Goal: Task Accomplishment & Management: Manage account settings

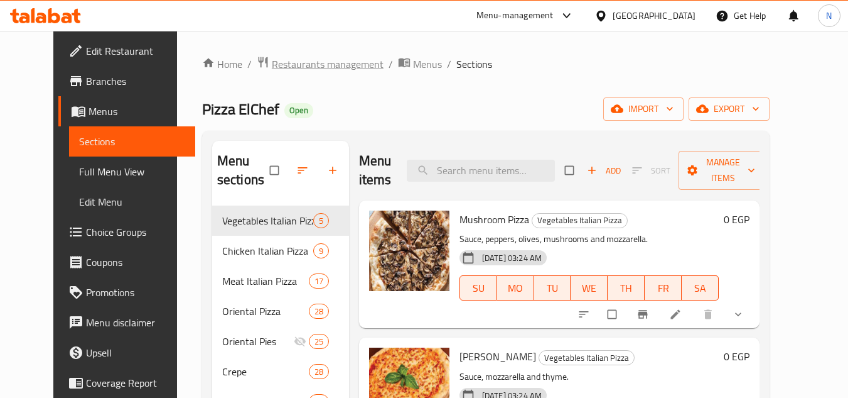
click at [320, 67] on span "Restaurants management" at bounding box center [328, 64] width 112 height 15
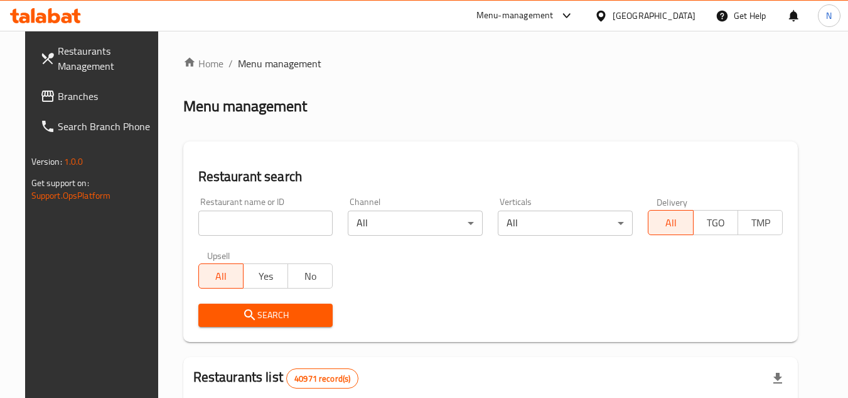
click at [230, 220] on input "search" at bounding box center [265, 222] width 135 height 25
paste input "693336"
type input "693336"
click button "Search" at bounding box center [265, 314] width 135 height 23
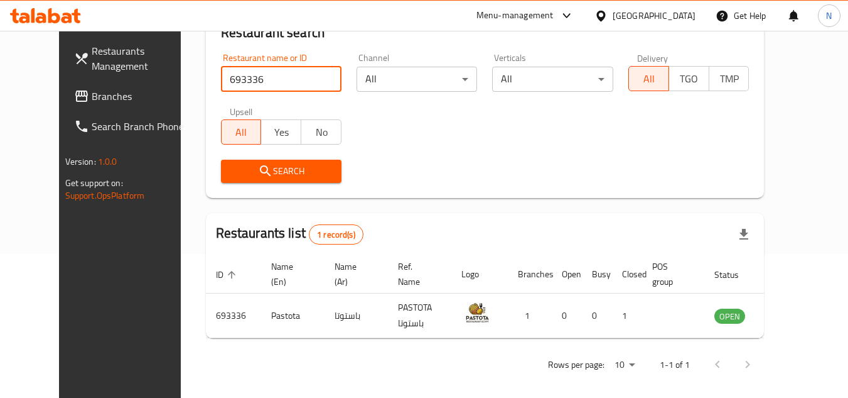
scroll to position [152, 0]
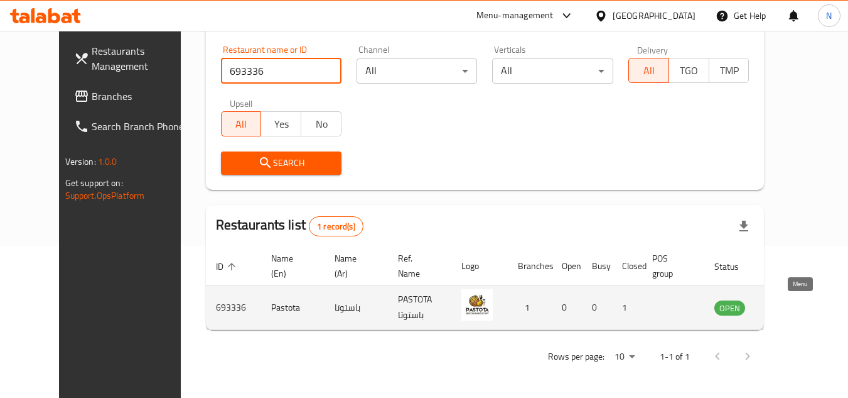
click at [796, 305] on icon "enhanced table" at bounding box center [788, 307] width 15 height 15
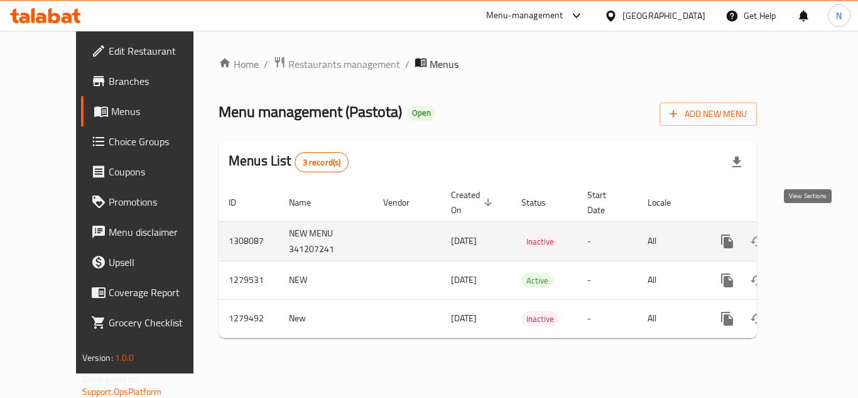
click at [805, 226] on link "enhanced table" at bounding box center [818, 241] width 30 height 30
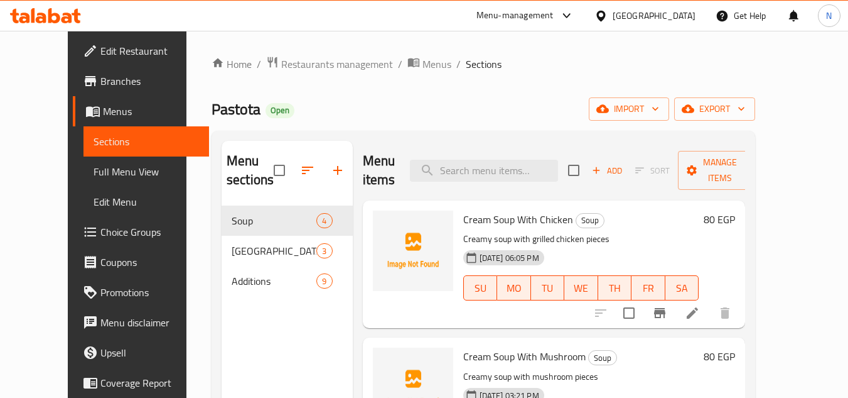
click at [94, 172] on span "Full Menu View" at bounding box center [147, 171] width 106 height 15
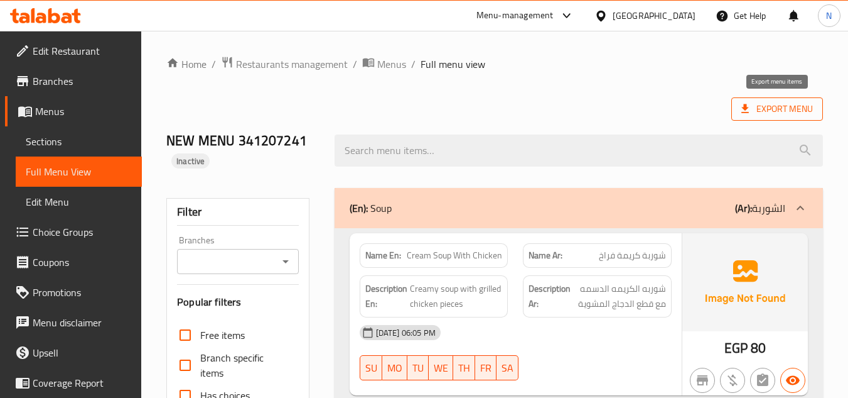
click at [765, 107] on span "Export Menu" at bounding box center [778, 109] width 72 height 16
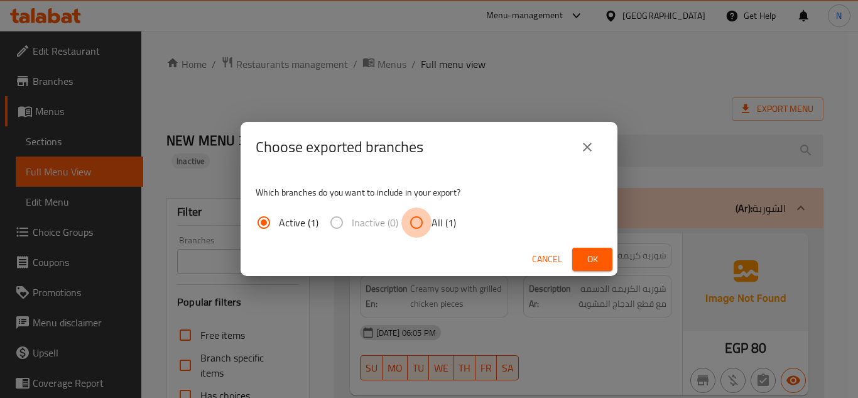
click at [417, 221] on input "All (1)" at bounding box center [416, 222] width 30 height 30
radio input "true"
click at [594, 263] on span "Ok" at bounding box center [592, 259] width 20 height 16
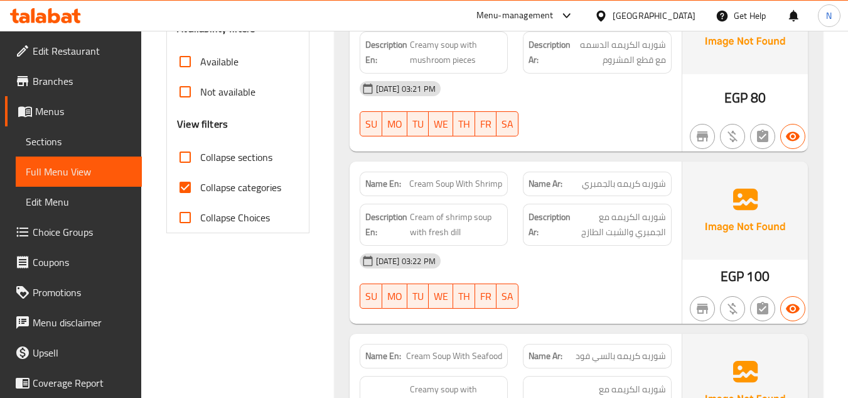
scroll to position [440, 0]
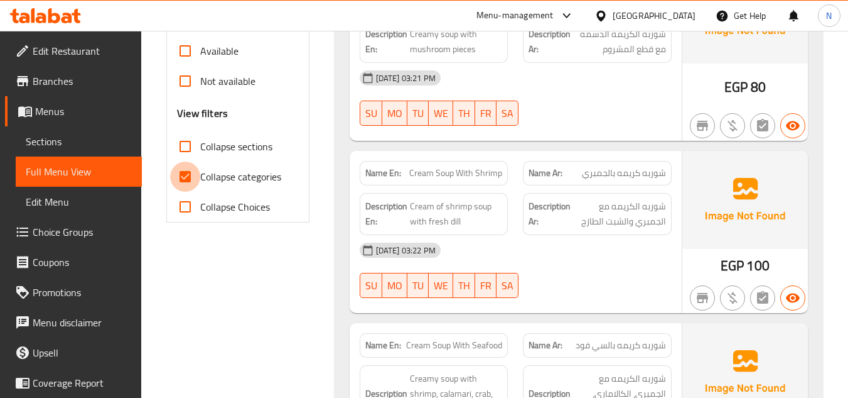
click at [187, 174] on input "Collapse categories" at bounding box center [185, 176] width 30 height 30
checkbox input "false"
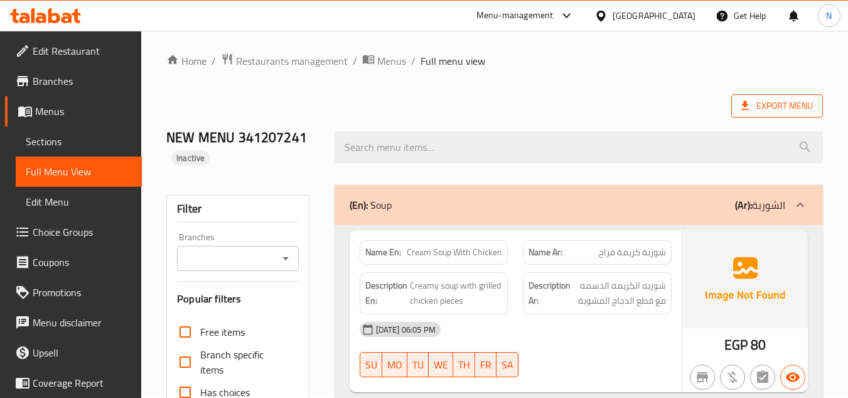
scroll to position [0, 0]
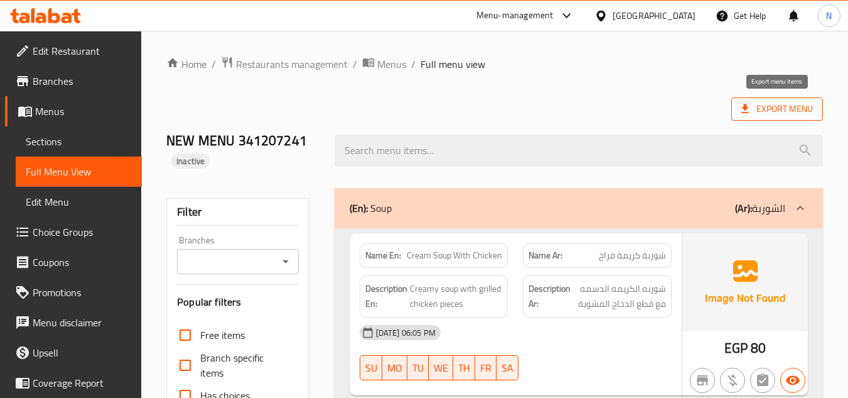
click at [759, 108] on span "Export Menu" at bounding box center [778, 109] width 72 height 16
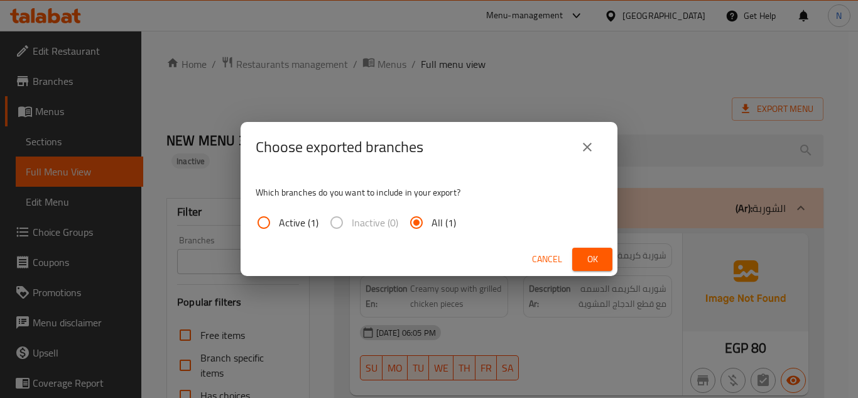
click at [606, 251] on button "Ok" at bounding box center [592, 258] width 40 height 23
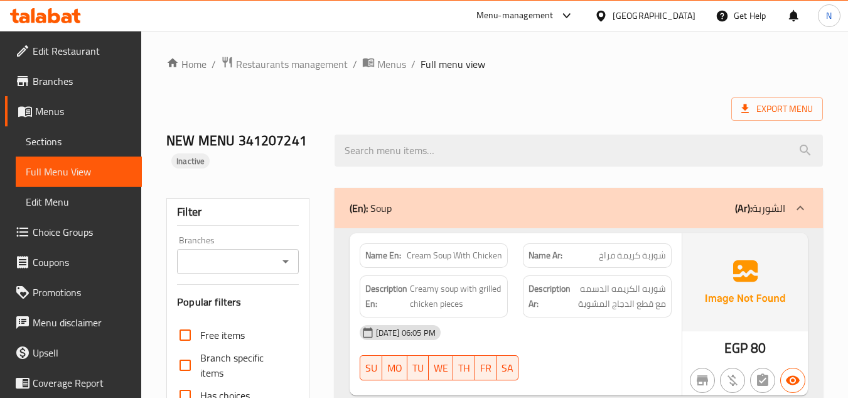
click at [66, 55] on span "Edit Restaurant" at bounding box center [82, 50] width 99 height 15
click at [56, 140] on span "Sections" at bounding box center [79, 141] width 106 height 15
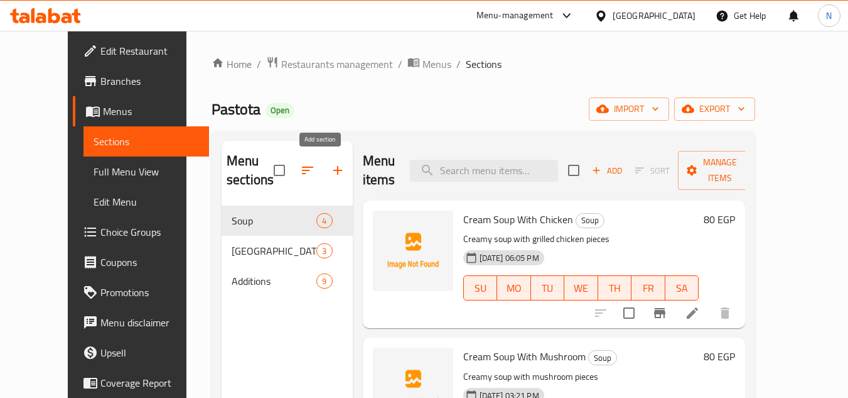
click at [330, 176] on icon "button" at bounding box center [337, 170] width 15 height 15
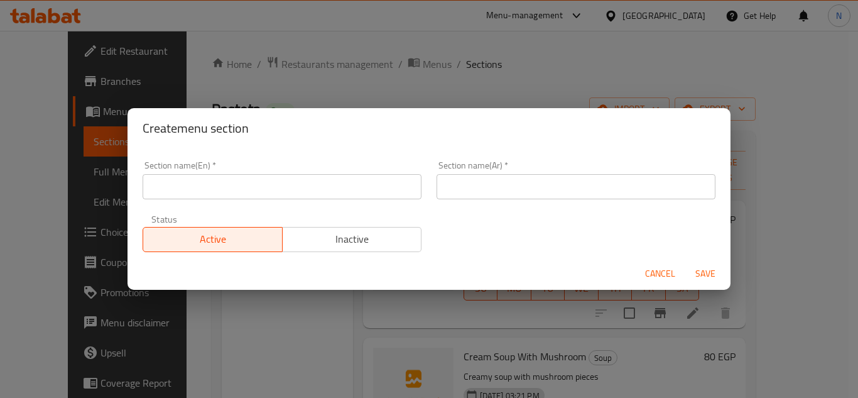
click at [271, 188] on input "text" at bounding box center [282, 186] width 279 height 25
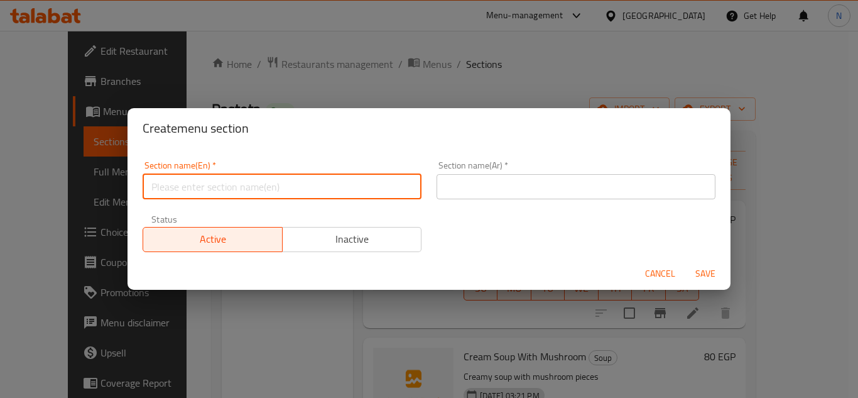
paste input "Burger"
type input "Burger"
click at [509, 190] on input "text" at bounding box center [575, 186] width 279 height 25
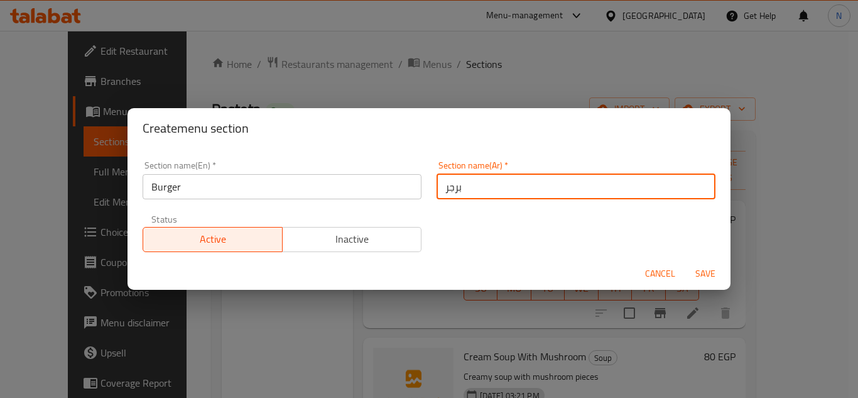
type input "برجر"
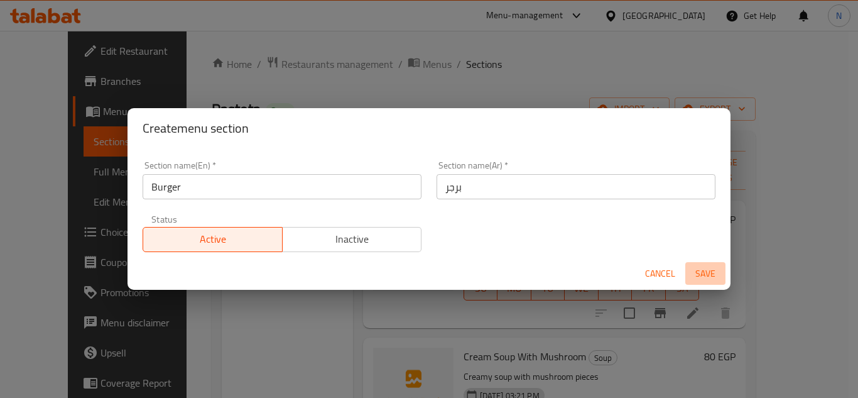
click at [713, 275] on span "Save" at bounding box center [705, 274] width 30 height 16
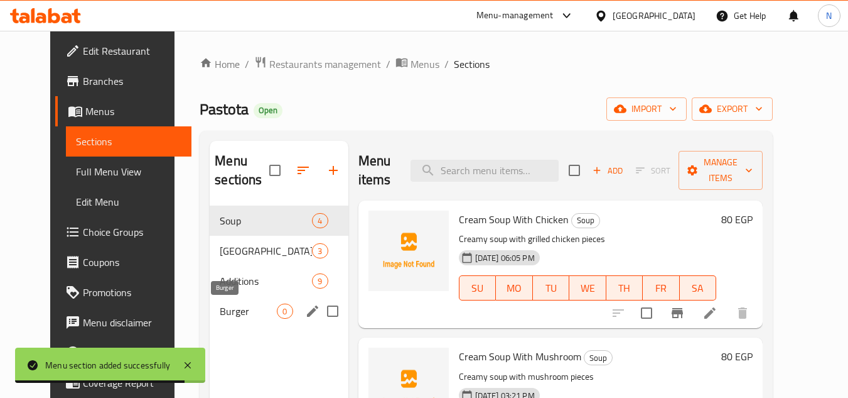
click at [221, 312] on span "Burger" at bounding box center [248, 310] width 57 height 15
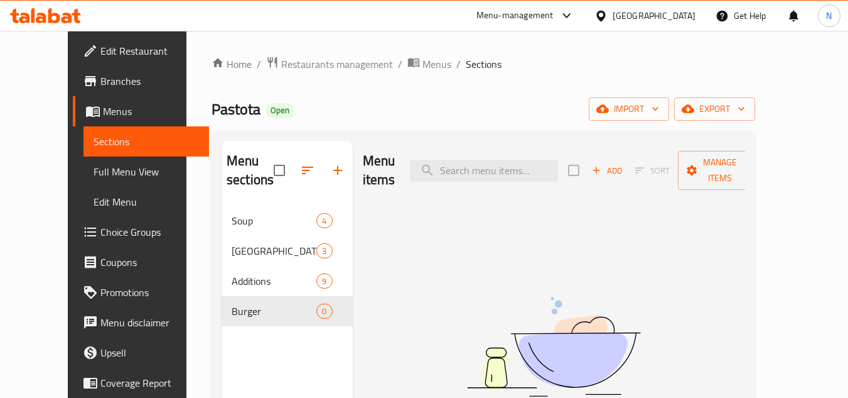
click at [746, 202] on div "Menu items Add Sort Manage items No Items found" at bounding box center [549, 340] width 393 height 398
click at [746, 224] on div "Menu items Add Sort Manage items No Items found" at bounding box center [549, 340] width 393 height 398
click at [624, 163] on span "Add" at bounding box center [607, 170] width 34 height 14
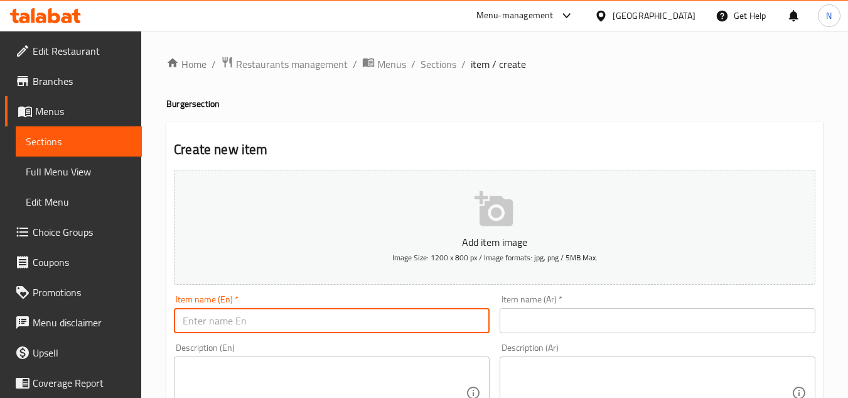
click at [240, 309] on input "text" at bounding box center [332, 320] width 316 height 25
paste input "Classic Burger"
type input "Classic Burger"
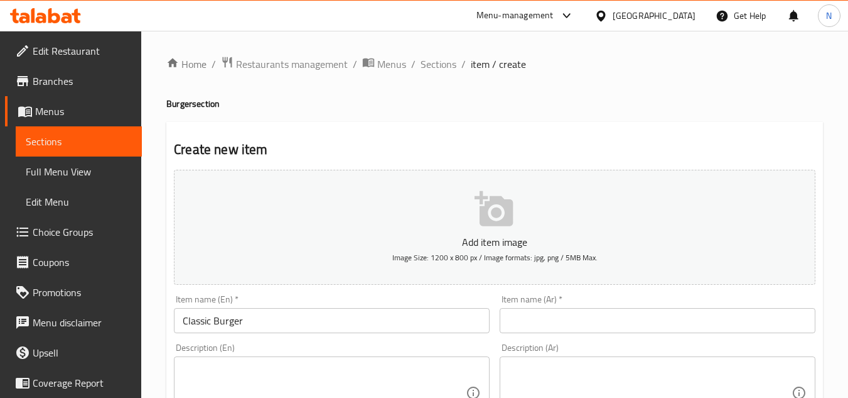
click at [795, 319] on input "text" at bounding box center [658, 320] width 316 height 25
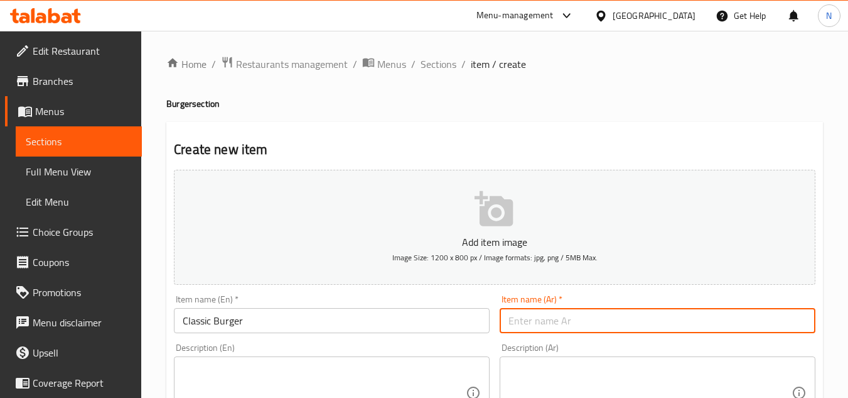
paste input "كلاسيك برجر"
type input "كلاسيك برجر"
click at [553, 367] on textarea at bounding box center [650, 393] width 283 height 60
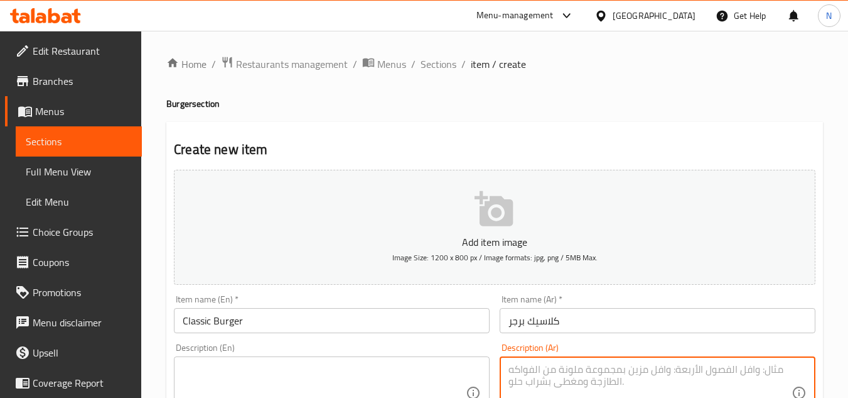
paste textarea "بيف أو دجاج من اختيارك مع اضافه صوص باستوتا المميز و شرائحالخص والطماطم والخيار…"
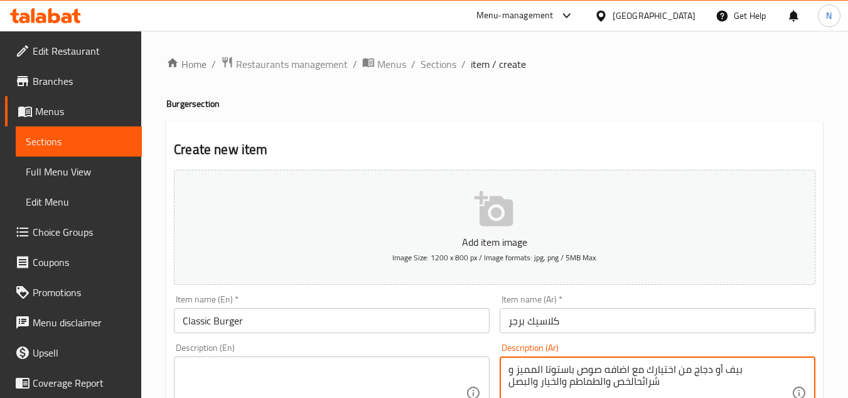
scroll to position [4, 0]
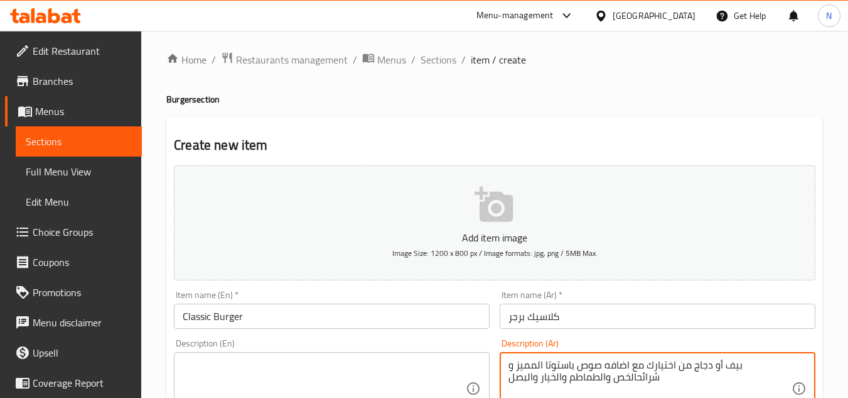
click at [641, 379] on textarea "بيف أو دجاج من اختيارك مع اضافه صوص باستوتا المميز و شرائحالخص والطماطم والخيار…" at bounding box center [650, 389] width 283 height 60
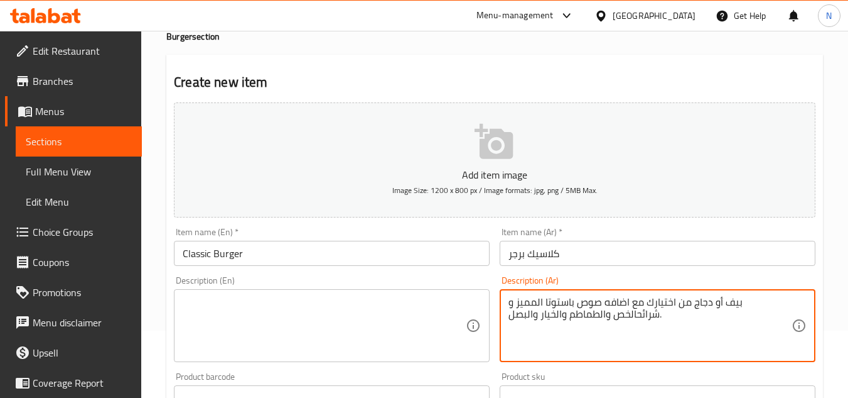
click at [533, 303] on textarea "بيف أو دجاج من اختيارك مع اضافه صوص باستوتا المميز و شرائحالخص والطماطم والخيار…" at bounding box center [650, 326] width 283 height 60
type textarea "بيف أو دجاج من اختيارك مع اضافه صوص باستوتا المميز و شرائح الخص والطماطم والخيا…"
click at [725, 301] on textarea "بيف أو دجاج من اختيارك مع اضافه صوص باستوتا المميز و شرائح الخص والطماطم والخيا…" at bounding box center [650, 326] width 283 height 60
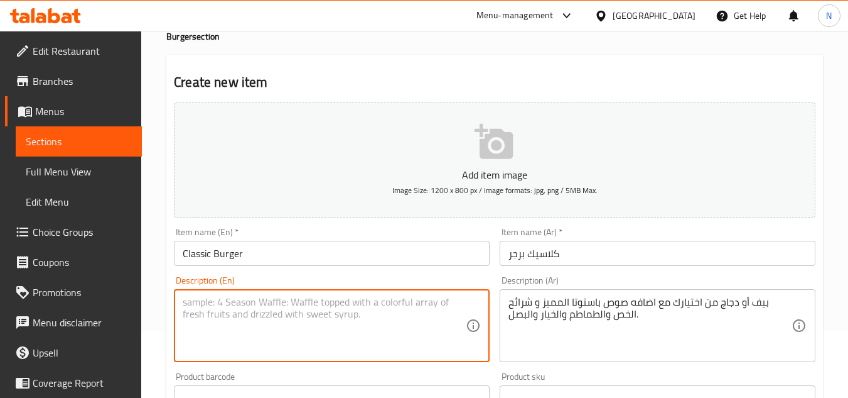
click at [333, 310] on textarea at bounding box center [324, 326] width 283 height 60
paste textarea "Beef or chicken of your choice with the addition of our special Pastuta sauce, …"
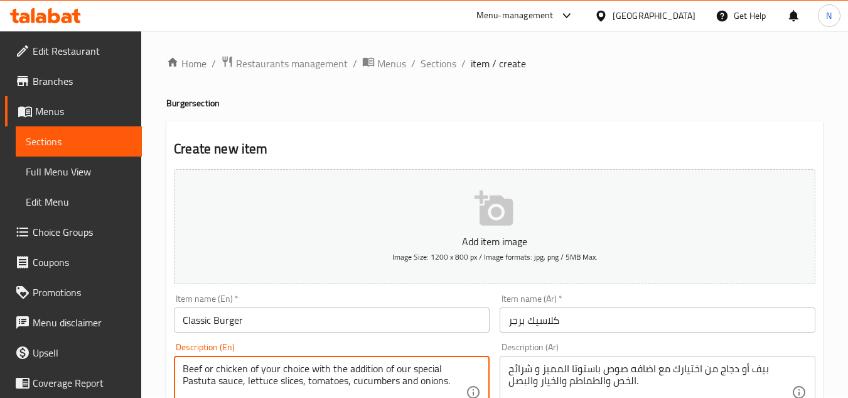
scroll to position [0, 0]
click at [201, 386] on textarea "Beef or chicken of your choice with the addition of our special Pastuta sauce, …" at bounding box center [324, 393] width 283 height 60
paste textarea "ota"
type textarea "Beef or chicken of your choice with the addition of our special Pastota sauce, …"
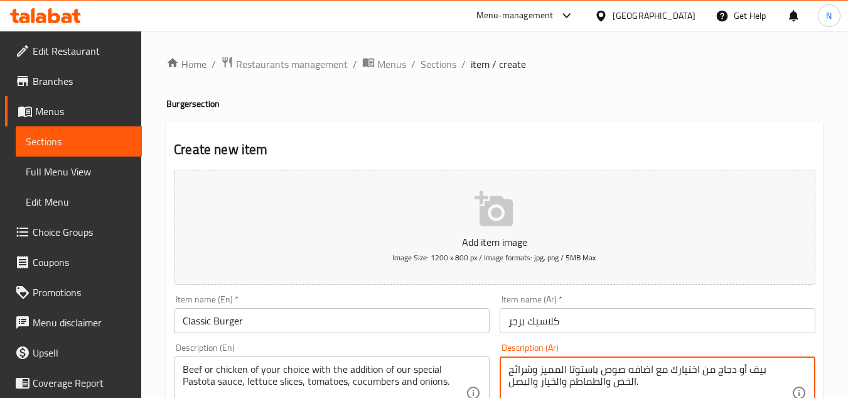
type textarea "بيف أو دجاج من اختيارك مع اضافه صوص باستوتا المميز وشرائح الخص والطماطم والخيار…"
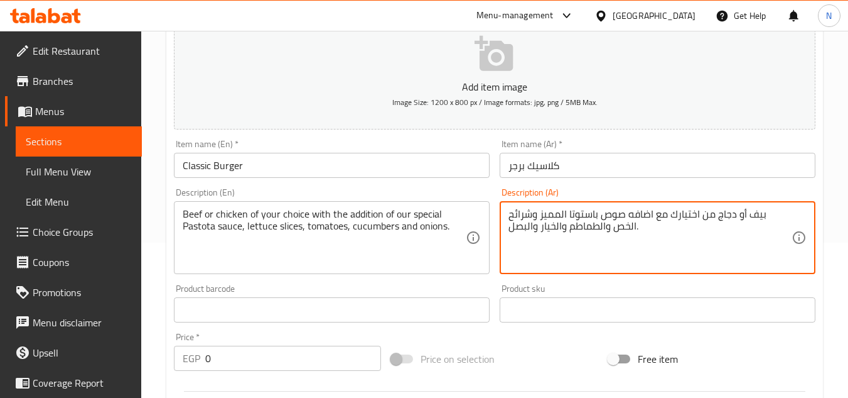
scroll to position [188, 0]
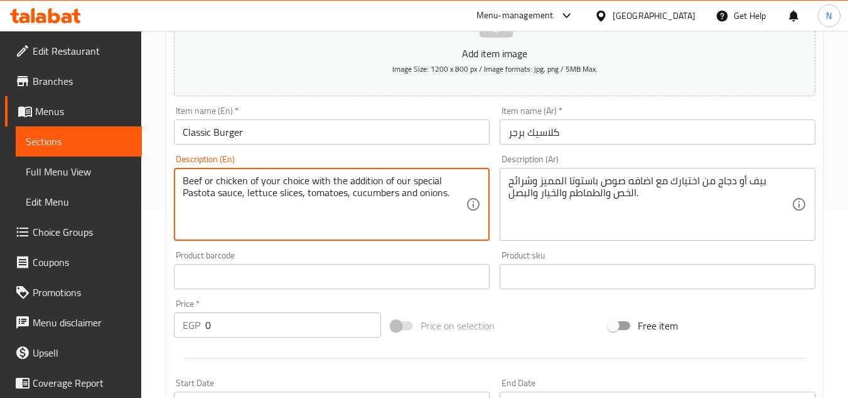
click at [332, 178] on textarea "Beef or chicken of your choice with the addition of our special Pastota sauce, …" at bounding box center [324, 205] width 283 height 60
type textarea "Beef or chicken of your choice with addition of our special Pastota sauce, lett…"
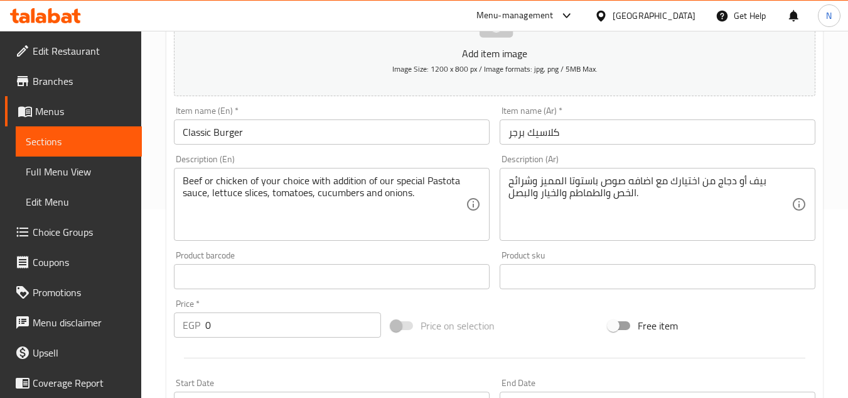
click at [798, 320] on div "Free item" at bounding box center [712, 325] width 217 height 34
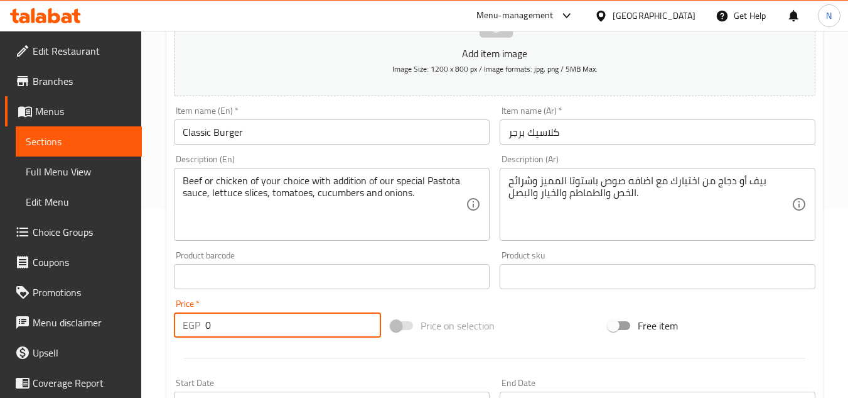
click at [186, 333] on div "EGP 0 Price *" at bounding box center [277, 324] width 207 height 25
paste input "8"
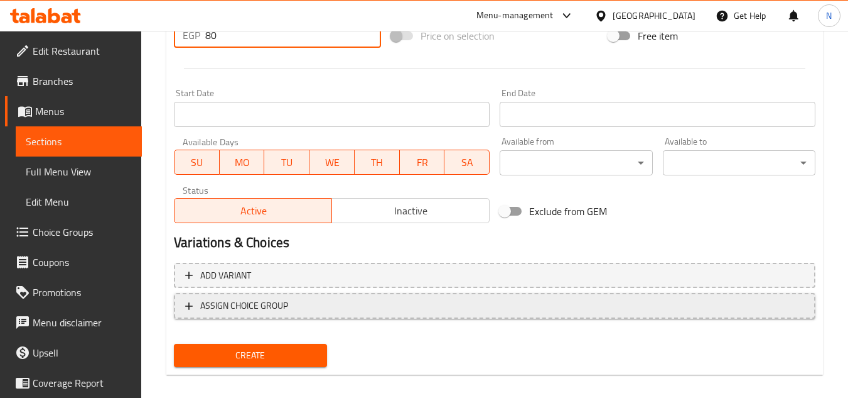
scroll to position [490, 0]
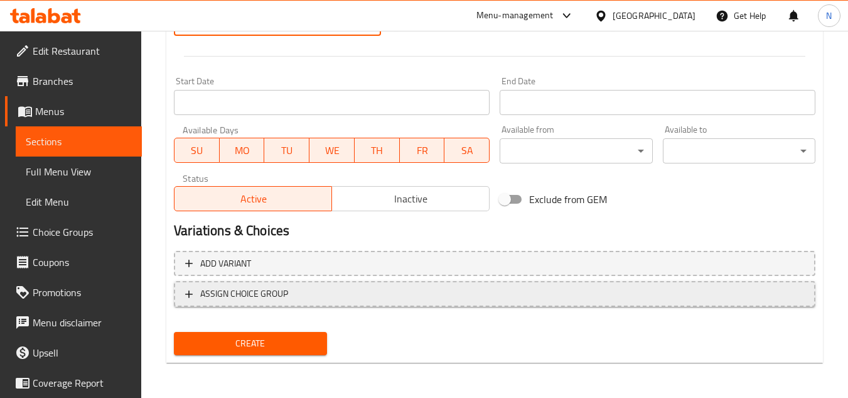
type input "80"
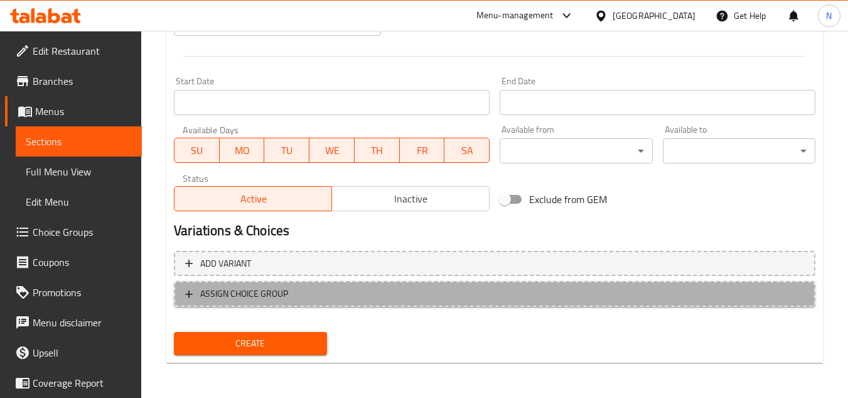
click at [286, 295] on span "ASSIGN CHOICE GROUP" at bounding box center [244, 294] width 88 height 16
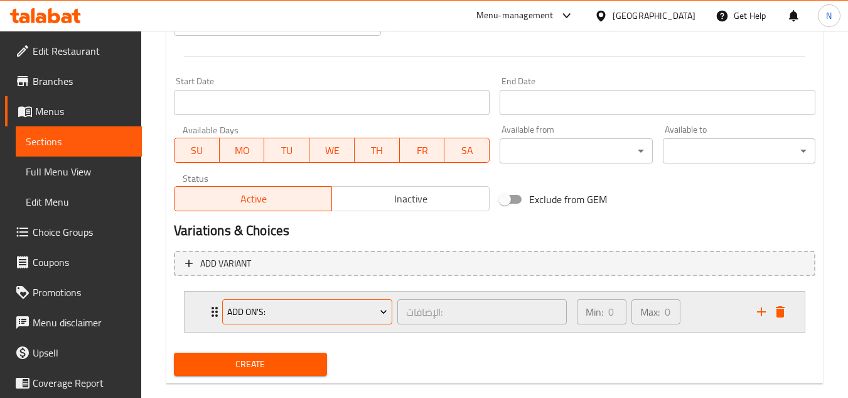
click at [268, 318] on span "Add On's:" at bounding box center [307, 312] width 161 height 16
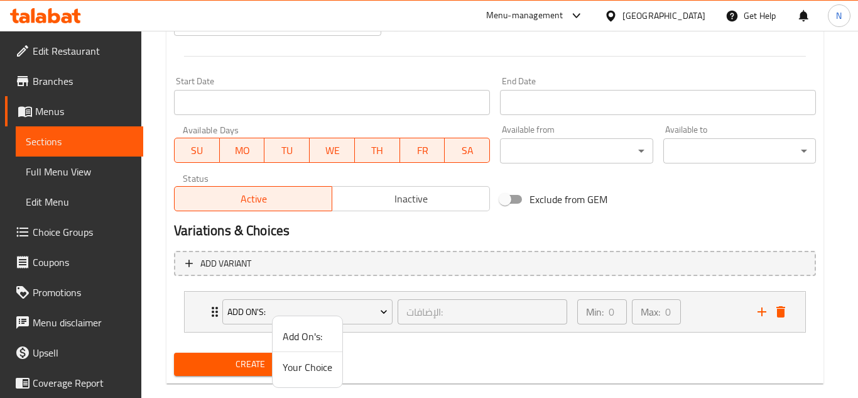
click at [325, 376] on li "Your Choice" at bounding box center [308, 367] width 70 height 30
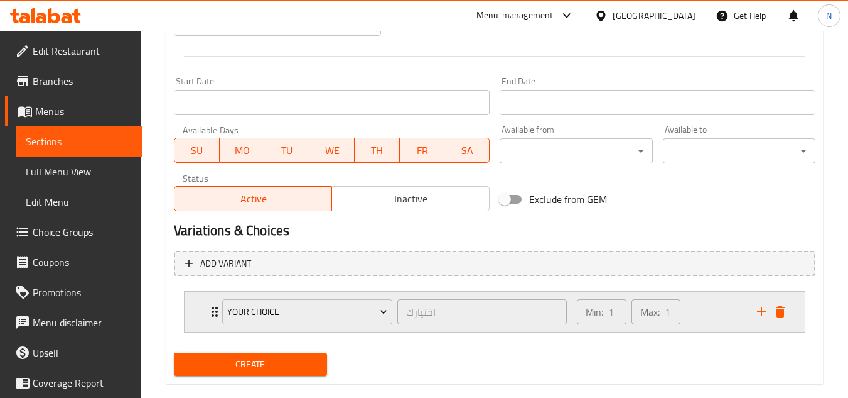
click at [716, 310] on div "Min: 1 ​ Max: 1 ​" at bounding box center [660, 311] width 180 height 40
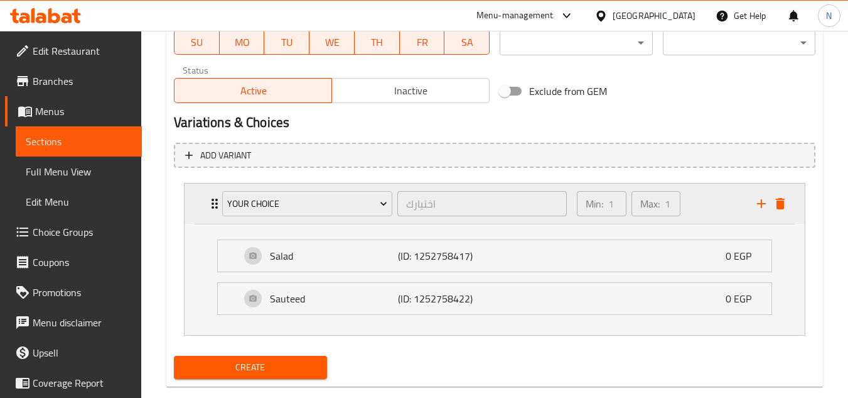
scroll to position [615, 0]
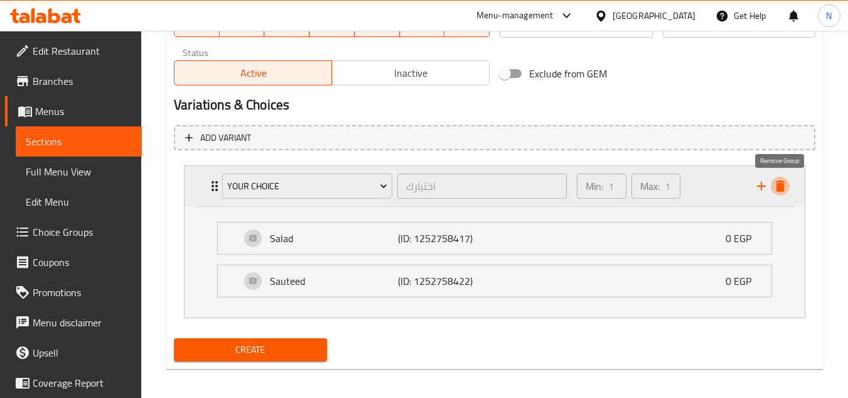
click at [783, 188] on icon "delete" at bounding box center [780, 185] width 9 height 11
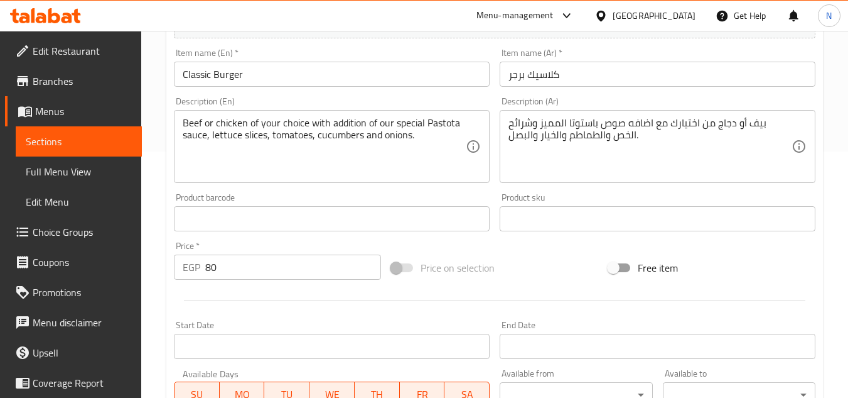
scroll to position [239, 0]
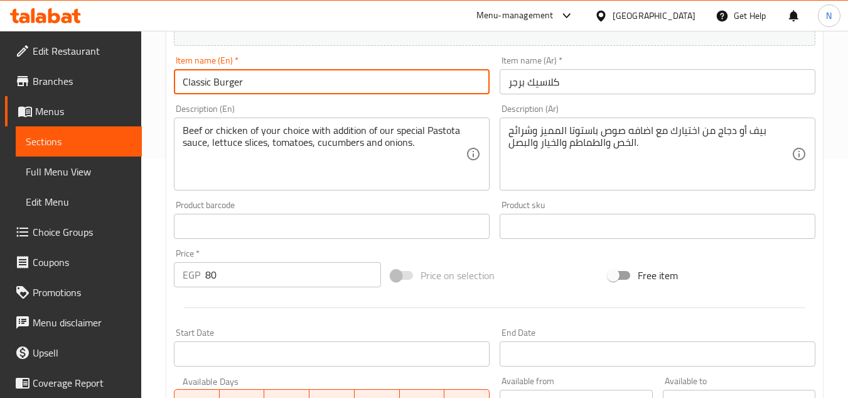
click at [214, 84] on input "Classic Burger" at bounding box center [332, 81] width 316 height 25
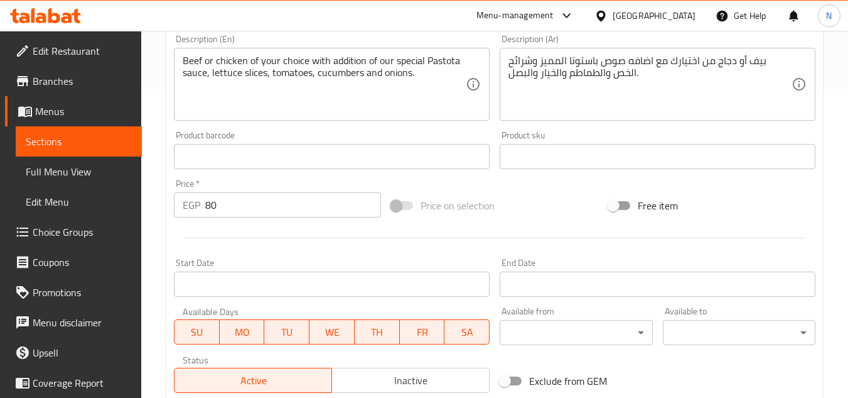
scroll to position [490, 0]
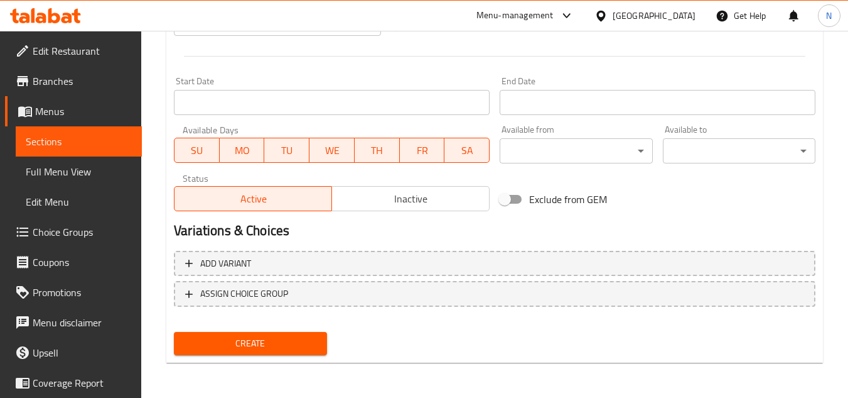
click at [311, 352] on button "Create" at bounding box center [250, 343] width 153 height 23
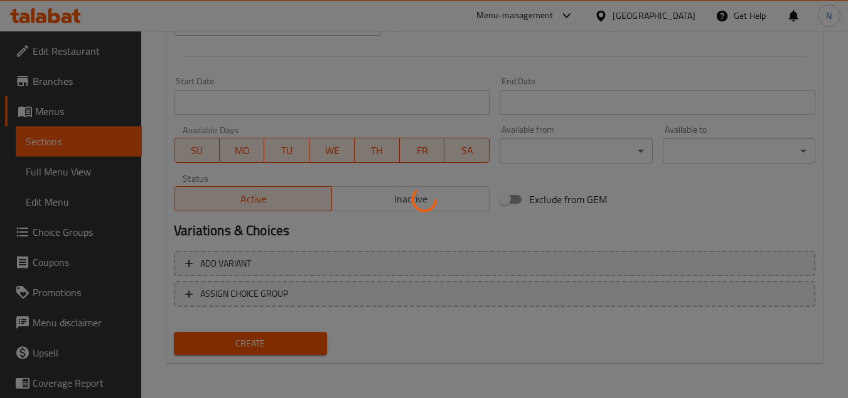
type input "0"
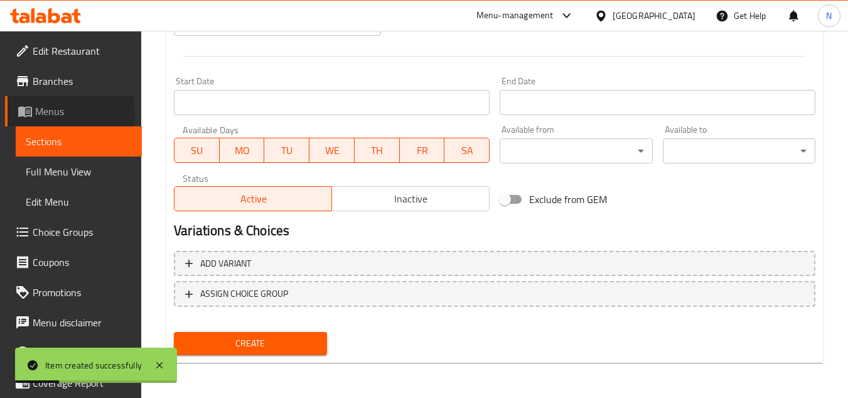
click at [58, 113] on span "Menus" at bounding box center [83, 111] width 97 height 15
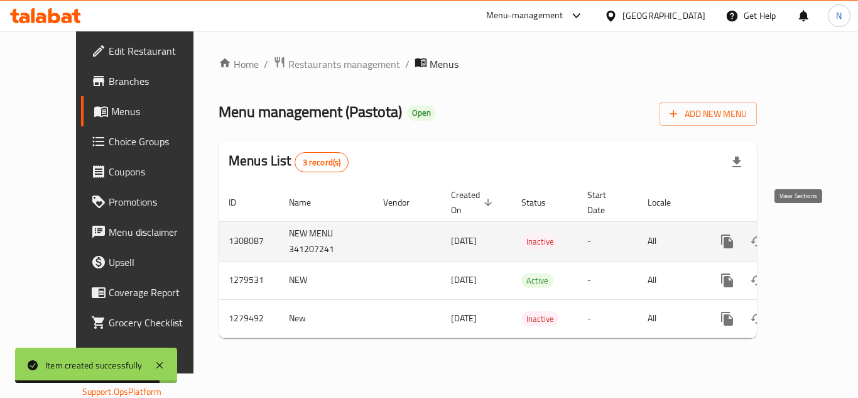
click at [810, 234] on icon "enhanced table" at bounding box center [817, 241] width 15 height 15
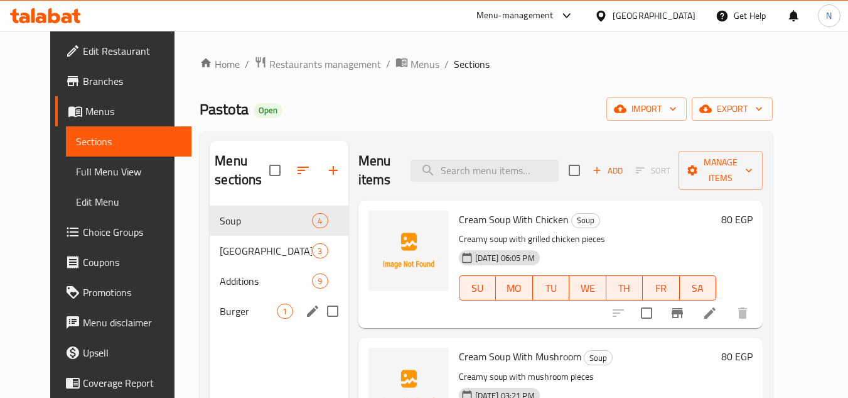
drag, startPoint x: 222, startPoint y: 318, endPoint x: 257, endPoint y: 303, distance: 39.1
click at [221, 318] on div "Burger 1" at bounding box center [279, 311] width 138 height 30
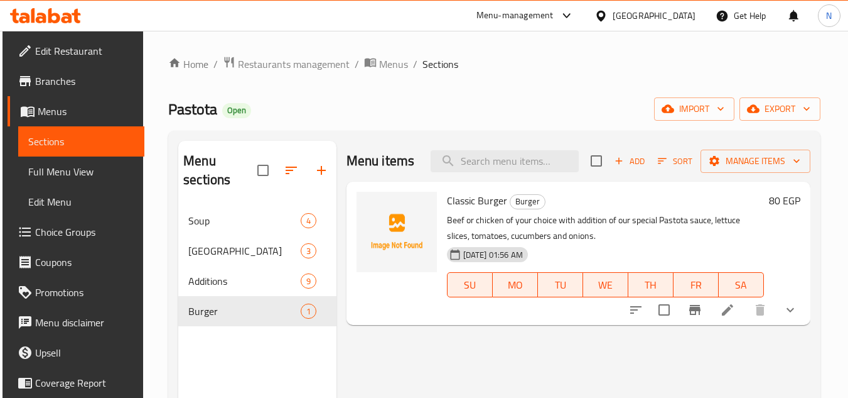
click at [794, 311] on icon "show more" at bounding box center [791, 310] width 8 height 4
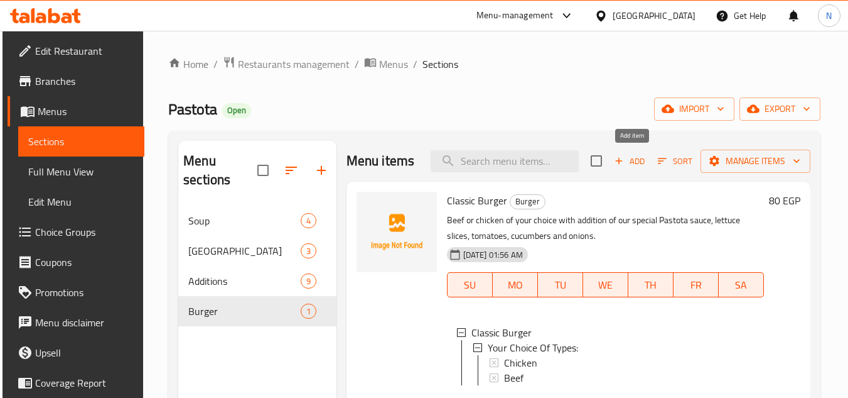
click at [644, 162] on span "Add" at bounding box center [630, 161] width 34 height 14
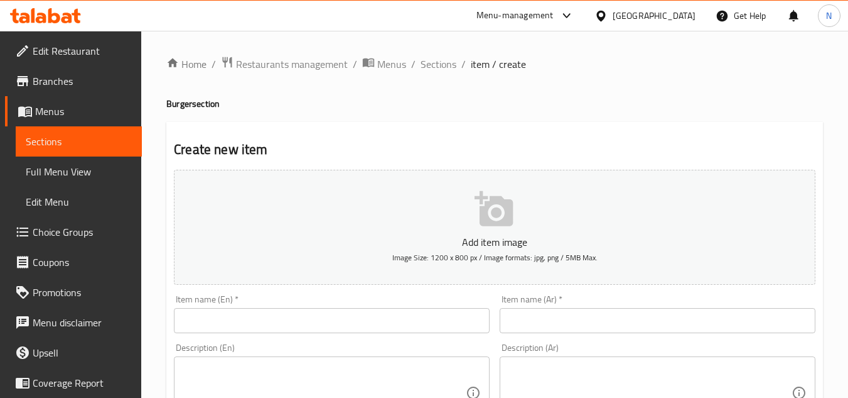
drag, startPoint x: 798, startPoint y: 77, endPoint x: 774, endPoint y: 53, distance: 33.8
click at [252, 315] on input "text" at bounding box center [332, 320] width 316 height 25
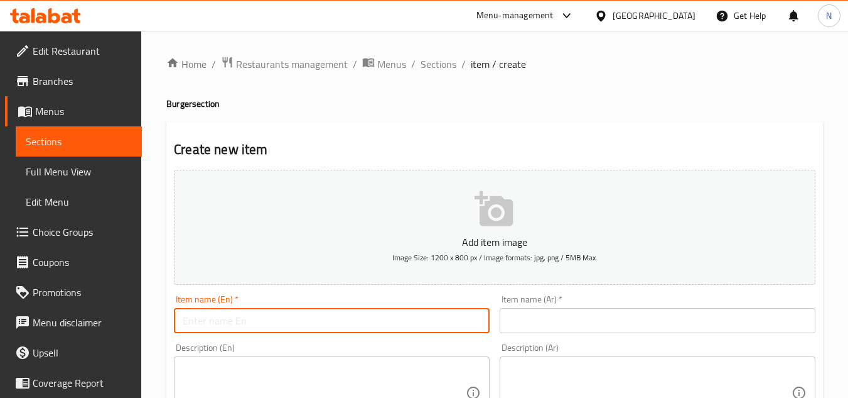
paste input "Beef Burger"
type input "Beef Burger"
click at [546, 327] on input "text" at bounding box center [658, 320] width 316 height 25
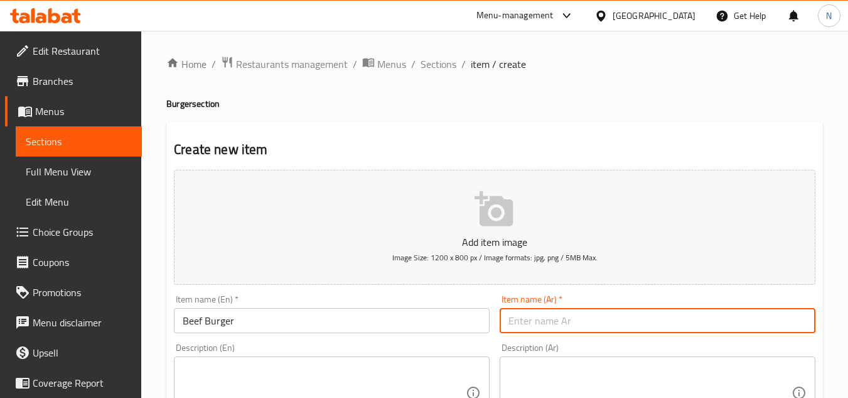
paste input "برجر لحم بقري"
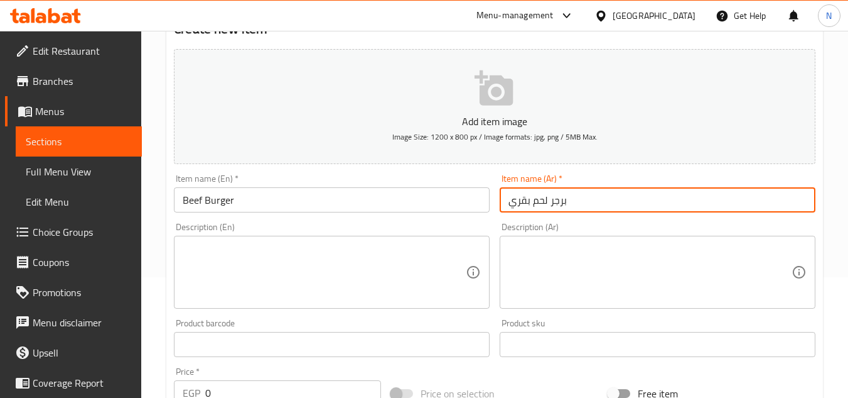
scroll to position [126, 0]
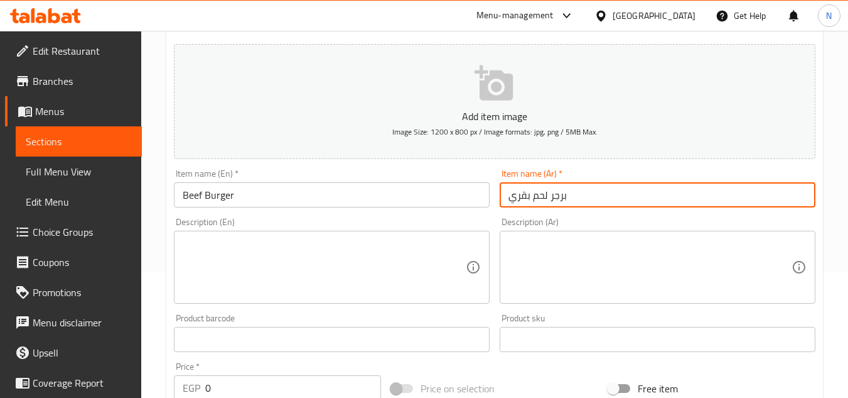
type input "برجر لحم بقري"
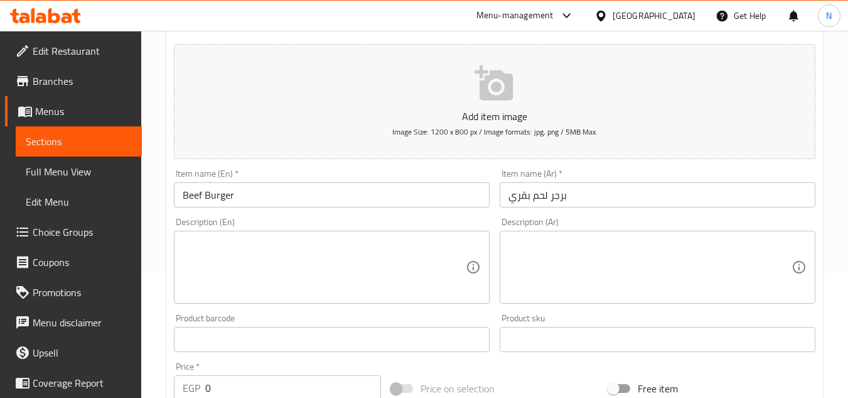
click at [759, 247] on textarea at bounding box center [650, 267] width 283 height 60
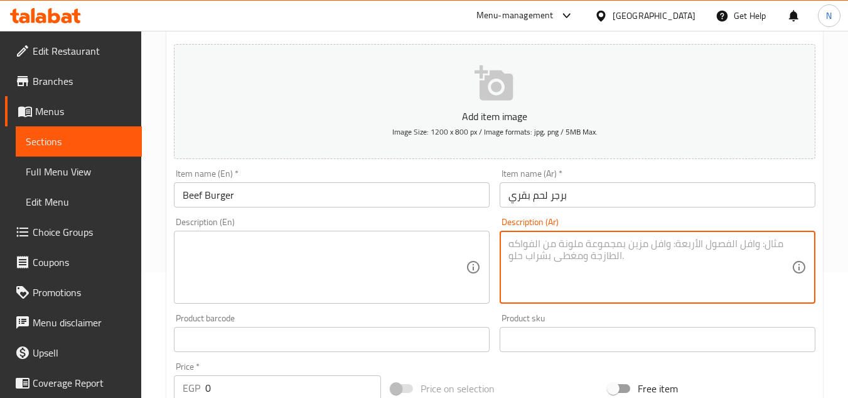
paste textarea "لحم بقري مع اضافة صوص باستونا المميز وشرائح الاسلامي وشرائح الخص والطماطم والخي…"
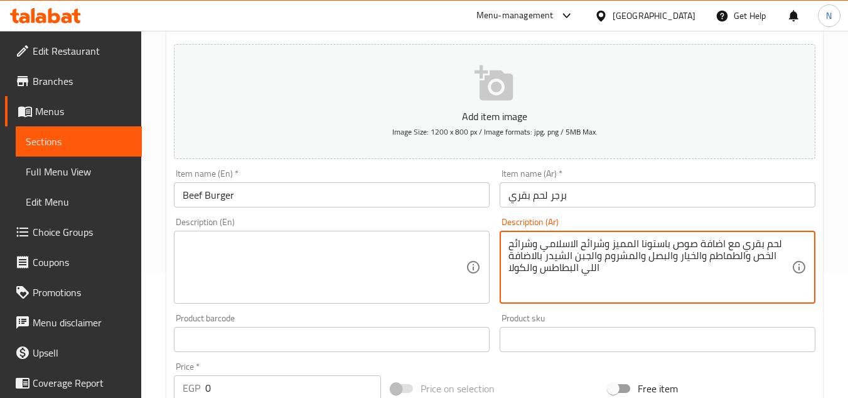
click at [649, 247] on textarea "لحم بقري مع اضافة صوص باستونا المميز وشرائح الاسلامي وشرائح الخص والطماطم والخي…" at bounding box center [650, 267] width 283 height 60
drag, startPoint x: 573, startPoint y: 246, endPoint x: 568, endPoint y: 251, distance: 6.7
click at [568, 251] on textarea "لحم بقري مع اضافة صوص باستوتا المميز وشرائح الاسلامي وشرائح الخص والطماطم والخي…" at bounding box center [650, 267] width 283 height 60
click at [636, 271] on textarea "لحم بقري مع اضافة صوص باستوتا المميز وشرائح الاسلامي وشرائح الخص والطماطم والخي…" at bounding box center [650, 267] width 283 height 60
type textarea "لحم بقري مع اضافة صوص باستوتا المميز وشرائح الاسلامي وشرائح الخص والطماطم والخي…"
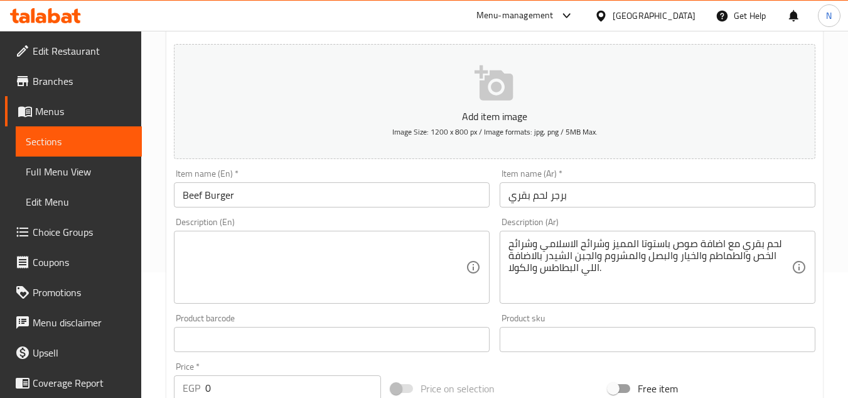
click at [840, 119] on div "Home / Restaurants management / Menus / Sections / item / create Burger section…" at bounding box center [494, 333] width 707 height 857
click at [745, 195] on input "برجر لحم بقري" at bounding box center [658, 194] width 316 height 25
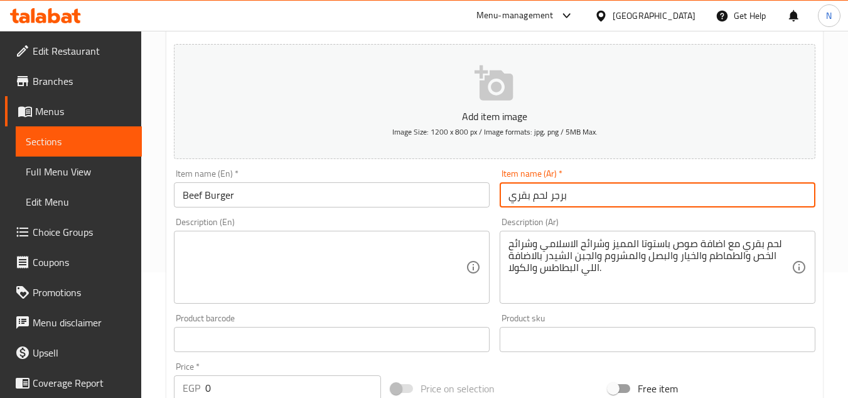
click at [745, 195] on input "برجر لحم بقري" at bounding box center [658, 194] width 316 height 25
paste input "يف برجر"
type input "بيف برجر"
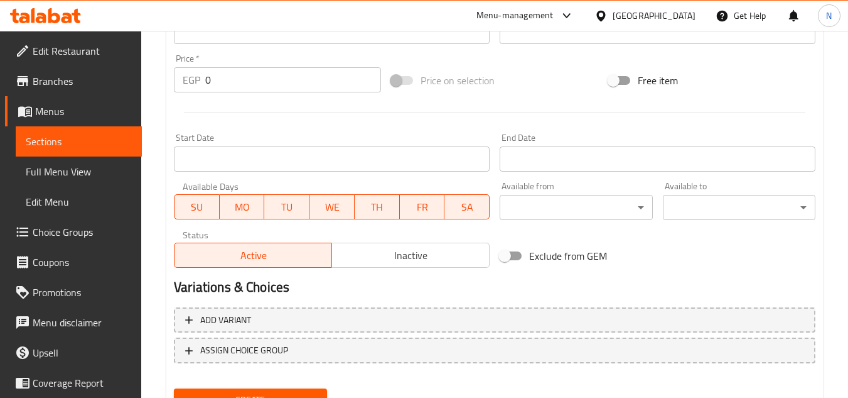
scroll to position [440, 0]
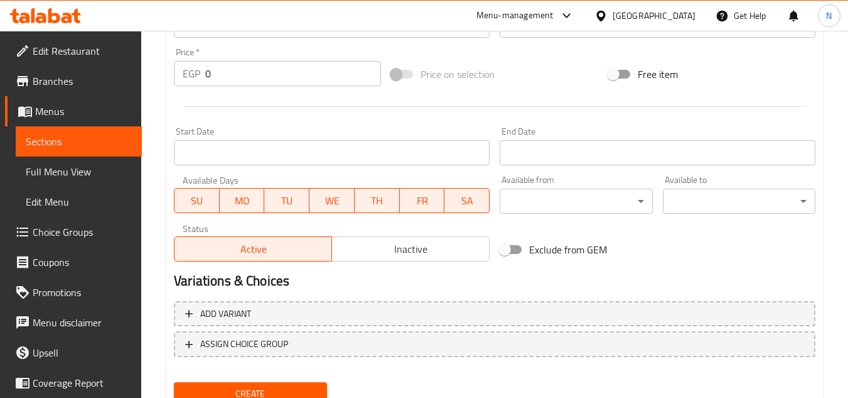
click at [826, 208] on div "Home / Restaurants management / Menus / Sections / item / create Burger section…" at bounding box center [494, 19] width 707 height 857
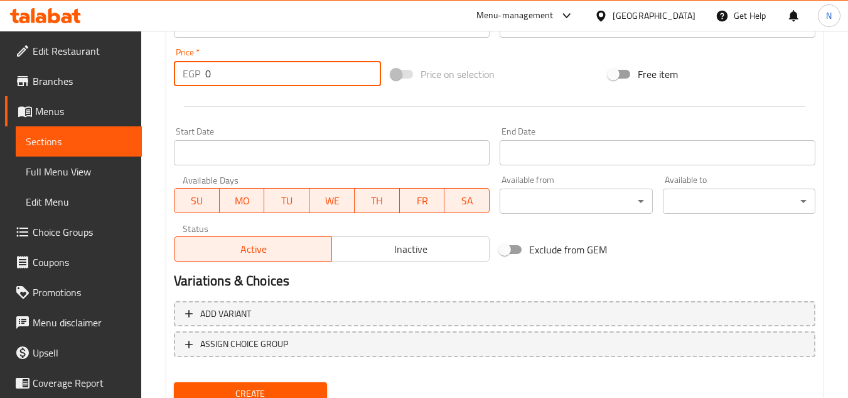
drag, startPoint x: 220, startPoint y: 77, endPoint x: 174, endPoint y: 101, distance: 52.0
paste input "145"
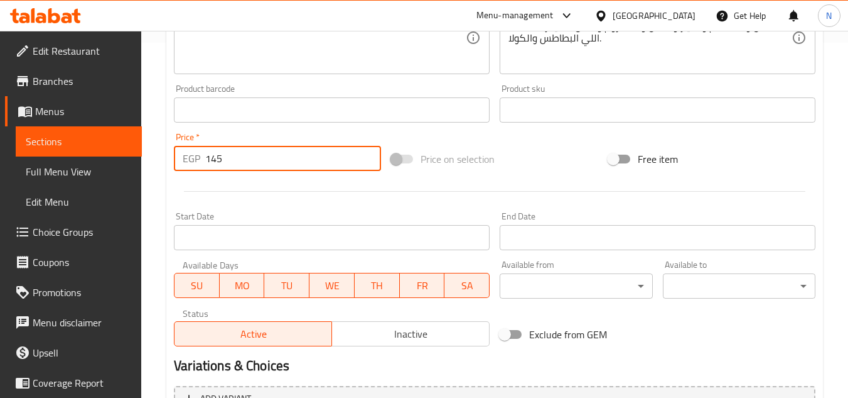
scroll to position [251, 0]
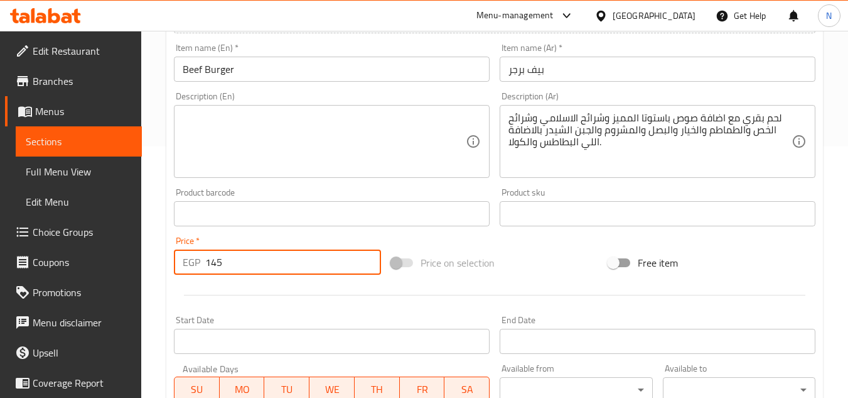
type input "145"
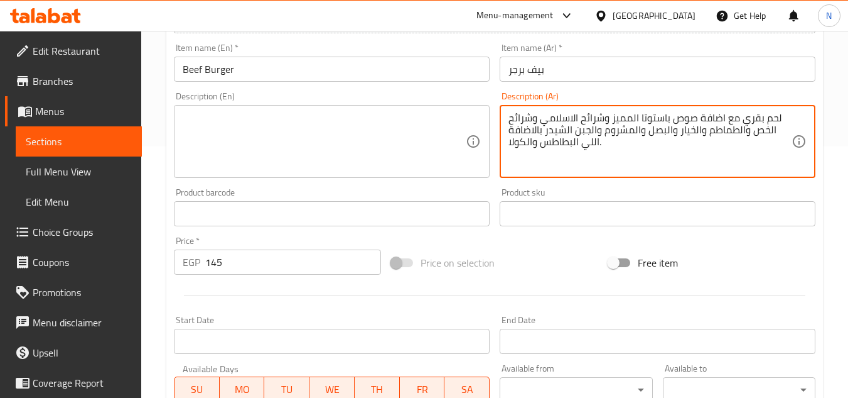
click at [560, 122] on textarea "لحم بقري مع اضافة صوص باستوتا المميز وشرائح الاسلامي وشرائح الخص والطماطم والخي…" at bounding box center [650, 142] width 283 height 60
click at [381, 127] on textarea at bounding box center [324, 142] width 283 height 60
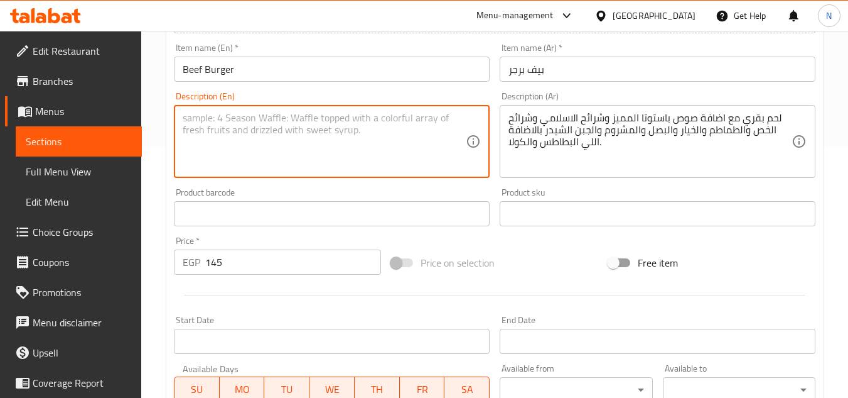
paste textarea "Beef with special Pastota sauce, lettuce slices, tomatoes, cucumbers, onions, m…"
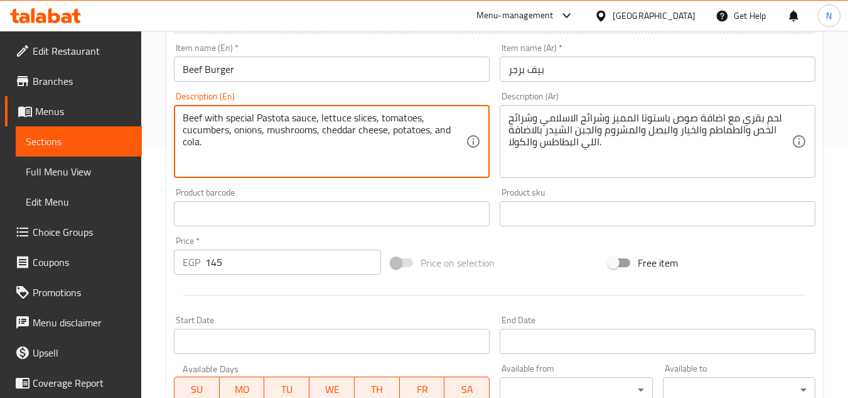
drag, startPoint x: 320, startPoint y: 117, endPoint x: 323, endPoint y: 127, distance: 10.1
click at [321, 120] on textarea "Beef with special Pastota sauce, lettuce slices, tomatoes, cucumbers, onions, m…" at bounding box center [324, 142] width 283 height 60
drag, startPoint x: 222, startPoint y: 144, endPoint x: 170, endPoint y: 146, distance: 52.2
click at [170, 146] on div "Description (En) Beef with special Pastota sauce, salami slices, lettuce slices…" at bounding box center [332, 135] width 326 height 96
click at [203, 141] on textarea "Beef with special Pastota sauce, salami slices, lettuce slices, tomatoes, cucum…" at bounding box center [324, 142] width 283 height 60
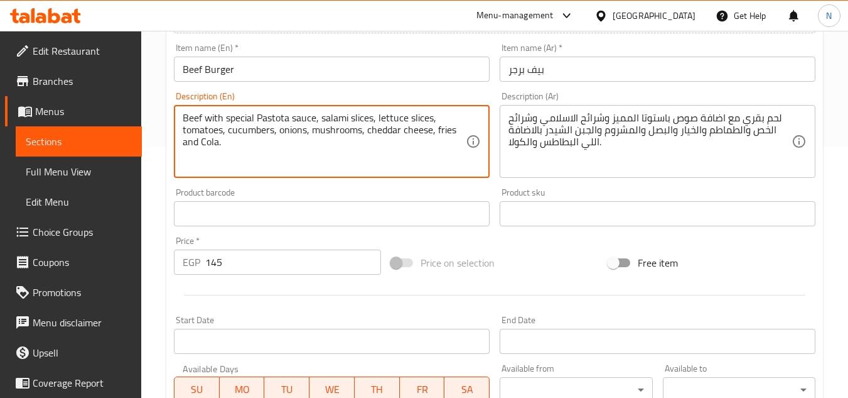
click at [298, 143] on textarea "Beef with special Pastota sauce, salami slices, lettuce slices, tomatoes, cucum…" at bounding box center [324, 142] width 283 height 60
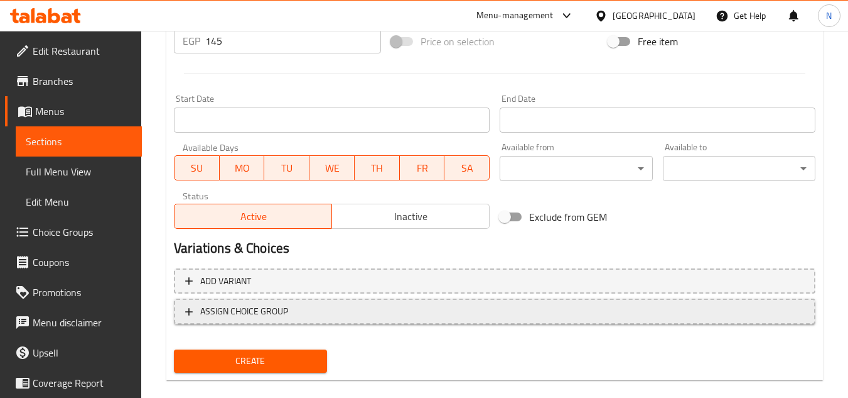
scroll to position [490, 0]
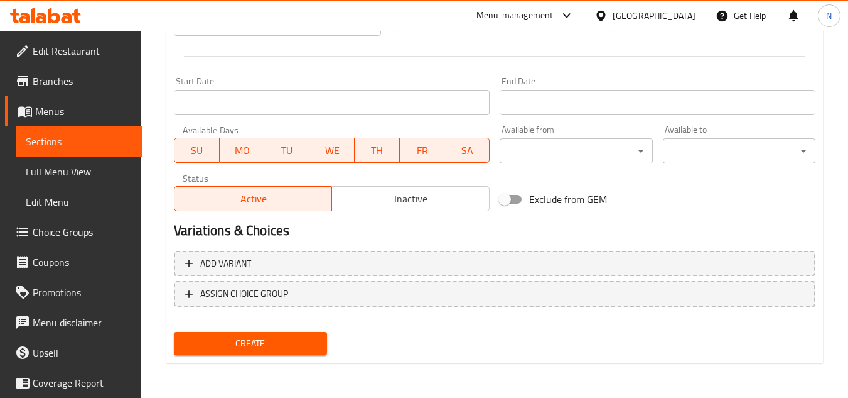
type textarea "Beef with special Pastota sauce, salami slices, lettuce slices, tomatoes, cucum…"
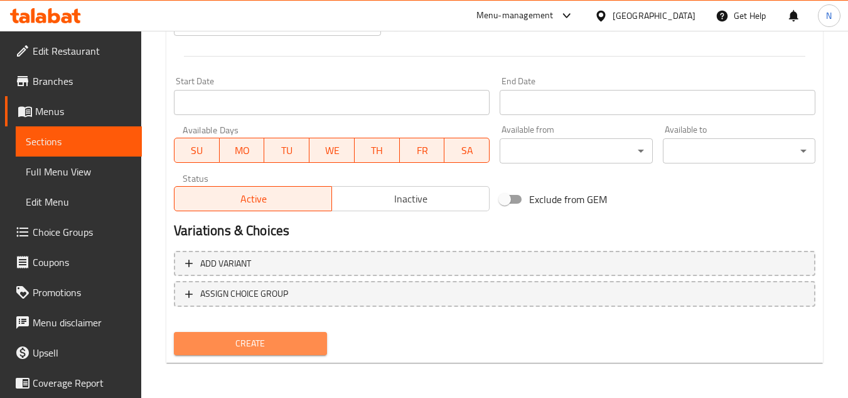
click at [279, 345] on span "Create" at bounding box center [250, 343] width 133 height 16
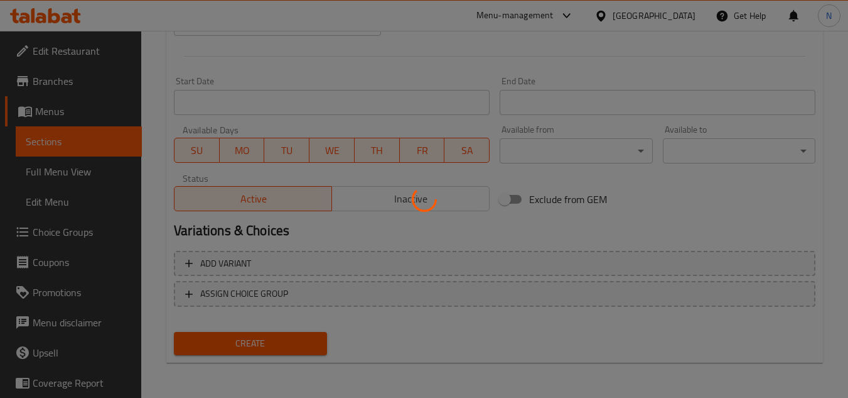
type input "0"
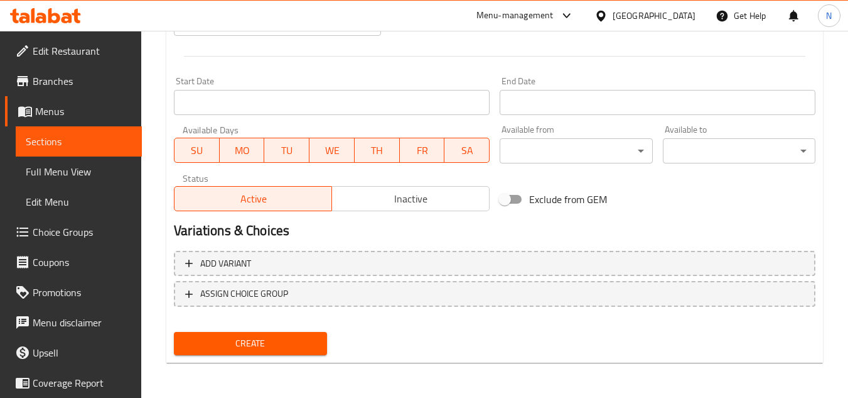
drag, startPoint x: 819, startPoint y: 198, endPoint x: 749, endPoint y: 55, distance: 160.1
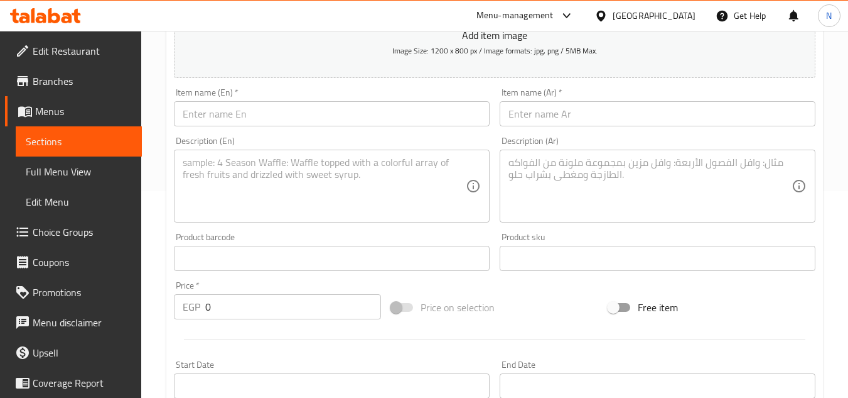
scroll to position [176, 0]
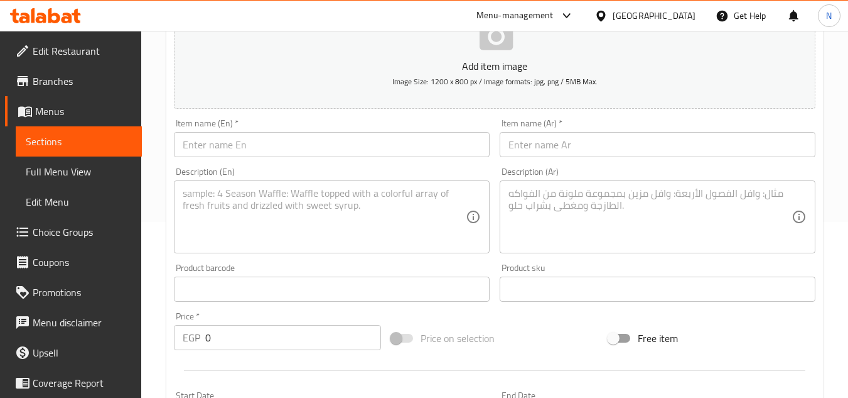
click at [277, 143] on input "text" at bounding box center [332, 144] width 316 height 25
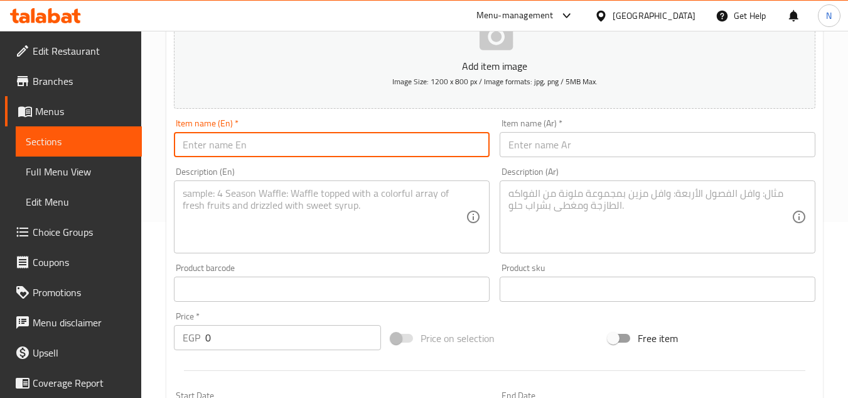
paste input "Chicken Burger"
type input "Chicken Burger"
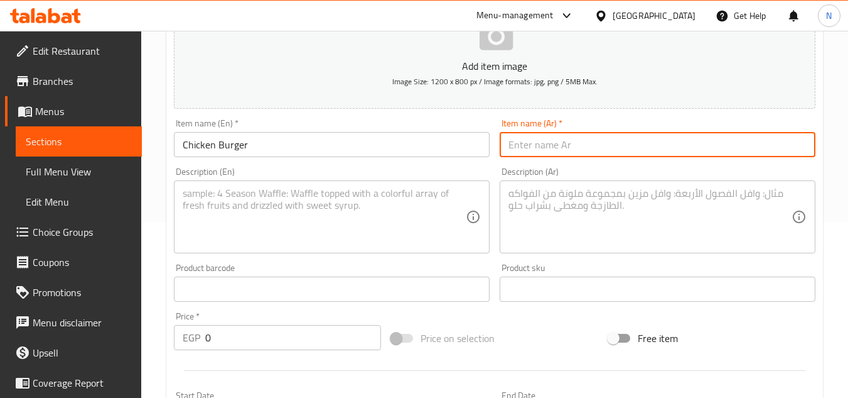
click at [756, 141] on input "text" at bounding box center [658, 144] width 316 height 25
paste input "تشيكن برجر"
type input "تشيكن برجر"
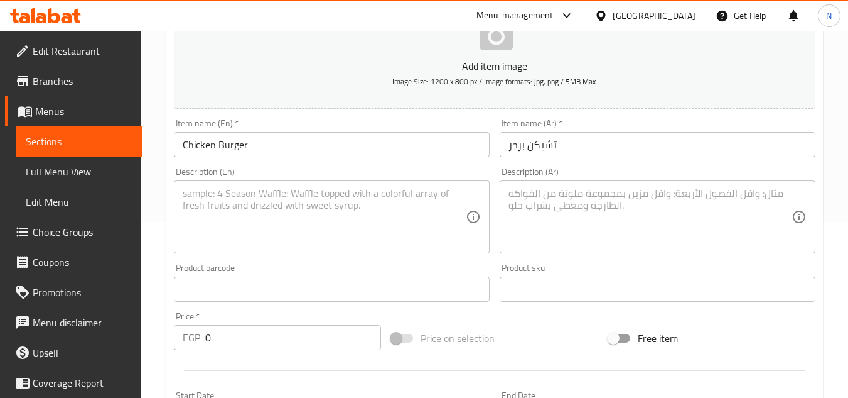
click at [771, 190] on textarea at bounding box center [650, 217] width 283 height 60
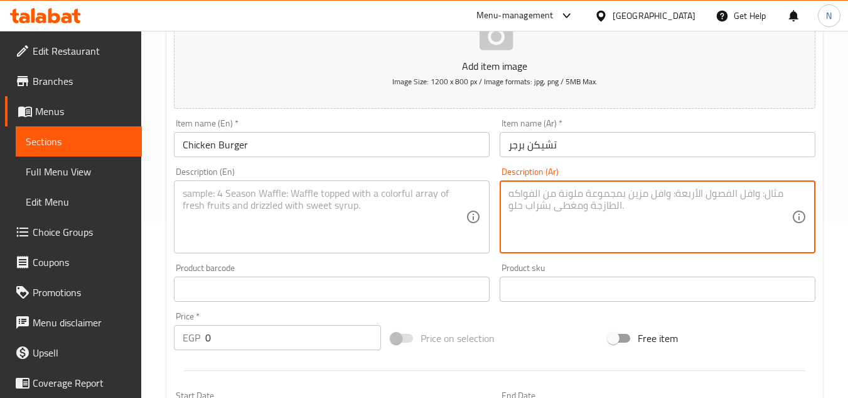
paste textarea "دجاج كريسي مع اضافة صوص باستوتا المميز وشرائح الرومي المدخن وشرائح الخص والطماط…"
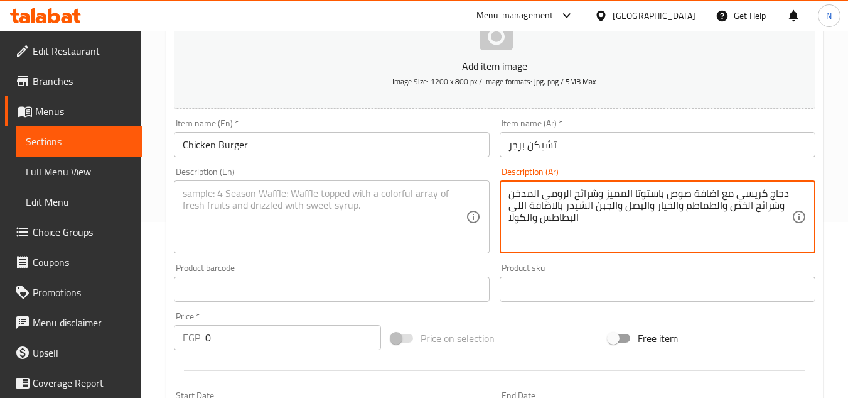
click at [604, 223] on textarea "دجاج كريسي مع اضافة صوص باستوتا المميز وشرائح الرومي المدخن وشرائح الخص والطماط…" at bounding box center [650, 217] width 283 height 60
click at [590, 219] on textarea "دجاج كريسي مع اضافة صوص باستوتا المميز وشرائح الرومي المدخن وشرائح الخص والطماط…" at bounding box center [650, 217] width 283 height 60
click at [725, 212] on textarea "دجاج كريسي مع اضافة صوص باستوتا المميز وشرائح الرومي المدخن وشرائح الخص والطماط…" at bounding box center [650, 217] width 283 height 60
click at [617, 220] on textarea "دجاج كريسي مع اضافة صوص باستوتا المميز وشرائح الرومي المدخن وشرائح الخص والطماط…" at bounding box center [650, 217] width 283 height 60
click at [551, 212] on textarea "دجاج كريسي مع اضافة صوص باستوتا المميز وشرائح الرومي المدخن وشرائح الخص والطماط…" at bounding box center [650, 217] width 283 height 60
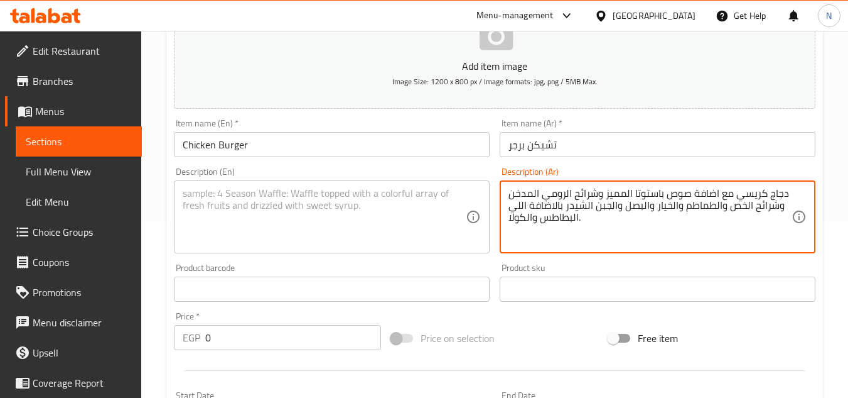
click at [551, 212] on textarea "دجاج كريسي مع اضافة صوص باستوتا المميز وشرائح الرومي المدخن وشرائح الخص والطماط…" at bounding box center [650, 217] width 283 height 60
type textarea "دجاج كريسي مع اضافة صوص باستوتا المميز وشرائح الرومي المدخن وشرائح الخص والطماط…"
click at [378, 205] on textarea at bounding box center [324, 217] width 283 height 60
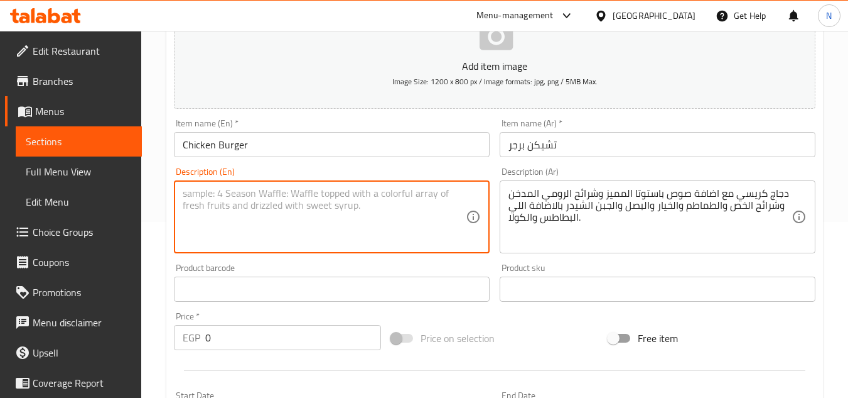
paste textarea "Crispy chicken with the addition of our special Pastota sauce, smoked turkey sl…"
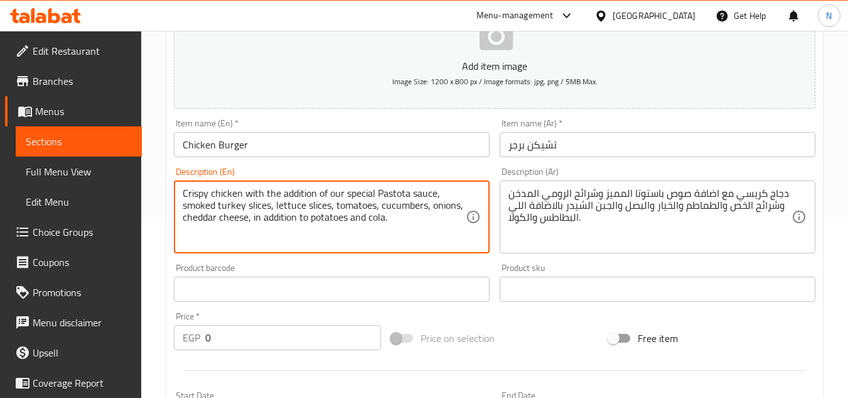
click at [270, 196] on textarea "Crispy chicken with the addition of our special Pastota sauce, smoked turkey sl…" at bounding box center [324, 217] width 283 height 60
click at [271, 196] on textarea "Crispy chicken with the addition of our special Pastota sauce, smoked turkey sl…" at bounding box center [324, 217] width 283 height 60
click at [215, 218] on textarea "Crispy chicken with addition of our special Pastota sauce, smoked turkey slices…" at bounding box center [324, 217] width 283 height 60
click at [288, 217] on textarea "Crispy chicken with addition of our special Pastota sauce, smoked turkey slices…" at bounding box center [324, 217] width 283 height 60
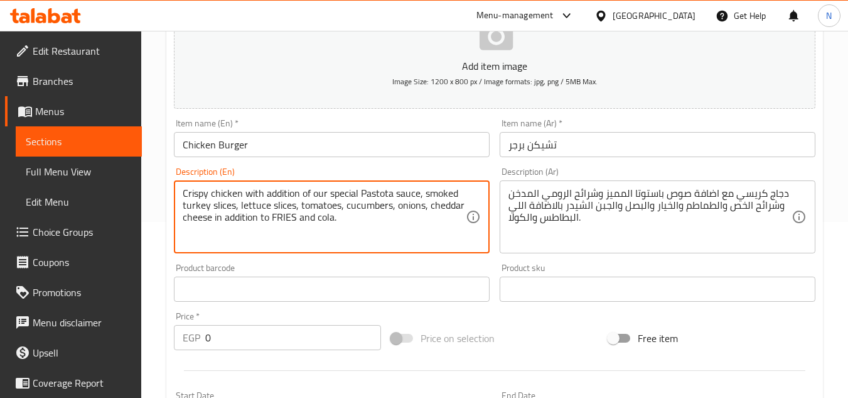
click at [285, 213] on textarea "Crispy chicken with addition of our special Pastota sauce, smoked turkey slices…" at bounding box center [324, 217] width 283 height 60
click at [283, 218] on textarea "Crispy chicken with addition of our special Pastota sauce, smoked turkey slices…" at bounding box center [324, 217] width 283 height 60
click at [313, 220] on textarea "Crispy chicken with addition of our special Pastota sauce, smoked turkey slices…" at bounding box center [324, 217] width 283 height 60
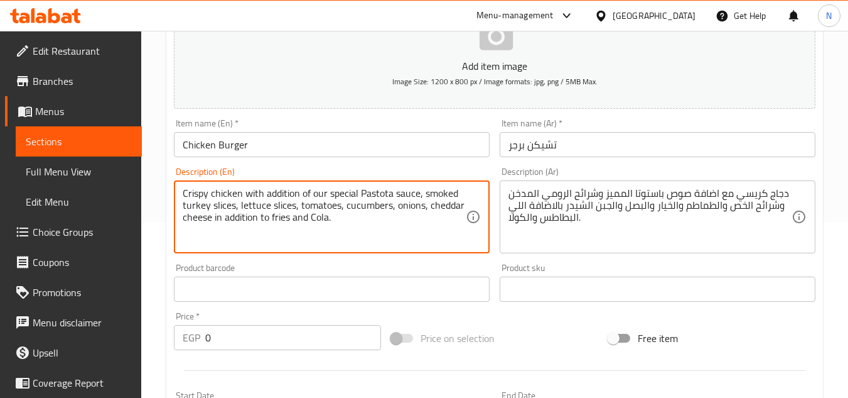
type textarea "Crispy chicken with addition of our special Pastota sauce, smoked turkey slices…"
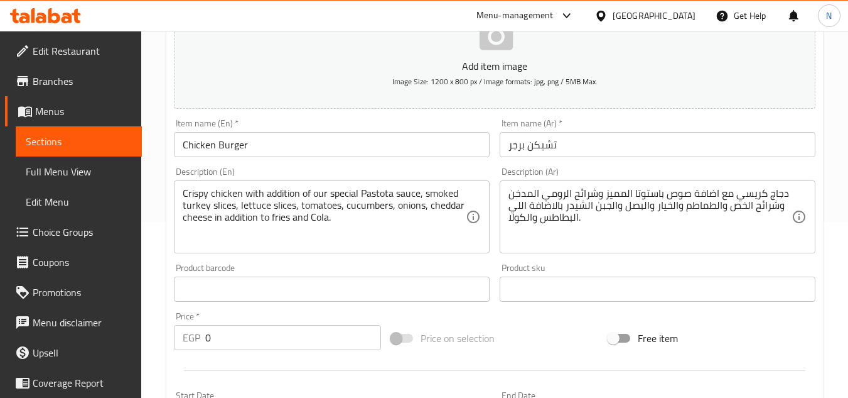
click at [146, 215] on div "Home / Restaurants management / Menus / Sections / item / create Burger section…" at bounding box center [494, 283] width 707 height 857
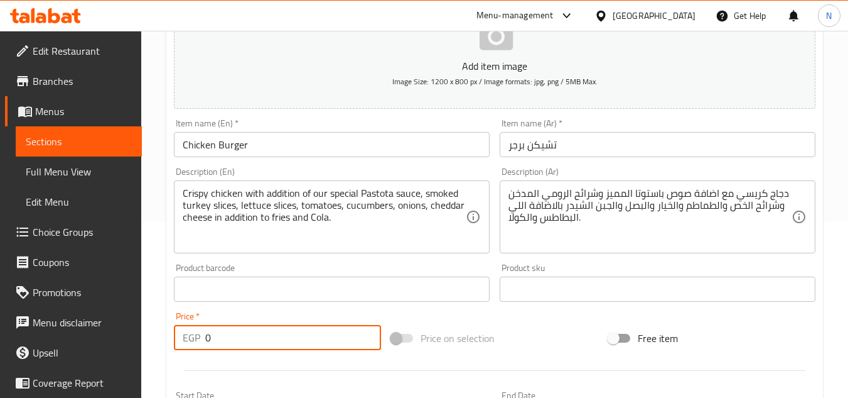
drag, startPoint x: 215, startPoint y: 338, endPoint x: 192, endPoint y: 350, distance: 26.7
click at [192, 350] on div "EGP 0 Price *" at bounding box center [277, 337] width 207 height 25
paste input "145"
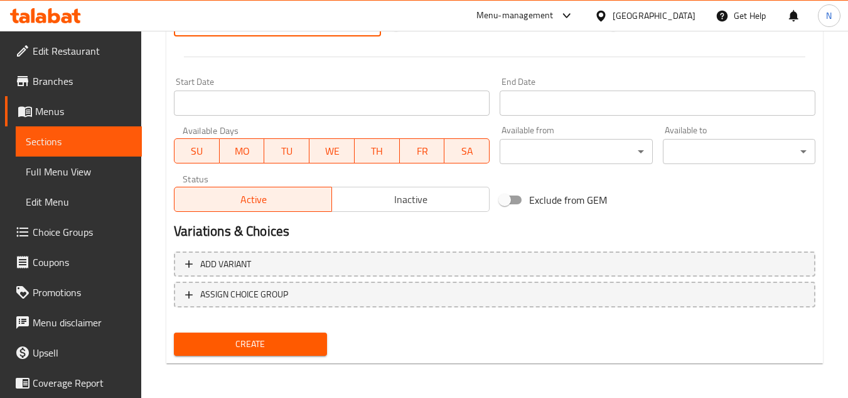
scroll to position [490, 0]
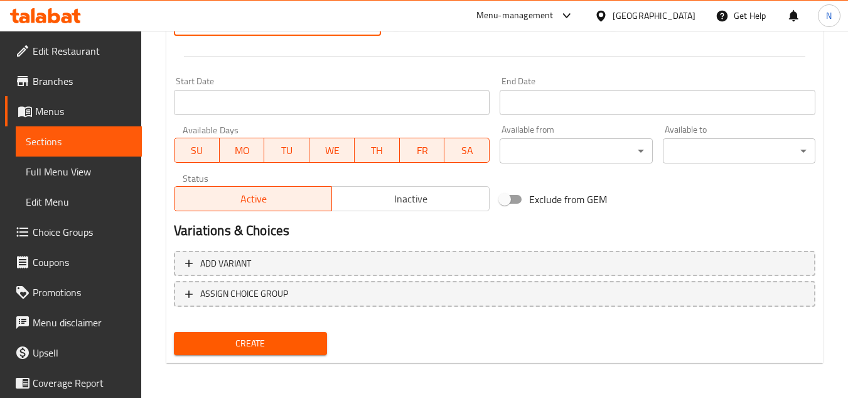
type input "145"
click at [250, 335] on span "Create" at bounding box center [250, 343] width 133 height 16
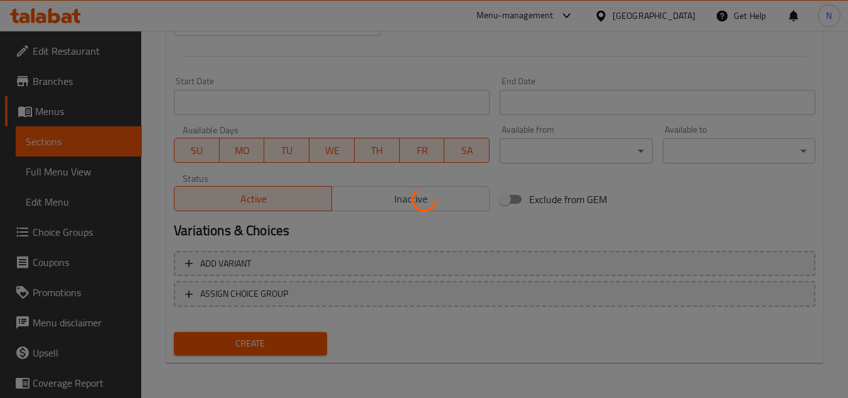
type input "0"
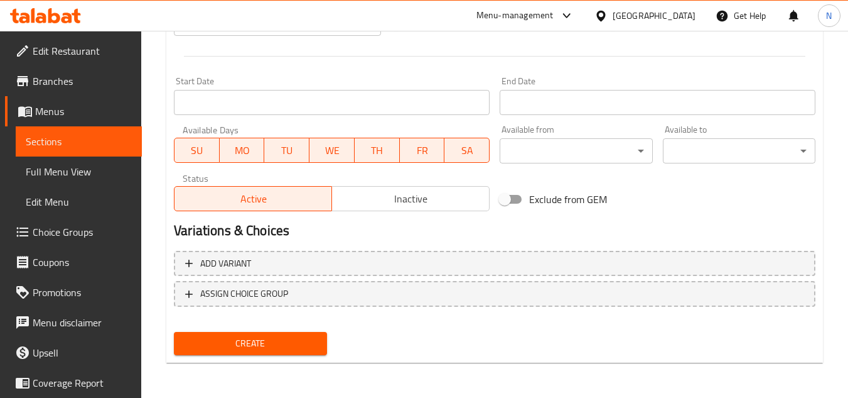
drag, startPoint x: 804, startPoint y: 57, endPoint x: 770, endPoint y: 35, distance: 40.9
click at [805, 57] on div at bounding box center [495, 56] width 652 height 31
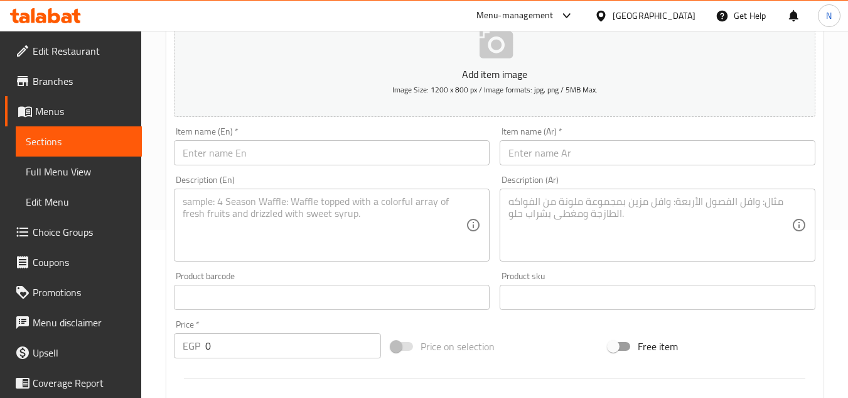
scroll to position [113, 0]
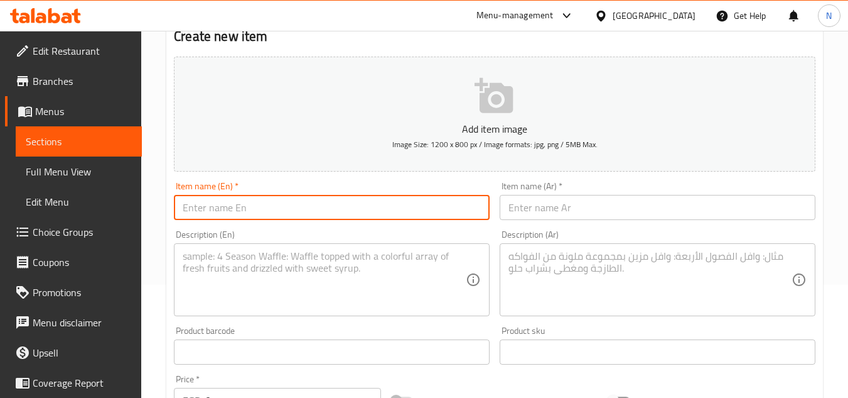
click at [217, 199] on input "text" at bounding box center [332, 207] width 316 height 25
paste input "Special Beef Burger"
type input "Special Beef Burger"
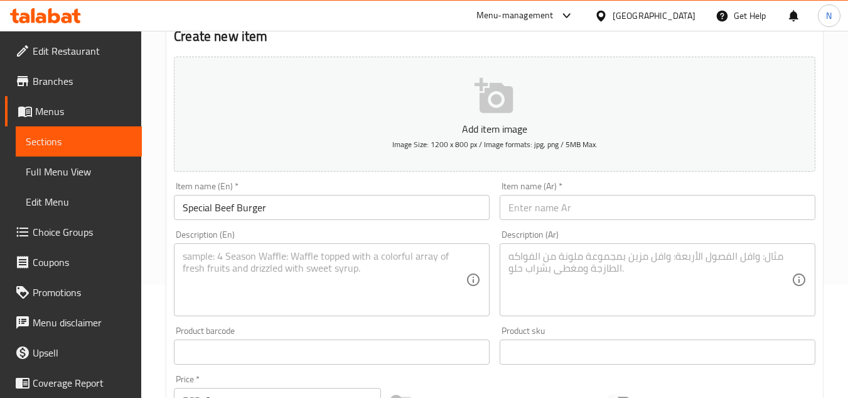
click at [757, 208] on input "text" at bounding box center [658, 207] width 316 height 25
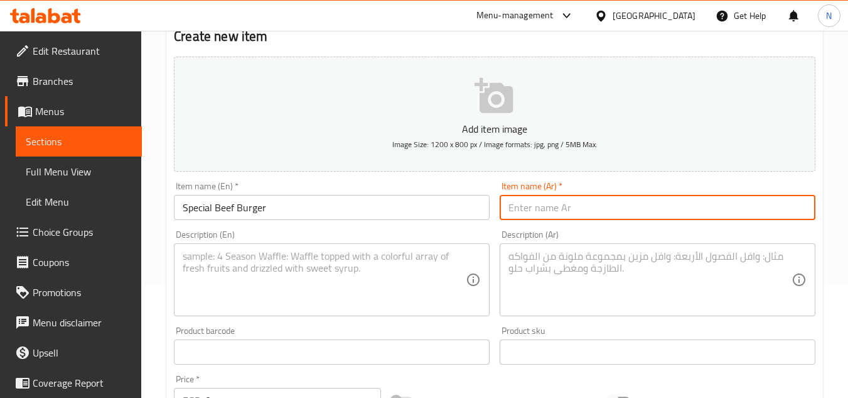
paste input "سبشيال بيف برجر"
type input "سبشيال بيف برجر"
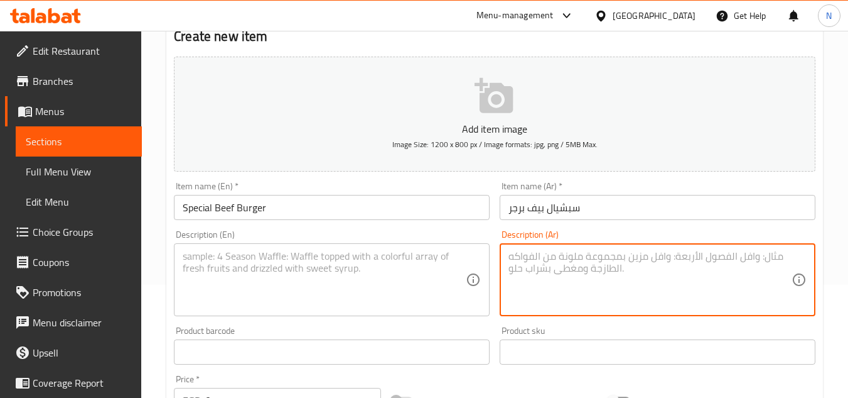
click at [759, 265] on textarea at bounding box center [650, 280] width 283 height 60
paste textarea "لحم بقري مع اضافه صوص باستوتا المميز وشرائح البيف بيكون وشرائح الخص والطماطم وا…"
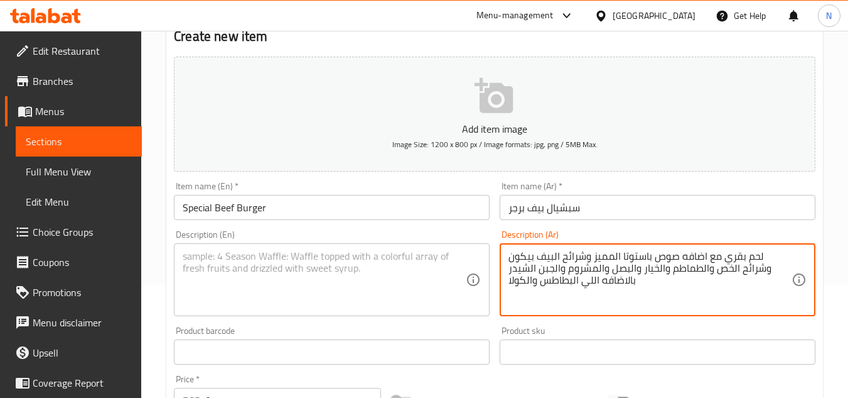
click at [641, 283] on textarea "لحم بقري مع اضافه صوص باستوتا المميز وشرائح البيف بيكون وشرائح الخص والطماطم وا…" at bounding box center [650, 280] width 283 height 60
type textarea "لحم بقري مع اضافه صوص باستوتا المميز وشرائح البيف بيكون وشرائح الخص والطماطم وا…"
click at [565, 269] on textarea "لحم بقري مع اضافه صوص باستوتا المميز وشرائح البيف بيكون وشرائح الخص والطماطم وا…" at bounding box center [650, 280] width 283 height 60
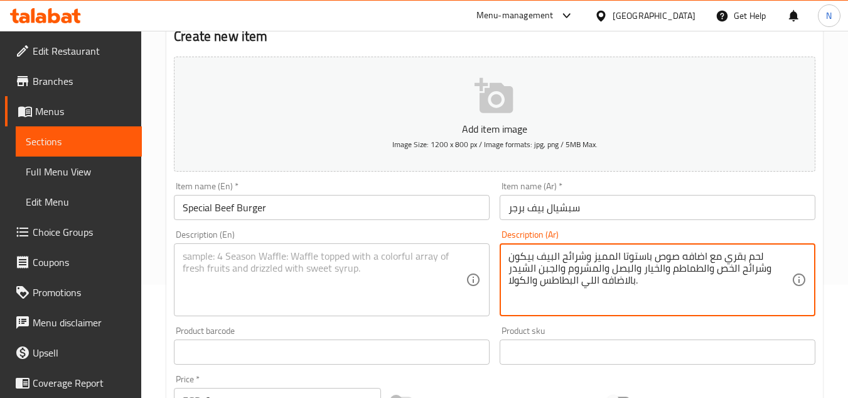
click at [310, 269] on textarea at bounding box center [324, 280] width 283 height 60
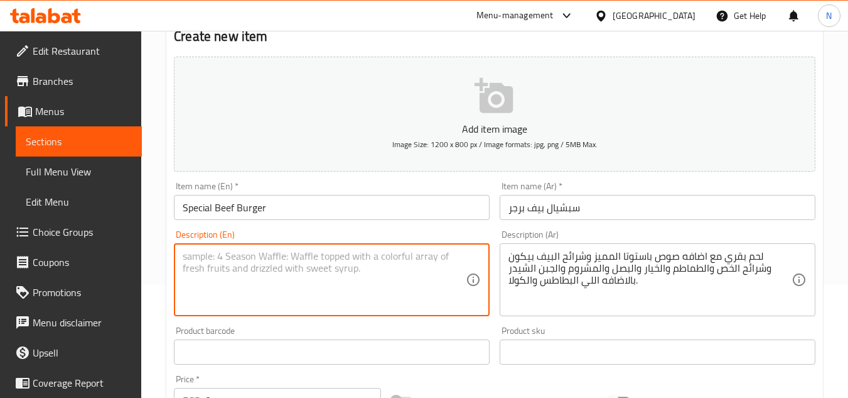
paste textarea "Beef with the addition of our special Pastuta sauce, beef bacon slices, lettuce…"
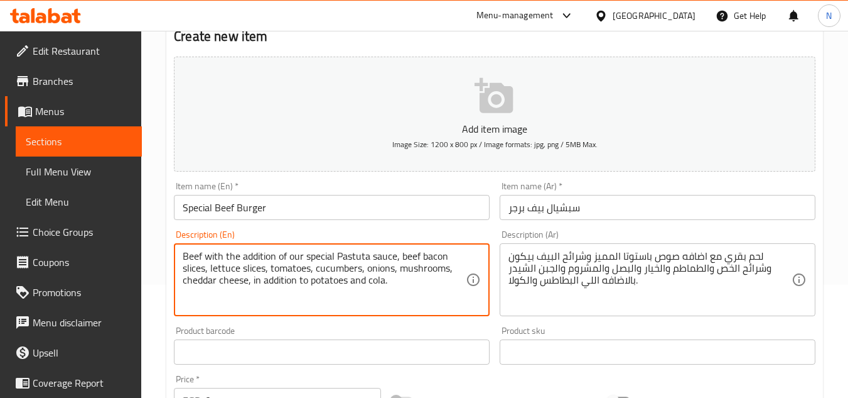
click at [232, 257] on textarea "Beef with the addition of our special Pastuta sauce, beef bacon slices, lettuce…" at bounding box center [324, 280] width 283 height 60
drag, startPoint x: 341, startPoint y: 252, endPoint x: 347, endPoint y: 256, distance: 6.8
click at [347, 256] on textarea "Beef with addition of our special Pastuta sauce, beef bacon slices, lettuce sli…" at bounding box center [324, 280] width 283 height 60
click at [345, 259] on textarea "Beef with addition of our special Pastuta sauce, beef bacon slices, lettuce sli…" at bounding box center [324, 280] width 283 height 60
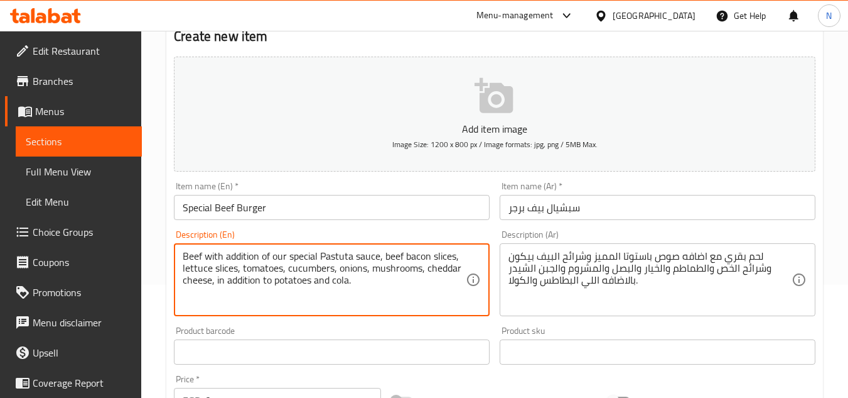
click at [339, 263] on textarea "Beef with addition of our special Pastuta sauce, beef bacon slices, lettuce sli…" at bounding box center [324, 280] width 283 height 60
click at [215, 286] on textarea "Beef with addition of our special Pastota sauce, beef bacon slices, lettuce sli…" at bounding box center [324, 280] width 283 height 60
click at [287, 280] on textarea "Beef with addition of our special Pastota sauce, beef bacon slices, lettuce sli…" at bounding box center [324, 280] width 283 height 60
click at [313, 280] on textarea "Beef with addition of our special Pastota sauce, beef bacon slices, lettuce sli…" at bounding box center [324, 280] width 283 height 60
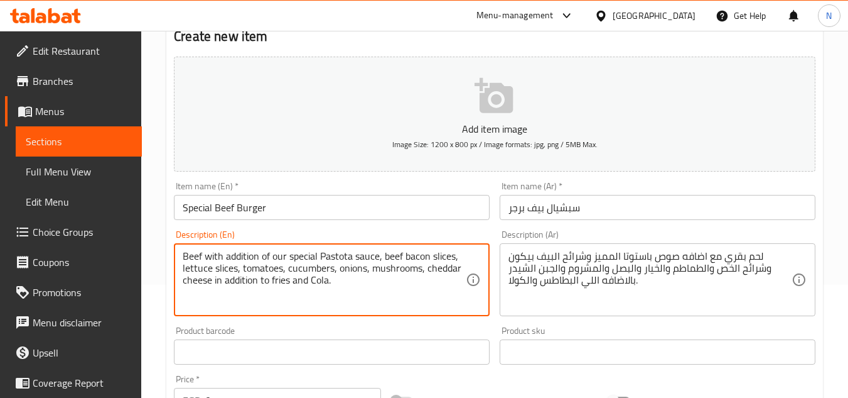
click at [362, 280] on textarea "Beef with addition of our special Pastota sauce, beef bacon slices, lettuce sli…" at bounding box center [324, 280] width 283 height 60
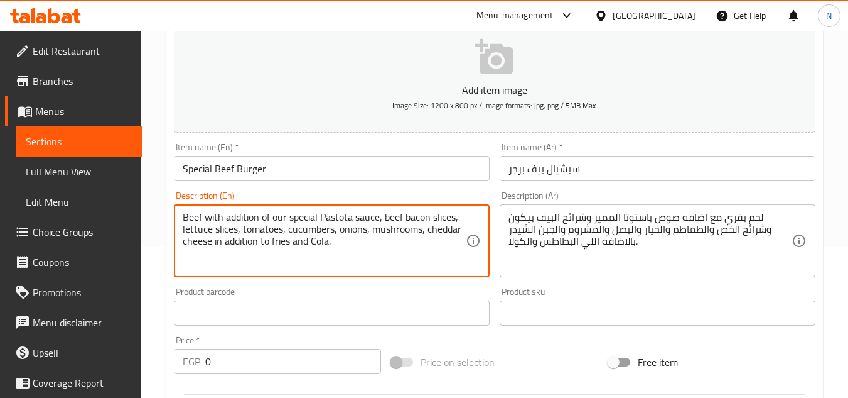
scroll to position [239, 0]
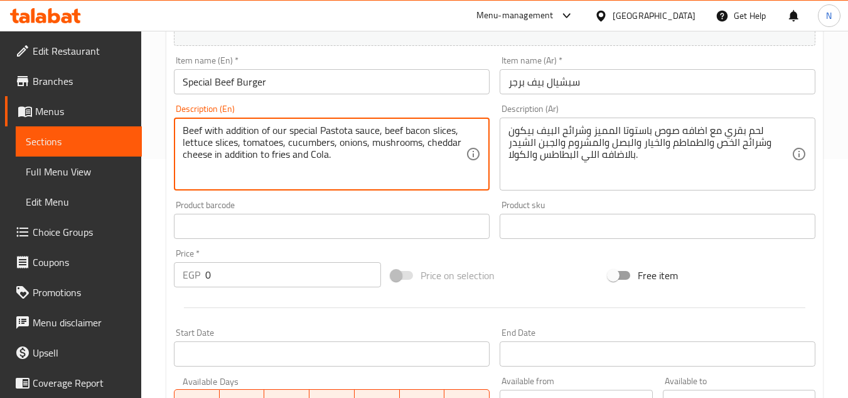
type textarea "Beef with addition of our special Pastota sauce, beef bacon slices, lettuce sli…"
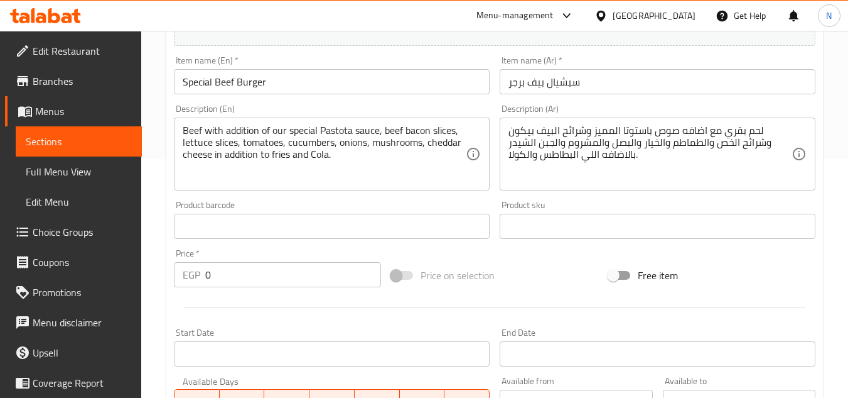
click at [774, 286] on div "Free item" at bounding box center [712, 275] width 217 height 34
drag, startPoint x: 236, startPoint y: 284, endPoint x: 185, endPoint y: 300, distance: 53.1
click at [185, 300] on div "Add item image Image Size: 1200 x 800 px / Image formats: jpg, png / 5MB Max. I…" at bounding box center [495, 196] width 652 height 541
paste input "195"
type input "195"
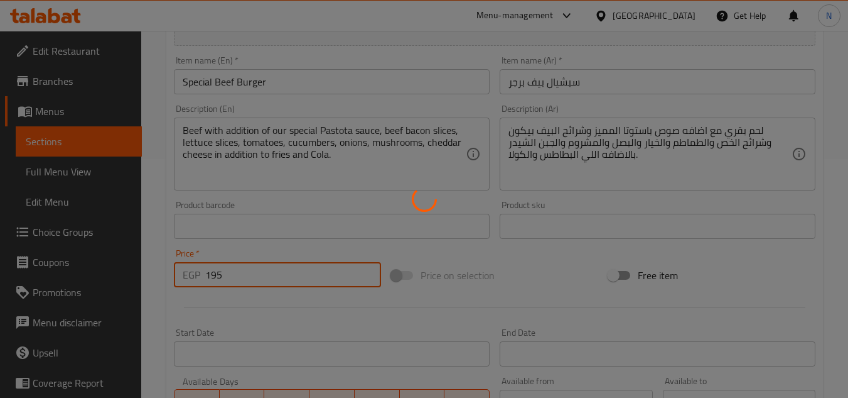
type input "0"
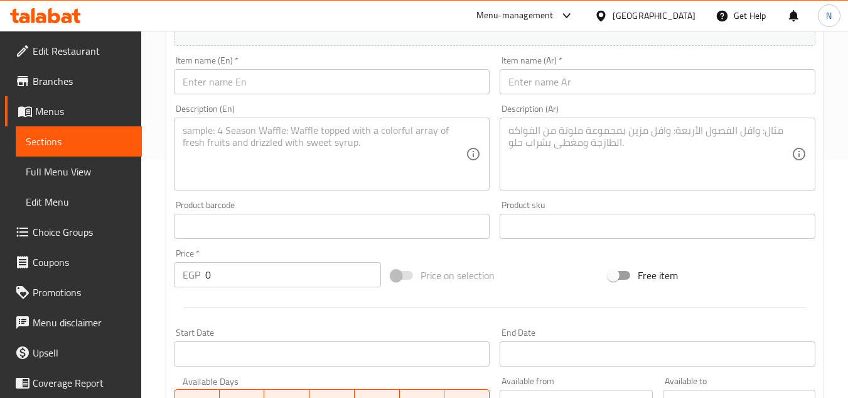
click at [833, 97] on div "Home / Restaurants management / Menus / Sections / item / create Burger section…" at bounding box center [494, 220] width 707 height 857
click at [247, 77] on input "text" at bounding box center [332, 81] width 316 height 25
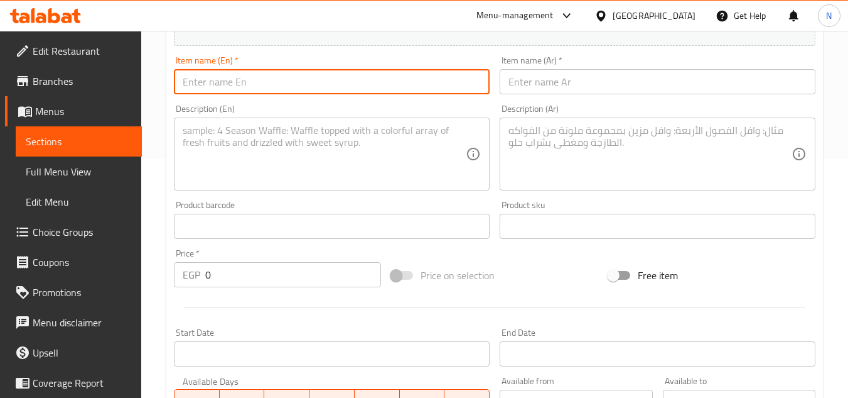
paste input "Special Chicken Burger"
type input "Special Chicken Burger"
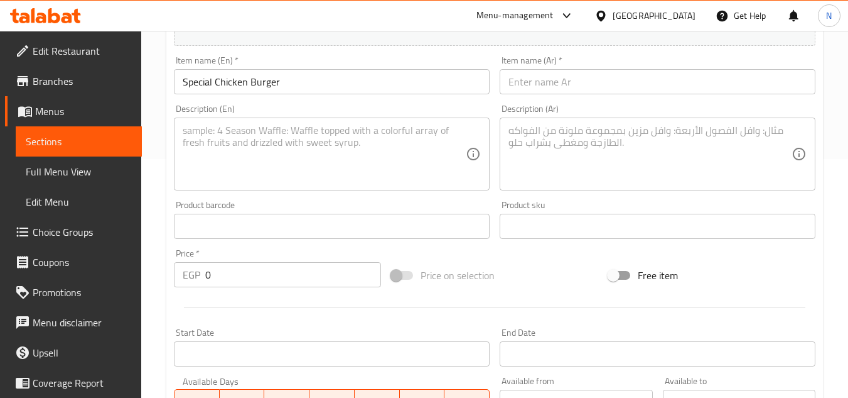
click at [753, 79] on input "text" at bounding box center [658, 81] width 316 height 25
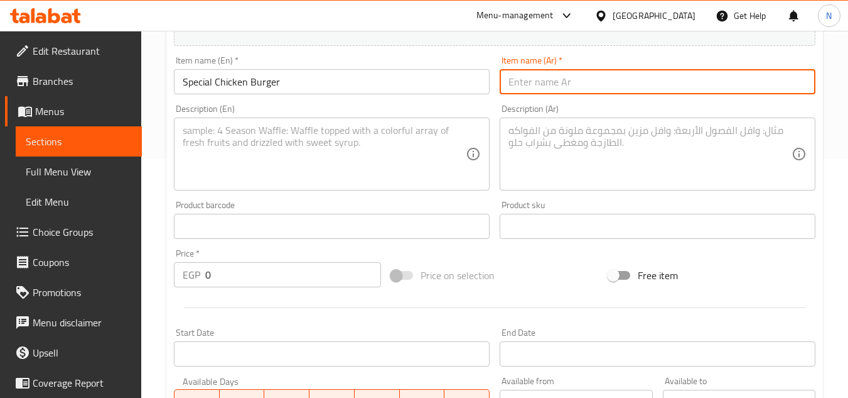
paste input "سبشيال تشيكن برجر"
type input "سبشيال تشيكن برجر"
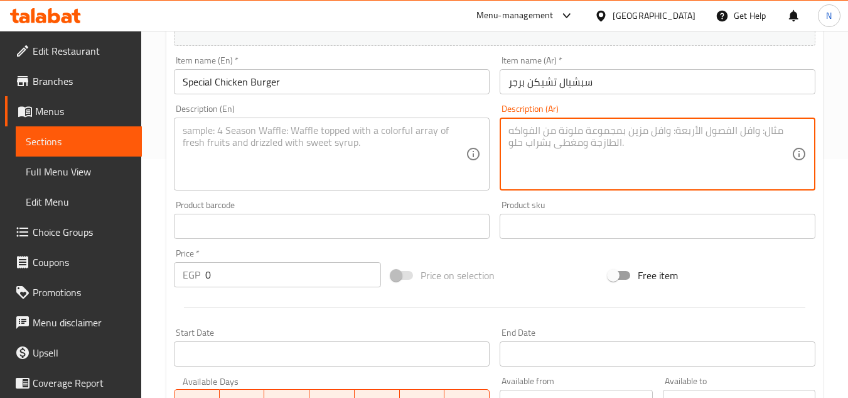
click at [754, 134] on textarea at bounding box center [650, 154] width 283 height 60
paste textarea "دابل دجاج كريسبي مع اضافه صوص باستونا المميز الرومي المدخن وشرائح الخص والطماطم…"
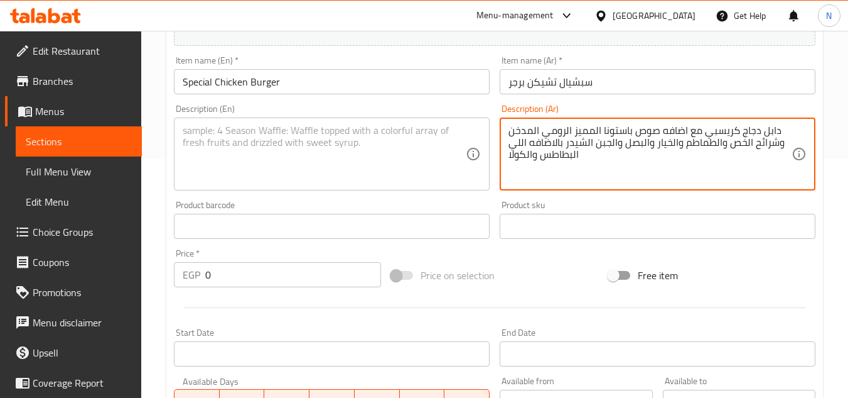
click at [595, 156] on textarea "دابل دجاج كريسبي مع اضافه صوص باستونا المميز الرومي المدخن وشرائح الخص والطماطم…" at bounding box center [650, 154] width 283 height 60
click at [605, 133] on textarea "دابل دجاج كريسبي مع اضافه صوص باستونا المميز الرومي المدخن وشرائح الخص والطماطم…" at bounding box center [650, 154] width 283 height 60
click at [663, 133] on textarea "دابل دجاج كريسبي مع اضافه صوص باستوتا المميز الرومي المدخن وشرائح الخص والطماطم…" at bounding box center [650, 154] width 283 height 60
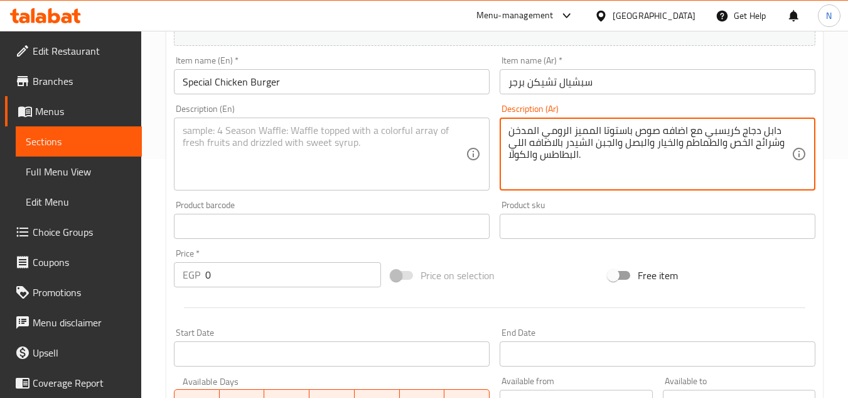
type textarea "دابل دجاج كريسبي مع اضافه صوص باستوتا المميز الرومي المدخن وشرائح الخص والطماطم…"
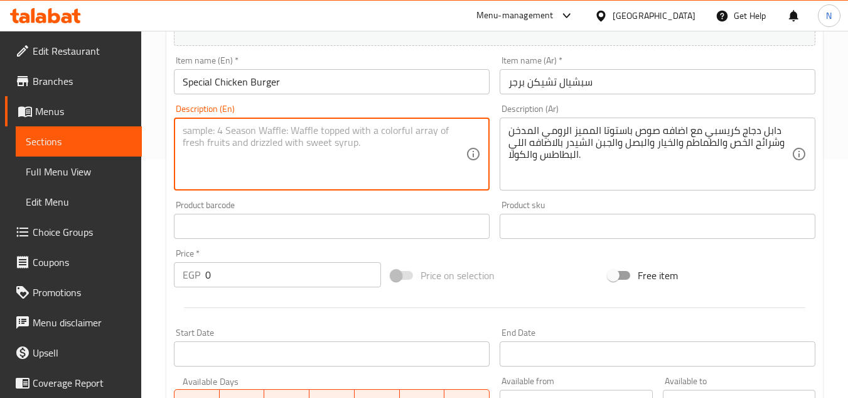
click at [306, 158] on textarea at bounding box center [324, 154] width 283 height 60
paste textarea "Double crispy chicken with the addition of Bastota's special smoked turkey sauc…"
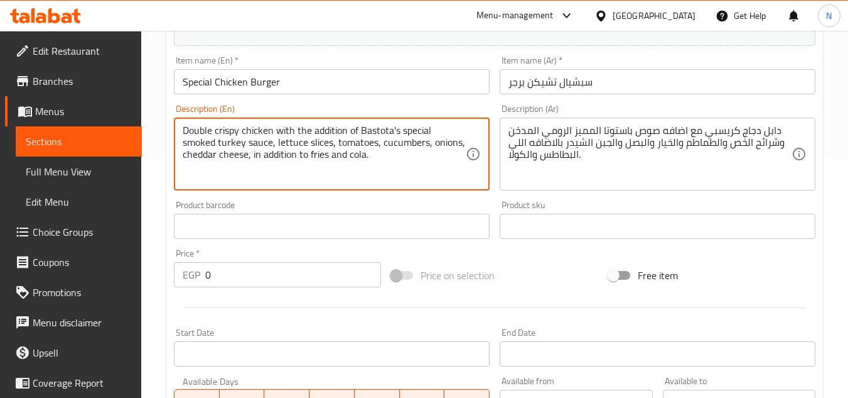
drag, startPoint x: 400, startPoint y: 133, endPoint x: 393, endPoint y: 134, distance: 7.6
click at [393, 134] on textarea "Double crispy chicken with the addition of Bastota's special smoked turkey sauc…" at bounding box center [324, 154] width 283 height 60
click at [362, 132] on textarea "Double crispy chicken with the addition of Bastota special smoked turkey sauce,…" at bounding box center [324, 154] width 283 height 60
click at [210, 146] on textarea "Double crispy chicken with the addition of Pastota special smoked turkey sauce,…" at bounding box center [324, 154] width 283 height 60
click at [191, 143] on textarea "Double crispy chicken with the addition of Pastota special smoked turkey sauce,…" at bounding box center [324, 154] width 283 height 60
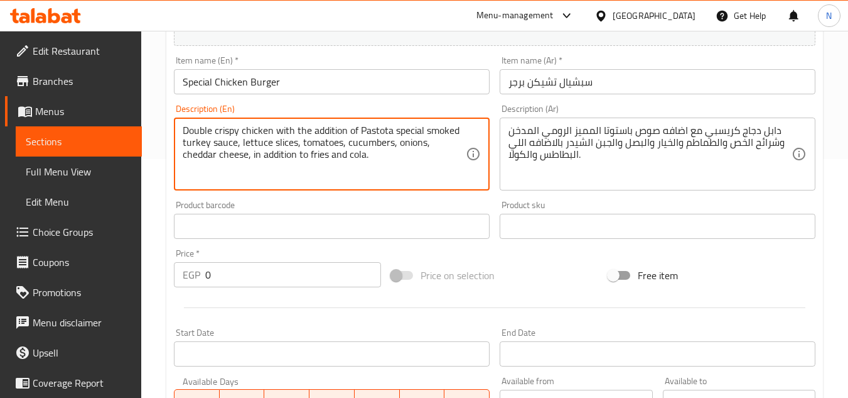
click at [191, 143] on textarea "Double crispy chicken with the addition of Pastota special smoked turkey sauce,…" at bounding box center [324, 154] width 283 height 60
click at [212, 145] on textarea "Double crispy chicken with the addition of Pastota special smoked sauce, lettuc…" at bounding box center [324, 154] width 283 height 60
paste textarea "turkey"
click at [241, 146] on textarea "Double crispy chicken with the addition of Pastota special smoked sauce, turkey…" at bounding box center [324, 154] width 283 height 60
click at [238, 147] on textarea "Double crispy chicken with the addition of Pastota special smoked sauce, turkey…" at bounding box center [324, 154] width 283 height 60
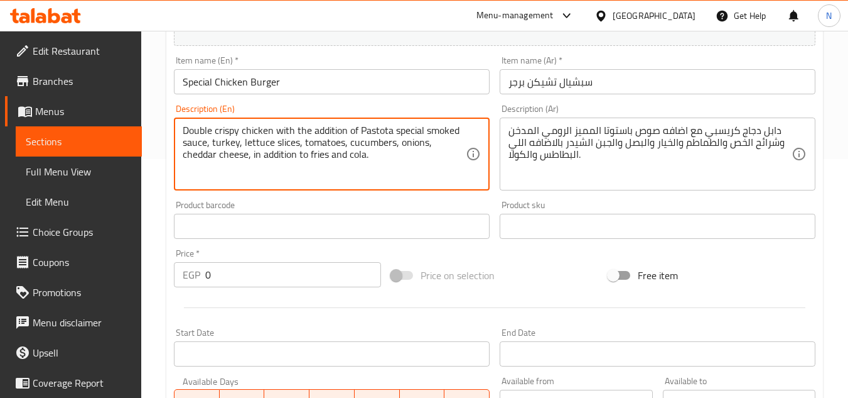
click at [211, 160] on textarea "Double crispy chicken with the addition of Pastota special smoked sauce, turkey…" at bounding box center [324, 154] width 283 height 60
type textarea "Double crispy chicken with the addition of Pastota special smoked sauce, turkey…"
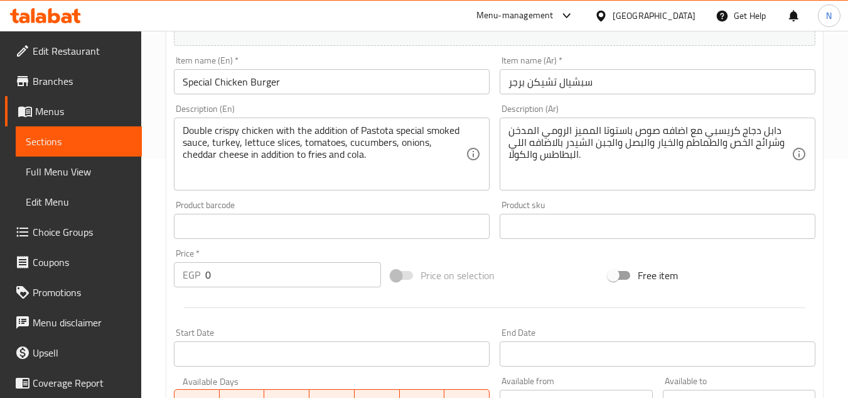
click at [151, 171] on div "Home / Restaurants management / Menus / Sections / item / create Burger section…" at bounding box center [494, 220] width 707 height 857
drag, startPoint x: 290, startPoint y: 263, endPoint x: 177, endPoint y: 295, distance: 117.5
click at [177, 295] on div "Add item image Image Size: 1200 x 800 px / Image formats: jpg, png / 5MB Max. I…" at bounding box center [495, 196] width 652 height 541
paste input "195"
type input "195"
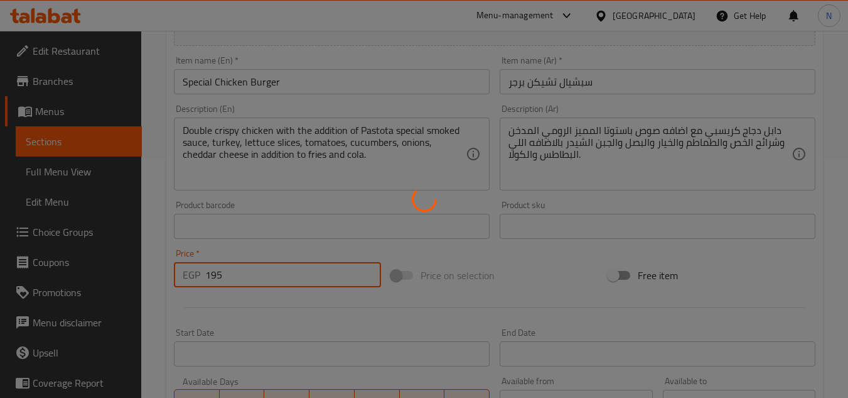
type input "0"
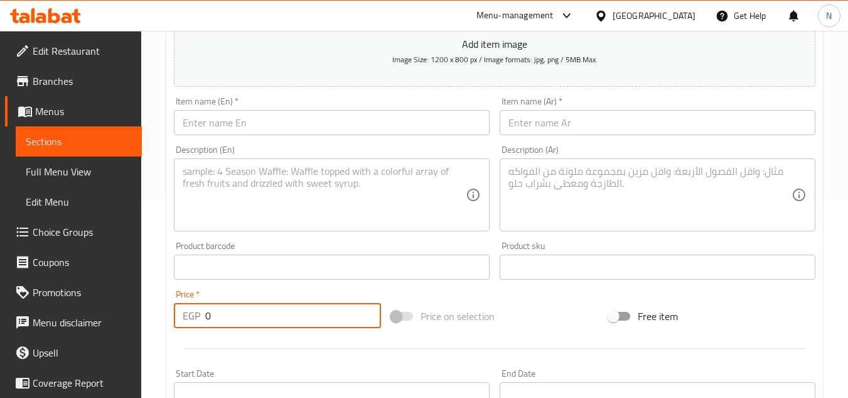
scroll to position [176, 0]
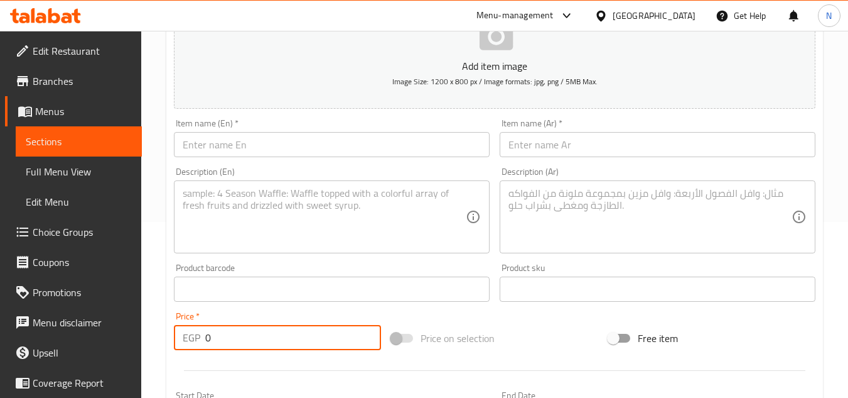
click at [59, 138] on span "Sections" at bounding box center [79, 141] width 106 height 15
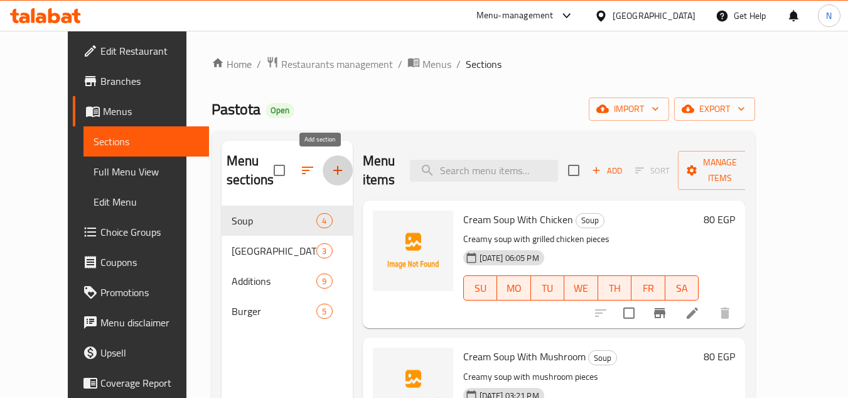
click at [330, 171] on icon "button" at bounding box center [337, 170] width 15 height 15
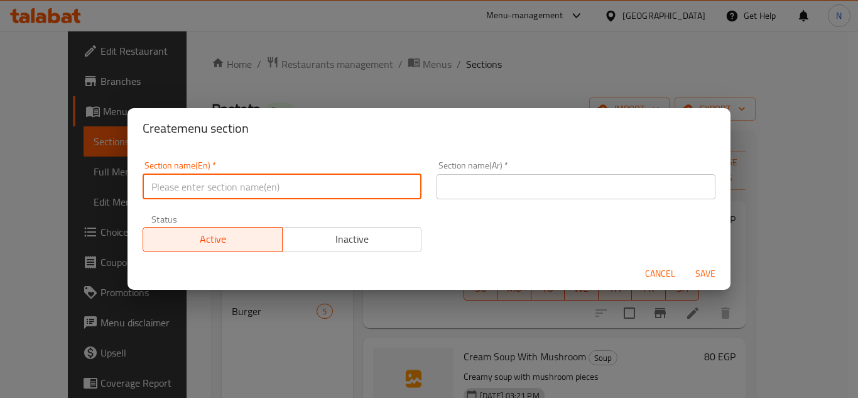
click at [295, 190] on input "text" at bounding box center [282, 186] width 279 height 25
paste input "[US_STATE] Fries"
type input "[US_STATE] Fries"
click at [190, 197] on input "[US_STATE] Fries" at bounding box center [282, 186] width 279 height 25
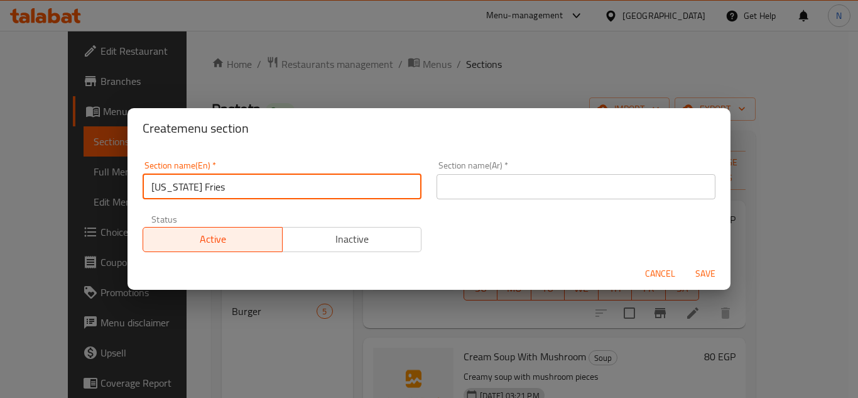
click at [190, 197] on input "[US_STATE] Fries" at bounding box center [282, 186] width 279 height 25
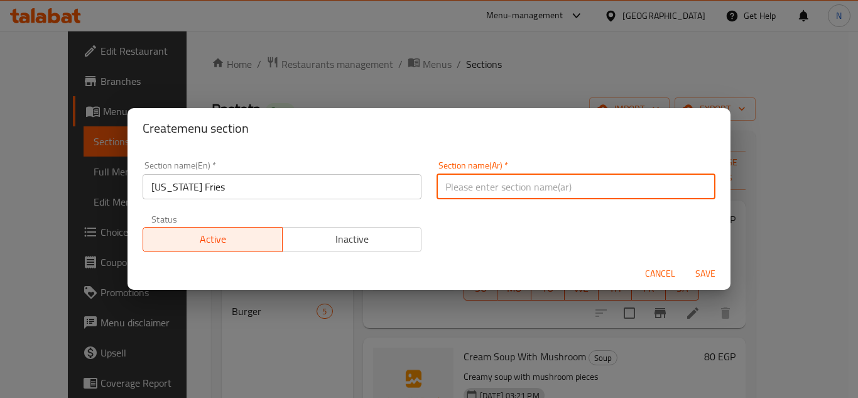
click at [489, 195] on input "text" at bounding box center [575, 186] width 279 height 25
paste input "بطاطس [GEOGRAPHIC_DATA]"
click at [482, 193] on input "بطاطس [GEOGRAPHIC_DATA]" at bounding box center [575, 186] width 279 height 25
click at [482, 193] on input "تكساس" at bounding box center [575, 186] width 279 height 25
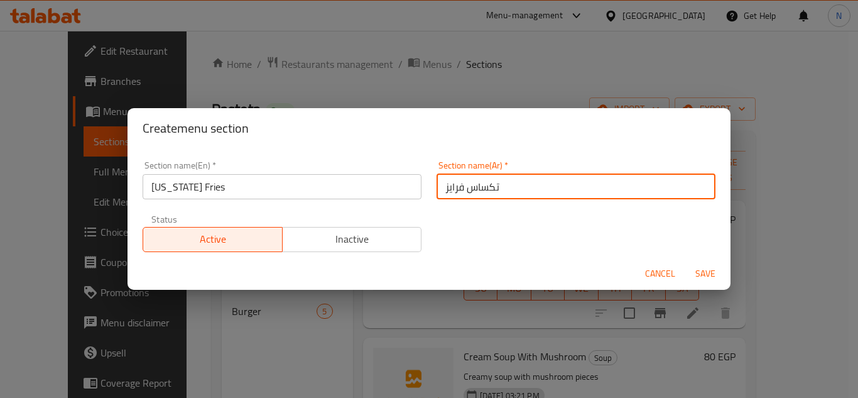
type input "تكساس فرايز"
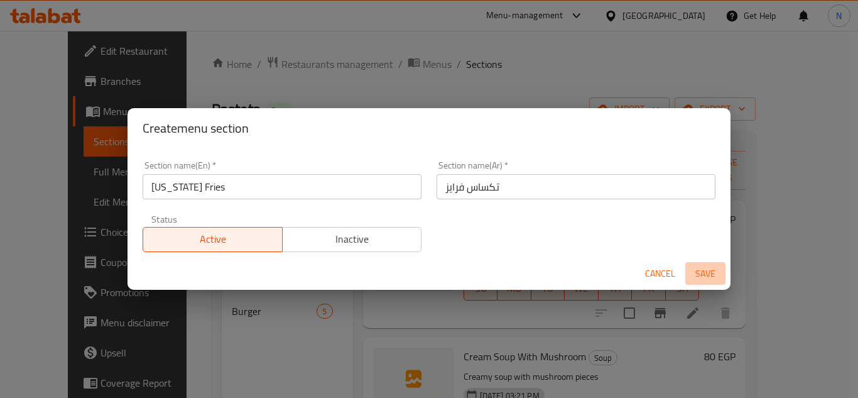
click at [705, 271] on span "Save" at bounding box center [705, 274] width 30 height 16
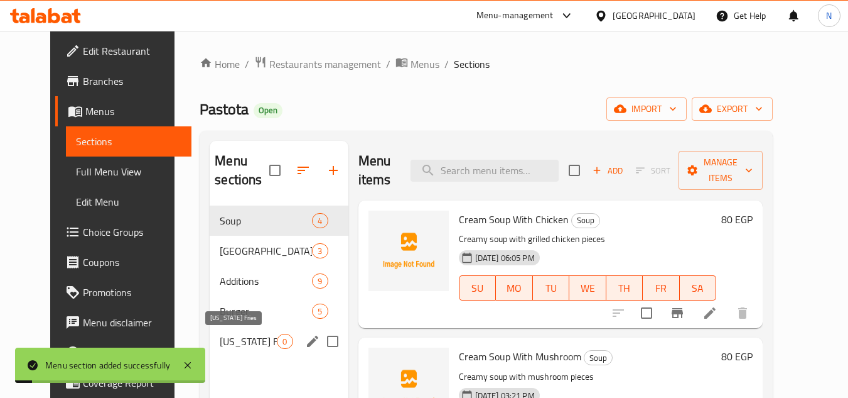
click at [220, 338] on span "[US_STATE] Fries" at bounding box center [248, 340] width 57 height 15
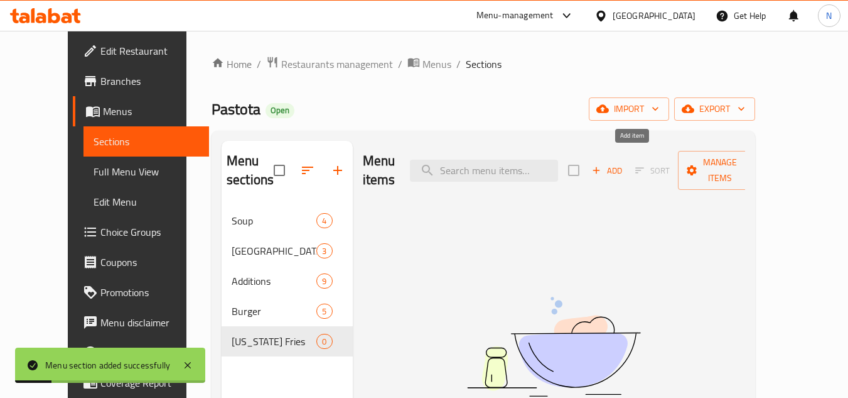
click at [624, 164] on span "Add" at bounding box center [607, 170] width 34 height 14
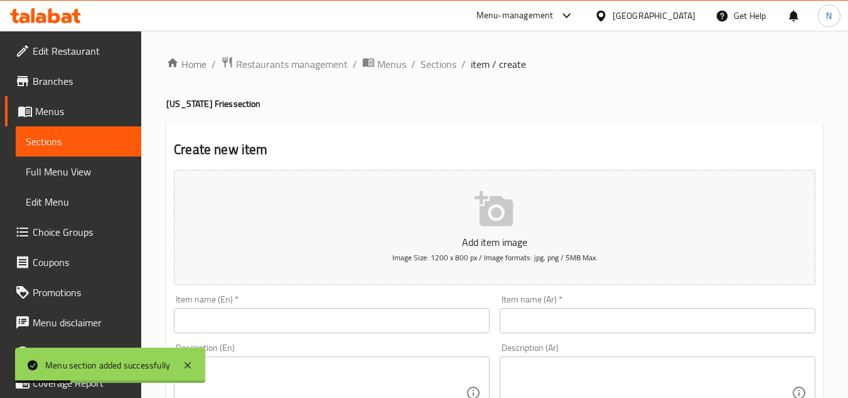
scroll to position [63, 0]
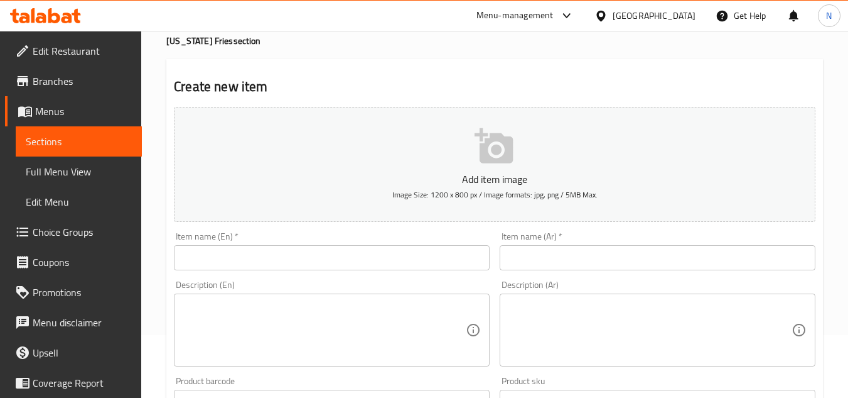
click at [312, 248] on input "text" at bounding box center [332, 257] width 316 height 25
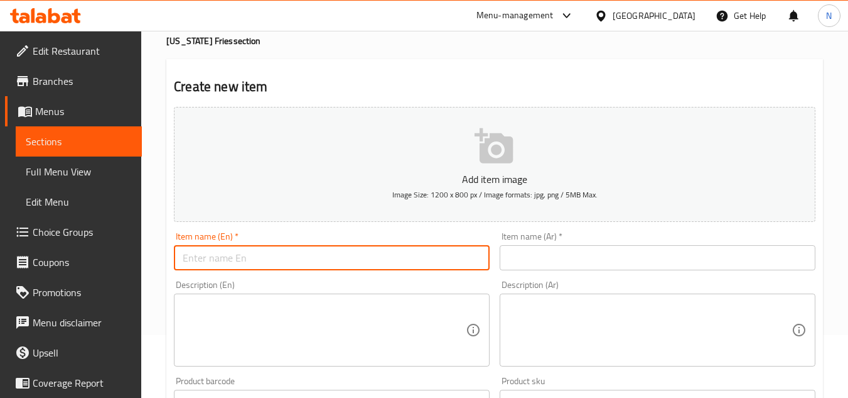
paste input "Meat Fries"
type input "Meat Fries"
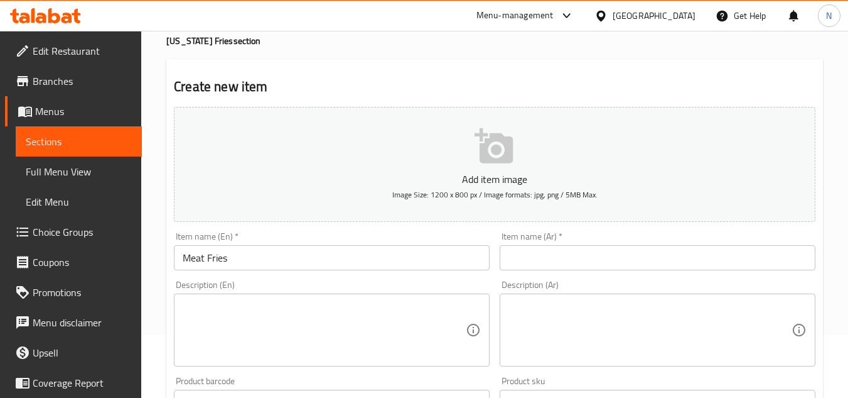
click at [772, 264] on input "text" at bounding box center [658, 257] width 316 height 25
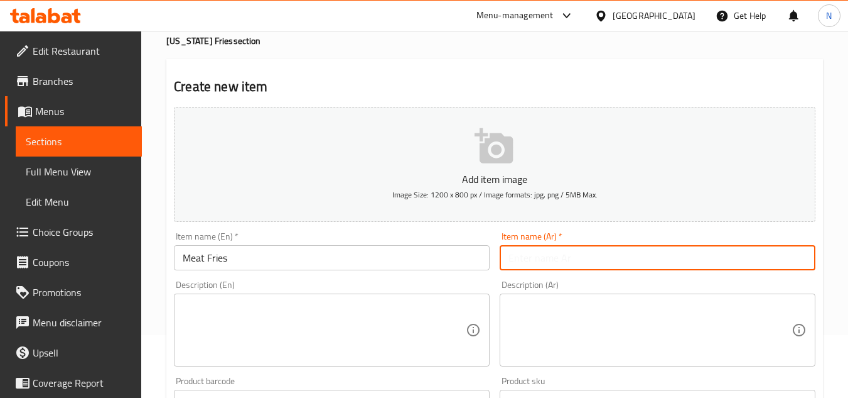
paste input "بطاطس لحمة"
type input "بطاطس لحمة"
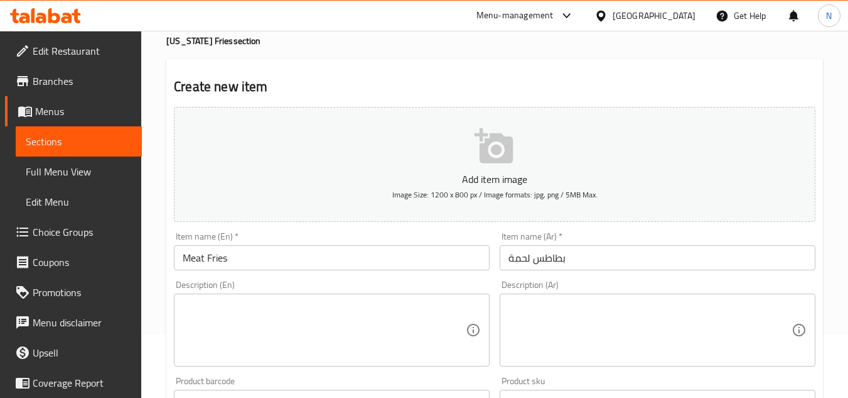
drag, startPoint x: 837, startPoint y: 220, endPoint x: 777, endPoint y: 244, distance: 65.1
click at [837, 220] on div "Home / Restaurants management / Menus / Sections / item / create Texas Fries se…" at bounding box center [494, 396] width 707 height 857
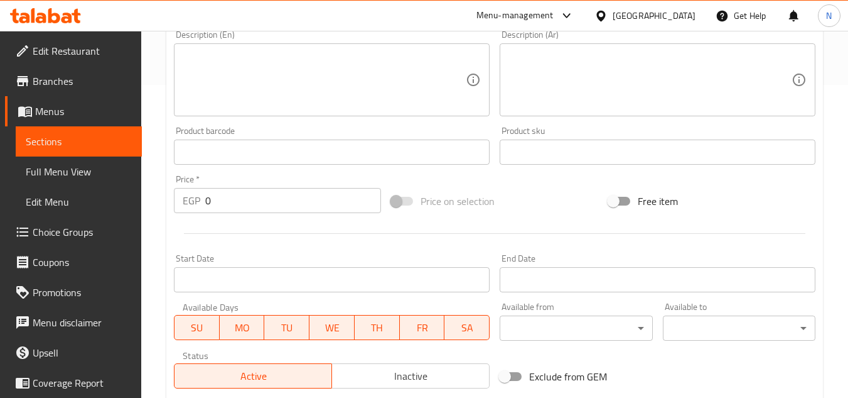
scroll to position [314, 0]
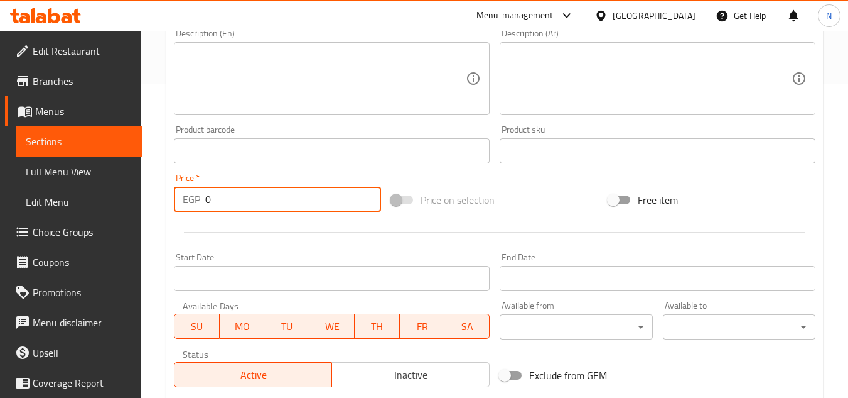
drag, startPoint x: 231, startPoint y: 205, endPoint x: 197, endPoint y: 212, distance: 35.2
click at [197, 212] on div "EGP 0 Price *" at bounding box center [277, 199] width 207 height 25
paste input "8"
type input "80"
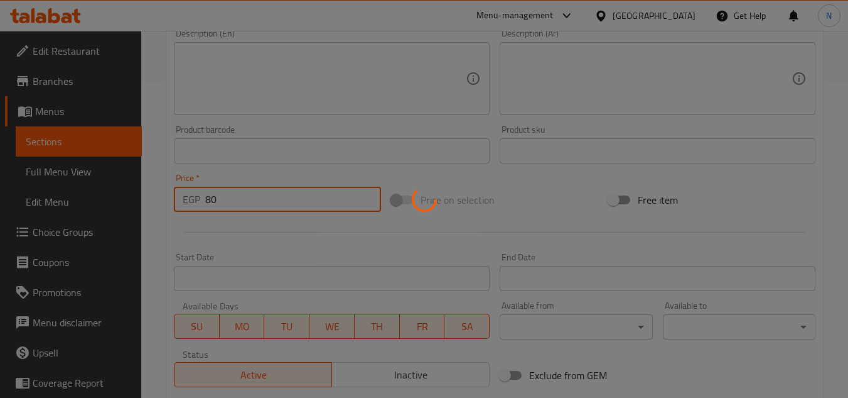
type input "0"
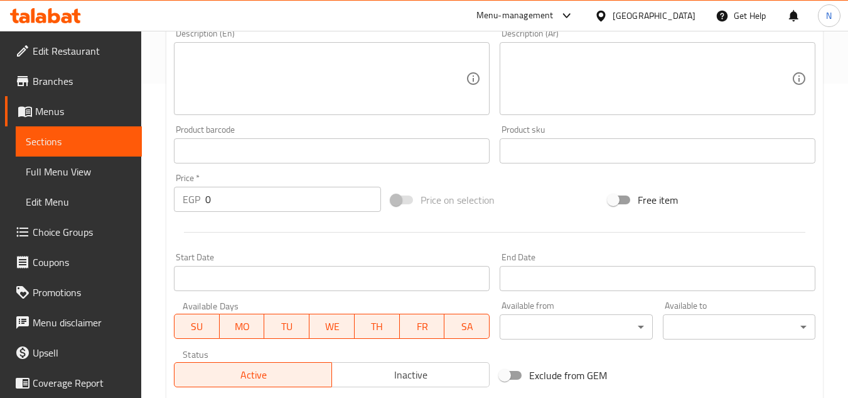
click at [823, 197] on div "Home / Restaurants management / Menus / Sections / item / create Texas Fries se…" at bounding box center [494, 145] width 707 height 857
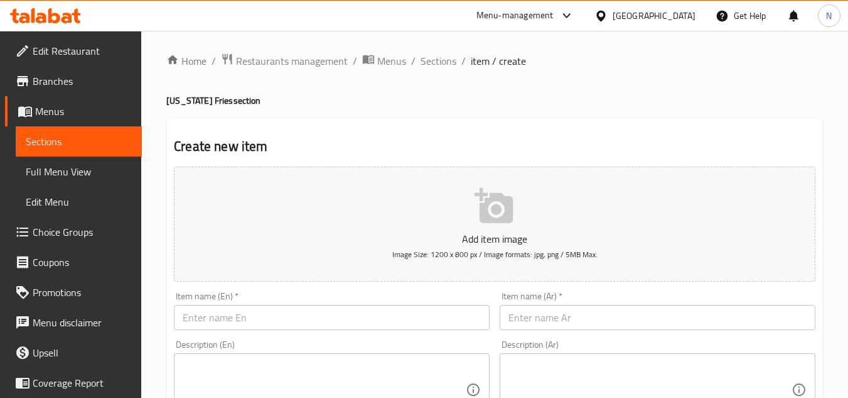
scroll to position [0, 0]
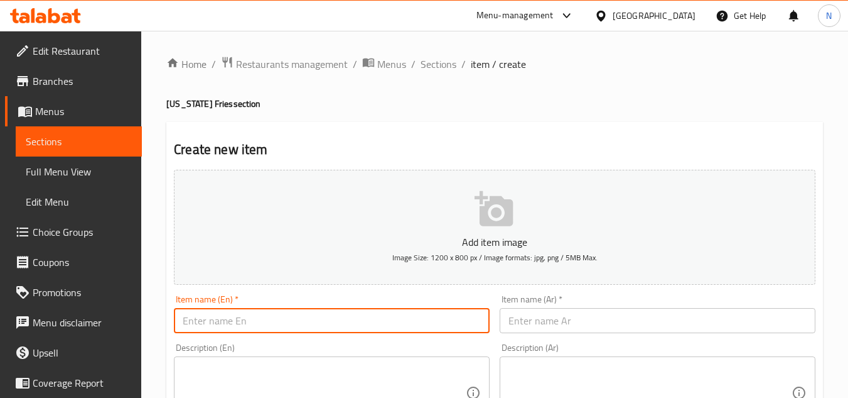
click at [269, 320] on input "text" at bounding box center [332, 320] width 316 height 25
paste input "Sausage Fries"
type input "Sausage Fries"
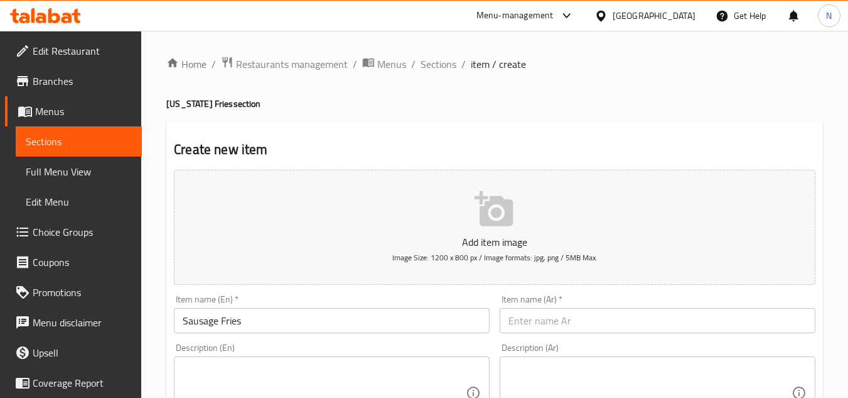
click at [788, 324] on input "text" at bounding box center [658, 320] width 316 height 25
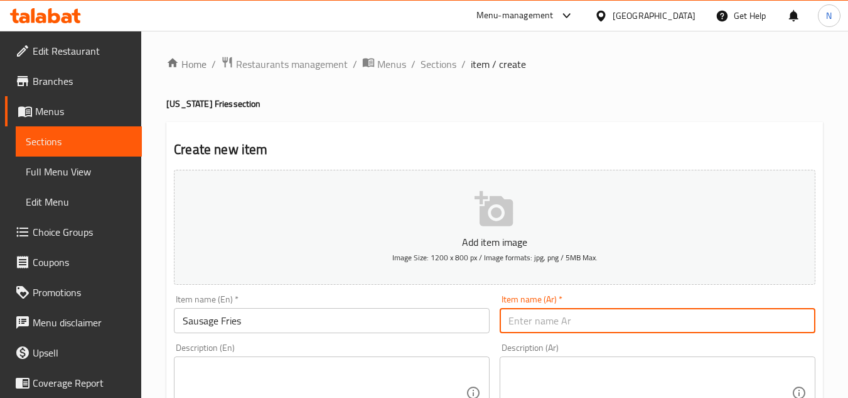
paste input "بطاطس سجق"
type input "بطاطس سجق"
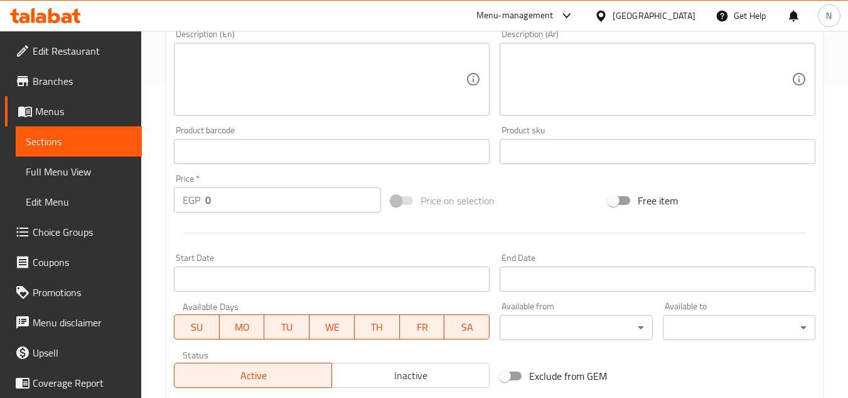
scroll to position [314, 0]
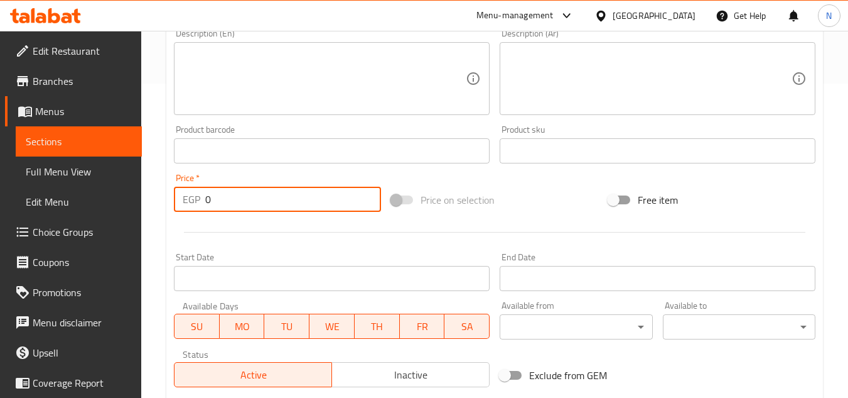
drag, startPoint x: 217, startPoint y: 198, endPoint x: 190, endPoint y: 204, distance: 27.7
click at [190, 204] on div "EGP 0 Price *" at bounding box center [277, 199] width 207 height 25
paste input "8"
type input "80"
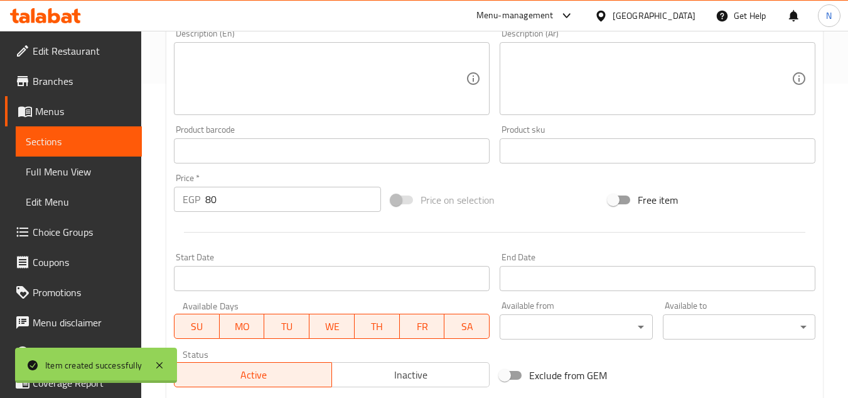
type input "0"
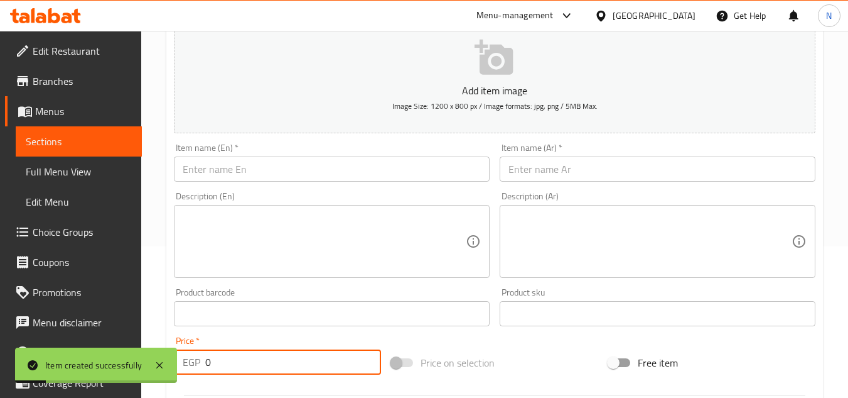
scroll to position [63, 0]
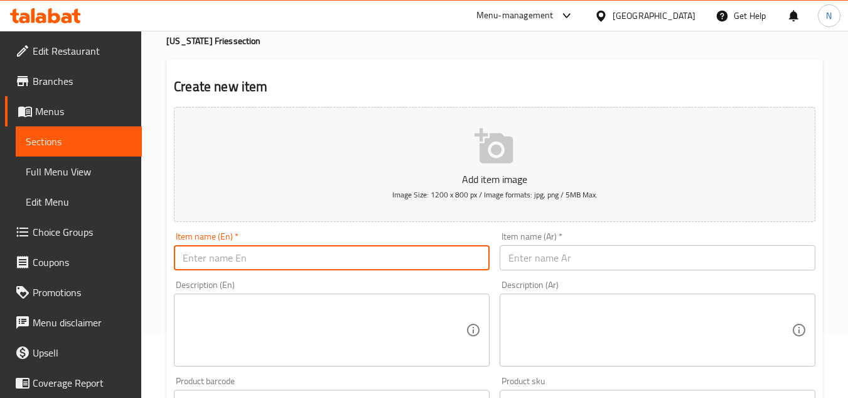
click at [342, 265] on input "text" at bounding box center [332, 257] width 316 height 25
paste input "Pastirma Fries"
type input "Pastirma Fries"
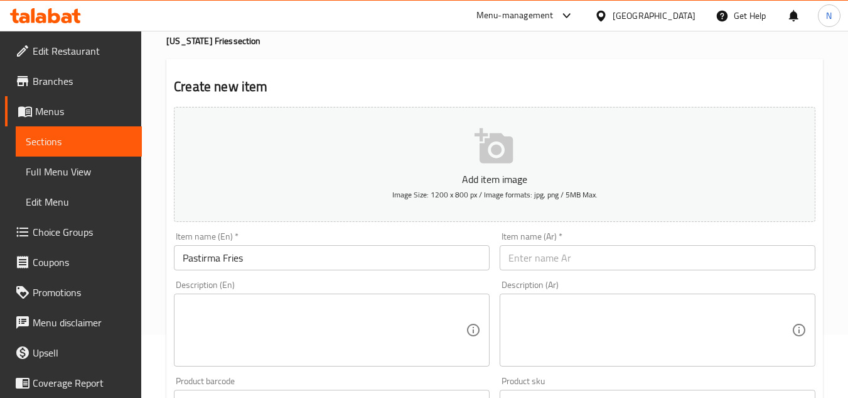
click at [783, 257] on input "text" at bounding box center [658, 257] width 316 height 25
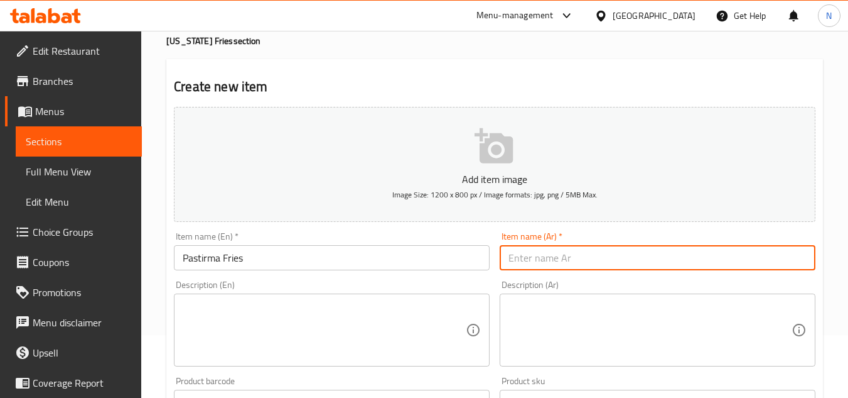
paste input "بطاطس بسطرمة"
type input "بطاطس بسطرمة"
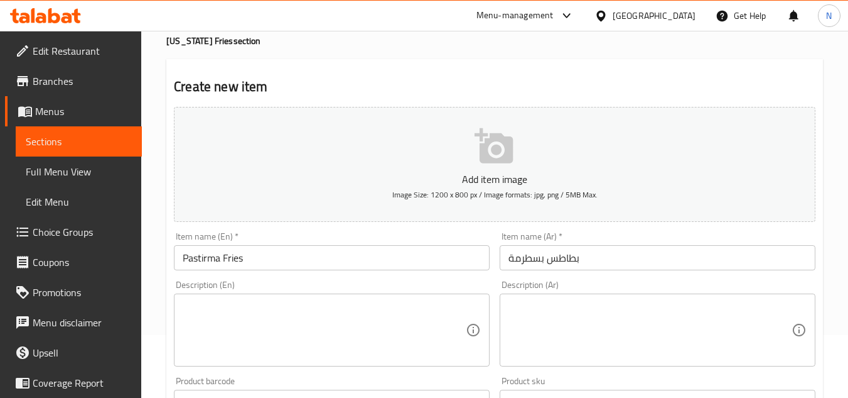
drag, startPoint x: 835, startPoint y: 288, endPoint x: 813, endPoint y: 293, distance: 23.2
click at [835, 288] on div "Home / Restaurants management / Menus / Sections / item / create Texas Fries se…" at bounding box center [494, 396] width 707 height 857
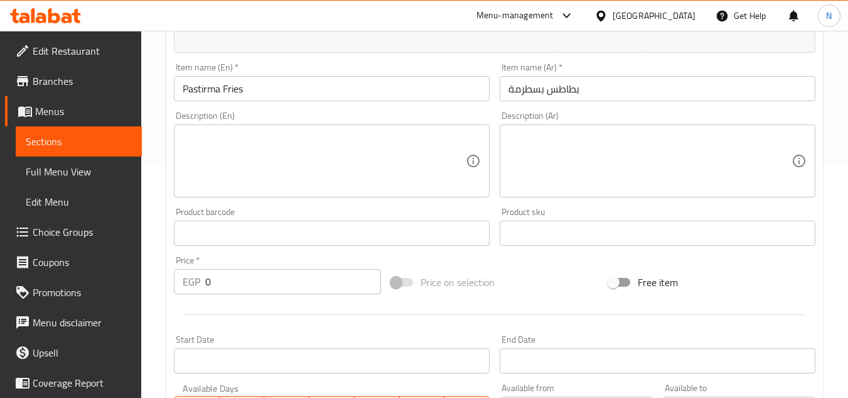
scroll to position [251, 0]
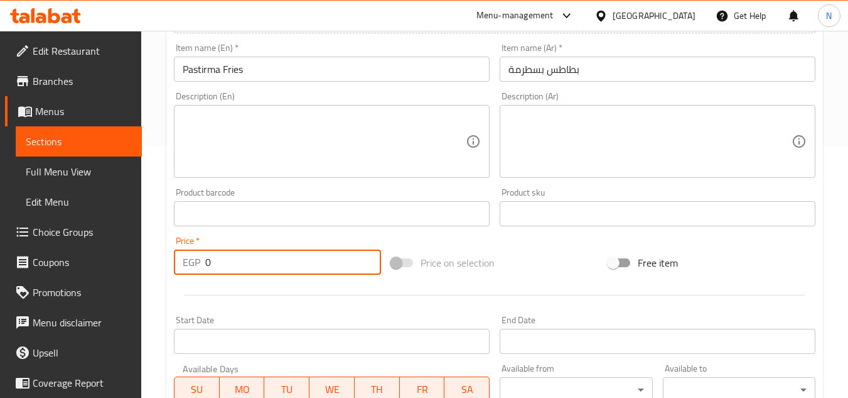
drag, startPoint x: 217, startPoint y: 262, endPoint x: 198, endPoint y: 271, distance: 20.8
click at [198, 271] on div "EGP 0 Price *" at bounding box center [277, 261] width 207 height 25
paste input "8"
type input "80"
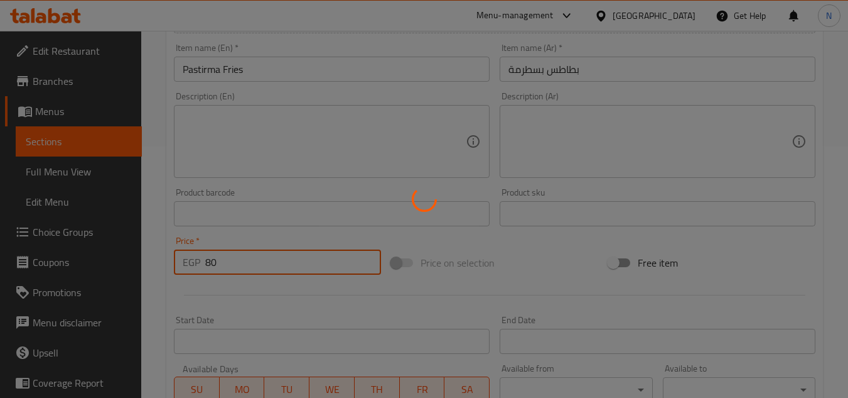
type input "0"
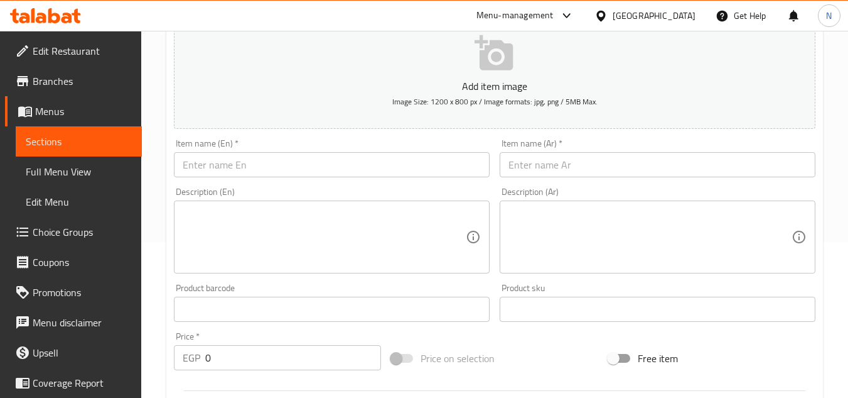
scroll to position [126, 0]
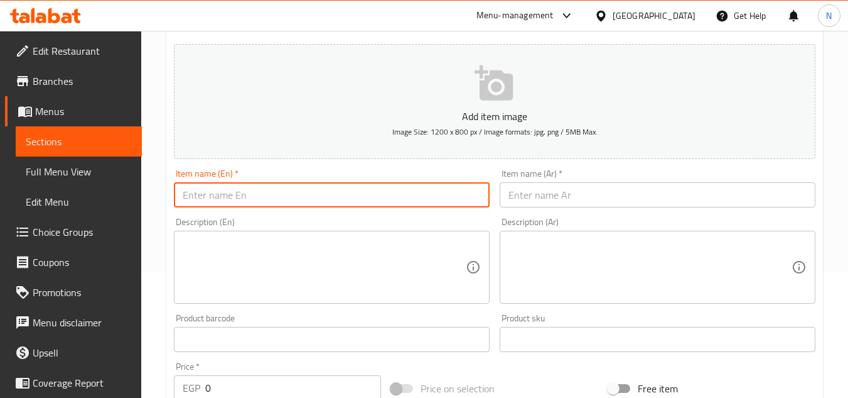
click at [263, 183] on input "text" at bounding box center [332, 194] width 316 height 25
paste input "Salami Fries"
type input "Salami Fries"
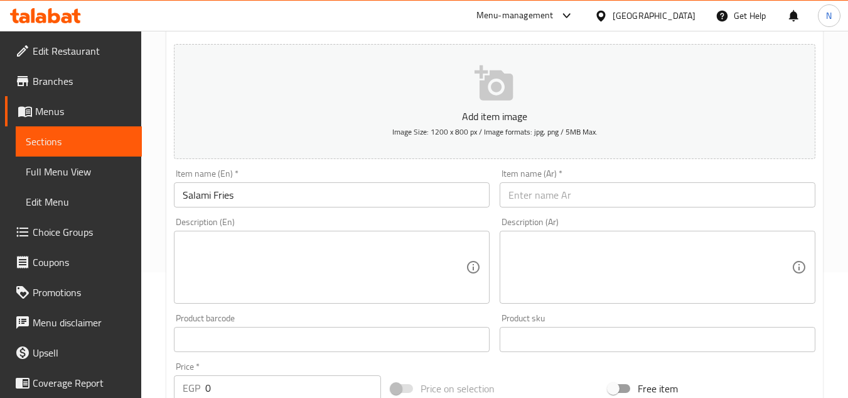
click at [772, 197] on input "text" at bounding box center [658, 194] width 316 height 25
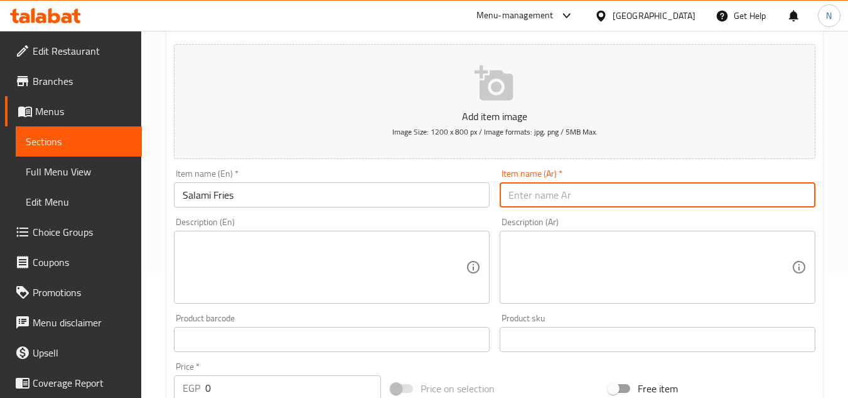
paste input "بطاطس سلامي"
type input "بطاطس سلامي"
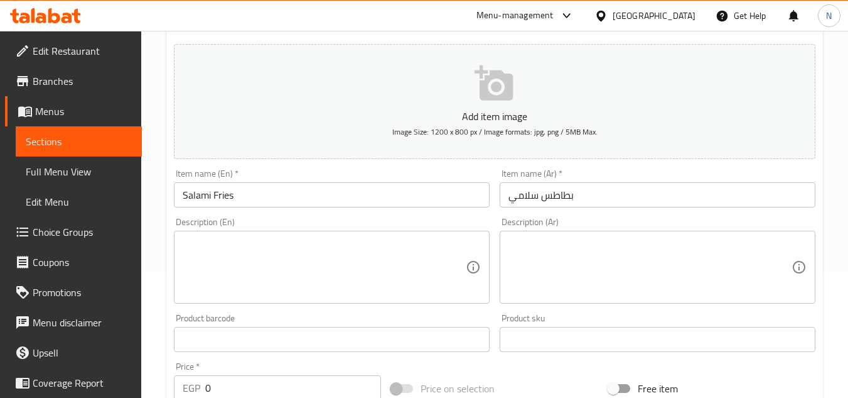
click at [823, 227] on div "Home / Restaurants management / Menus / Sections / item / create Texas Fries se…" at bounding box center [494, 333] width 707 height 857
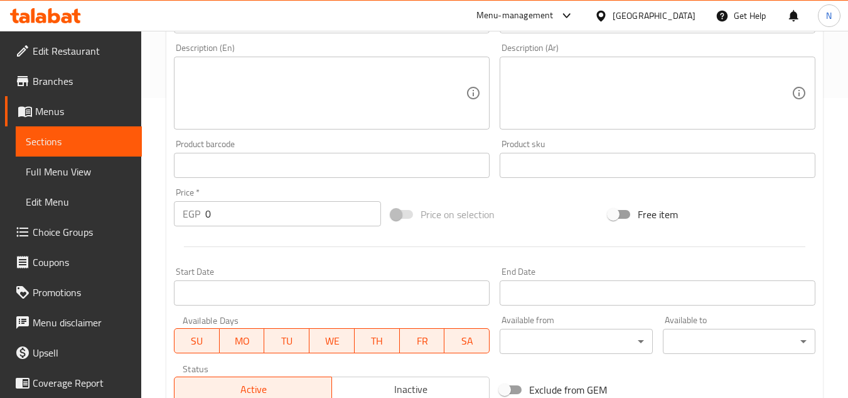
scroll to position [377, 0]
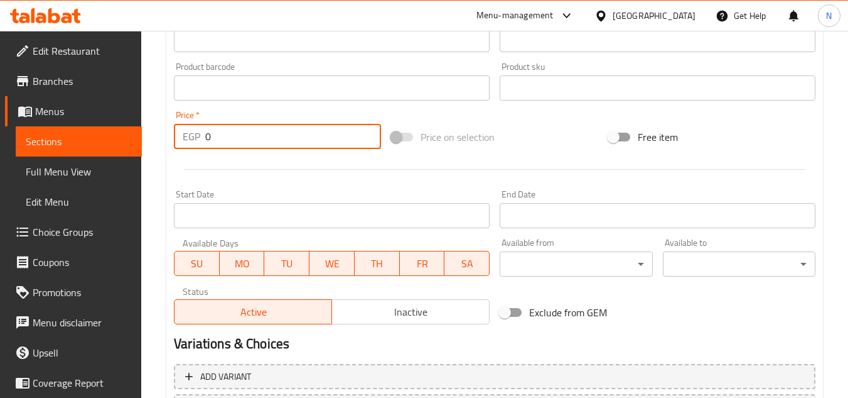
drag, startPoint x: 224, startPoint y: 136, endPoint x: 170, endPoint y: 156, distance: 57.0
click at [170, 156] on div "Add item image Image Size: 1200 x 800 px / Image formats: jpg, png / 5MB Max. I…" at bounding box center [495, 58] width 652 height 541
paste input "8"
type input "80"
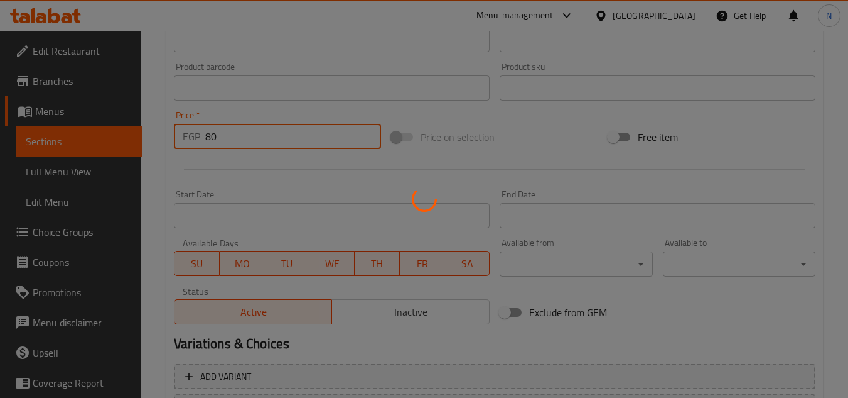
type input "0"
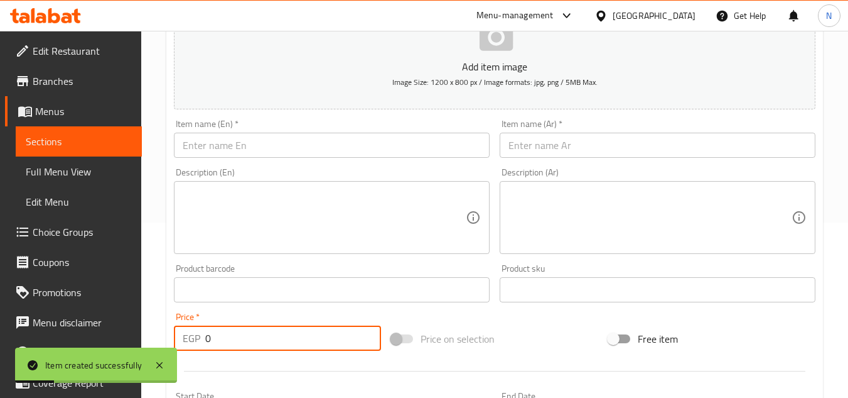
scroll to position [63, 0]
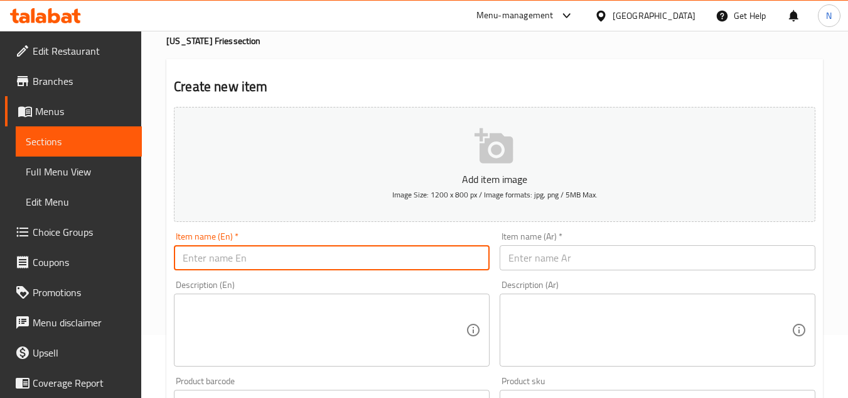
click at [342, 256] on input "text" at bounding box center [332, 257] width 316 height 25
paste input "Mix Beef Combo Fries"
type input "Mix Beef Combo Fries"
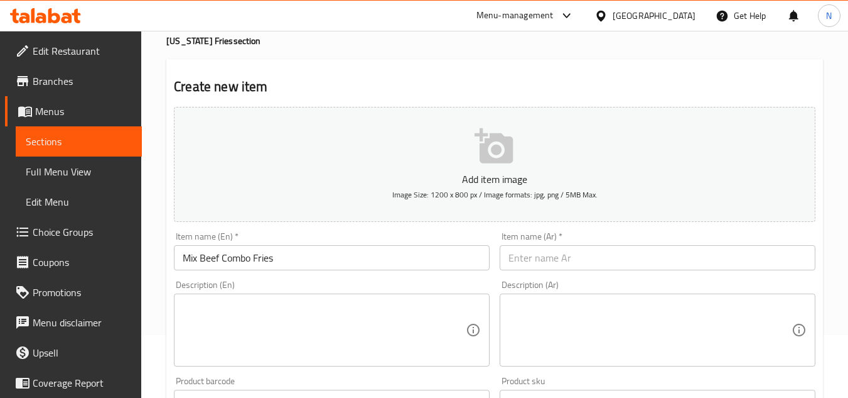
click at [774, 266] on input "text" at bounding box center [658, 257] width 316 height 25
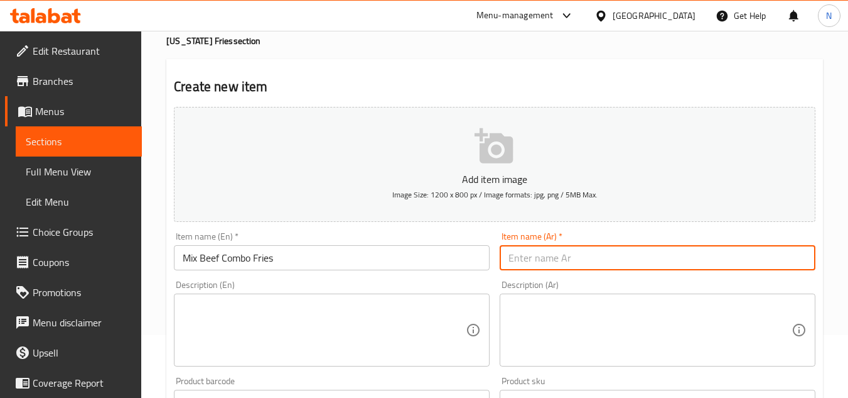
paste input "بطاطس ميكس بيف برجر"
click at [516, 263] on input "بطاطس ميكس بيف برجر" at bounding box center [658, 257] width 316 height 25
type input "بطاطس ميكس بيف كومبو"
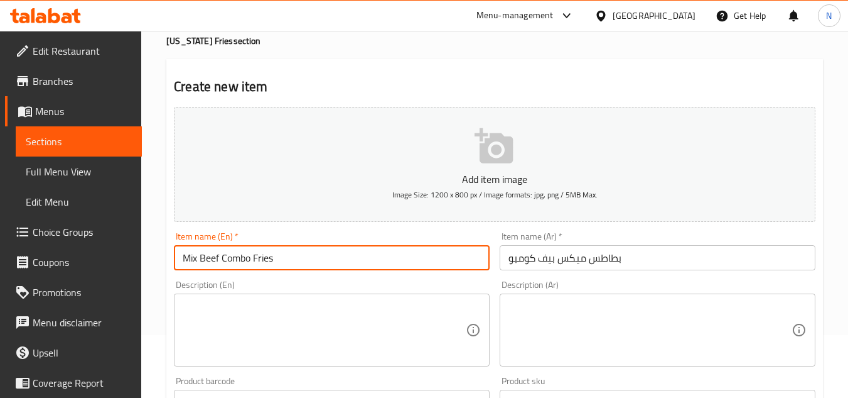
click at [241, 259] on input "Mix Beef Combo Fries" at bounding box center [332, 257] width 316 height 25
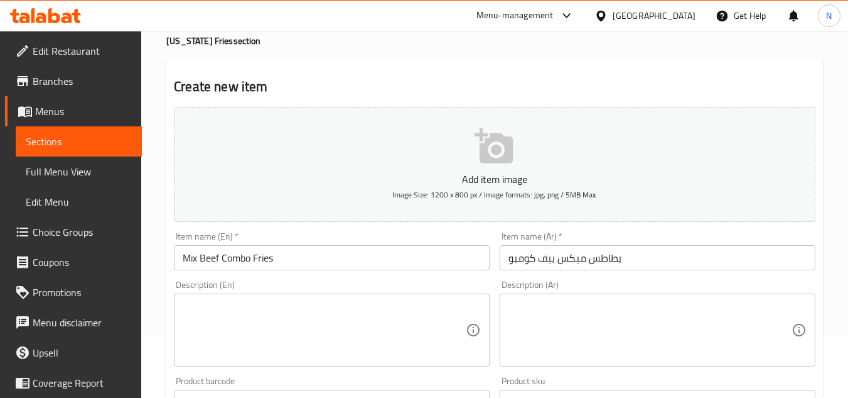
click at [826, 272] on div "Home / Restaurants management / Menus / Sections / item / create Texas Fries se…" at bounding box center [494, 396] width 707 height 857
click at [224, 253] on input "Mix Beef Combo Fries" at bounding box center [332, 257] width 316 height 25
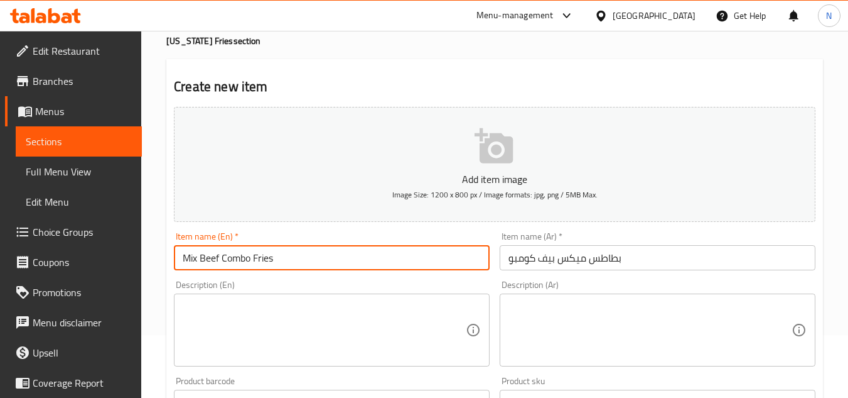
click at [224, 253] on input "Mix Beef Combo Fries" at bounding box center [332, 257] width 316 height 25
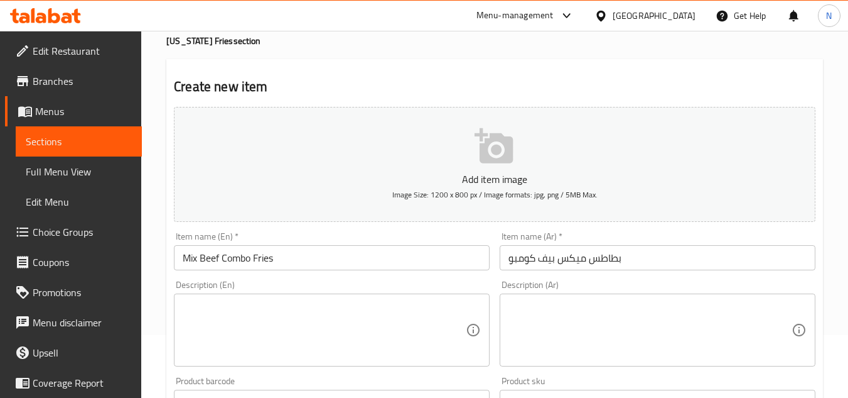
click at [823, 206] on div "Home / Restaurants management / Menus / Sections / item / create Texas Fries se…" at bounding box center [494, 396] width 707 height 857
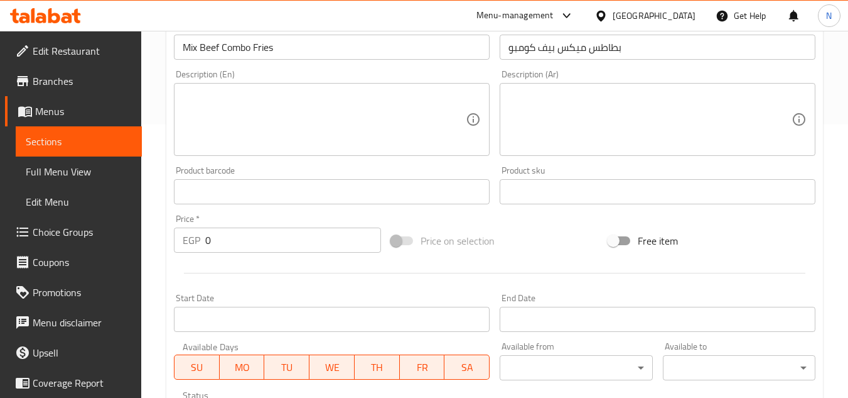
scroll to position [251, 0]
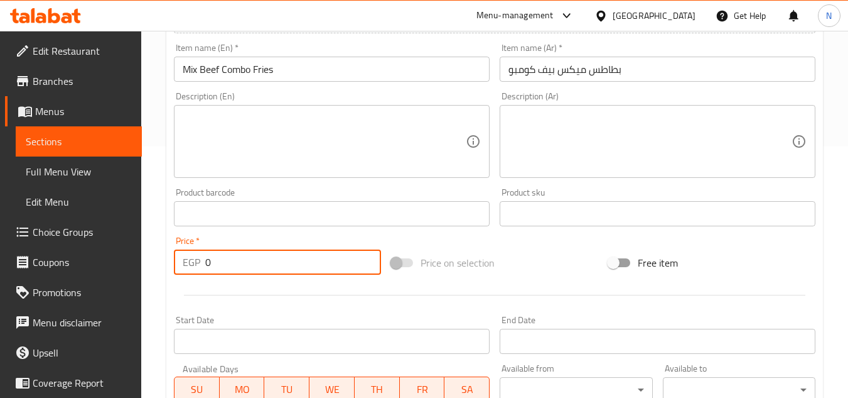
drag, startPoint x: 210, startPoint y: 255, endPoint x: 200, endPoint y: 266, distance: 15.1
click at [200, 266] on div "EGP 0 Price *" at bounding box center [277, 261] width 207 height 25
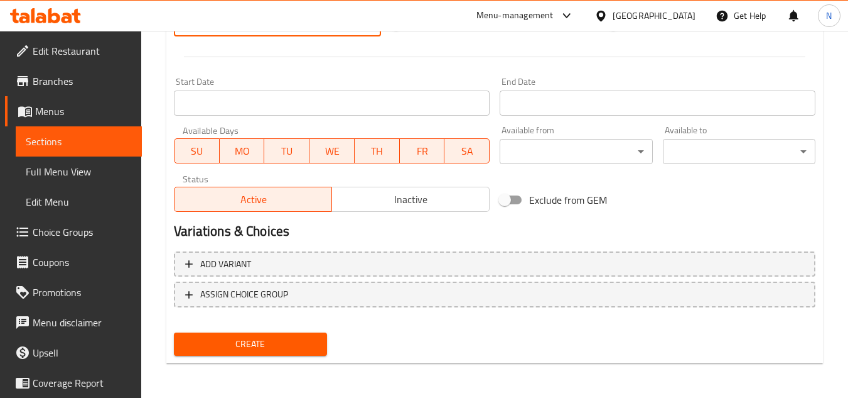
scroll to position [490, 0]
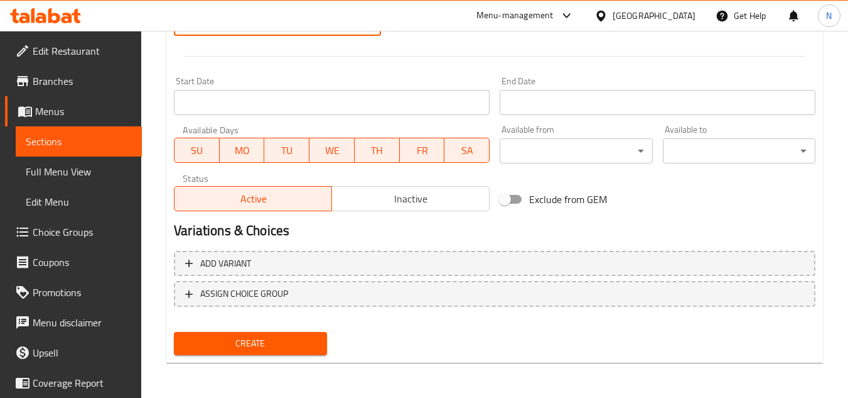
type input "80"
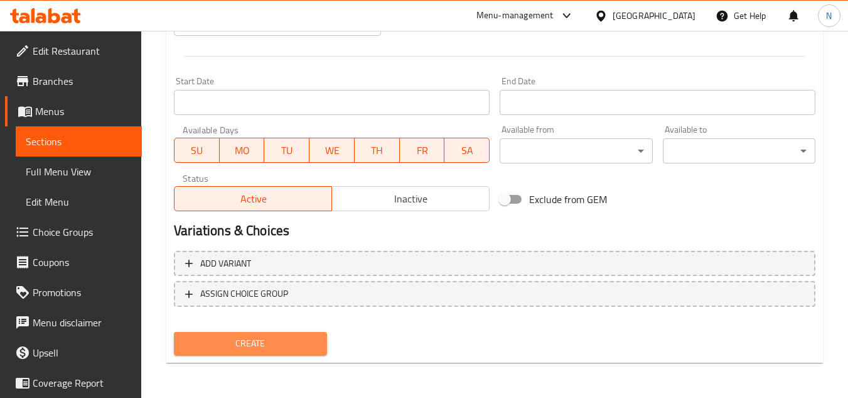
click at [287, 352] on button "Create" at bounding box center [250, 343] width 153 height 23
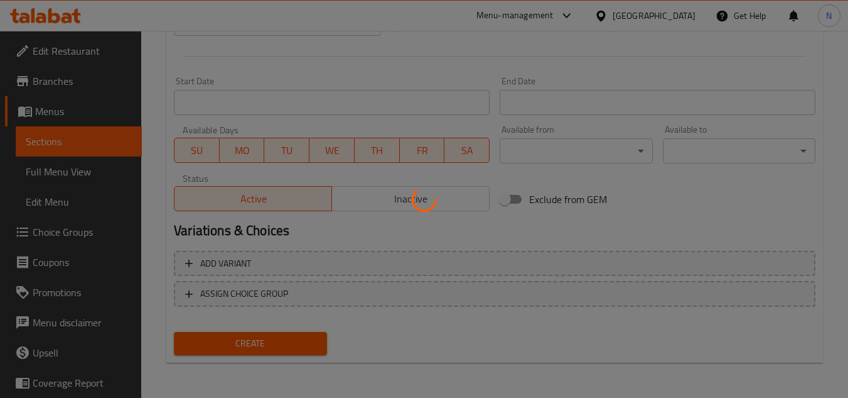
type input "0"
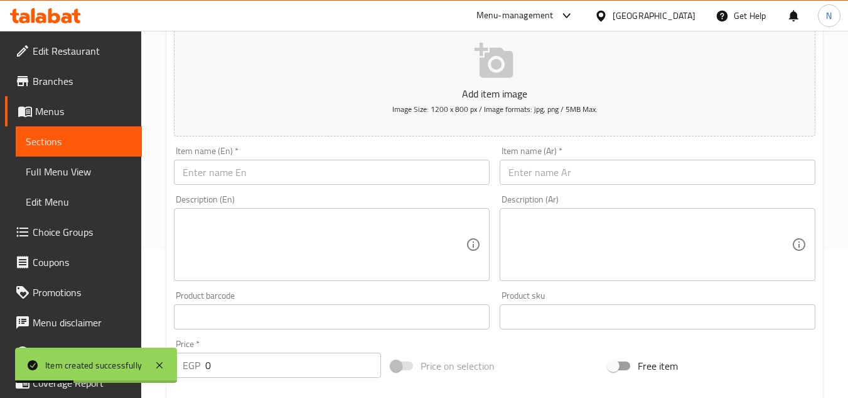
scroll to position [113, 0]
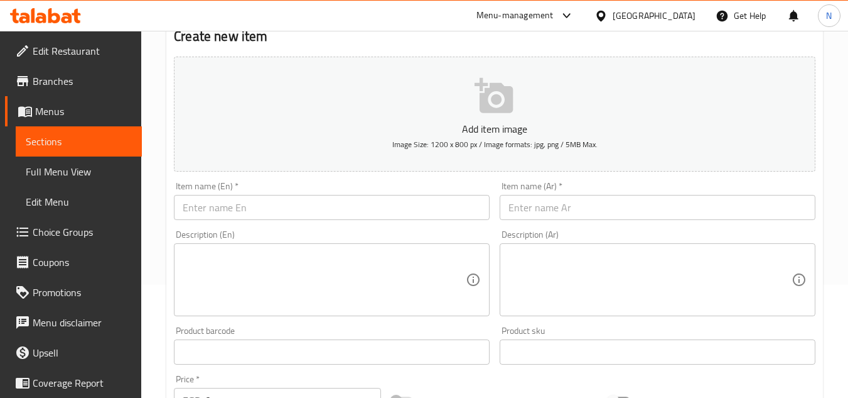
drag, startPoint x: 819, startPoint y: 182, endPoint x: 804, endPoint y: 146, distance: 39.4
click at [819, 182] on div "Item name (Ar)   * Item name (Ar) *" at bounding box center [658, 200] width 326 height 48
click at [308, 203] on input "text" at bounding box center [332, 207] width 316 height 25
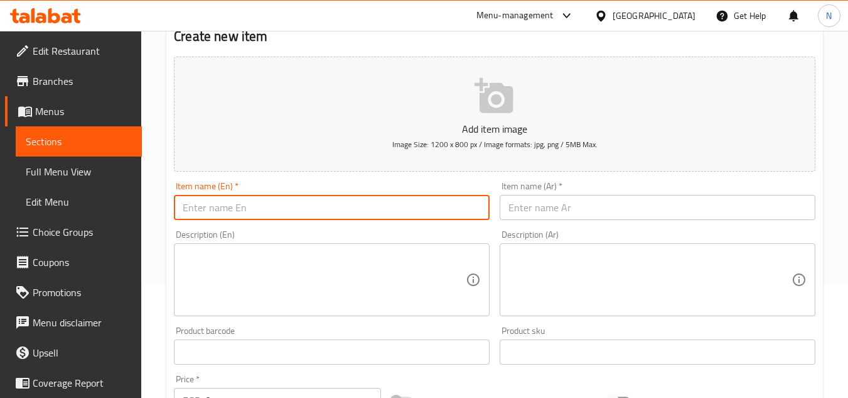
paste input "Chicken Crispy Fries"
type input "Chicken Crispy Fries"
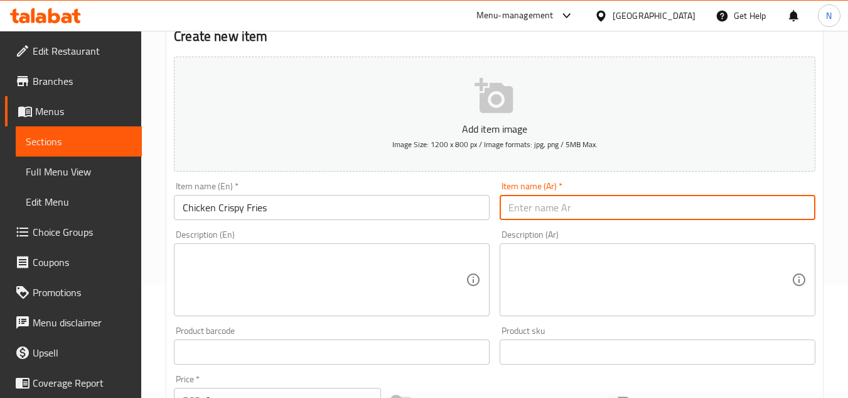
click at [772, 214] on input "text" at bounding box center [658, 207] width 316 height 25
paste input "بطاطس [PERSON_NAME]"
type input "بطاطس [PERSON_NAME]"
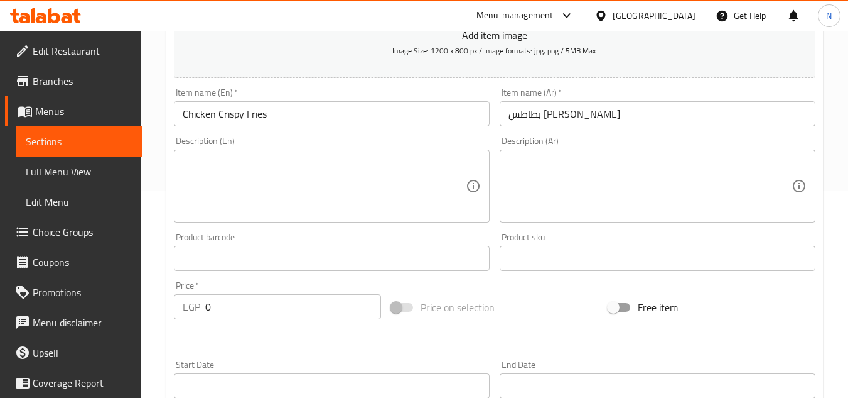
scroll to position [239, 0]
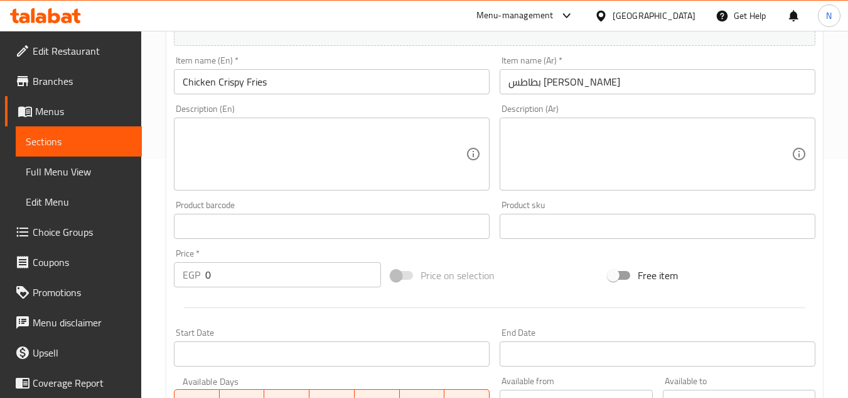
click at [829, 211] on div "Home / Restaurants management / Menus / Sections / item / create Texas Fries se…" at bounding box center [494, 220] width 707 height 857
drag, startPoint x: 229, startPoint y: 276, endPoint x: 175, endPoint y: 290, distance: 55.1
click at [175, 290] on div "Price   * EGP 0 Price *" at bounding box center [277, 268] width 217 height 48
paste input "10"
type input "100"
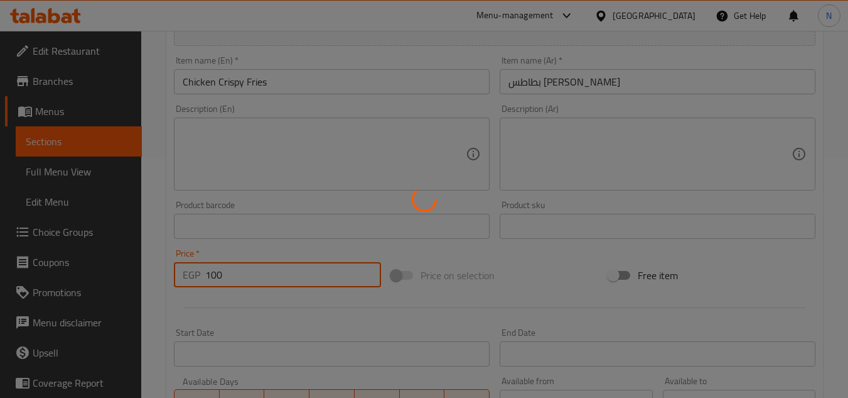
type input "0"
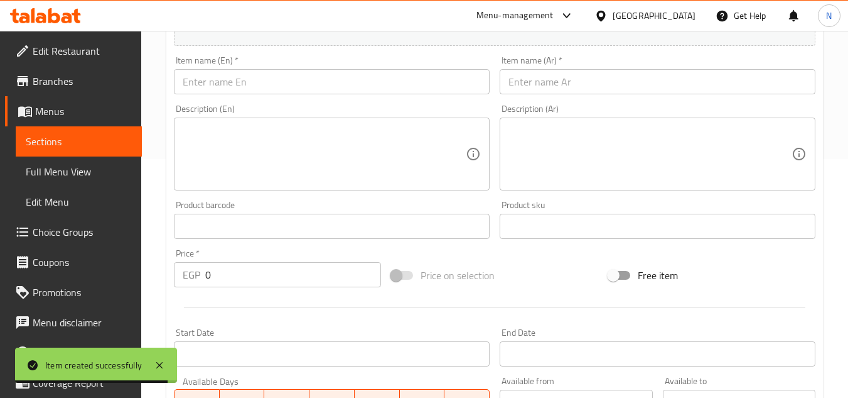
drag, startPoint x: 832, startPoint y: 126, endPoint x: 815, endPoint y: 103, distance: 28.3
click at [830, 126] on div "Home / Restaurants management / Menus / Sections / item / create Texas Fries se…" at bounding box center [494, 220] width 707 height 857
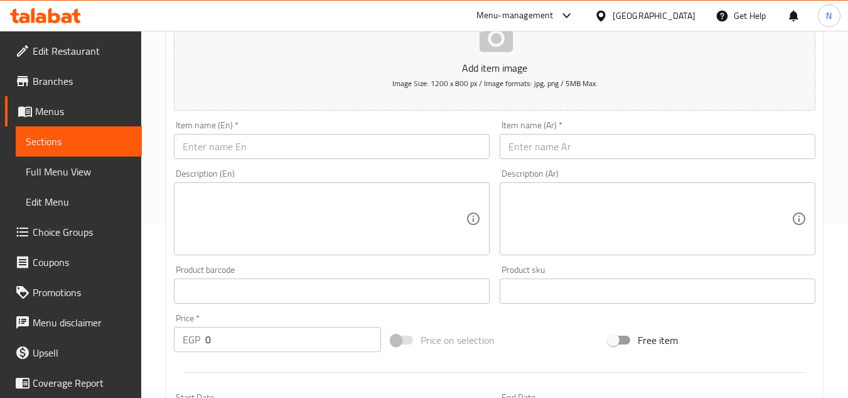
scroll to position [113, 0]
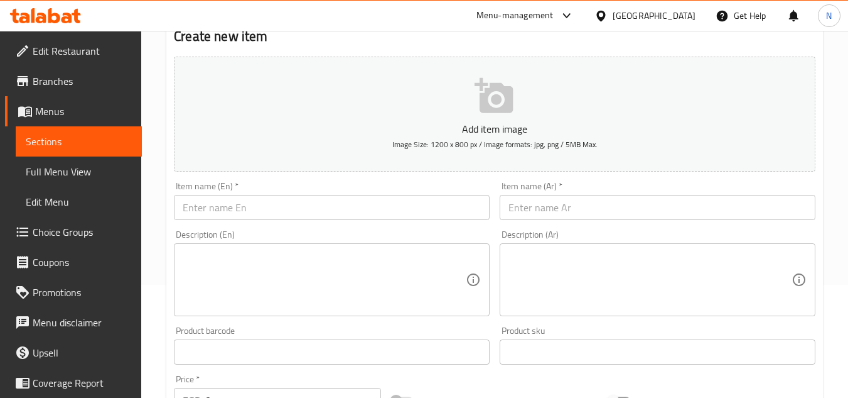
click at [247, 202] on input "text" at bounding box center [332, 207] width 316 height 25
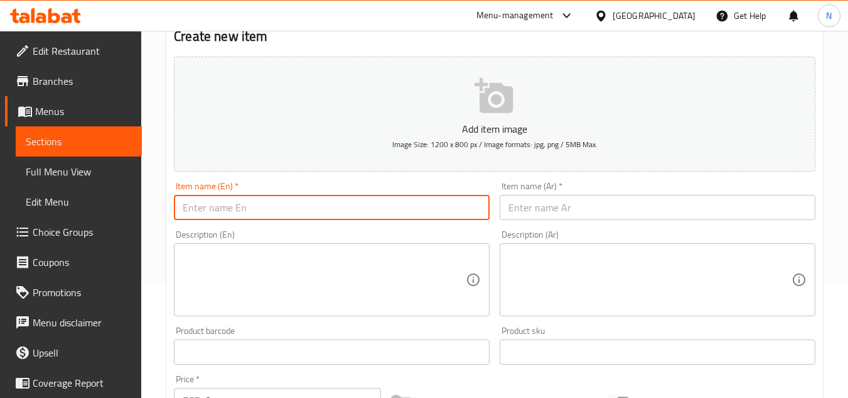
paste input "Corden Blue Fries"
type input "Corden Blue Fries"
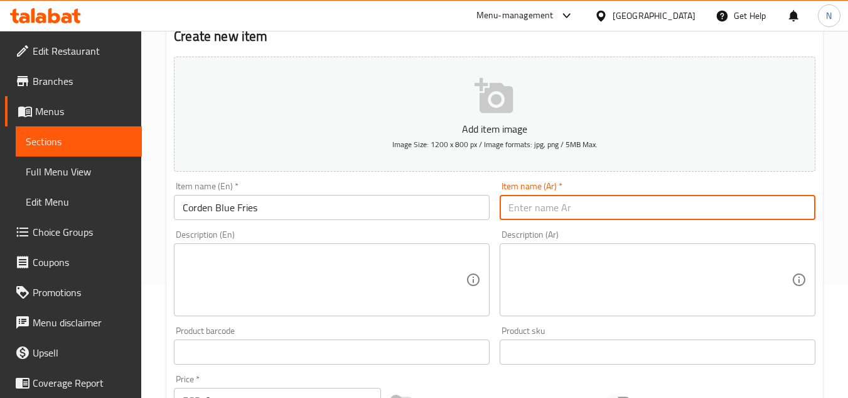
click at [769, 204] on input "text" at bounding box center [658, 207] width 316 height 25
paste input "بطاطس كوردن بلو"
type input "بطاطس كوردن بلو"
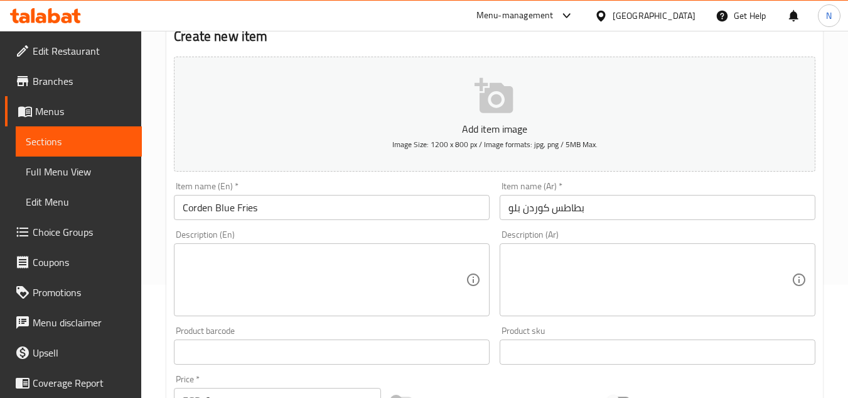
click at [818, 182] on div "Item name (Ar)   * بطاطس كوردن بلو Item name (Ar) *" at bounding box center [658, 200] width 326 height 48
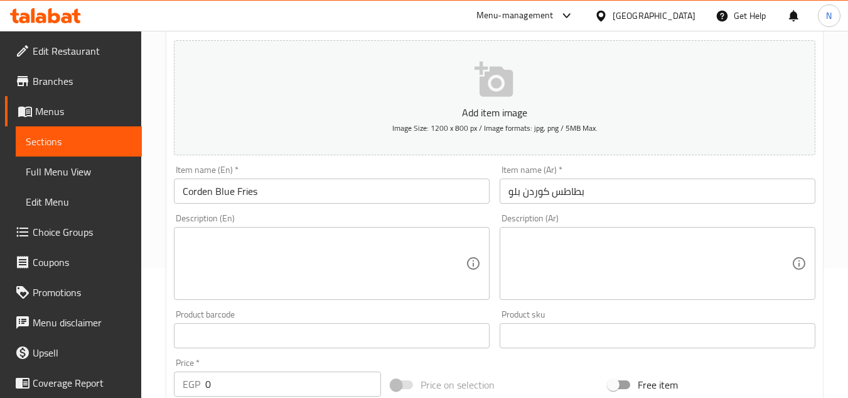
scroll to position [176, 0]
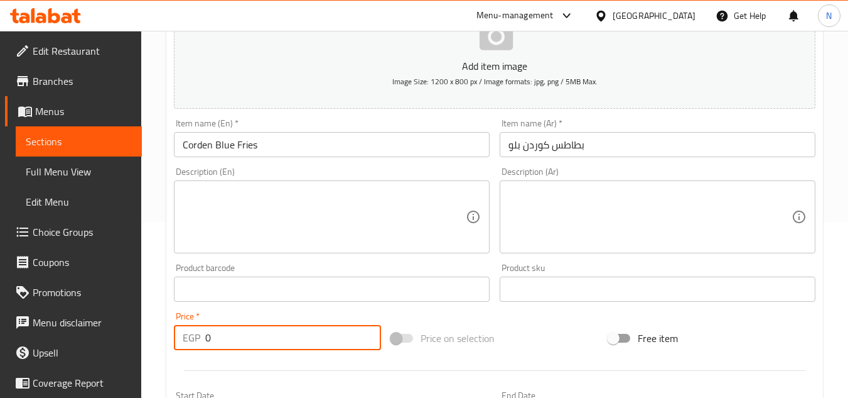
drag, startPoint x: 212, startPoint y: 347, endPoint x: 191, endPoint y: 350, distance: 21.0
click at [191, 350] on div "Price   * EGP 0 Price *" at bounding box center [277, 330] width 217 height 48
paste input "10"
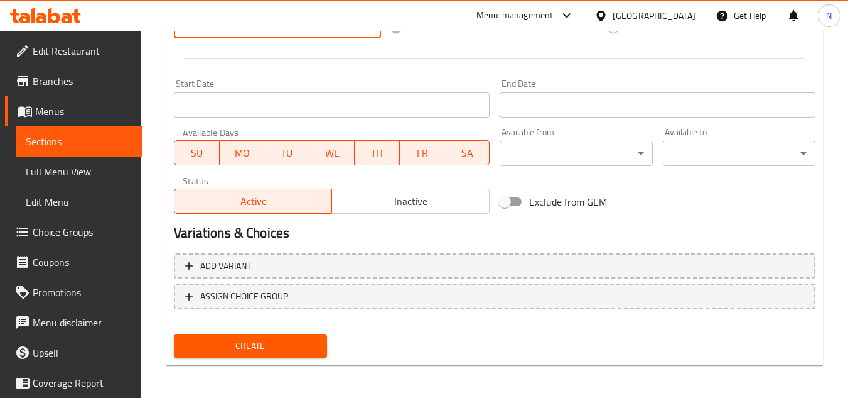
scroll to position [490, 0]
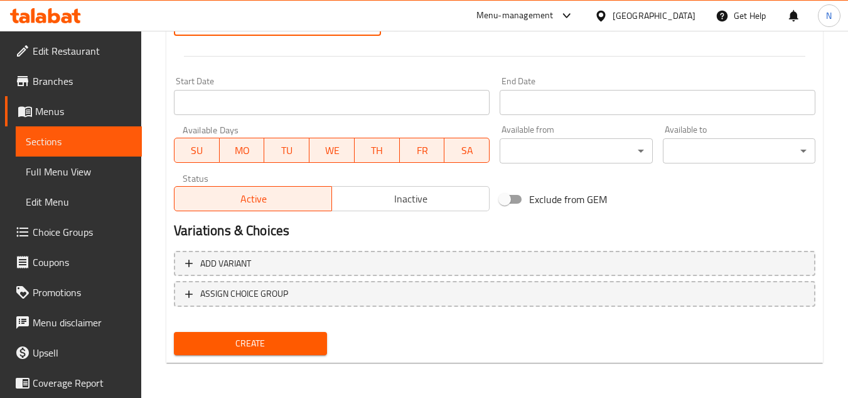
type input "100"
click at [281, 347] on span "Create" at bounding box center [250, 343] width 133 height 16
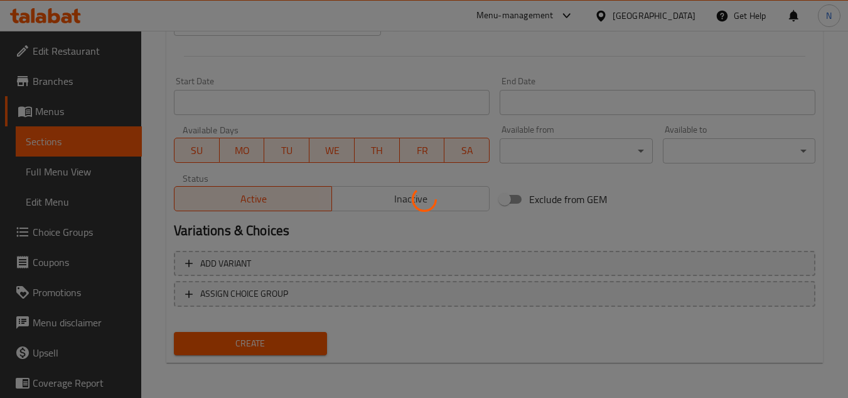
type input "0"
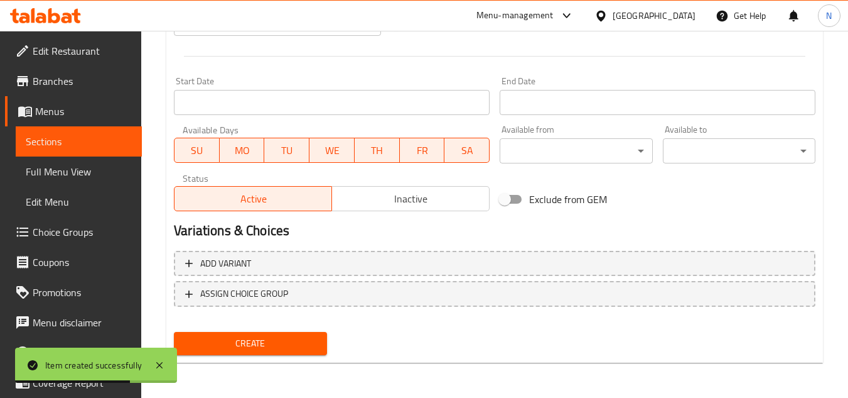
click at [94, 139] on span "Sections" at bounding box center [79, 141] width 106 height 15
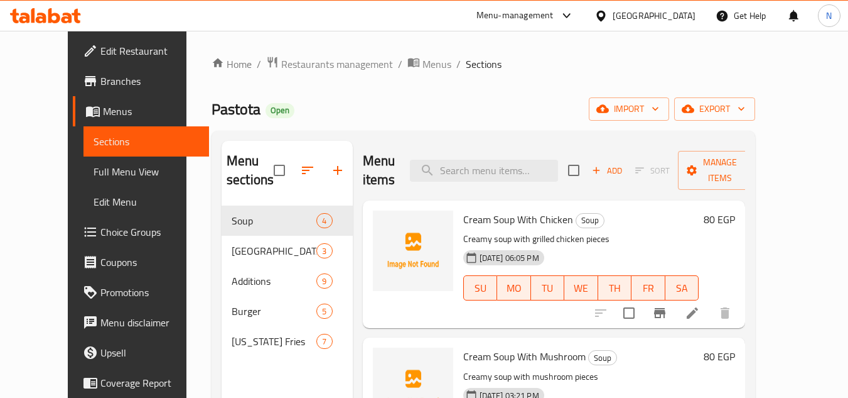
click at [333, 170] on icon "button" at bounding box center [337, 170] width 9 height 9
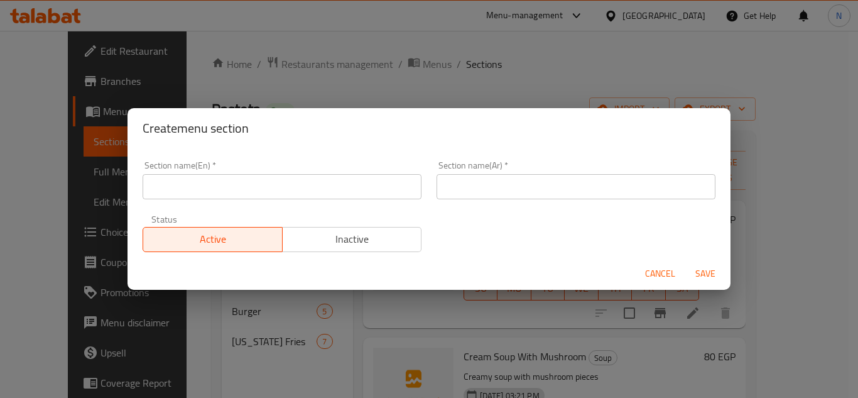
click at [298, 190] on input "text" at bounding box center [282, 186] width 279 height 25
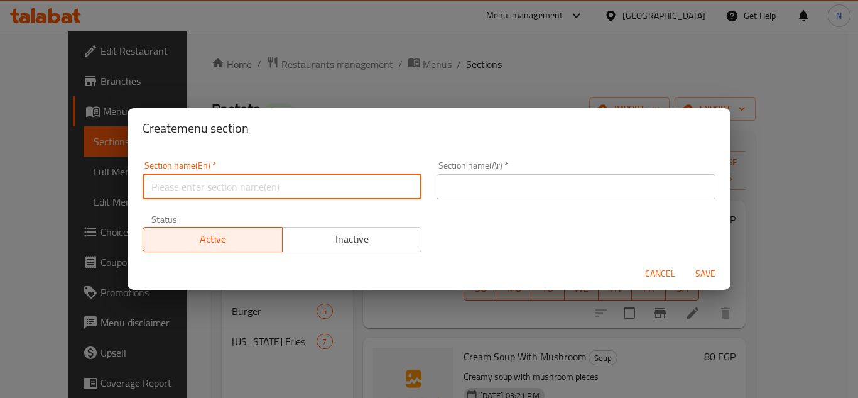
paste input "Sandwich"
type input "Sandwich"
click at [473, 195] on input "text" at bounding box center [575, 186] width 279 height 25
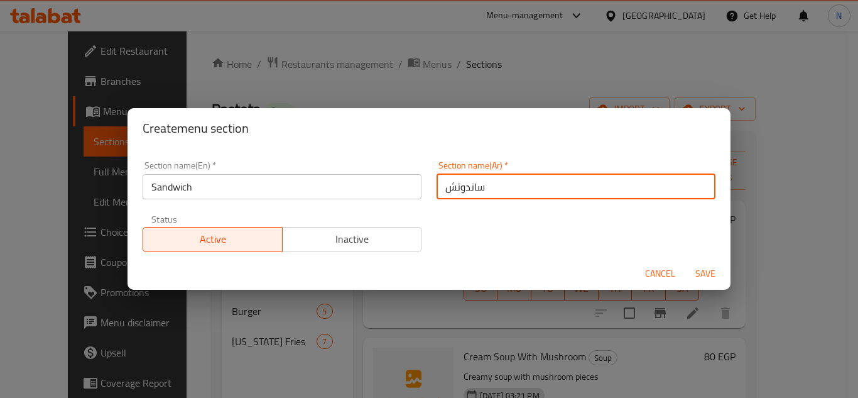
type input "ساندوتش"
click at [718, 278] on span "Save" at bounding box center [705, 274] width 30 height 16
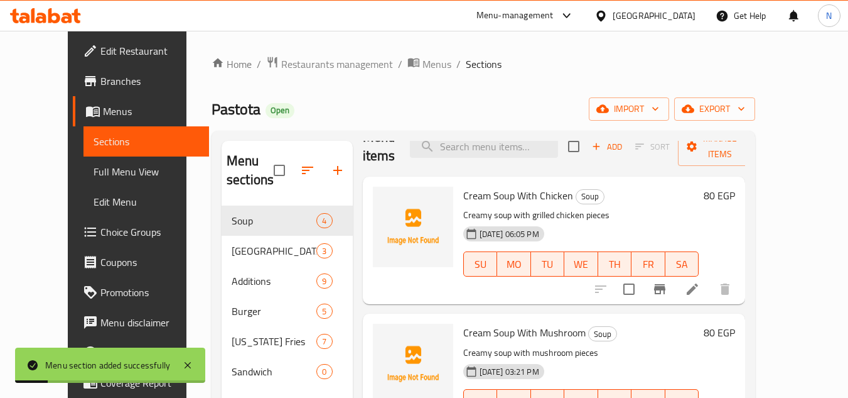
scroll to position [63, 0]
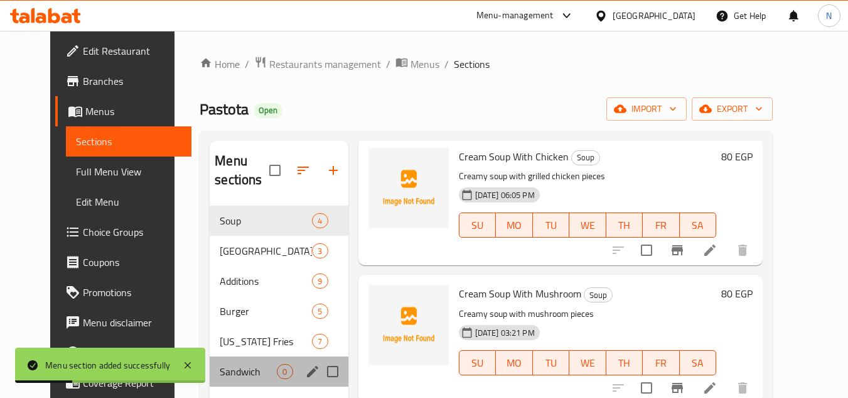
click at [232, 361] on div "Sandwich 0" at bounding box center [279, 371] width 138 height 30
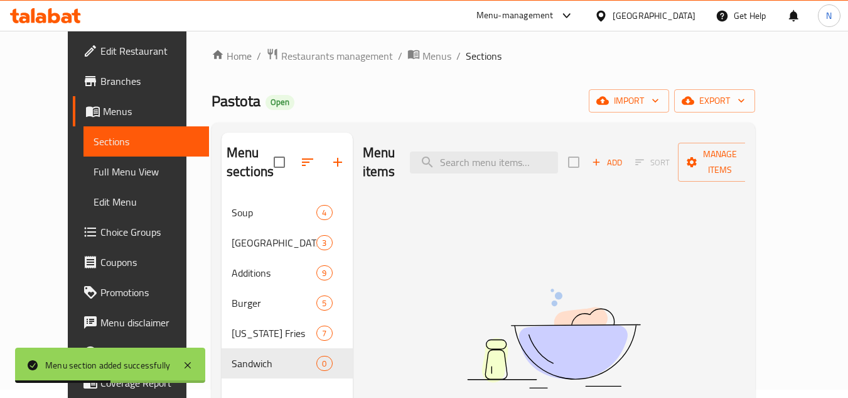
scroll to position [63, 0]
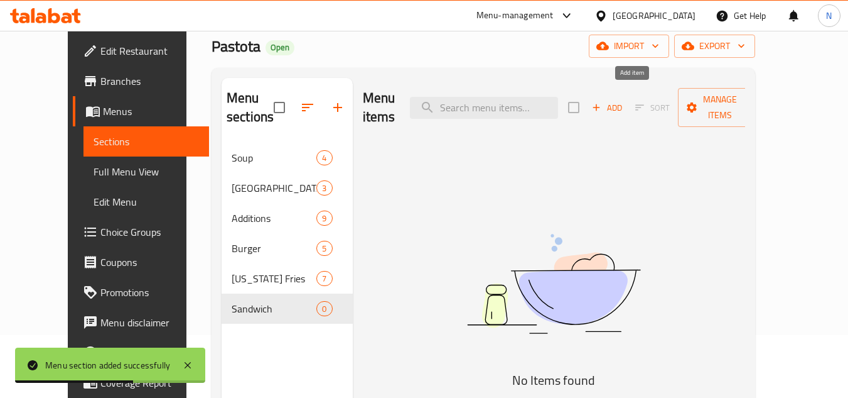
click at [624, 103] on span "Add" at bounding box center [607, 107] width 34 height 14
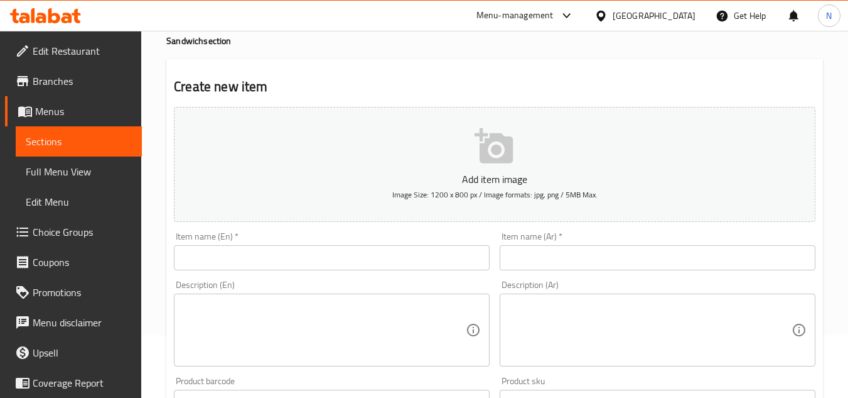
click at [230, 255] on input "text" at bounding box center [332, 257] width 316 height 25
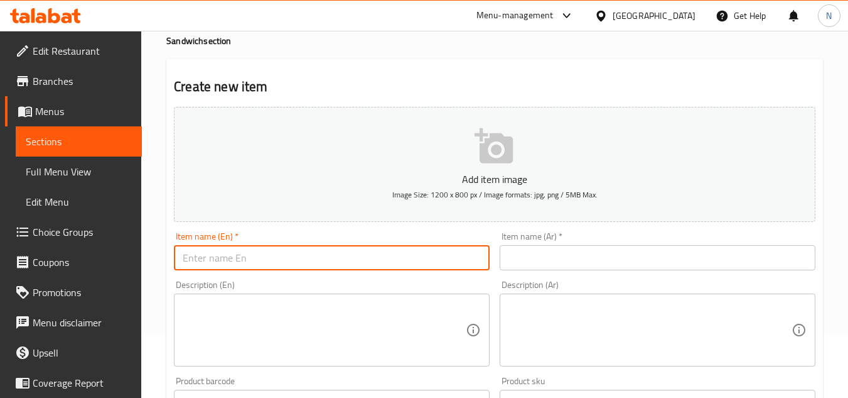
paste input "Sausag"
type input "Sausag"
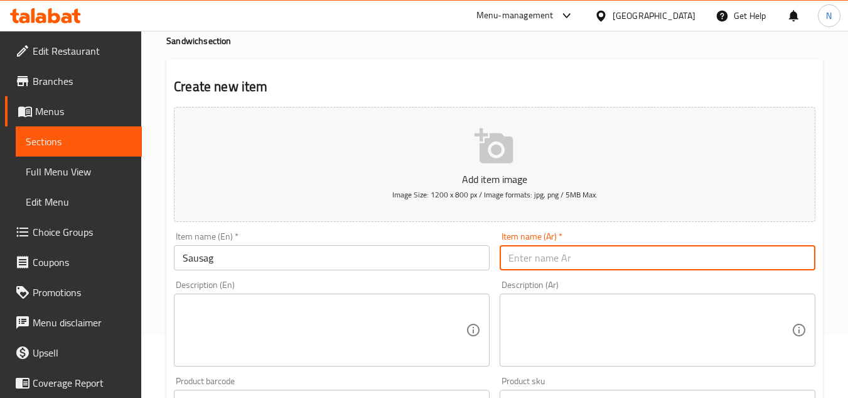
click at [554, 256] on input "text" at bounding box center [658, 257] width 316 height 25
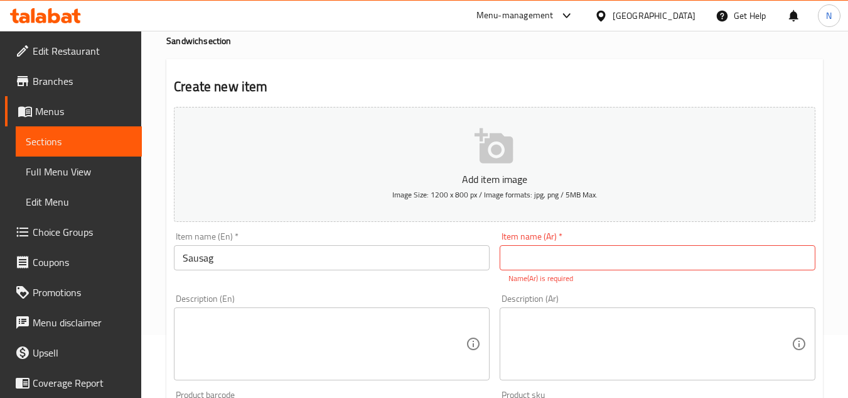
click at [793, 249] on input "text" at bounding box center [658, 257] width 316 height 25
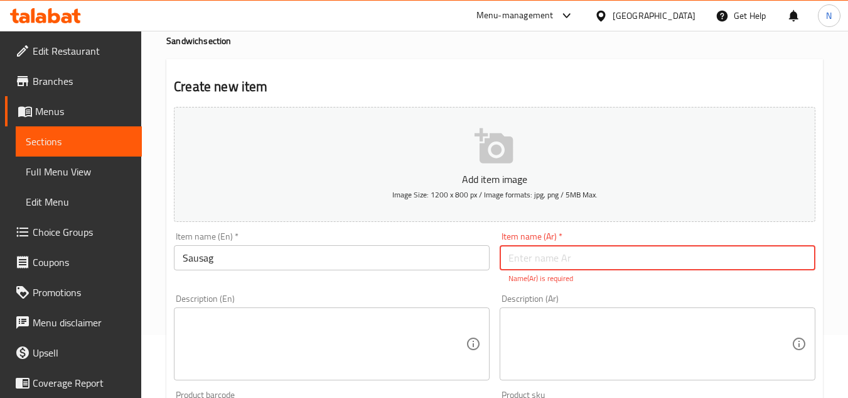
paste input "سجق"
type input "سجق"
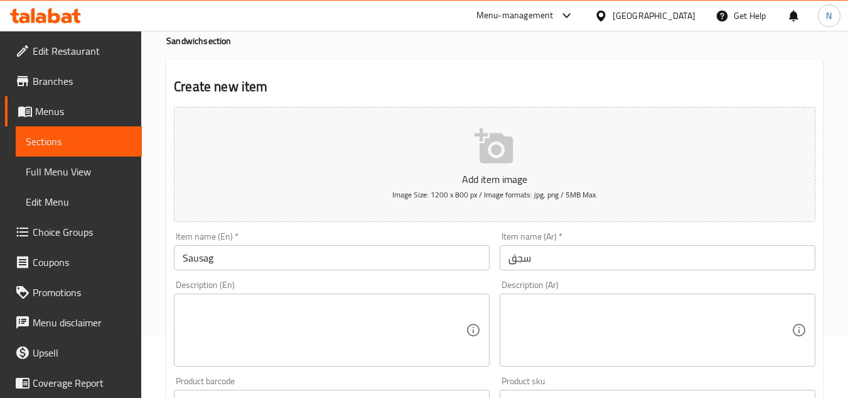
drag, startPoint x: 832, startPoint y: 152, endPoint x: 744, endPoint y: 195, distance: 98.0
click at [832, 152] on div "Home / Restaurants management / Menus / Sections / item / create Sandwich secti…" at bounding box center [494, 396] width 707 height 857
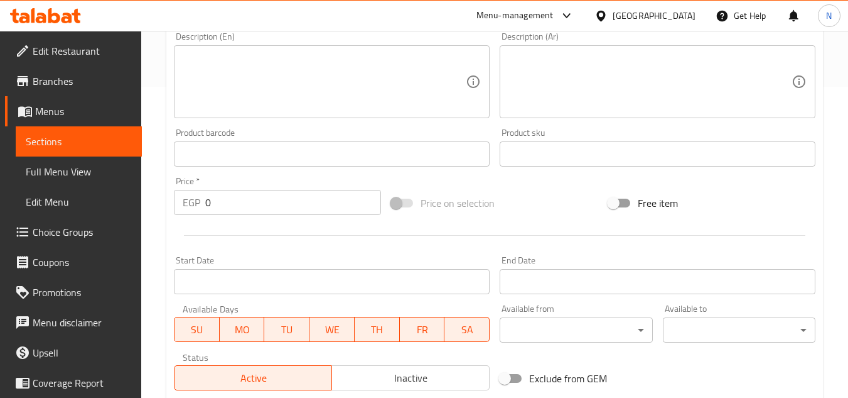
scroll to position [314, 0]
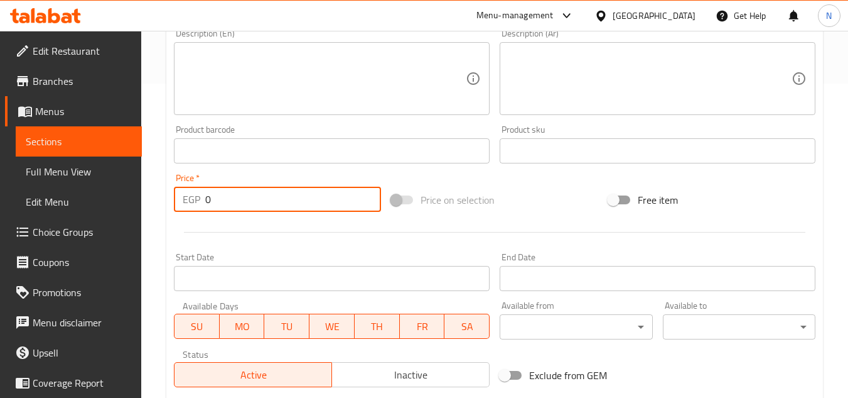
drag, startPoint x: 221, startPoint y: 210, endPoint x: 205, endPoint y: 215, distance: 16.3
click at [205, 215] on div "Price   * EGP 0 Price *" at bounding box center [277, 192] width 217 height 48
paste input "9"
type input "90"
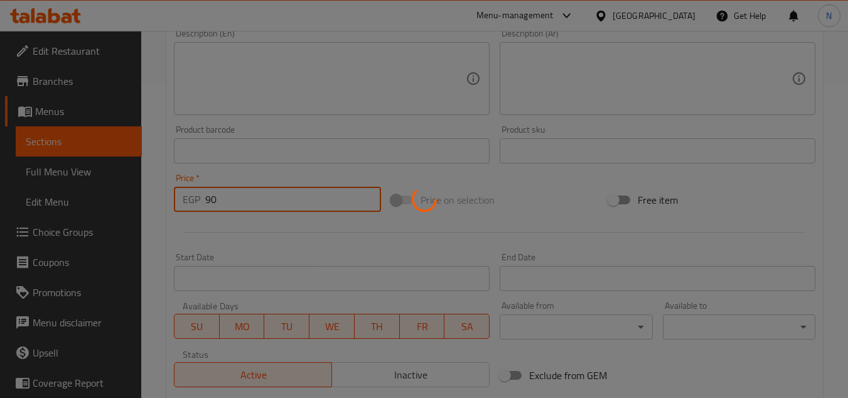
type input "0"
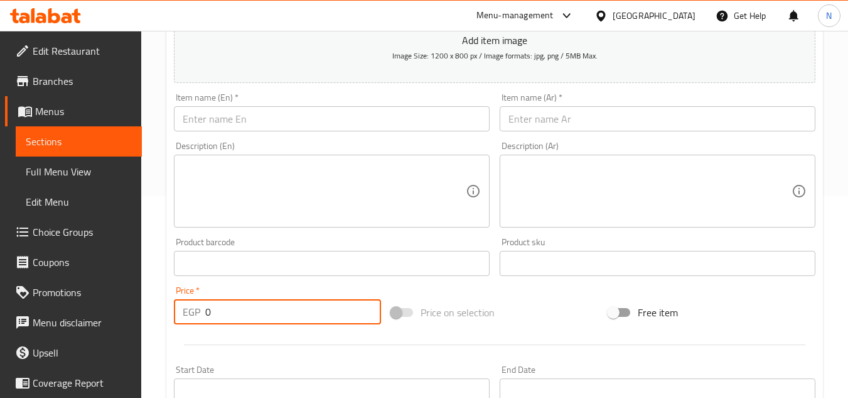
scroll to position [188, 0]
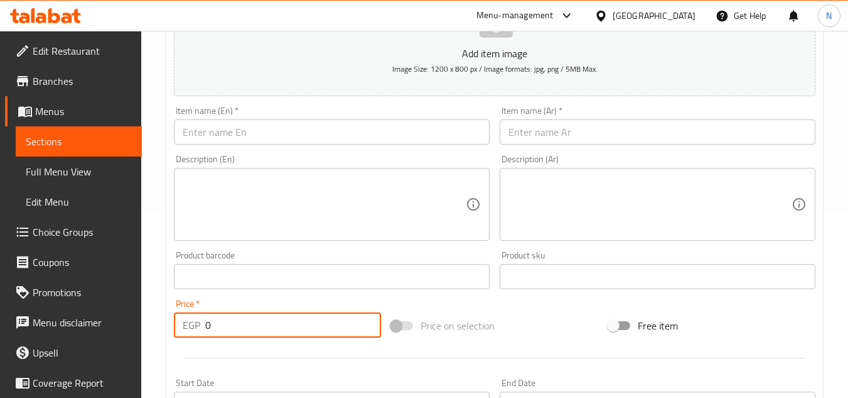
click at [227, 126] on input "text" at bounding box center [332, 131] width 316 height 25
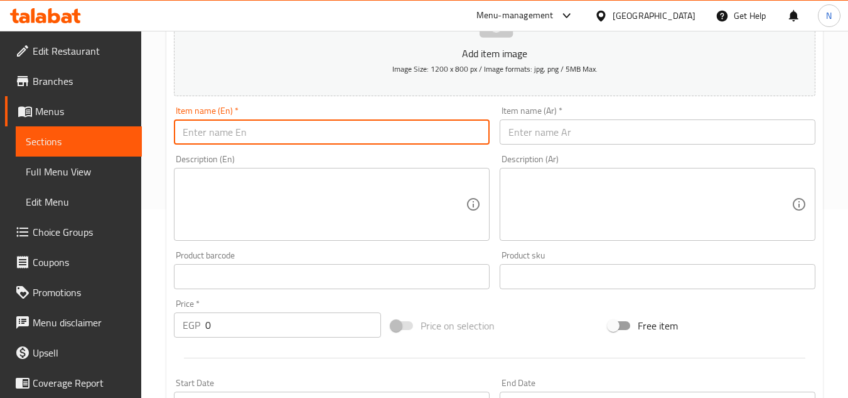
paste input "Chicken"
type input "Chicken"
click at [549, 134] on input "text" at bounding box center [658, 131] width 316 height 25
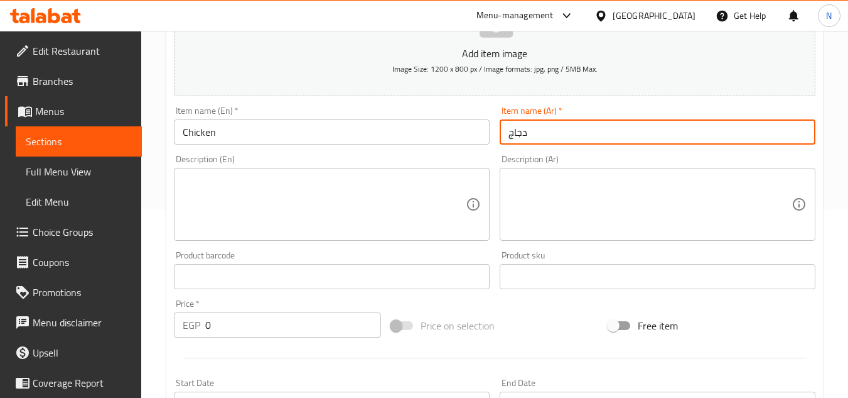
type input "دجاج"
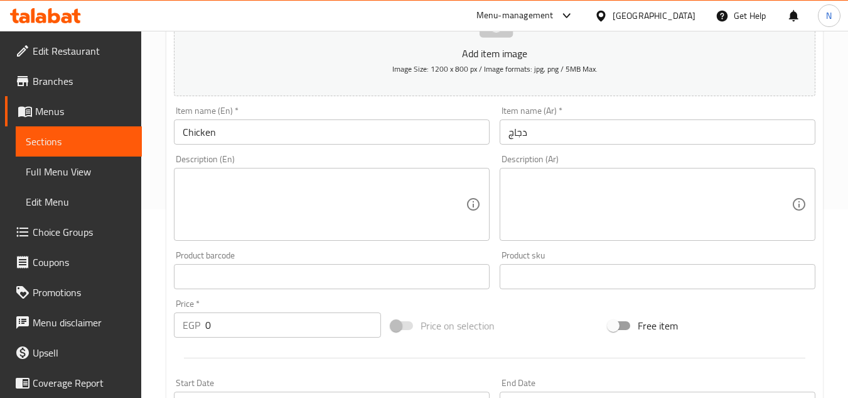
click at [823, 262] on div "Create new item Add item image Image Size: 1200 x 800 px / Image formats: jpg, …" at bounding box center [494, 298] width 657 height 731
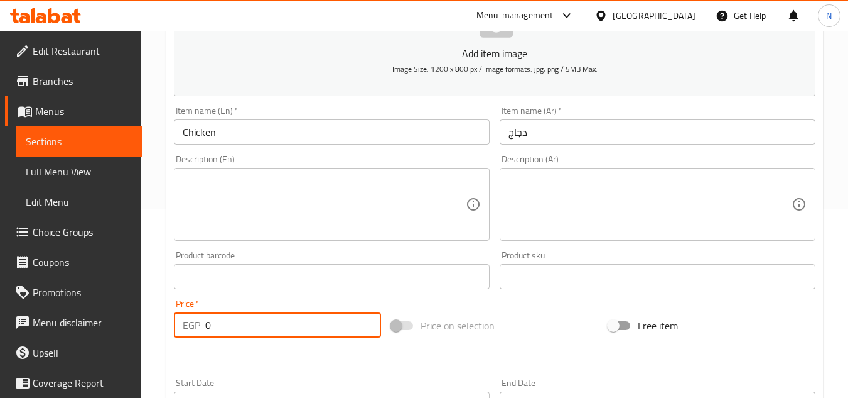
drag, startPoint x: 215, startPoint y: 331, endPoint x: 198, endPoint y: 332, distance: 17.0
click at [198, 332] on div "EGP 0 Price *" at bounding box center [277, 324] width 207 height 25
paste input "9"
type input "90"
click at [192, 136] on input "Chicken" at bounding box center [332, 131] width 316 height 25
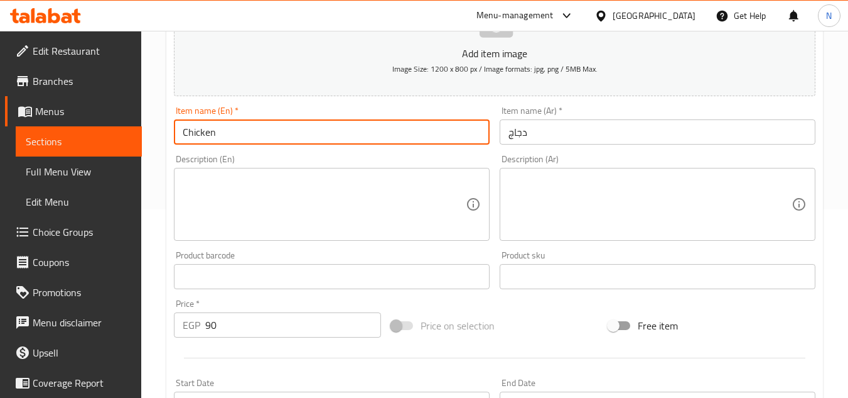
click at [192, 136] on input "Chicken" at bounding box center [332, 131] width 316 height 25
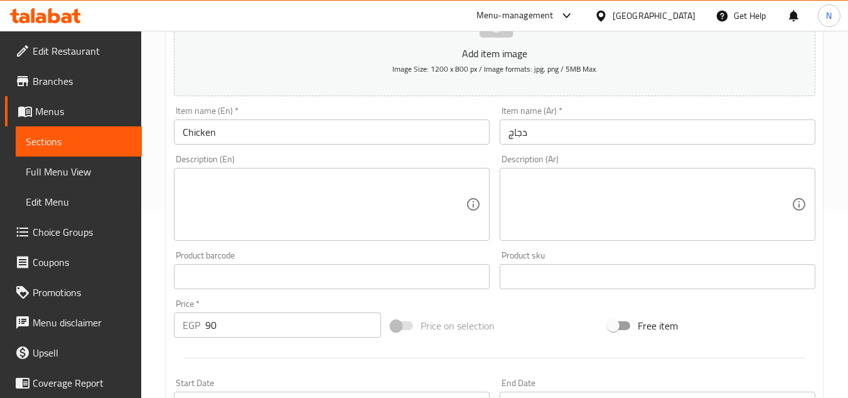
click at [149, 111] on div "Home / Restaurants management / Menus / Sections / item / create Sandwich secti…" at bounding box center [494, 270] width 707 height 857
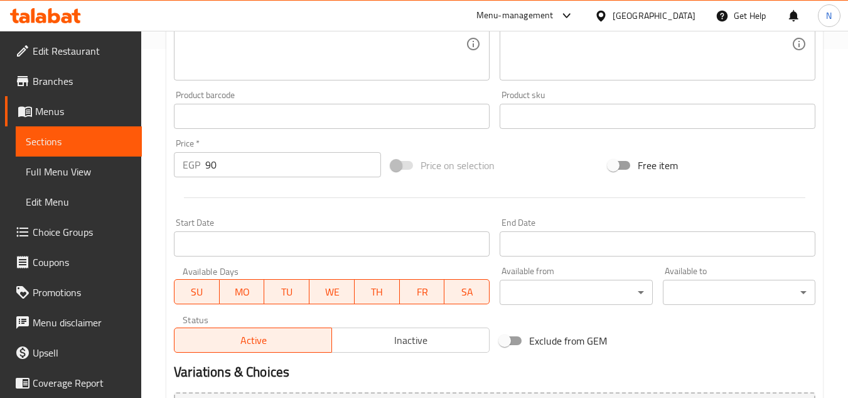
scroll to position [490, 0]
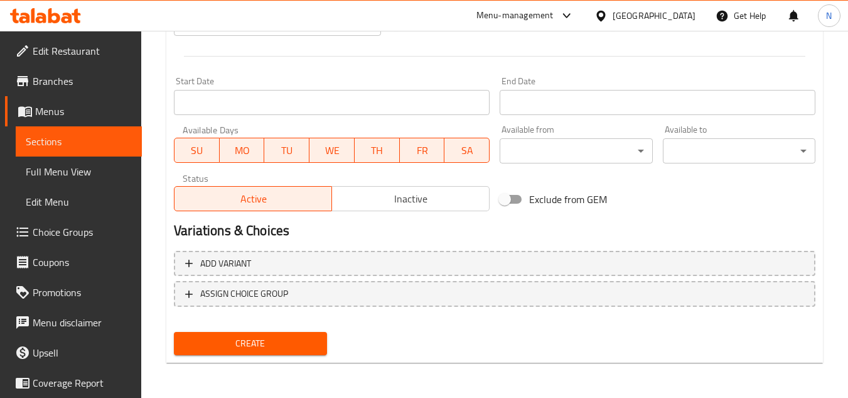
click at [310, 343] on span "Create" at bounding box center [250, 343] width 133 height 16
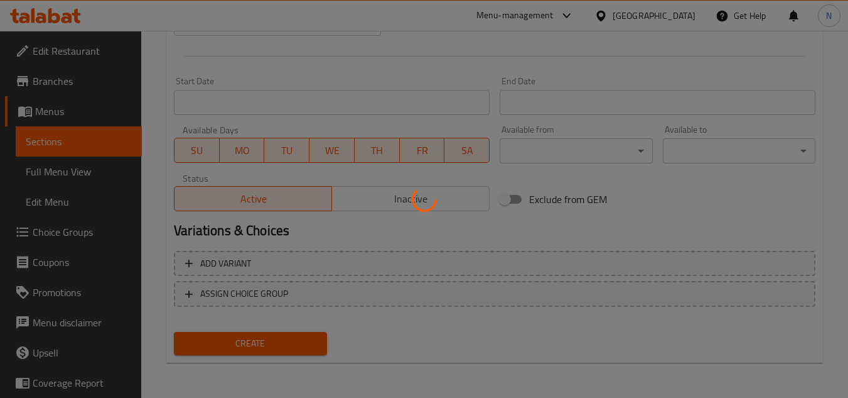
type input "0"
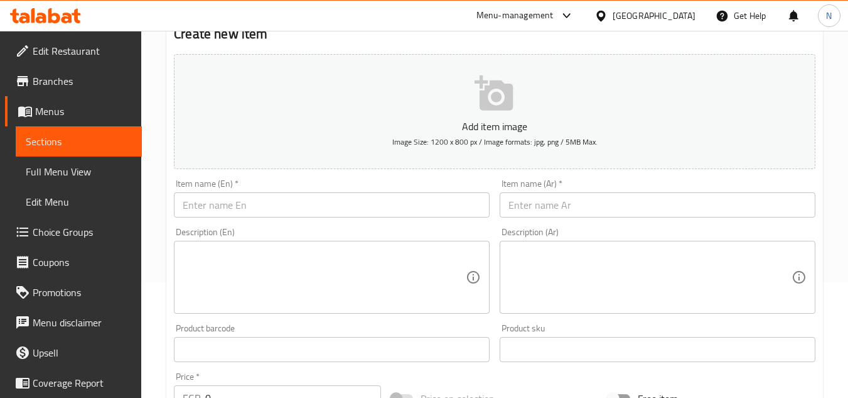
scroll to position [113, 0]
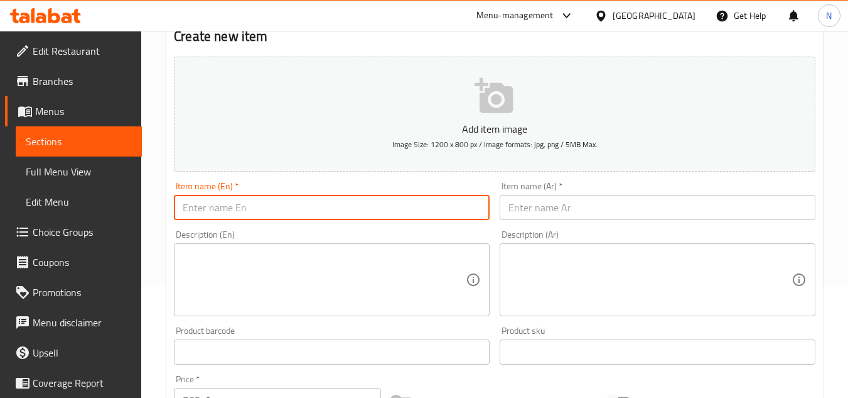
click at [219, 217] on input "text" at bounding box center [332, 207] width 316 height 25
paste input "[PERSON_NAME]"
type input "[PERSON_NAME]"
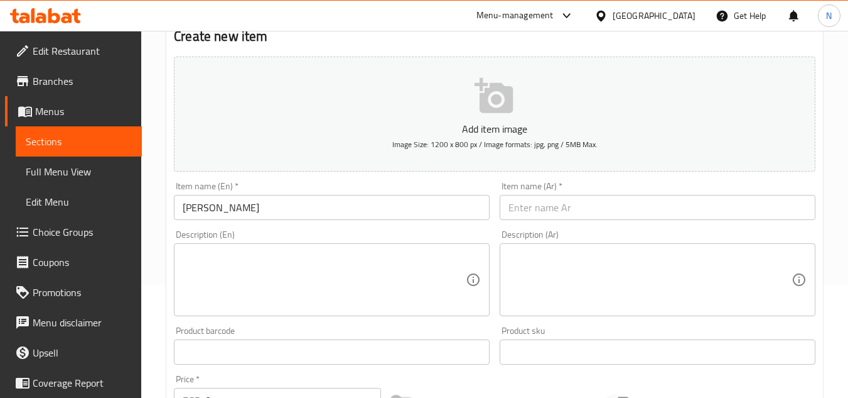
click at [773, 210] on input "text" at bounding box center [658, 207] width 316 height 25
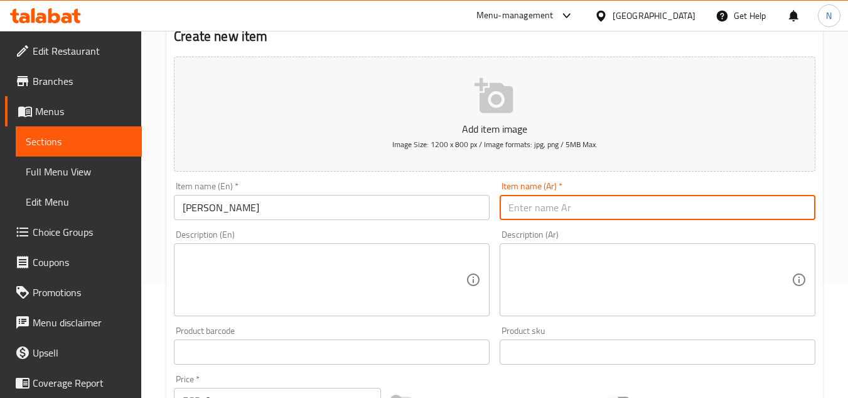
paste input "شيش طاووق"
type input "شيش طاووق"
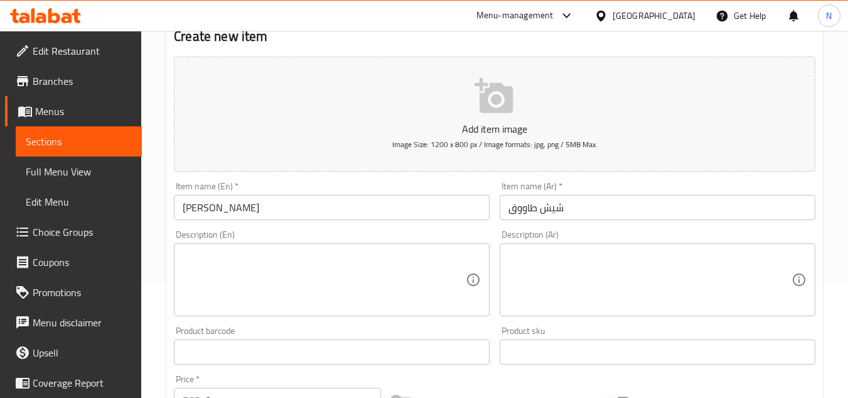
click at [830, 218] on div "Home / Restaurants management / Menus / Sections / item / create Sandwich secti…" at bounding box center [494, 346] width 707 height 857
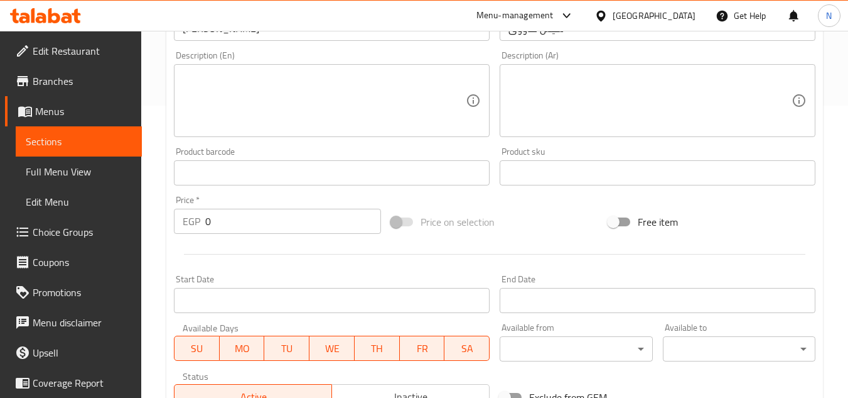
scroll to position [301, 0]
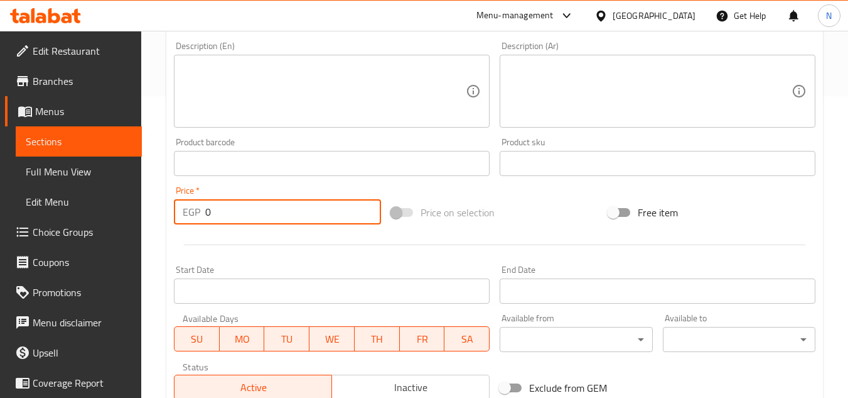
drag, startPoint x: 241, startPoint y: 206, endPoint x: 191, endPoint y: 234, distance: 57.1
click at [191, 234] on div "Add item image Image Size: 1200 x 800 px / Image formats: jpg, png / 5MB Max. I…" at bounding box center [495, 133] width 652 height 541
paste input "9"
type input "90"
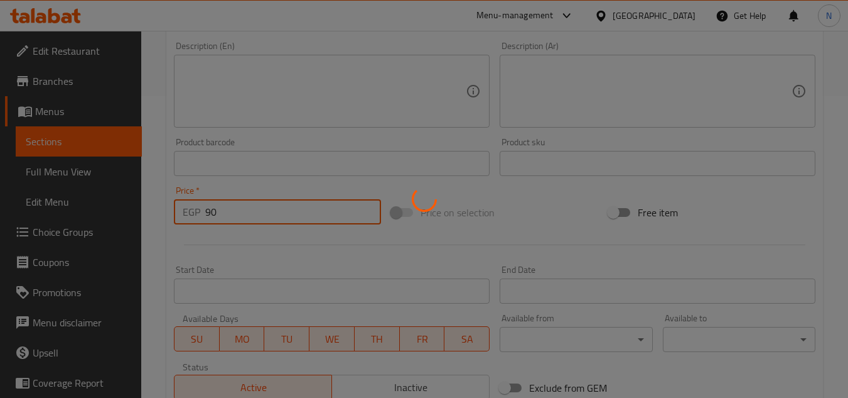
type input "0"
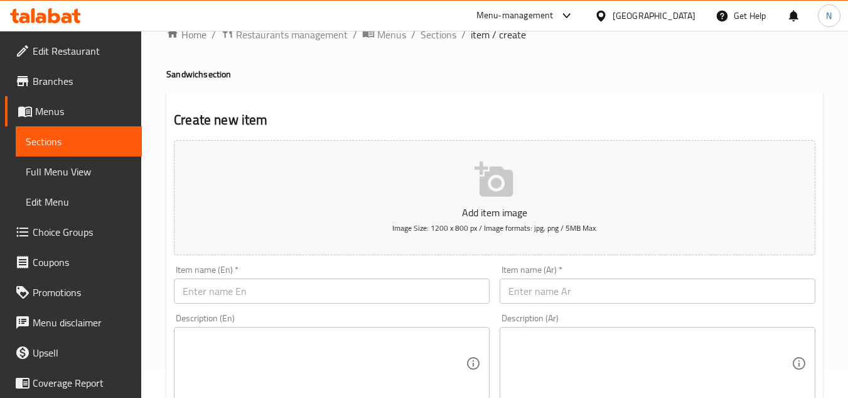
scroll to position [0, 0]
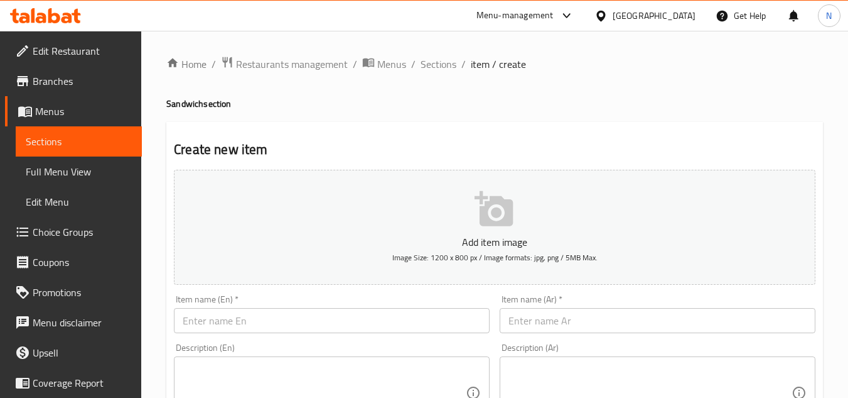
drag, startPoint x: 806, startPoint y: 109, endPoint x: 781, endPoint y: 91, distance: 30.7
click at [806, 109] on h4 "Sandwich section" at bounding box center [494, 103] width 657 height 13
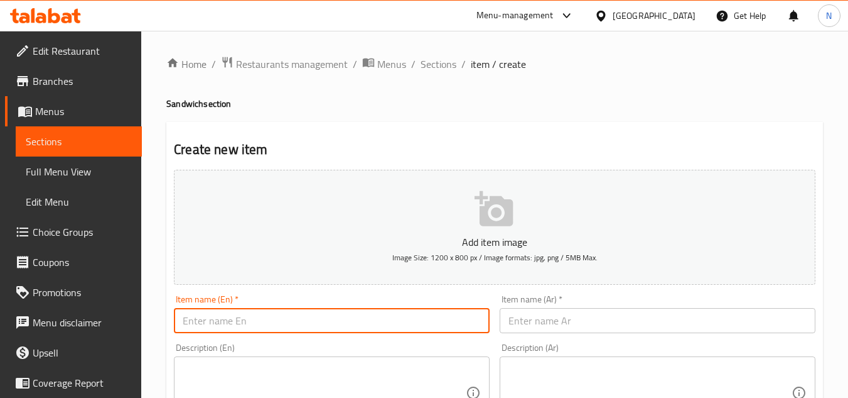
click at [316, 320] on input "text" at bounding box center [332, 320] width 316 height 25
paste input "Kofta"
type input "Kofta"
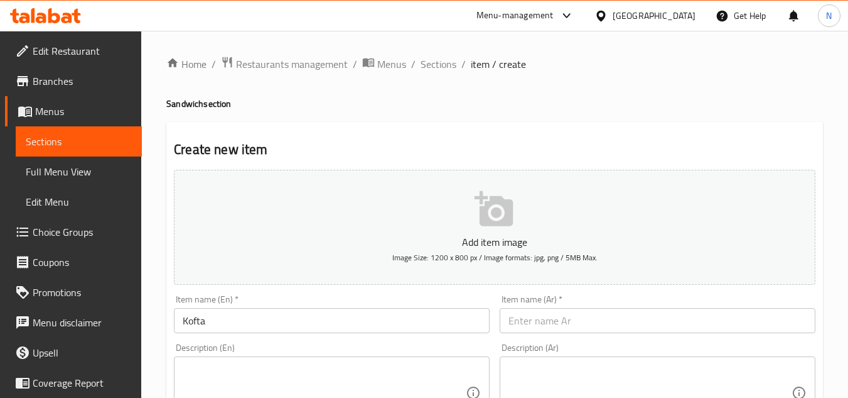
click at [759, 332] on input "text" at bounding box center [658, 320] width 316 height 25
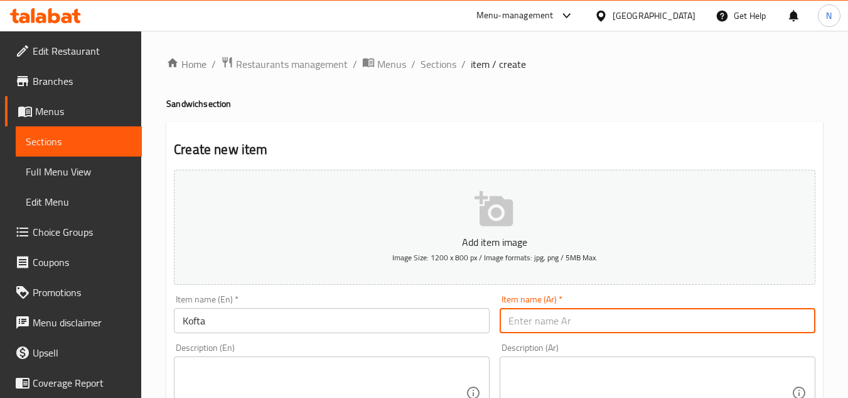
paste input "كفتة"
type input "كفتة"
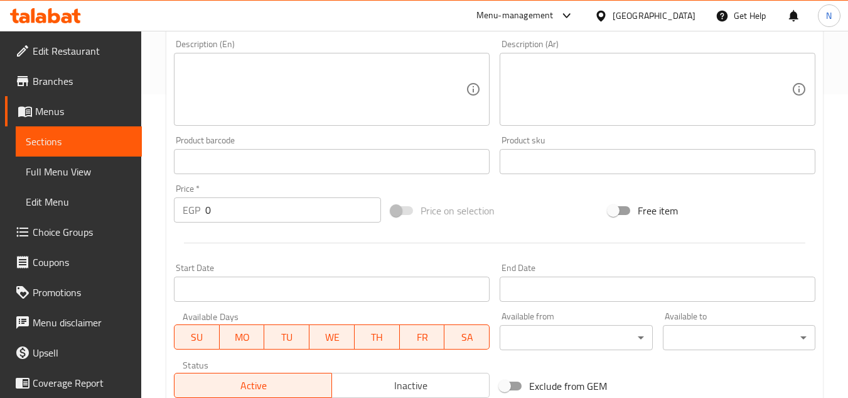
scroll to position [314, 0]
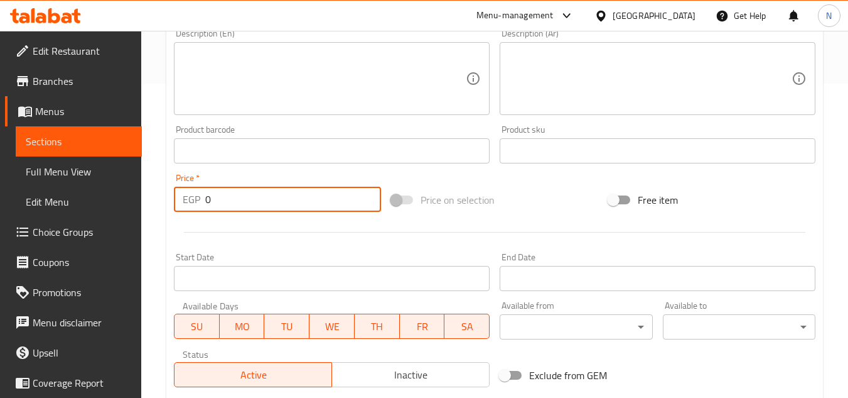
drag, startPoint x: 212, startPoint y: 197, endPoint x: 206, endPoint y: 210, distance: 14.3
click at [206, 210] on input "0" at bounding box center [293, 199] width 176 height 25
paste input "9"
type input "90"
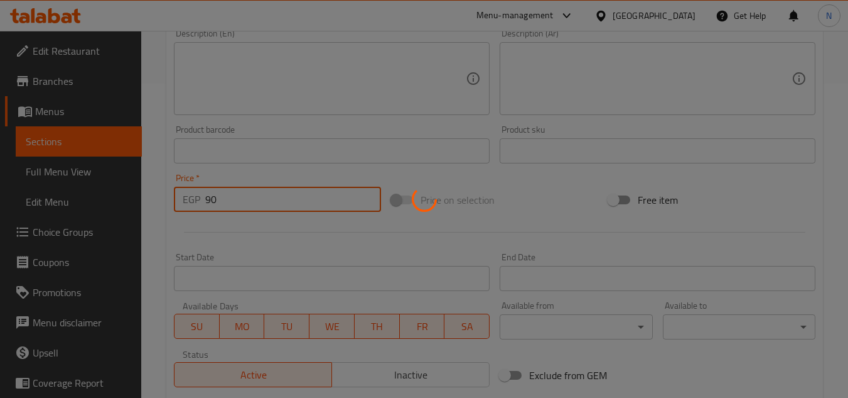
type input "0"
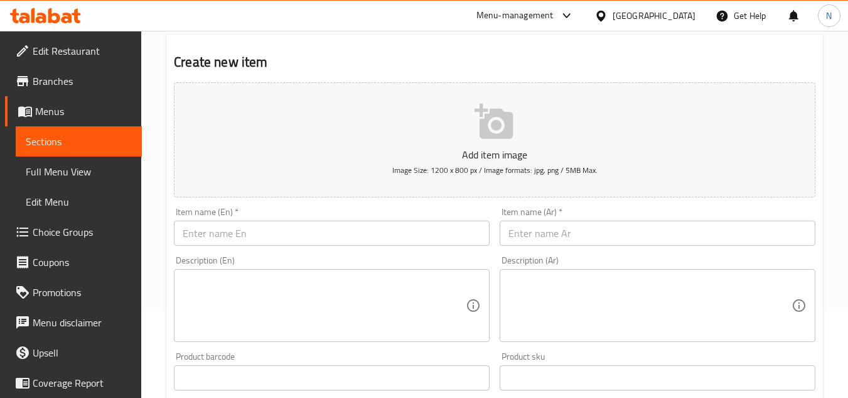
scroll to position [63, 0]
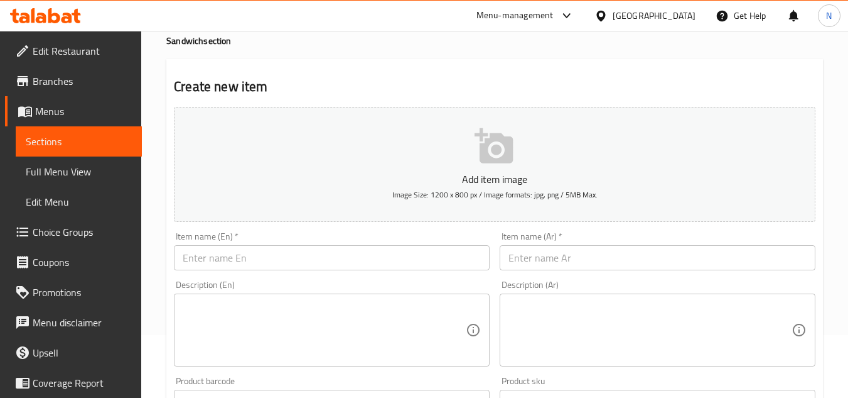
click at [226, 265] on input "text" at bounding box center [332, 257] width 316 height 25
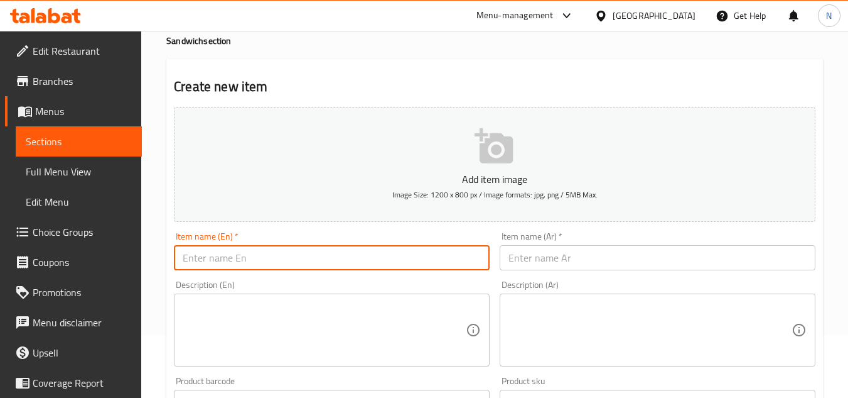
paste input "Corden Blue"
type input "Corden Blue"
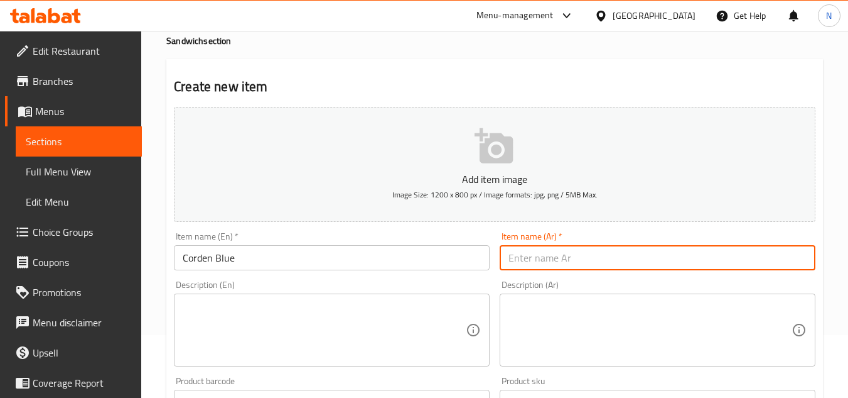
click at [791, 263] on input "text" at bounding box center [658, 257] width 316 height 25
paste input "كوردن بلو"
type input "كوردن بلو"
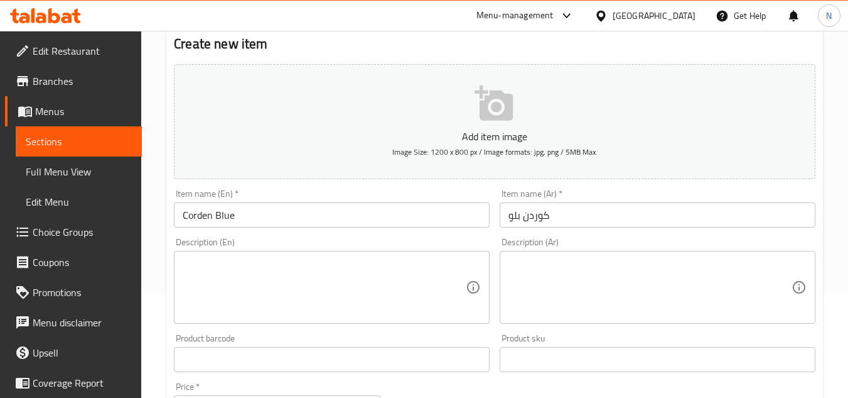
scroll to position [126, 0]
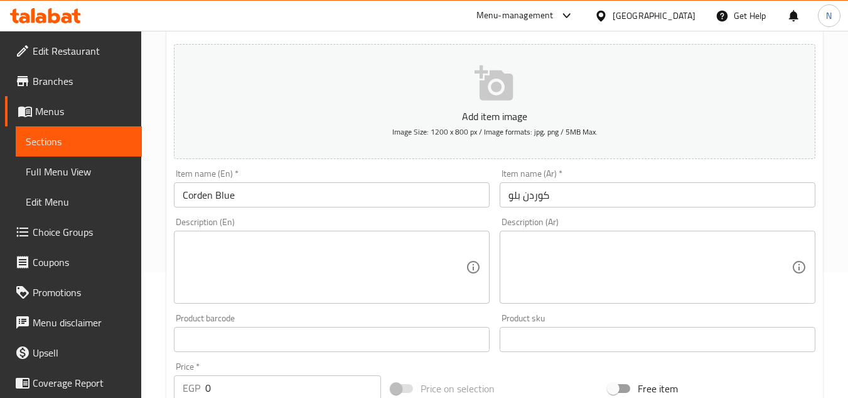
click at [832, 268] on div "Home / Restaurants management / Menus / Sections / item / create Sandwich secti…" at bounding box center [494, 333] width 707 height 857
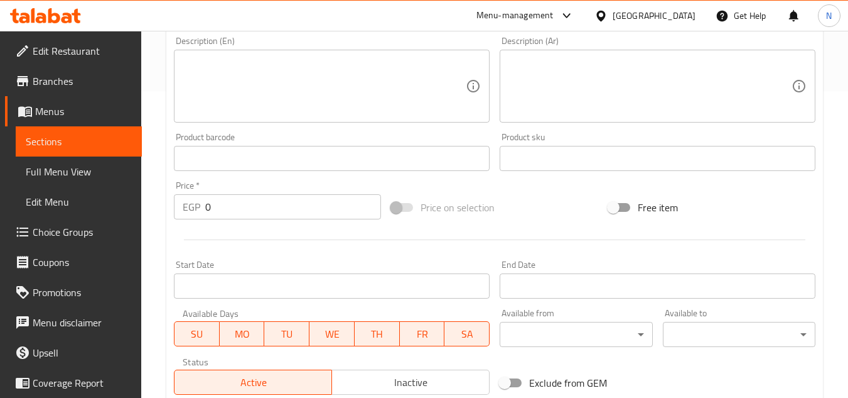
scroll to position [314, 0]
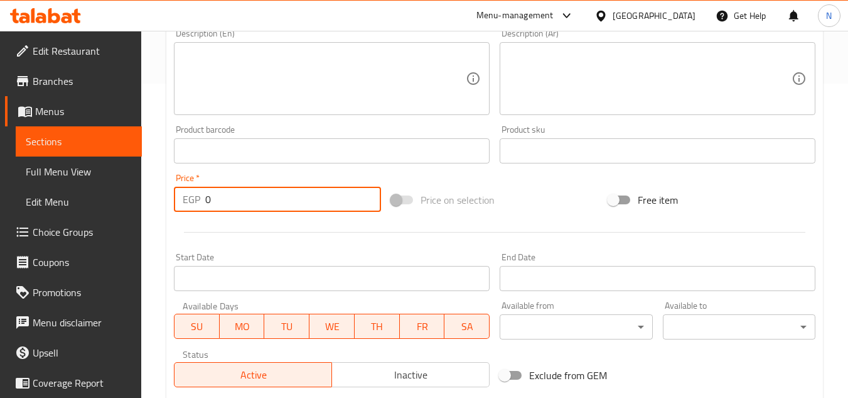
drag, startPoint x: 232, startPoint y: 200, endPoint x: 192, endPoint y: 205, distance: 39.9
click at [192, 205] on div "EGP 0 Price *" at bounding box center [277, 199] width 207 height 25
paste input "10"
type input "100"
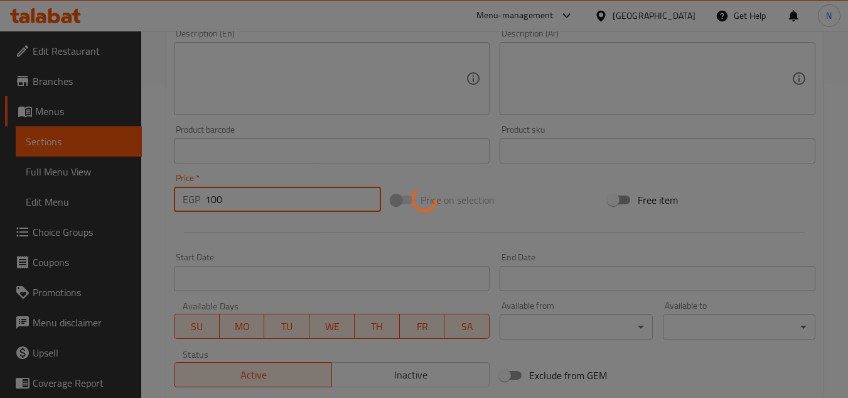
type input "0"
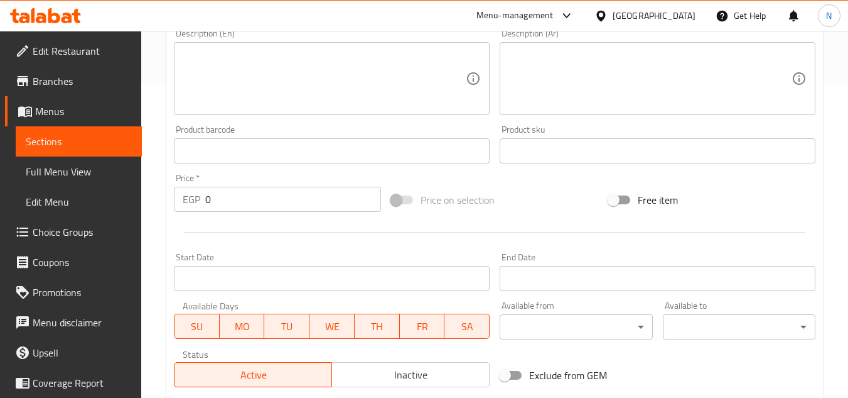
click at [832, 99] on div "Home / Restaurants management / Menus / Sections / item / create Sandwich secti…" at bounding box center [494, 145] width 707 height 857
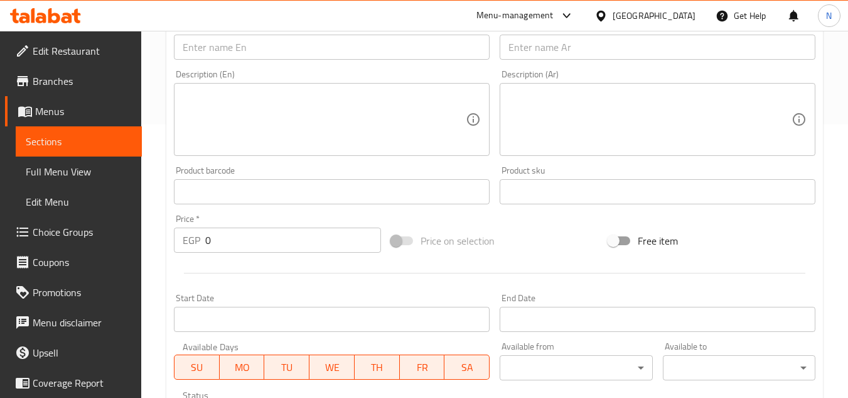
scroll to position [251, 0]
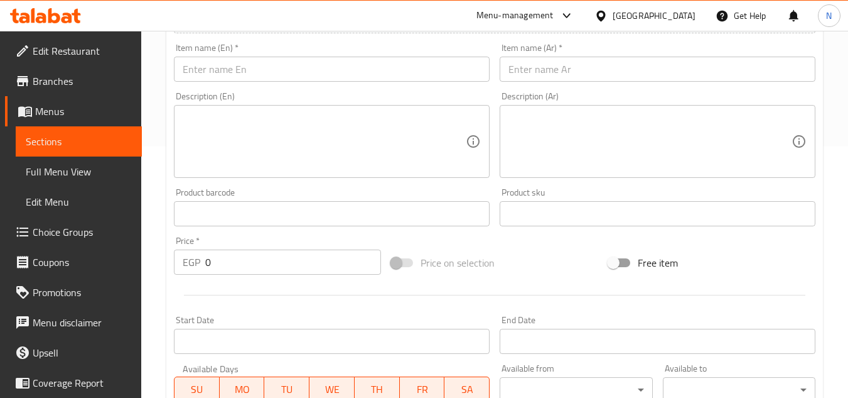
click at [269, 70] on input "text" at bounding box center [332, 69] width 316 height 25
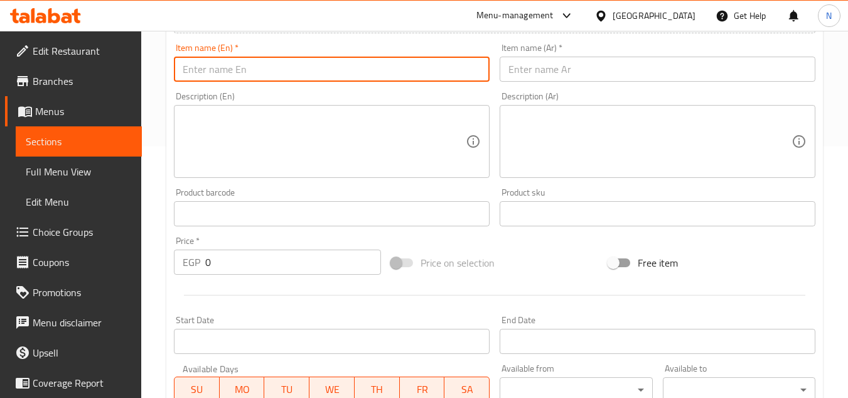
paste input "Fillet"
type input "Fillet"
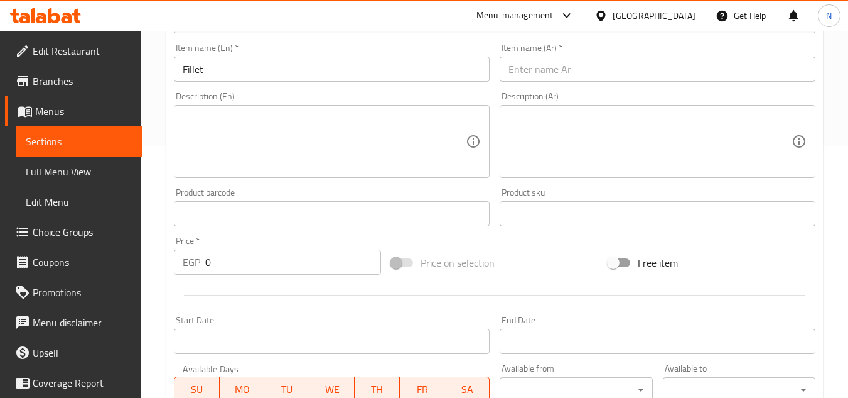
click at [803, 256] on div "Free item" at bounding box center [712, 263] width 217 height 34
click at [610, 80] on input "text" at bounding box center [658, 69] width 316 height 25
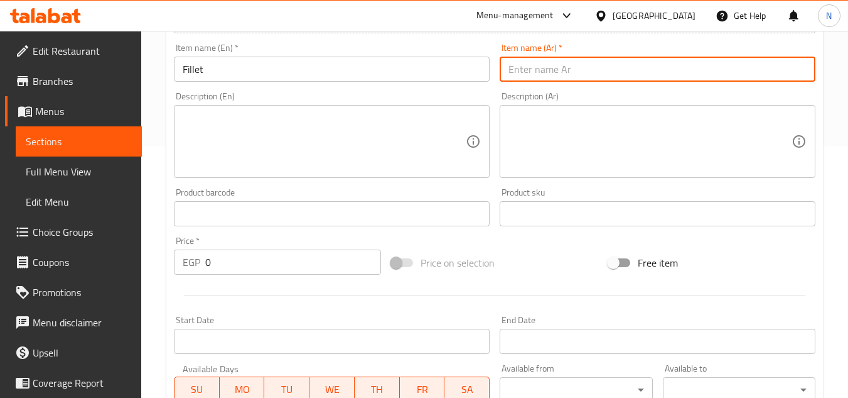
paste input "فيلية"
type input "فيلية"
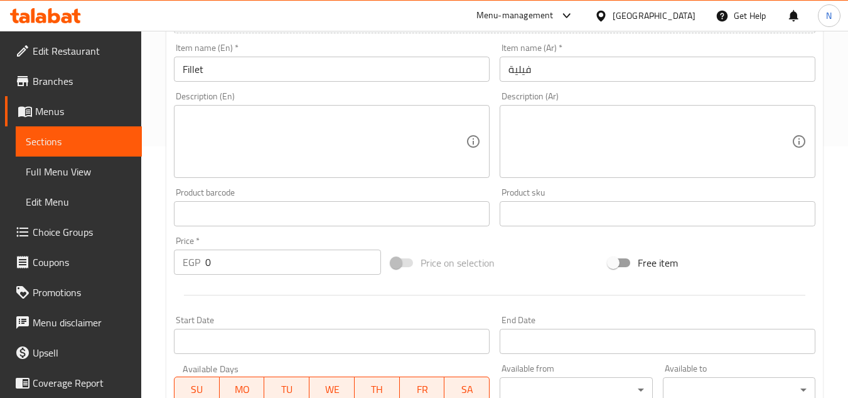
drag, startPoint x: 777, startPoint y: 288, endPoint x: 723, endPoint y: 283, distance: 54.9
click at [777, 288] on div at bounding box center [495, 294] width 652 height 31
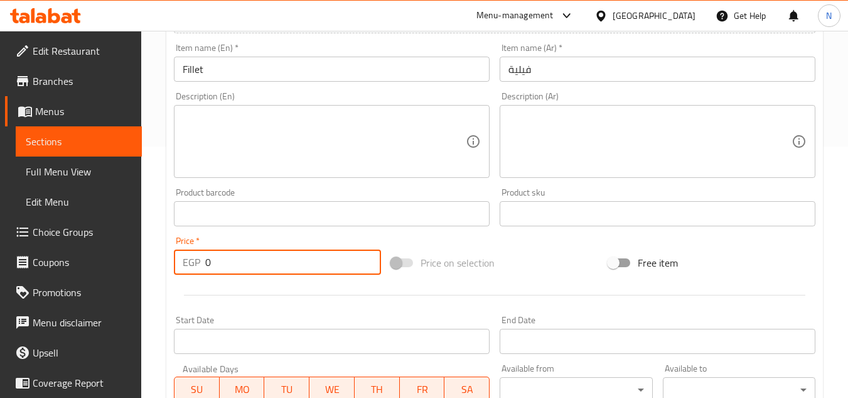
drag, startPoint x: 210, startPoint y: 261, endPoint x: 204, endPoint y: 266, distance: 7.2
click at [204, 266] on div "EGP 0 Price *" at bounding box center [277, 261] width 207 height 25
paste input "9"
type input "90"
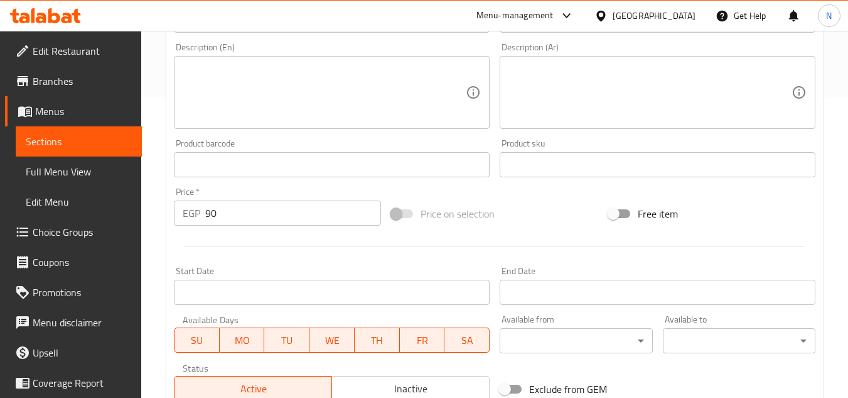
scroll to position [440, 0]
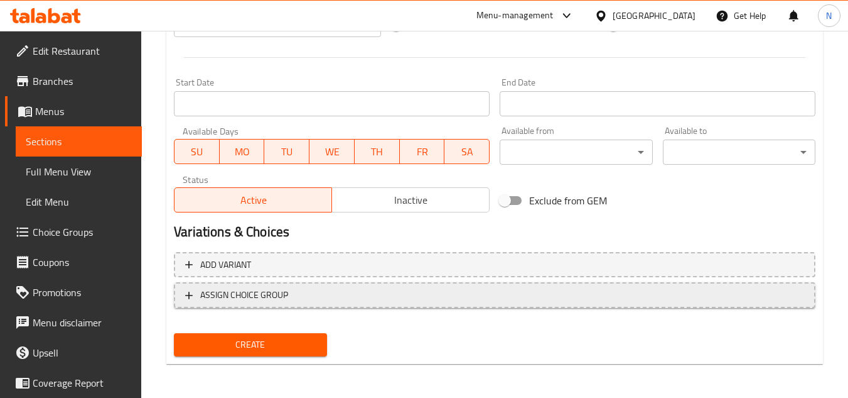
scroll to position [490, 0]
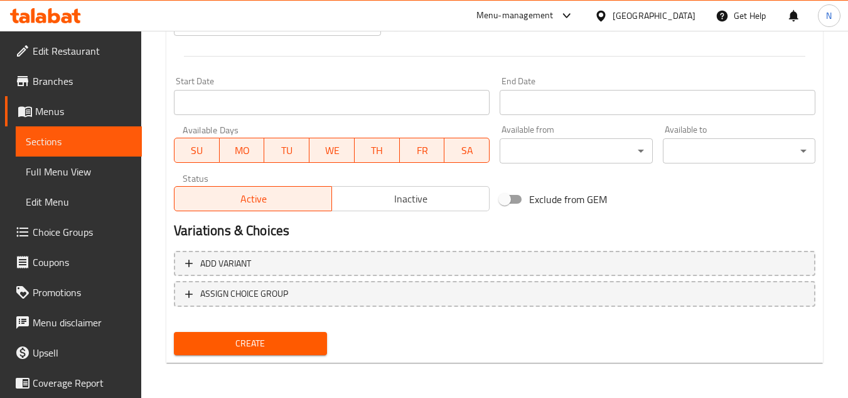
click at [307, 339] on span "Create" at bounding box center [250, 343] width 133 height 16
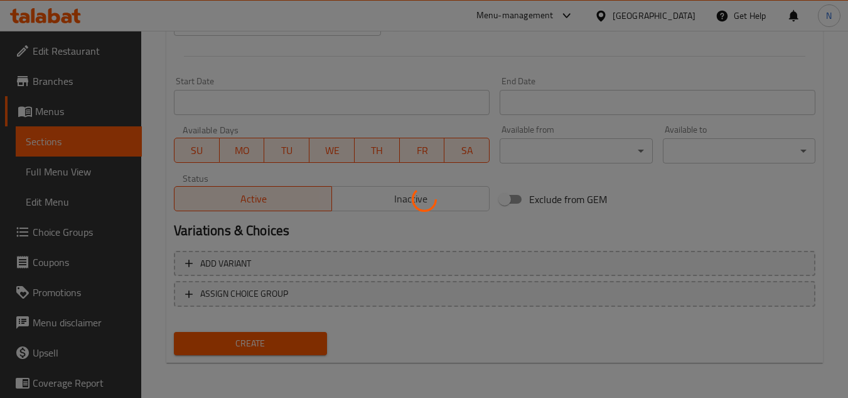
type input "0"
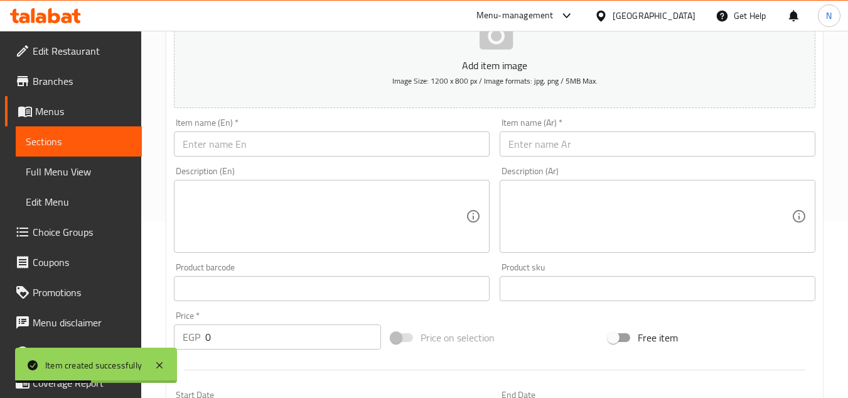
scroll to position [176, 0]
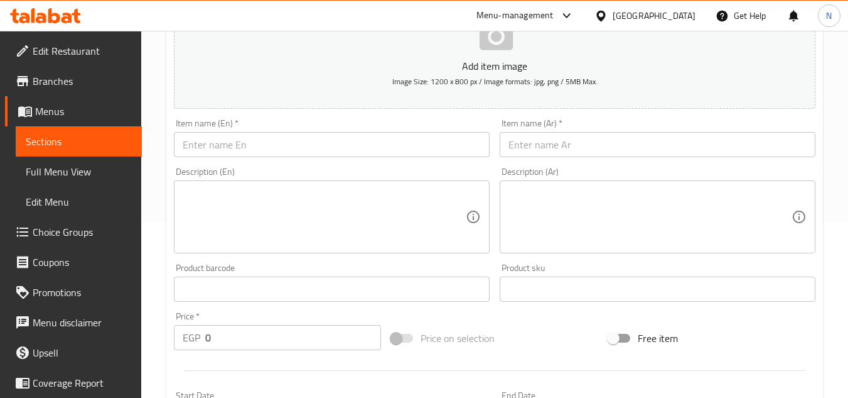
click at [822, 263] on div "Create new item Add item image Image Size: 1200 x 800 px / Image formats: jpg, …" at bounding box center [494, 311] width 657 height 731
click at [294, 143] on input "text" at bounding box center [332, 144] width 316 height 25
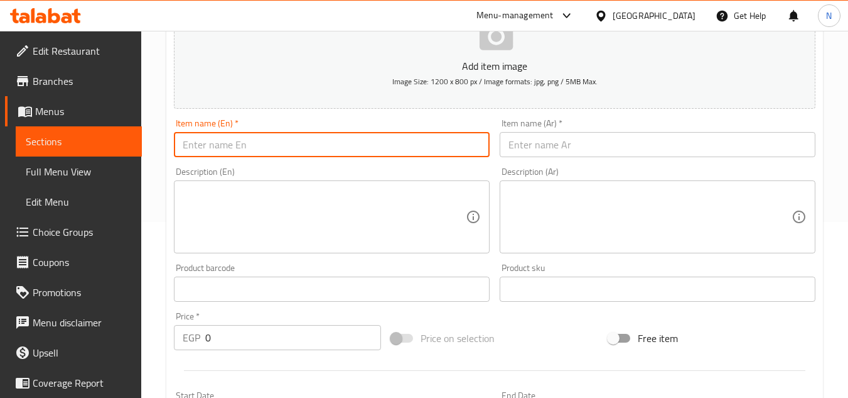
paste input "Shrimp"
type input "Shrimp"
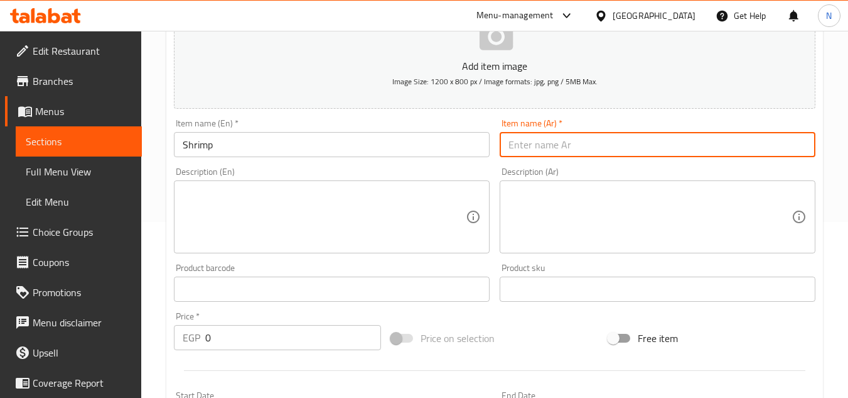
click at [771, 148] on input "text" at bounding box center [658, 144] width 316 height 25
paste input "جمبري"
type input "جمبري"
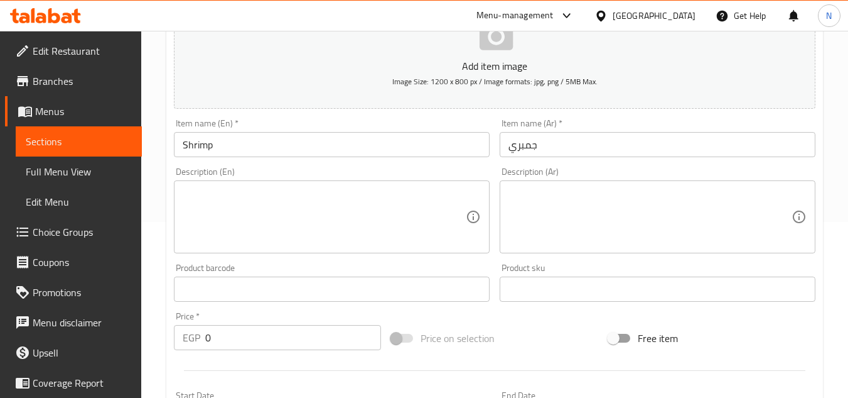
click at [825, 176] on div "Home / Restaurants management / Menus / Sections / item / create Sandwich secti…" at bounding box center [494, 283] width 707 height 857
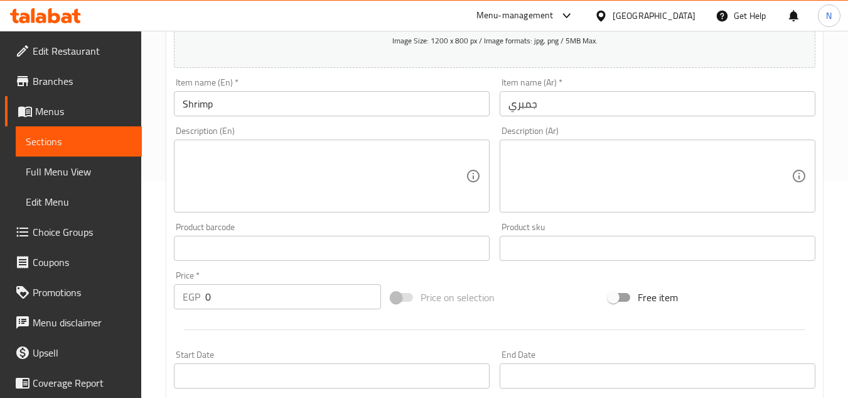
scroll to position [239, 0]
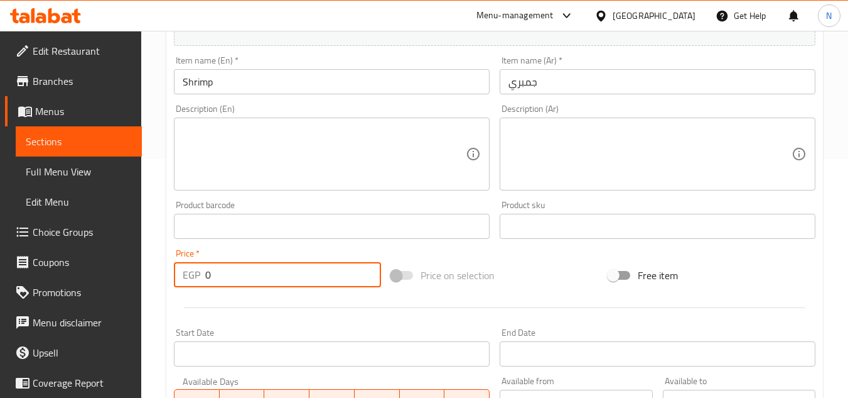
drag, startPoint x: 232, startPoint y: 284, endPoint x: 200, endPoint y: 291, distance: 33.5
click at [200, 291] on div "Price   * EGP 0 Price *" at bounding box center [277, 268] width 217 height 48
paste input "13"
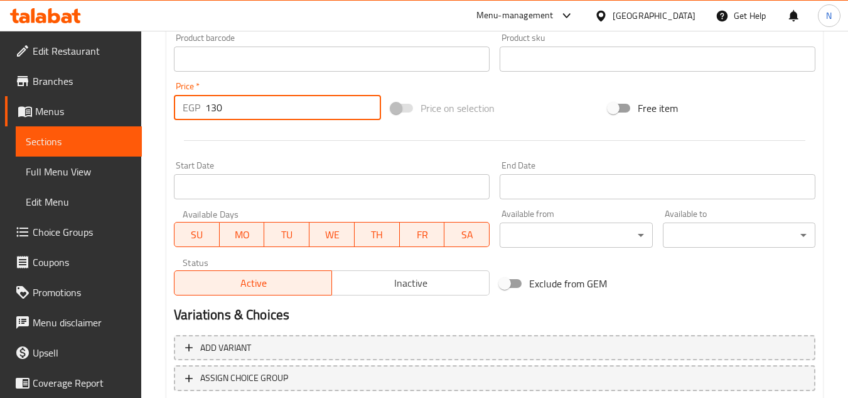
scroll to position [490, 0]
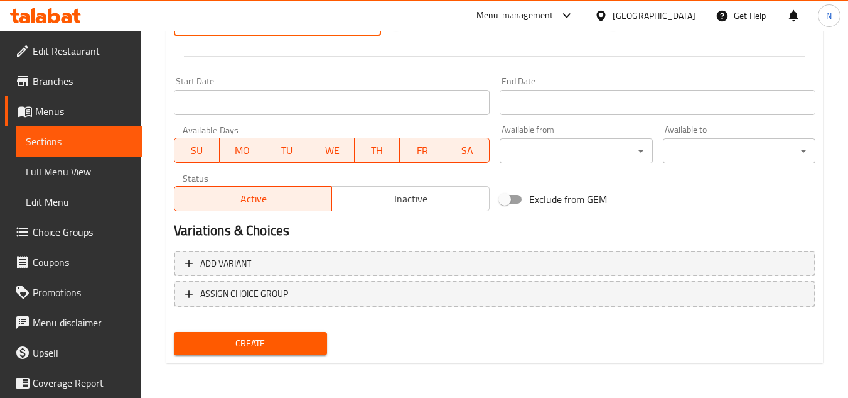
type input "130"
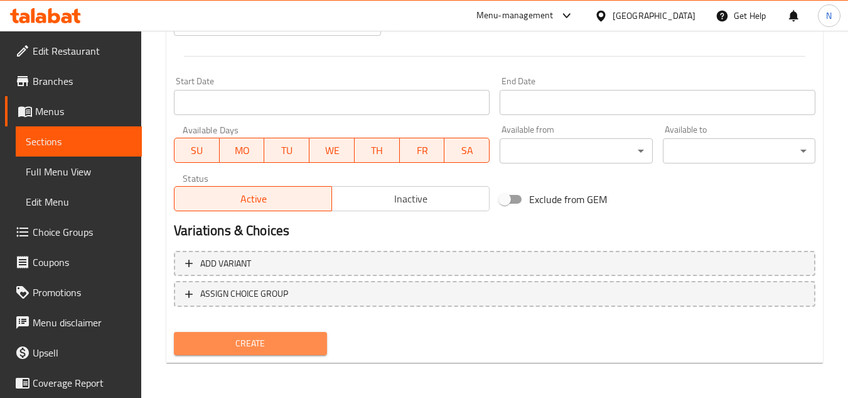
click at [299, 345] on span "Create" at bounding box center [250, 343] width 133 height 16
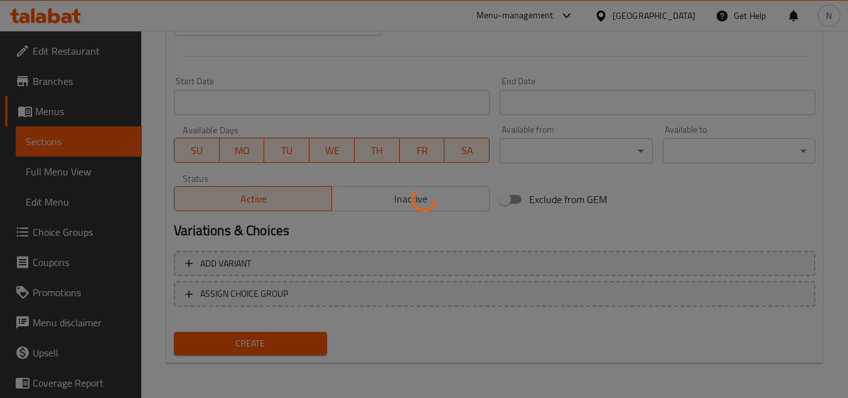
type input "0"
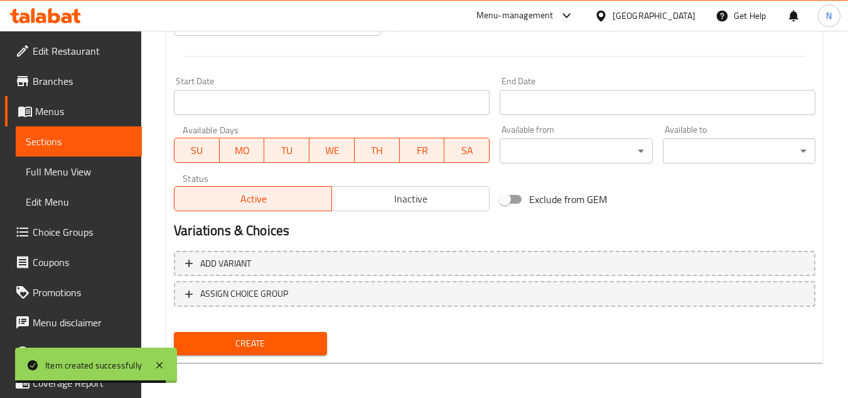
drag, startPoint x: 838, startPoint y: 177, endPoint x: 831, endPoint y: 163, distance: 15.4
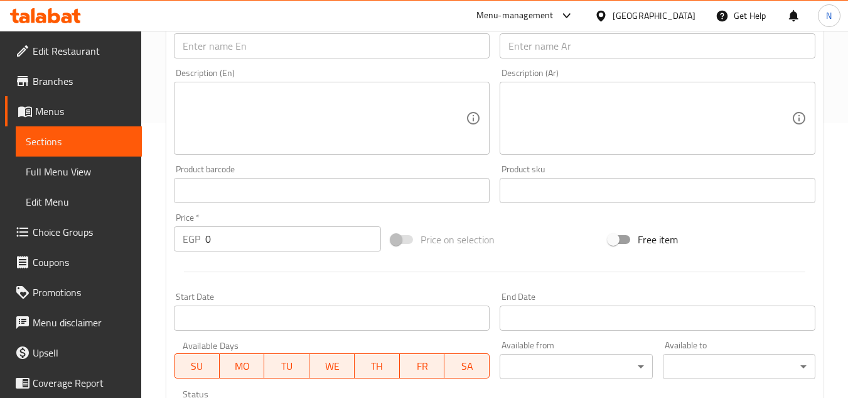
scroll to position [239, 0]
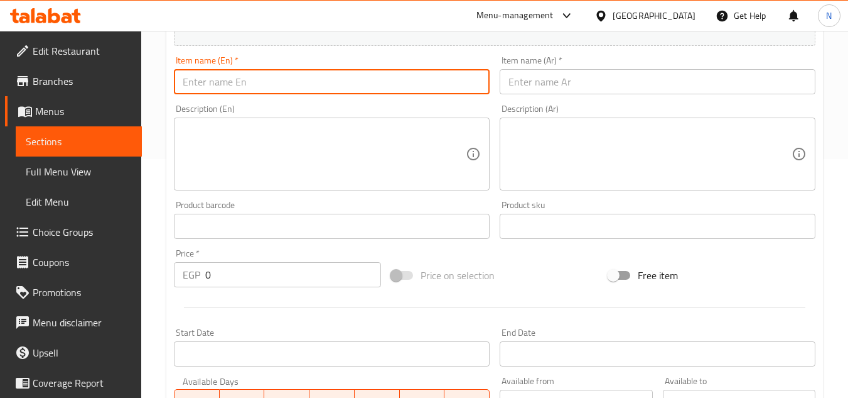
click at [260, 85] on input "text" at bounding box center [332, 81] width 316 height 25
paste input "Squid"
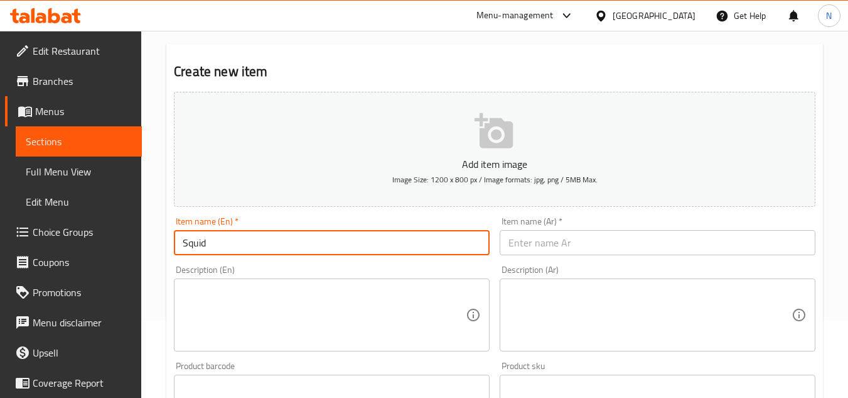
scroll to position [50, 0]
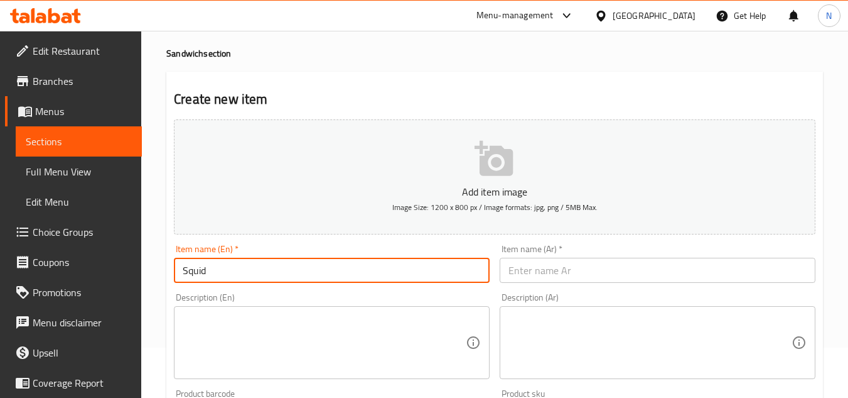
type input "Squid"
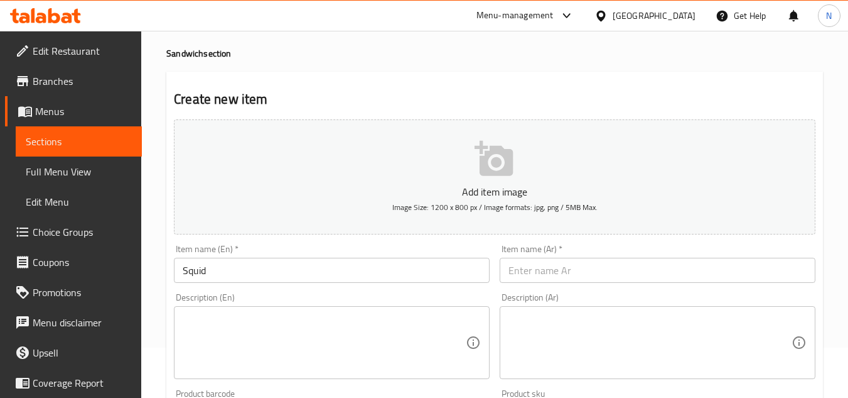
click at [748, 266] on input "text" at bounding box center [658, 269] width 316 height 25
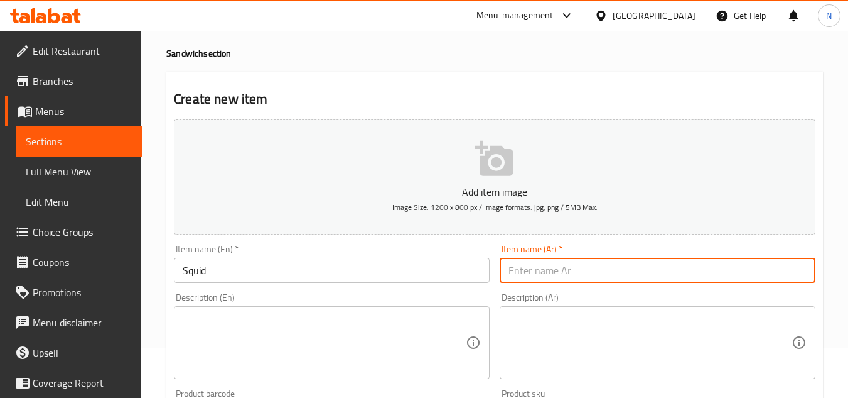
paste input "سبيط"
type input "سبيط"
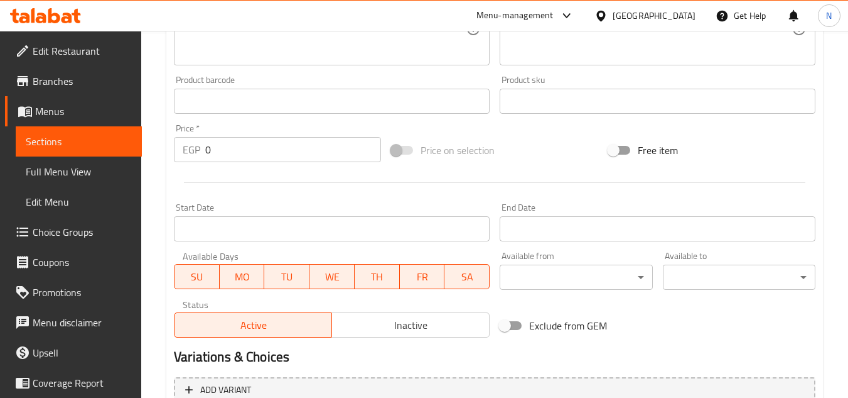
scroll to position [364, 0]
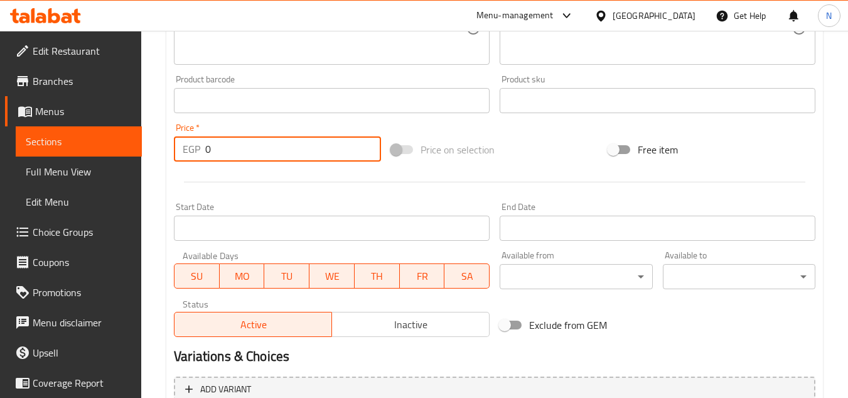
drag, startPoint x: 205, startPoint y: 157, endPoint x: 232, endPoint y: 158, distance: 26.4
click at [232, 158] on input "0" at bounding box center [293, 148] width 176 height 25
paste input "10"
type input "100"
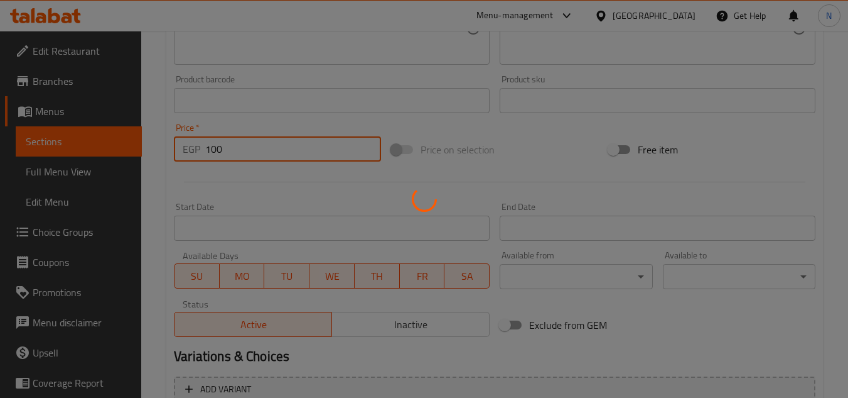
type input "0"
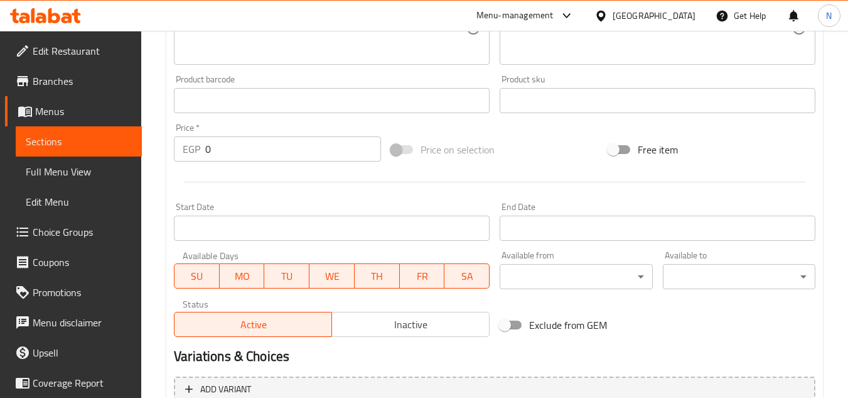
click at [815, 142] on div "Free item" at bounding box center [712, 150] width 217 height 34
click at [796, 154] on div "Free item" at bounding box center [712, 150] width 217 height 34
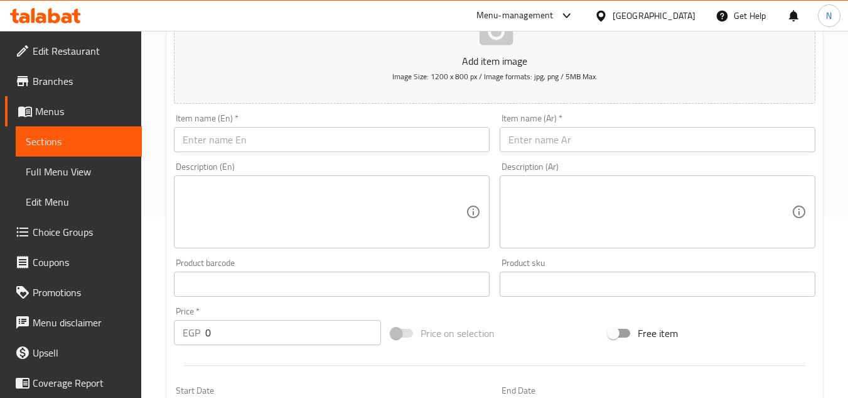
scroll to position [176, 0]
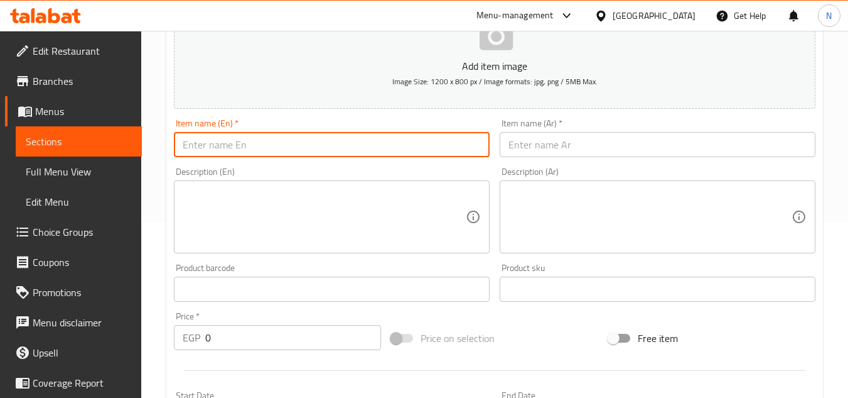
click at [255, 154] on input "text" at bounding box center [332, 144] width 316 height 25
paste input "Mix Seafood"
type input "Mix Seafood"
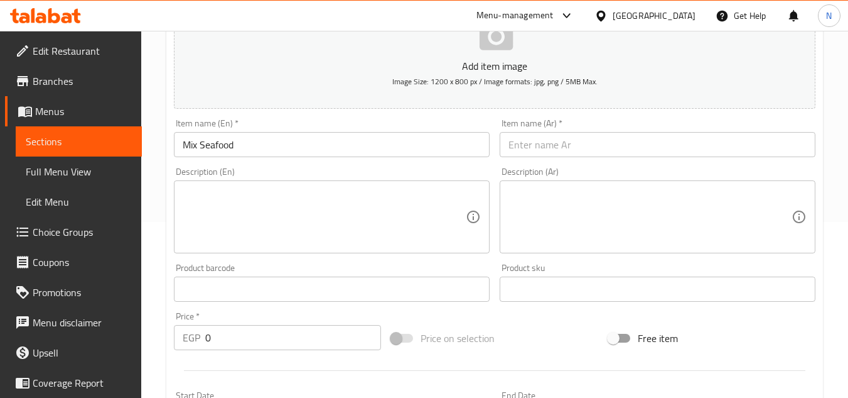
click at [786, 145] on input "text" at bounding box center [658, 144] width 316 height 25
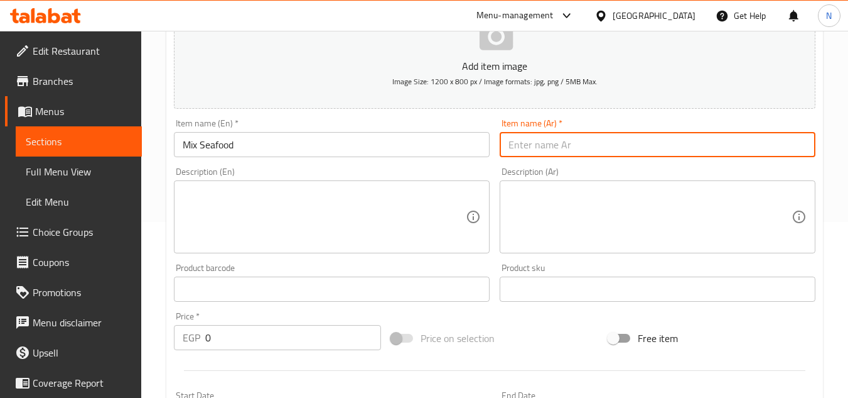
paste input "ميكس سي فود"
type input "ميكس سي فود"
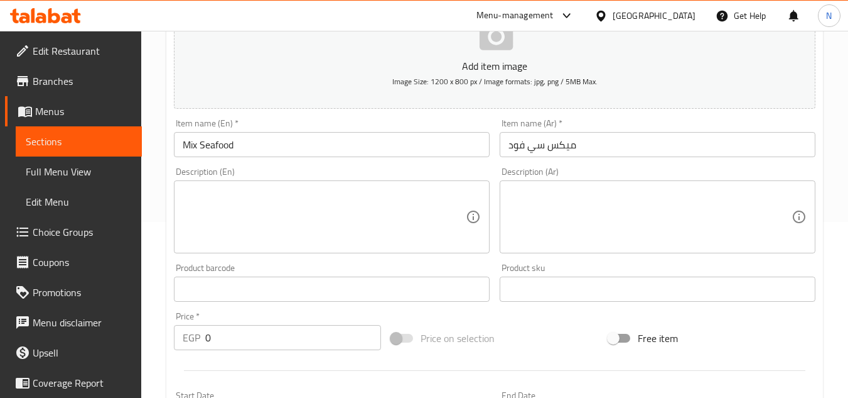
click at [820, 178] on div "Description (Ar) Description (Ar)" at bounding box center [658, 210] width 326 height 96
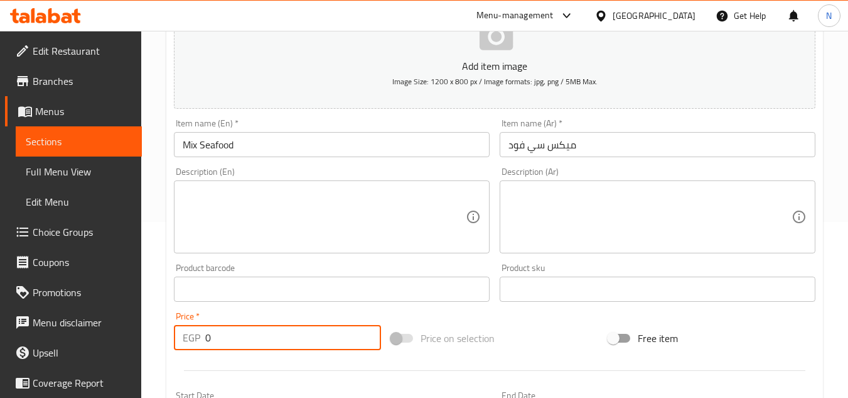
drag, startPoint x: 219, startPoint y: 342, endPoint x: 153, endPoint y: 338, distance: 65.5
click at [153, 338] on div "Home / Restaurants management / Menus / Sections / item / create Sandwich secti…" at bounding box center [494, 283] width 707 height 857
paste input "13"
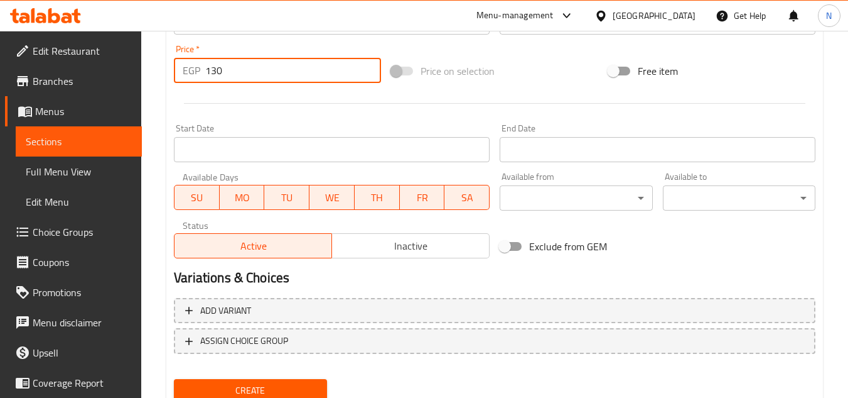
scroll to position [490, 0]
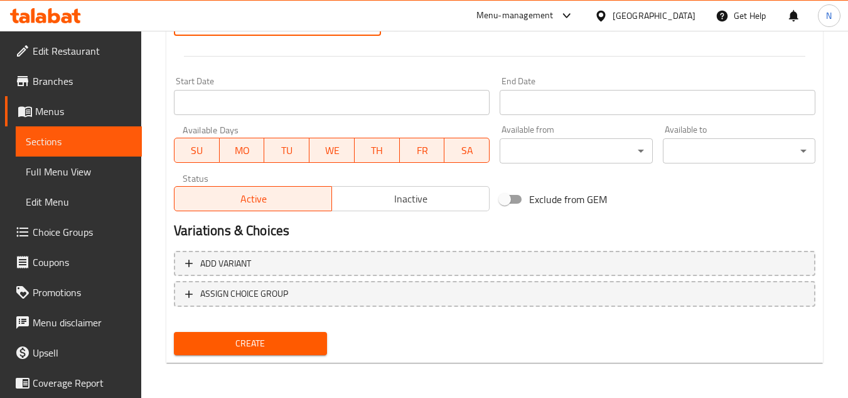
type input "130"
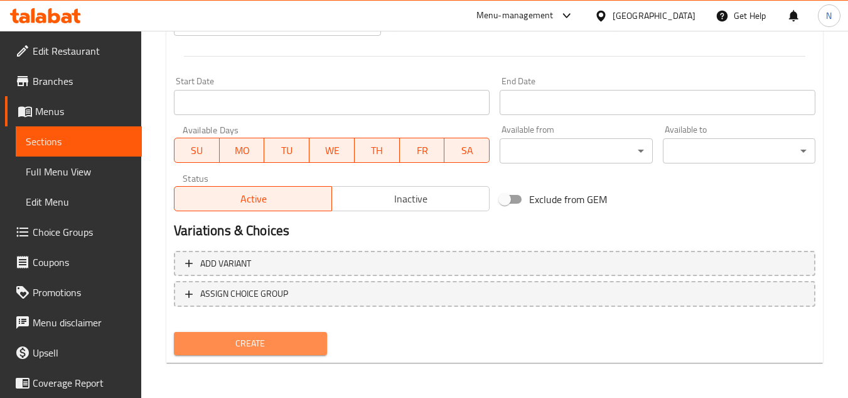
click at [284, 332] on button "Create" at bounding box center [250, 343] width 153 height 23
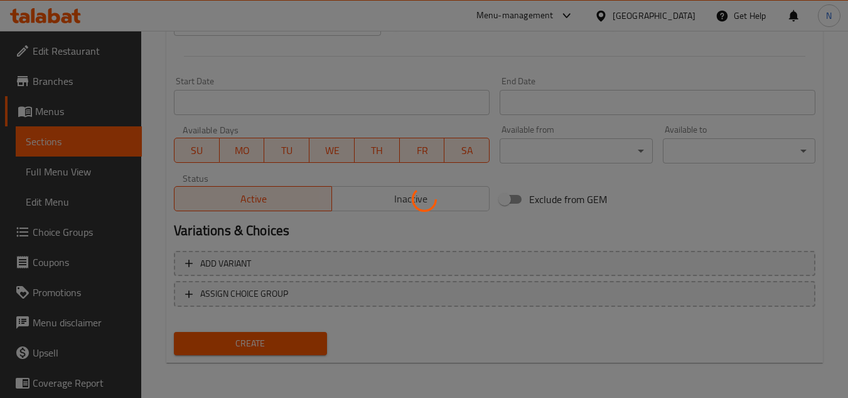
type input "0"
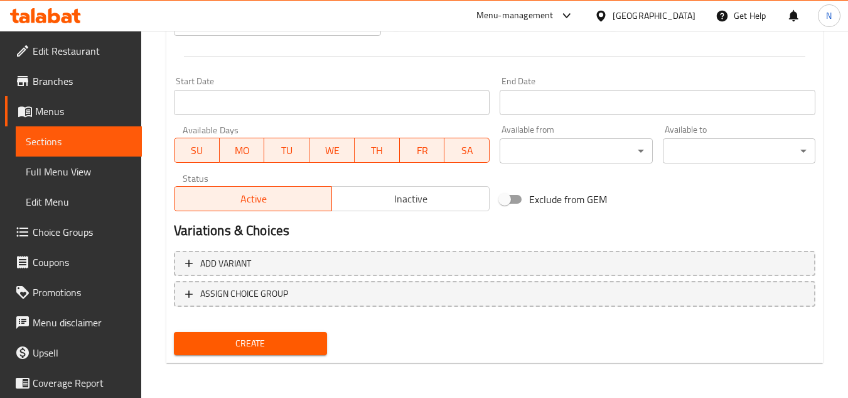
click at [49, 144] on span "Sections" at bounding box center [79, 141] width 106 height 15
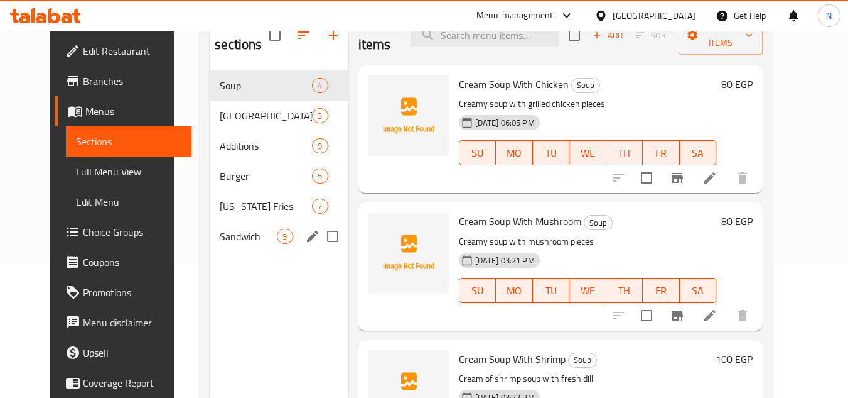
scroll to position [50, 0]
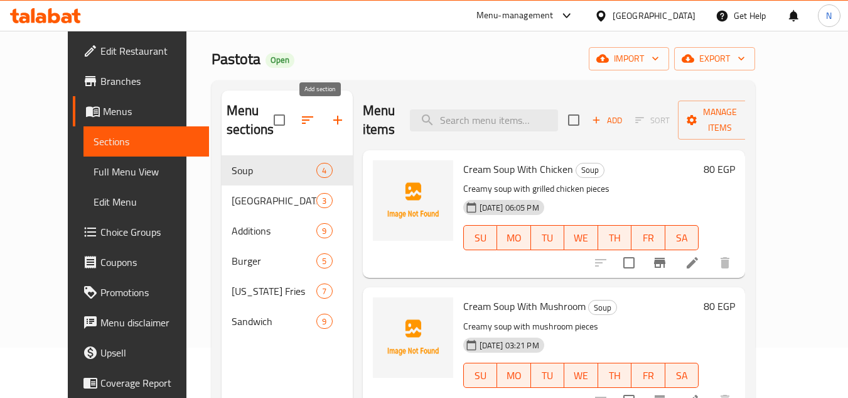
click at [330, 117] on icon "button" at bounding box center [337, 119] width 15 height 15
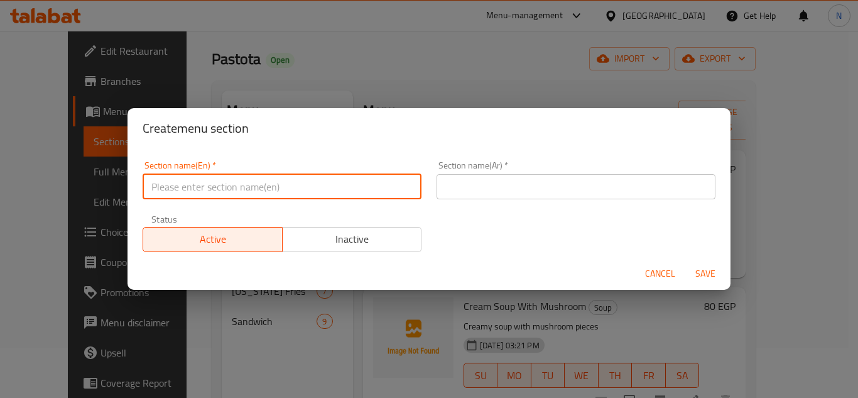
click at [298, 184] on input "text" at bounding box center [282, 186] width 279 height 25
paste input "Fries"
type input "Fries"
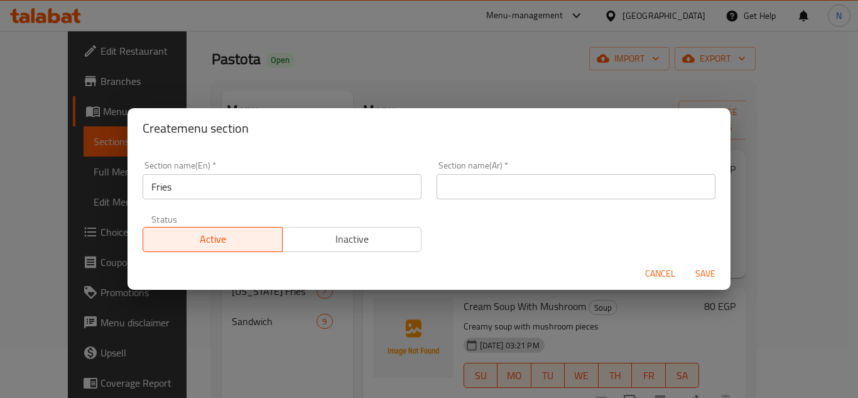
click at [143, 276] on div "Cancel Save" at bounding box center [428, 273] width 603 height 33
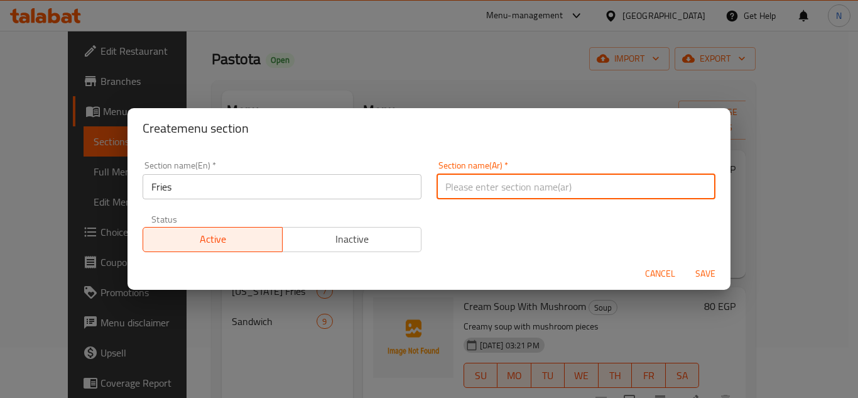
click at [516, 192] on input "text" at bounding box center [575, 186] width 279 height 25
type input "فرايز"
click at [685, 262] on button "Save" at bounding box center [705, 273] width 40 height 23
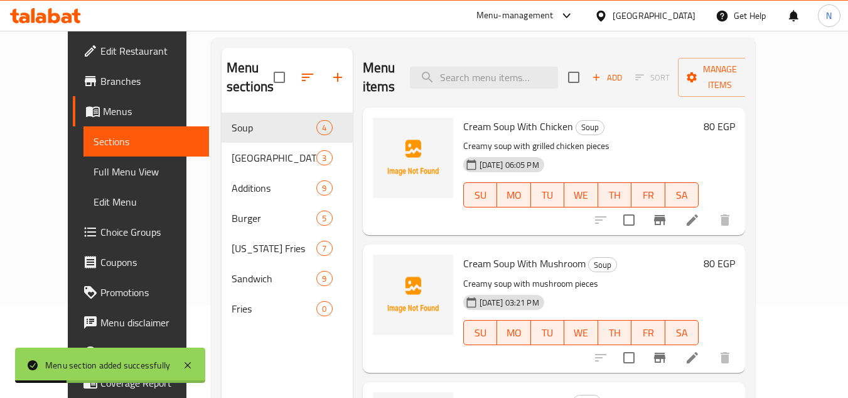
scroll to position [176, 0]
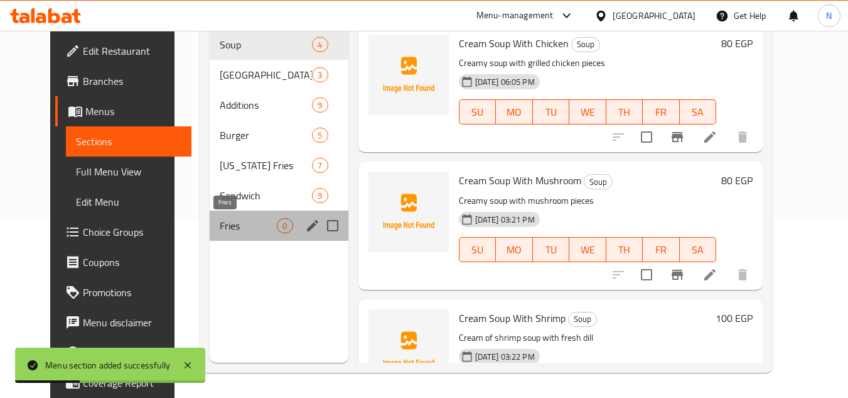
click at [227, 229] on span "Fries" at bounding box center [248, 225] width 57 height 15
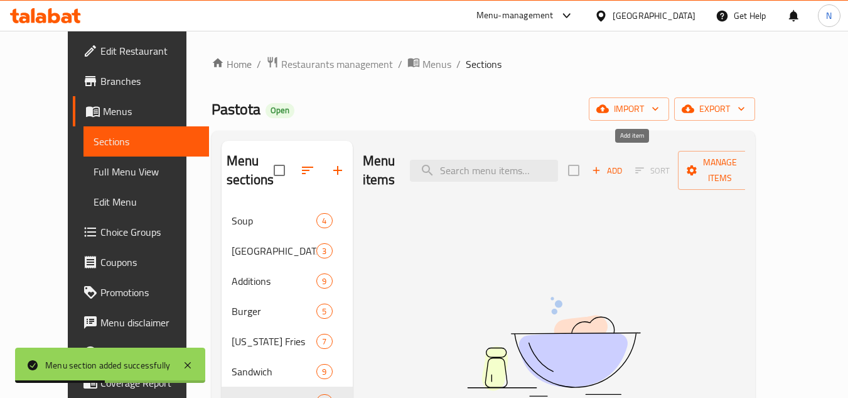
click at [624, 163] on span "Add" at bounding box center [607, 170] width 34 height 14
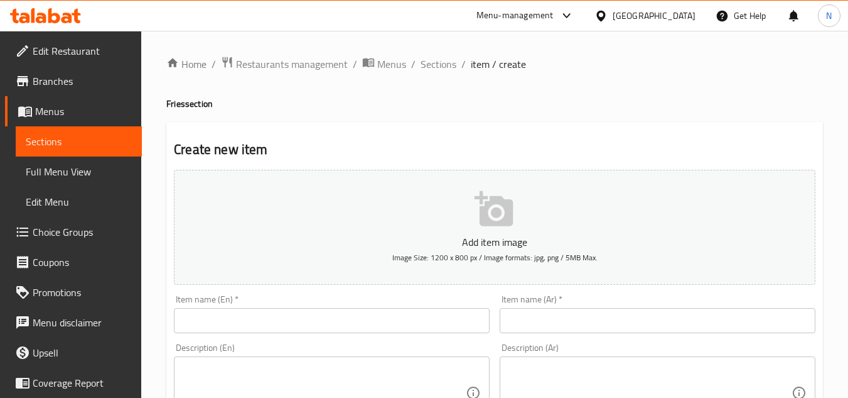
click at [317, 321] on input "text" at bounding box center [332, 320] width 316 height 25
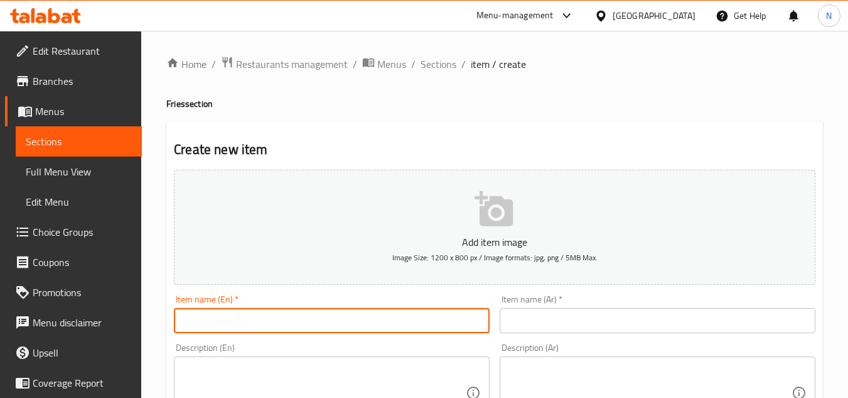
paste input "Ranch Fries"
type input "Ranch Fries"
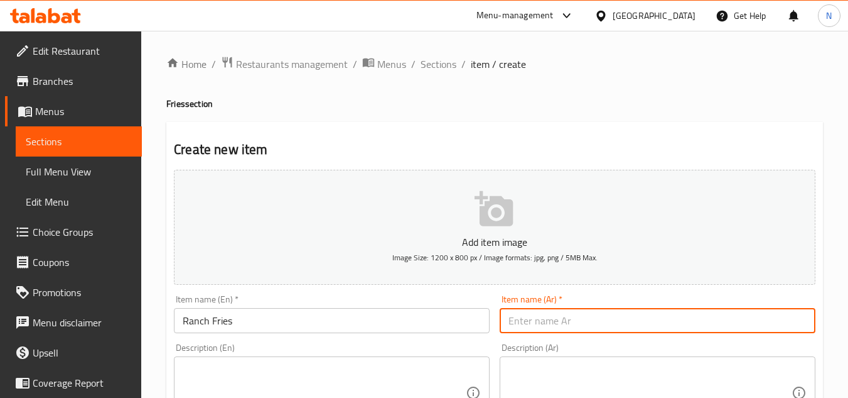
click at [759, 315] on input "text" at bounding box center [658, 320] width 316 height 25
paste input "بطاطس رانش"
type input "بطاطس رانش"
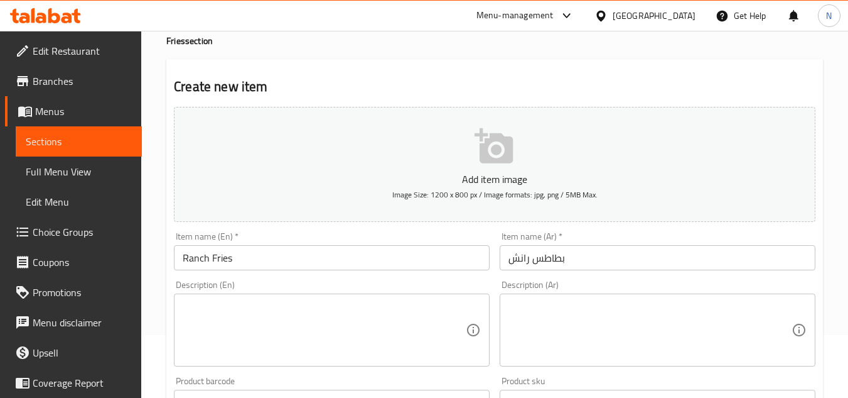
click at [830, 254] on div "Home / Restaurants management / Menus / Sections / item / create Fries section …" at bounding box center [494, 396] width 707 height 857
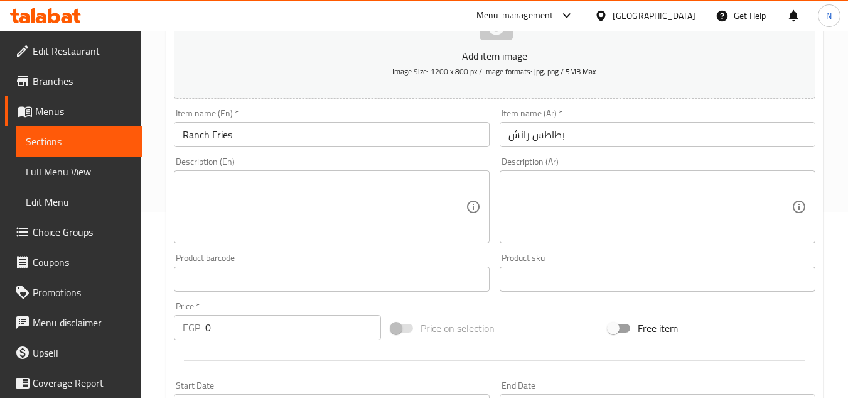
scroll to position [188, 0]
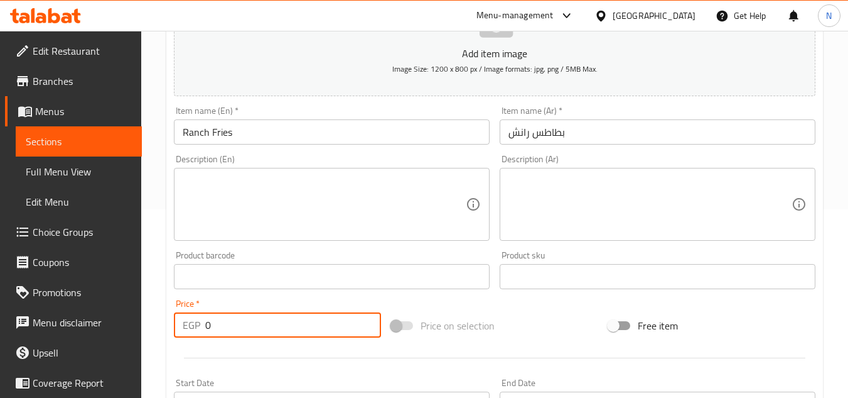
drag, startPoint x: 214, startPoint y: 327, endPoint x: 181, endPoint y: 339, distance: 34.8
click at [181, 339] on div "Price   * EGP 0 Price *" at bounding box center [277, 318] width 217 height 48
paste input "4"
type input "40"
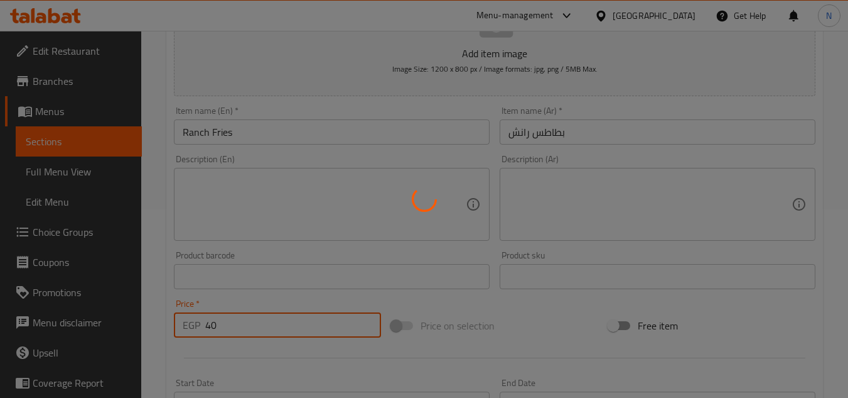
type input "0"
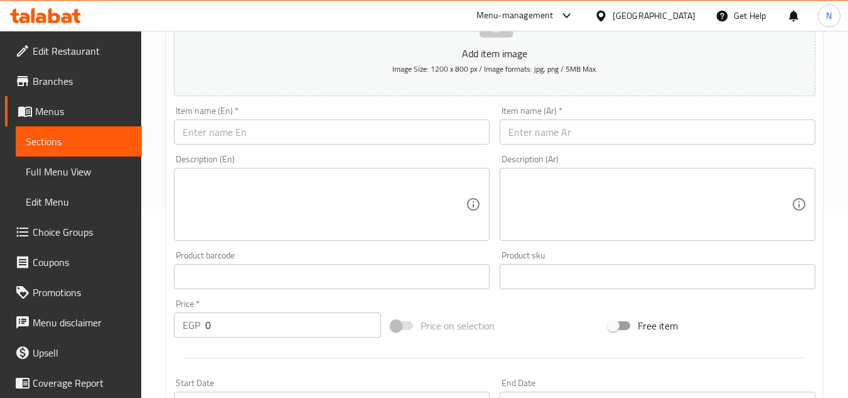
drag, startPoint x: 827, startPoint y: 199, endPoint x: 723, endPoint y: 68, distance: 166.7
click at [827, 199] on div "Home / Restaurants management / Menus / Sections / item / create Fries section …" at bounding box center [494, 270] width 707 height 857
click at [287, 123] on input "text" at bounding box center [332, 131] width 316 height 25
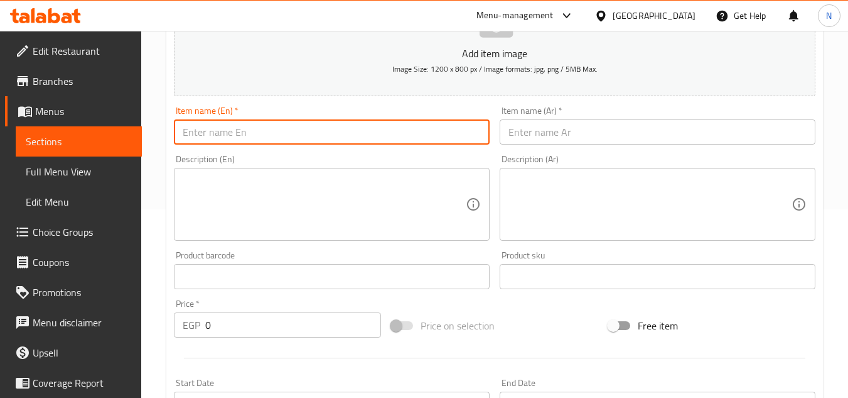
paste input "Cheddar Fries"
type input "Cheddar Fries"
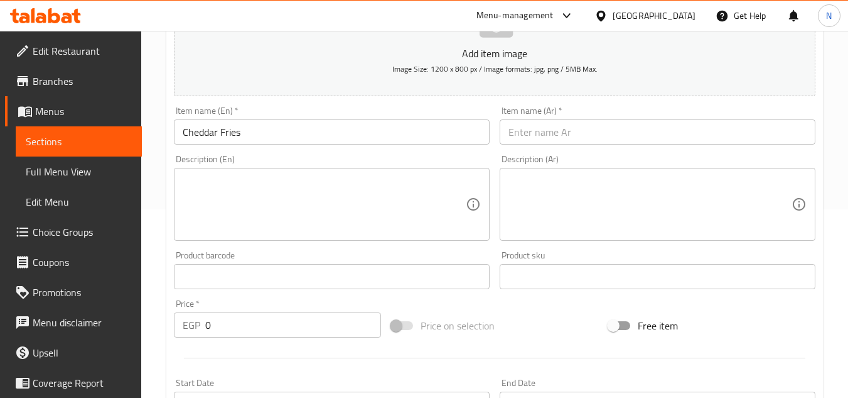
click at [784, 135] on input "text" at bounding box center [658, 131] width 316 height 25
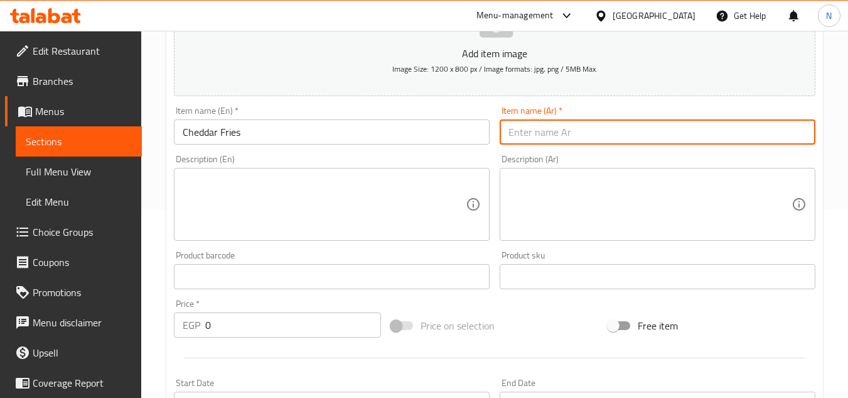
paste input "بطاطس شيدر"
type input "بطاطس شيدر"
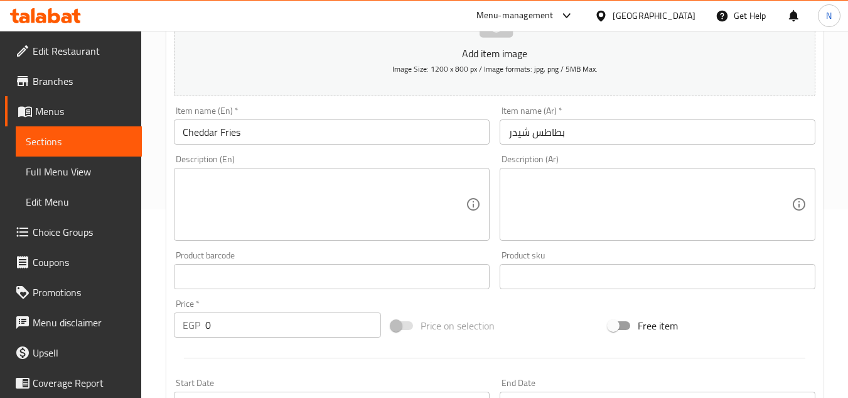
click at [146, 156] on div "Home / Restaurants management / Menus / Sections / item / create Fries section …" at bounding box center [494, 270] width 707 height 857
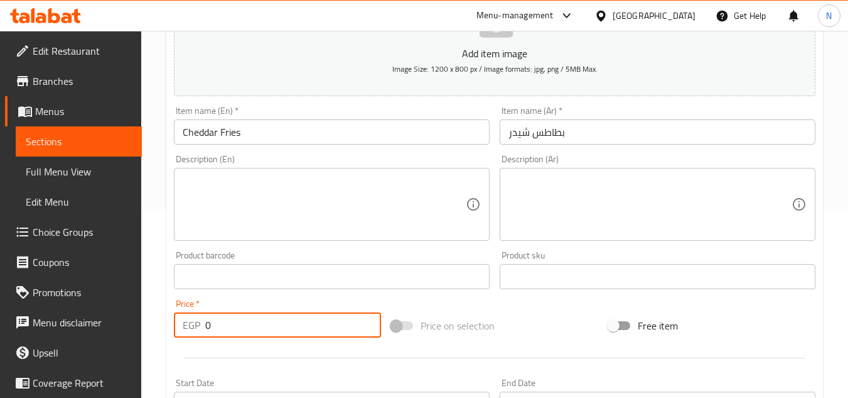
click at [210, 328] on input "0" at bounding box center [293, 324] width 176 height 25
paste input "4"
type input "40"
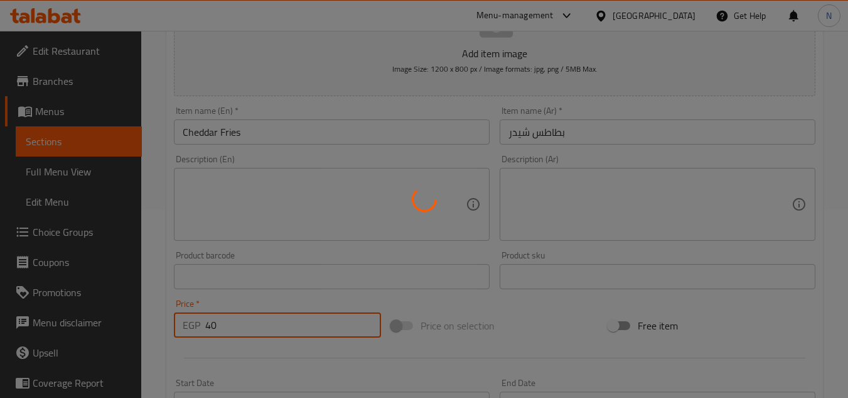
type input "0"
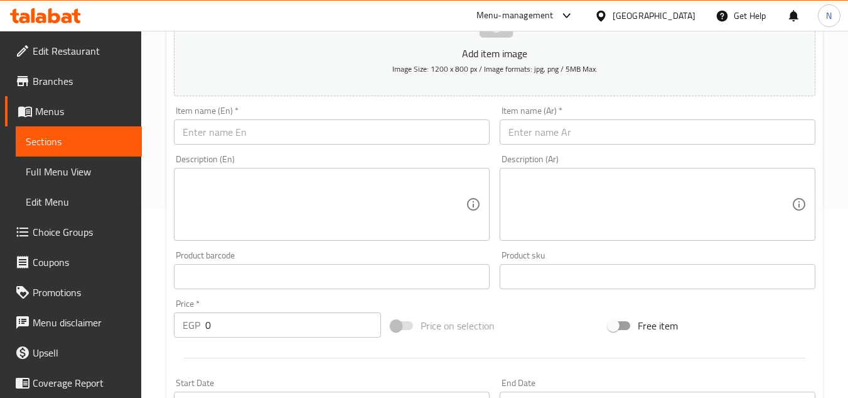
click at [338, 133] on input "text" at bounding box center [332, 131] width 316 height 25
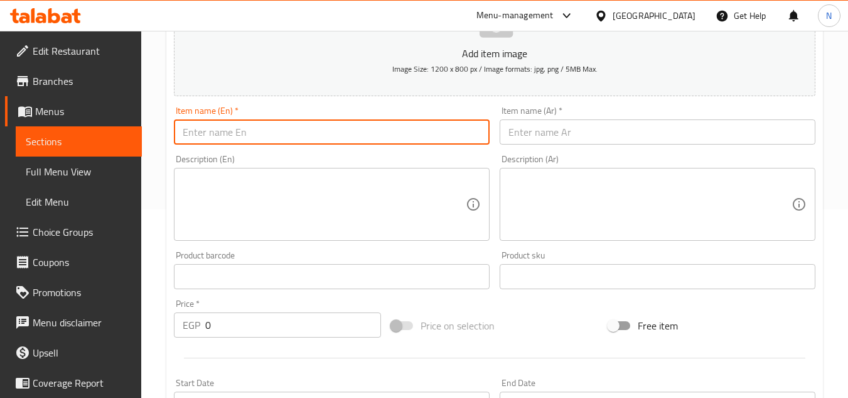
paste input "Ketchup Fries"
type input "Ketchup Fries"
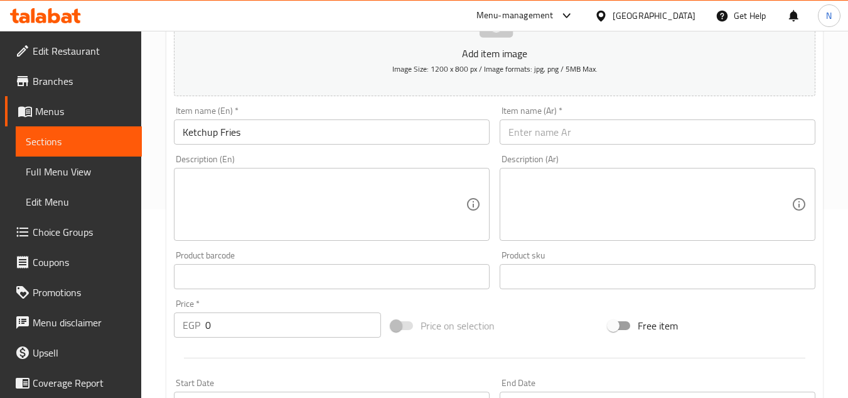
click at [766, 134] on input "text" at bounding box center [658, 131] width 316 height 25
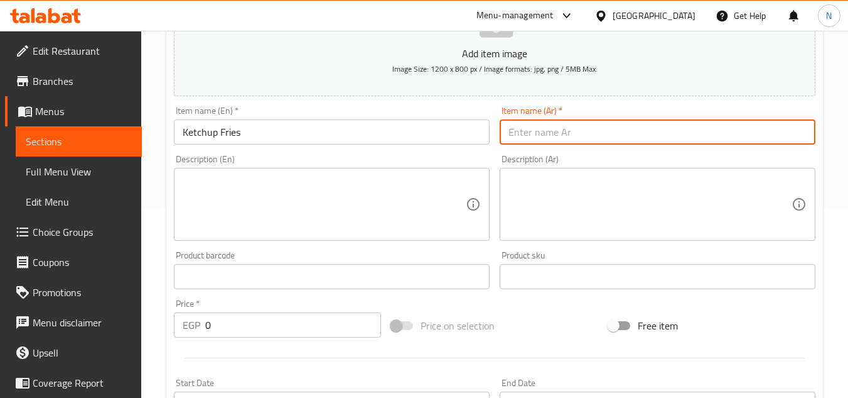
paste input "بطاطس كانشب"
type input "بطاطس كانشب"
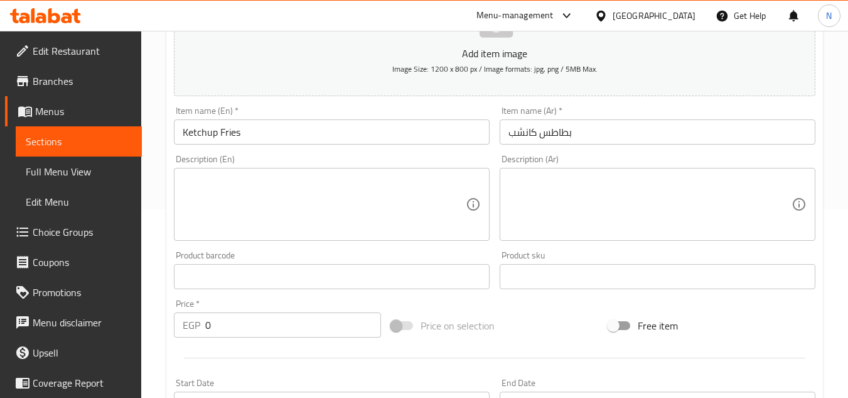
drag, startPoint x: 144, startPoint y: 141, endPoint x: 151, endPoint y: 148, distance: 8.9
click at [144, 141] on div "Home / Restaurants management / Menus / Sections / item / create Fries section …" at bounding box center [494, 270] width 707 height 857
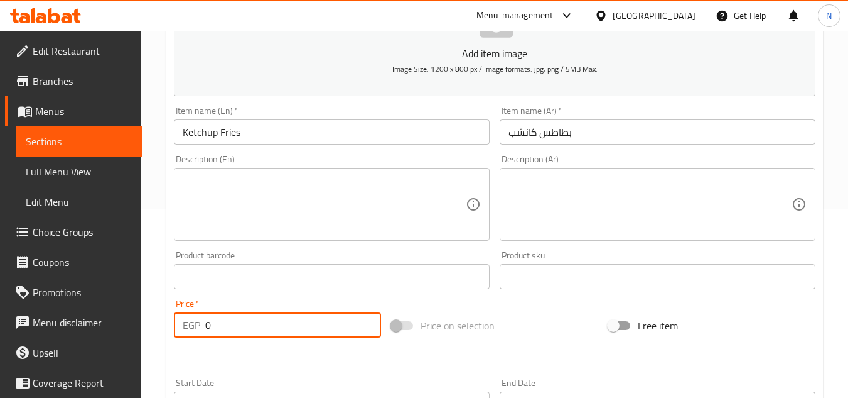
drag, startPoint x: 215, startPoint y: 325, endPoint x: 186, endPoint y: 344, distance: 34.8
click at [186, 344] on div "Add item image Image Size: 1200 x 800 px / Image formats: jpg, png / 5MB Max. I…" at bounding box center [495, 246] width 652 height 541
paste input "4"
type input "40"
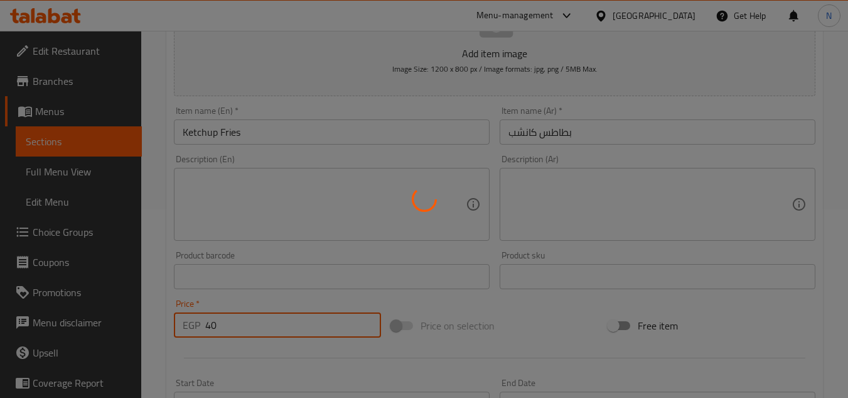
type input "0"
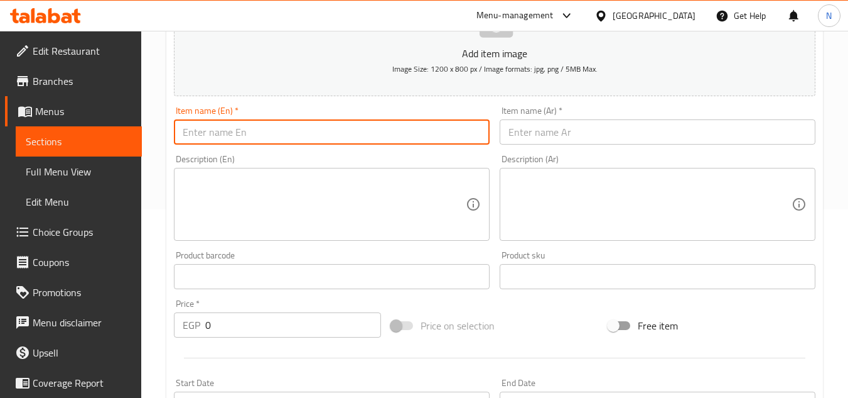
click at [321, 135] on input "text" at bounding box center [332, 131] width 316 height 25
paste input "Bbq Fries"
type input "Bbq Fries"
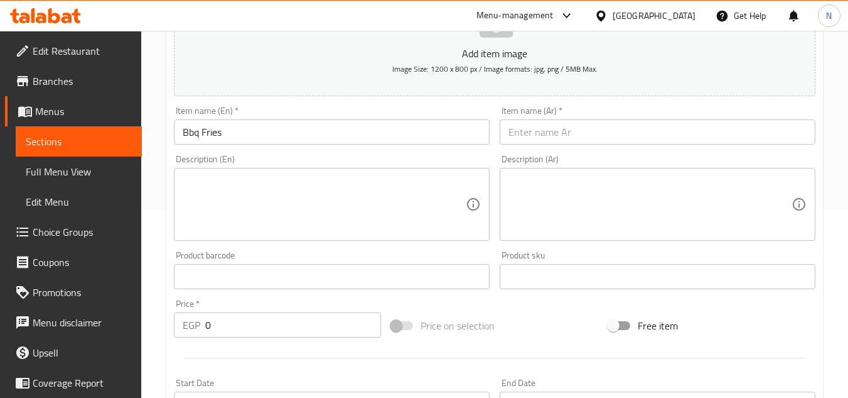
click at [762, 127] on input "text" at bounding box center [658, 131] width 316 height 25
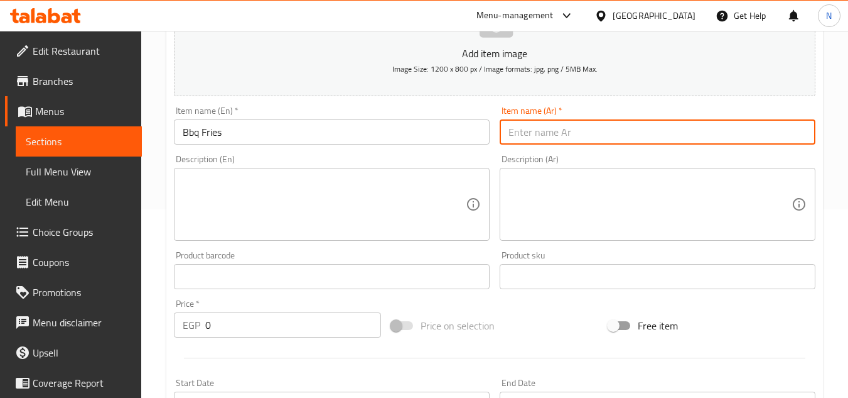
paste input "بطاطس باربكيو"
type input "بطاطس باربكيو"
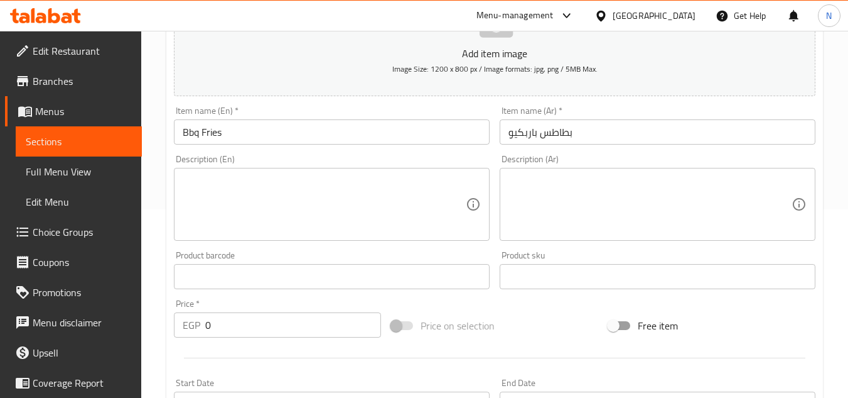
drag, startPoint x: 835, startPoint y: 295, endPoint x: 762, endPoint y: 300, distance: 73.0
click at [835, 295] on div "Home / Restaurants management / Menus / Sections / item / create Fries section …" at bounding box center [494, 270] width 707 height 857
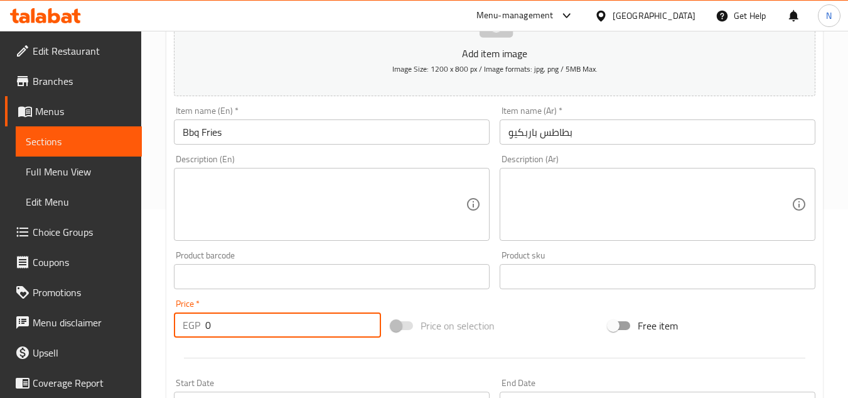
drag, startPoint x: 219, startPoint y: 325, endPoint x: 203, endPoint y: 333, distance: 17.7
click at [203, 333] on div "EGP 0 Price *" at bounding box center [277, 324] width 207 height 25
paste input "4"
type input "40"
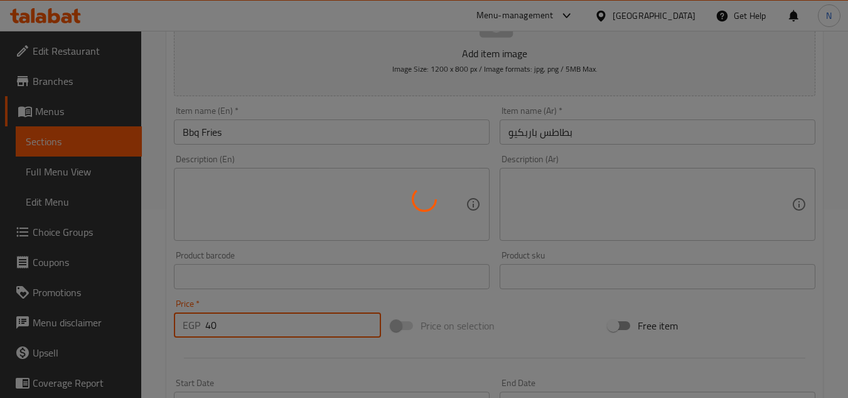
type input "0"
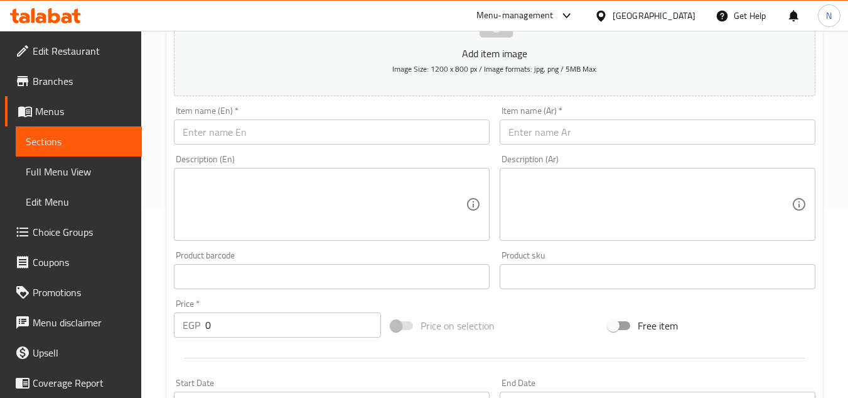
click at [823, 59] on div "Create new item Add item image Image Size: 1200 x 800 px / Image formats: jpg, …" at bounding box center [494, 298] width 657 height 731
click at [224, 140] on input "text" at bounding box center [332, 131] width 316 height 25
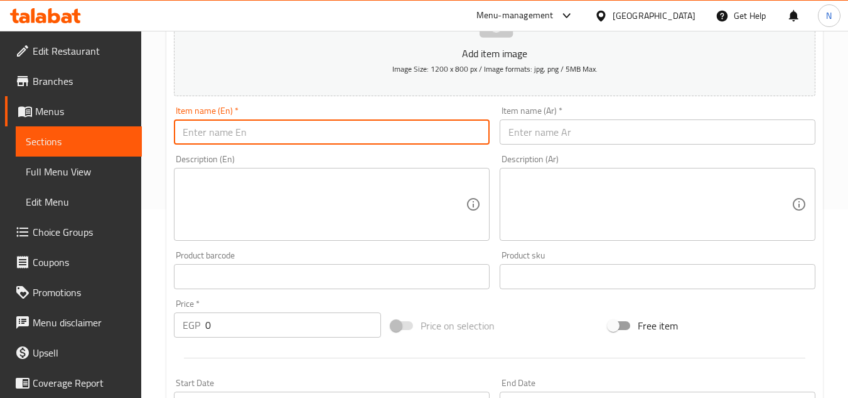
paste input "[US_STATE] Fries"
type input "[US_STATE] Fries"
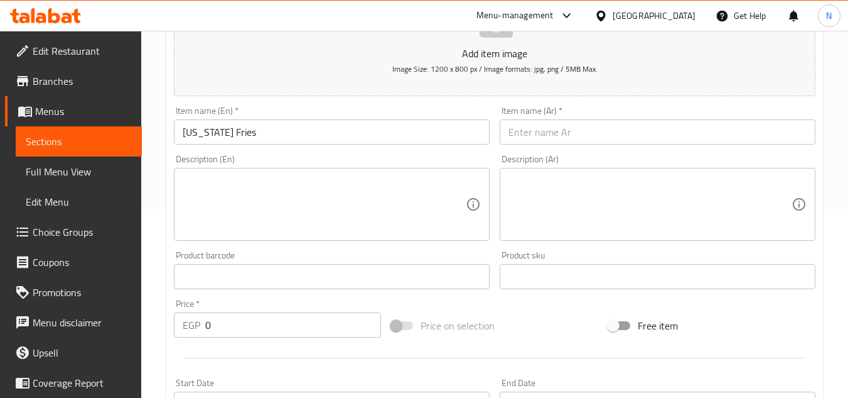
click at [763, 127] on input "text" at bounding box center [658, 131] width 316 height 25
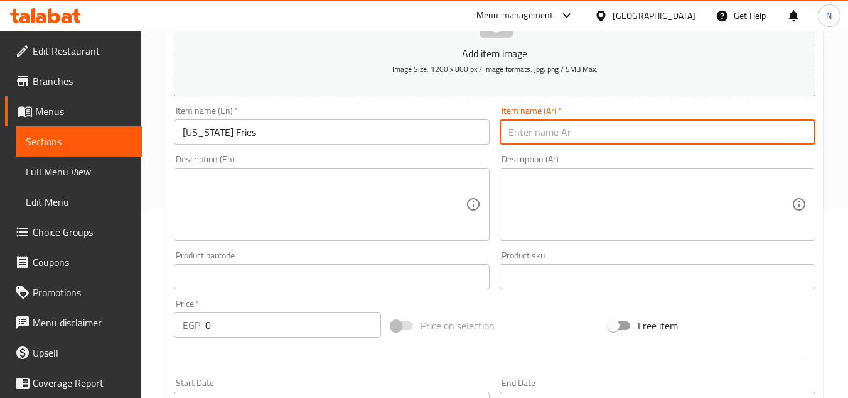
paste input "بطاطس [GEOGRAPHIC_DATA]"
type input "بطاطس [GEOGRAPHIC_DATA]"
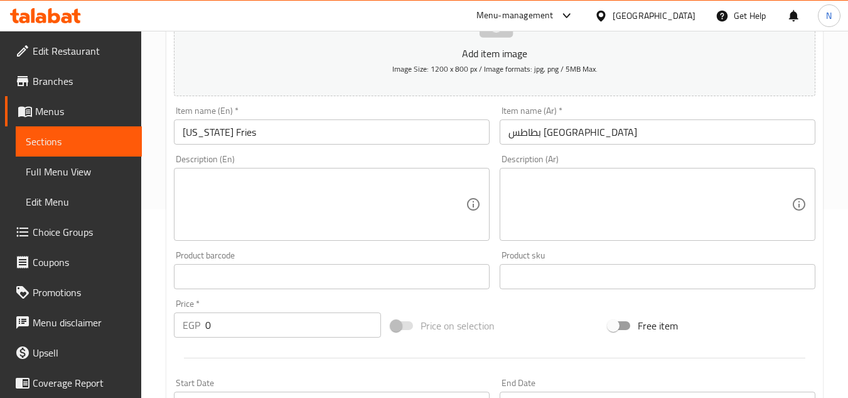
click at [146, 204] on div "Home / Restaurants management / Menus / Sections / item / create Fries section …" at bounding box center [494, 270] width 707 height 857
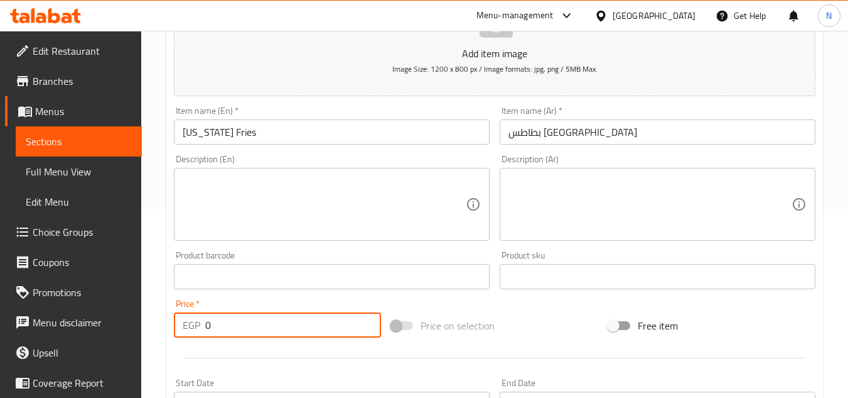
drag, startPoint x: 217, startPoint y: 323, endPoint x: 188, endPoint y: 338, distance: 32.0
click at [188, 338] on div "Price   * EGP 0 Price *" at bounding box center [277, 318] width 217 height 48
paste input "4"
type input "40"
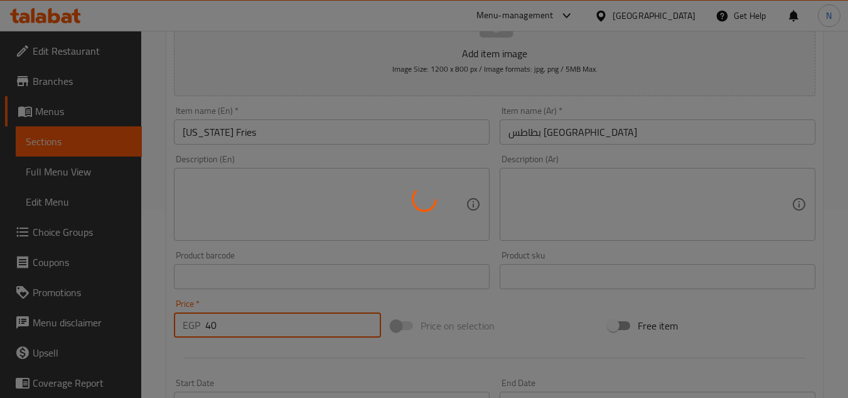
type input "0"
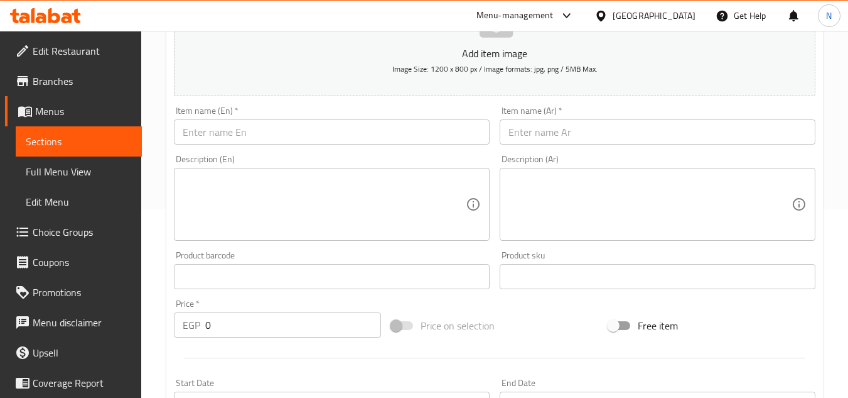
click at [833, 90] on div "Home / Restaurants management / Menus / Sections / item / create Fries section …" at bounding box center [494, 270] width 707 height 857
click at [269, 141] on input "text" at bounding box center [332, 131] width 316 height 25
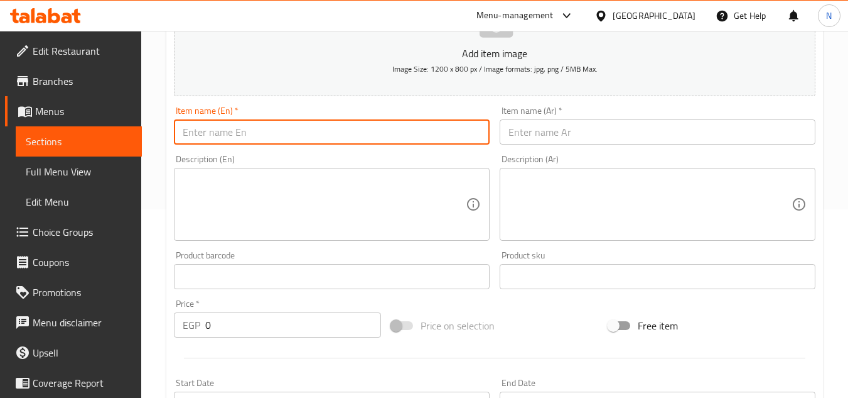
paste input "Sweet Chilly Fries"
type input "Sweet Chilly Fries"
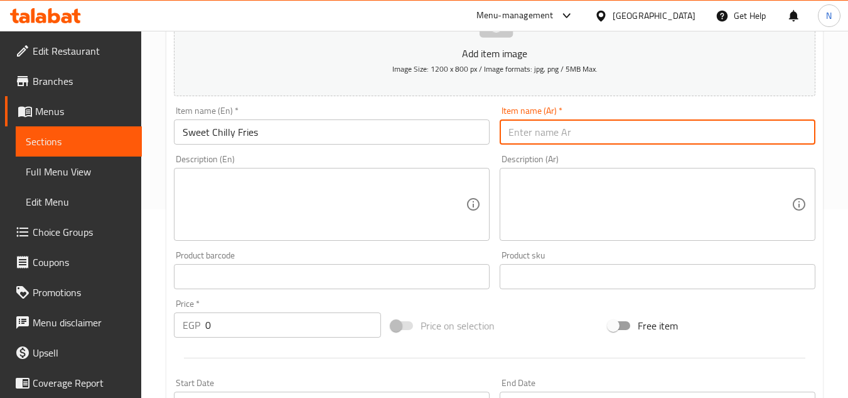
click at [777, 136] on input "text" at bounding box center [658, 131] width 316 height 25
paste input "بطاطس [PERSON_NAME]"
type input "بطاطس [PERSON_NAME]"
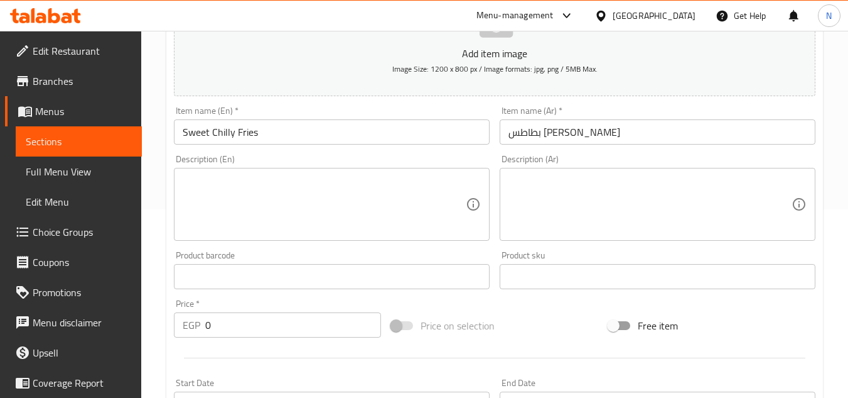
drag, startPoint x: 146, startPoint y: 152, endPoint x: 240, endPoint y: 213, distance: 112.2
click at [146, 152] on div "Home / Restaurants management / Menus / Sections / item / create Fries section …" at bounding box center [494, 270] width 707 height 857
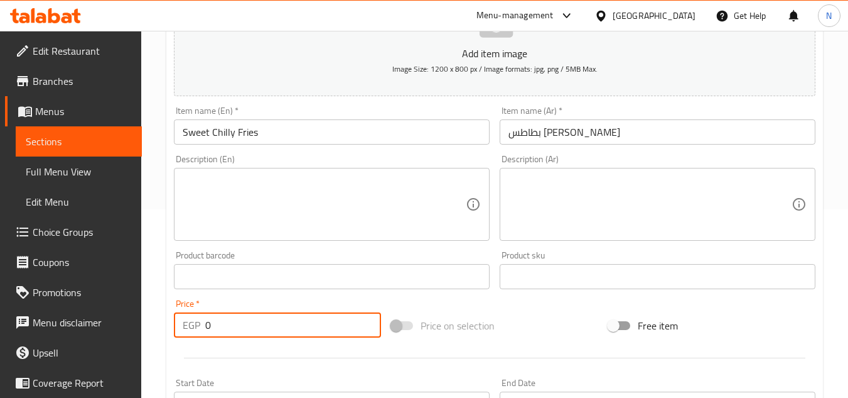
drag, startPoint x: 218, startPoint y: 320, endPoint x: 190, endPoint y: 342, distance: 35.8
click at [190, 342] on div "Add item image Image Size: 1200 x 800 px / Image formats: jpg, png / 5MB Max. I…" at bounding box center [495, 246] width 652 height 541
paste input "4"
type input "40"
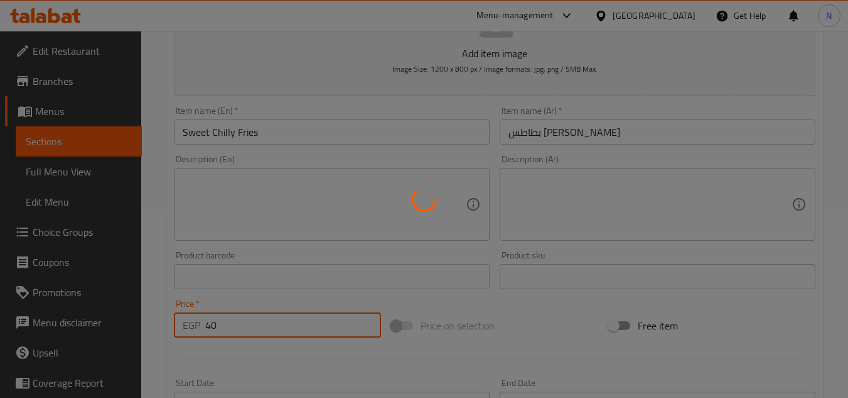
type input "0"
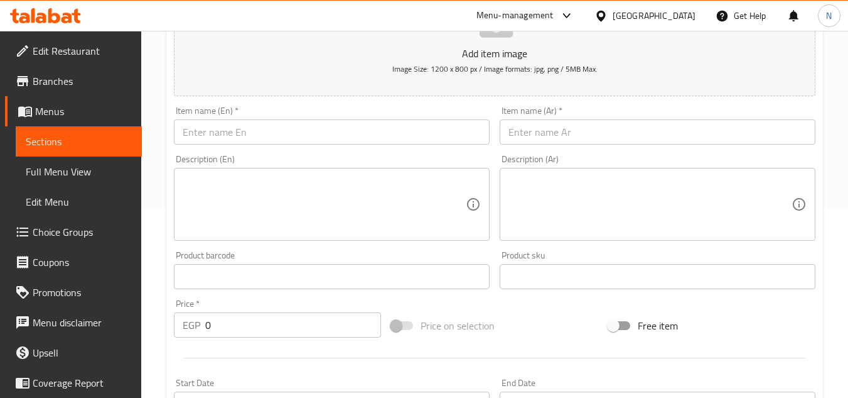
click at [308, 134] on input "text" at bounding box center [332, 131] width 316 height 25
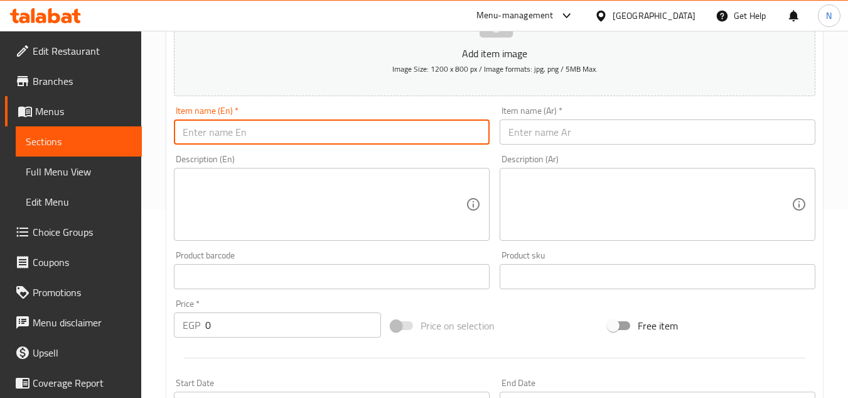
paste input "Mix Cheese Fries"
type input "Mix Cheese Fries"
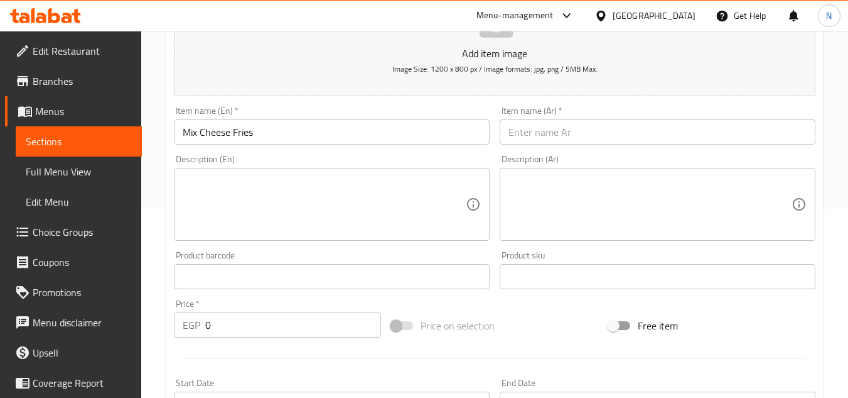
click at [761, 136] on input "text" at bounding box center [658, 131] width 316 height 25
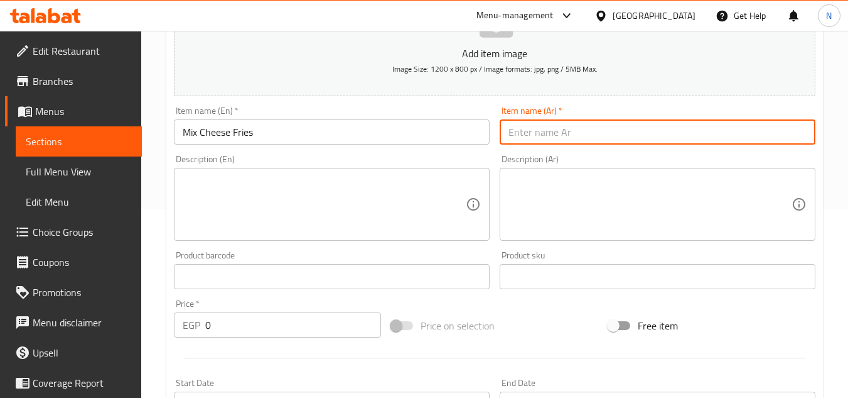
paste input "بطاطس [PERSON_NAME]"
type input "بطاطس [PERSON_NAME]"
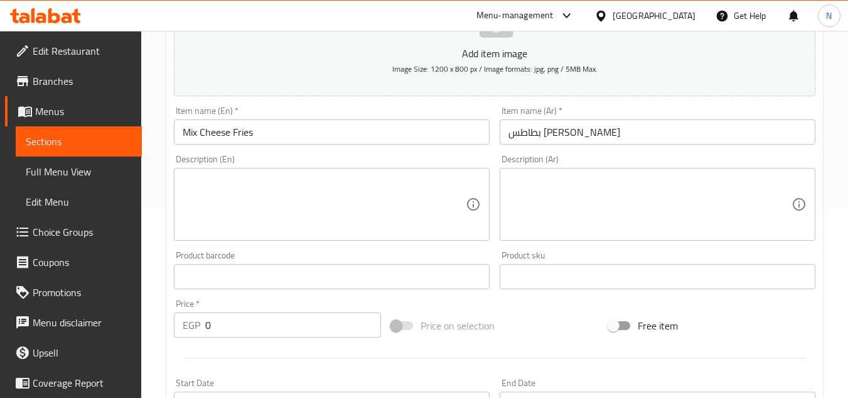
drag, startPoint x: 830, startPoint y: 199, endPoint x: 712, endPoint y: 236, distance: 123.7
click at [830, 199] on div "Home / Restaurants management / Menus / Sections / item / create Fries section …" at bounding box center [494, 270] width 707 height 857
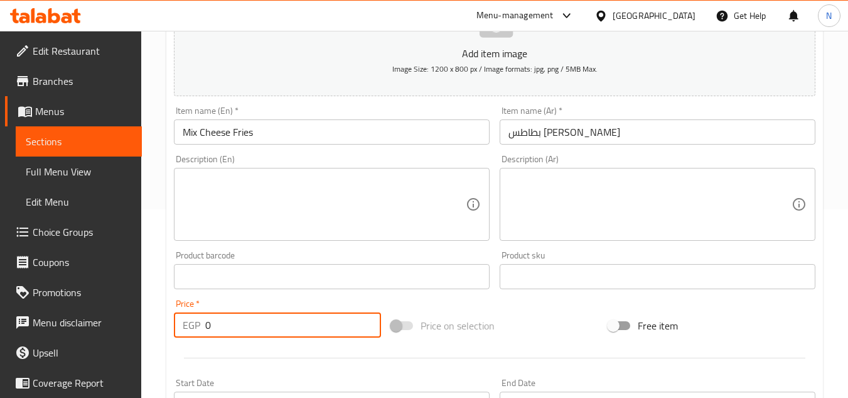
drag, startPoint x: 218, startPoint y: 328, endPoint x: 173, endPoint y: 335, distance: 45.8
click at [173, 335] on div "Price   * EGP 0 Price *" at bounding box center [277, 318] width 217 height 48
paste input "4"
type input "40"
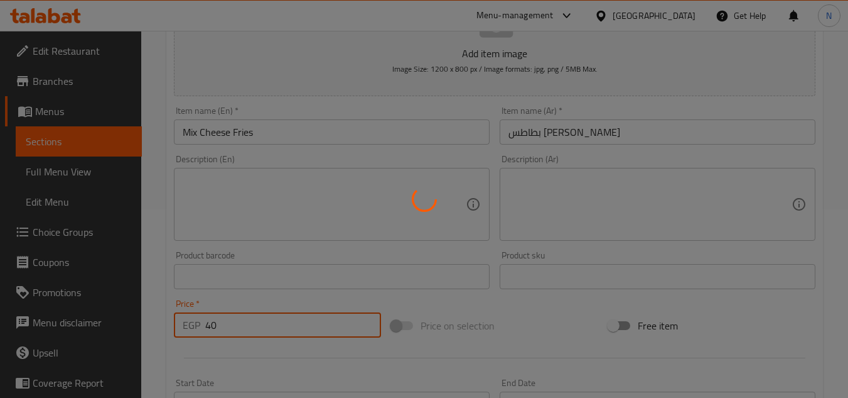
type input "0"
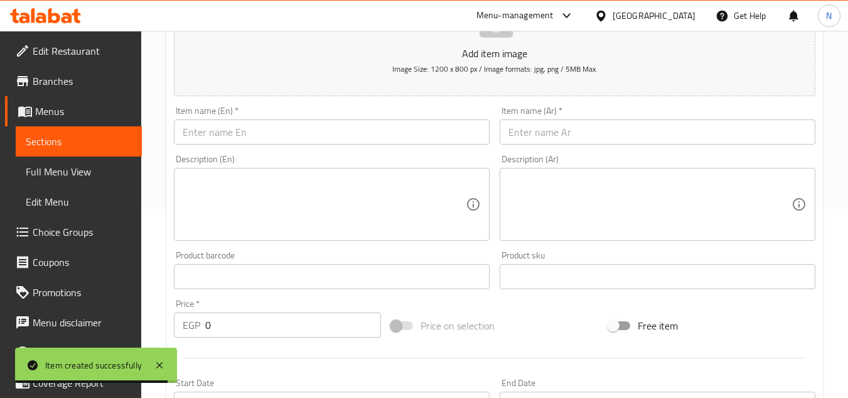
drag, startPoint x: 833, startPoint y: 140, endPoint x: 799, endPoint y: 94, distance: 57.0
click at [833, 140] on div "Home / Restaurants management / Menus / Sections / item / create Fries section …" at bounding box center [494, 270] width 707 height 857
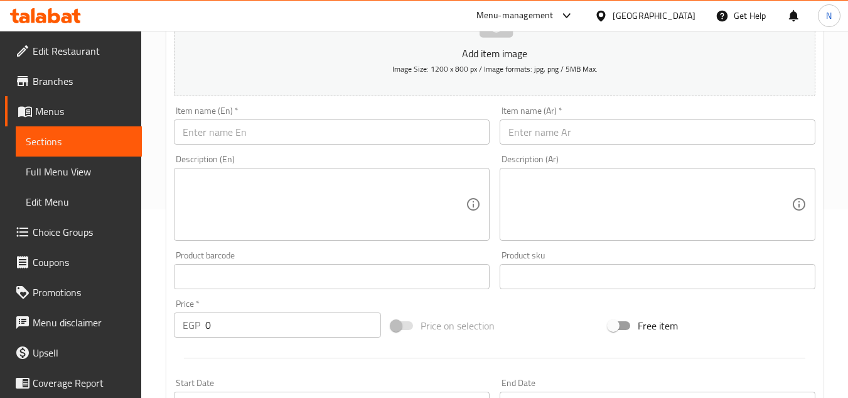
click at [317, 123] on input "text" at bounding box center [332, 131] width 316 height 25
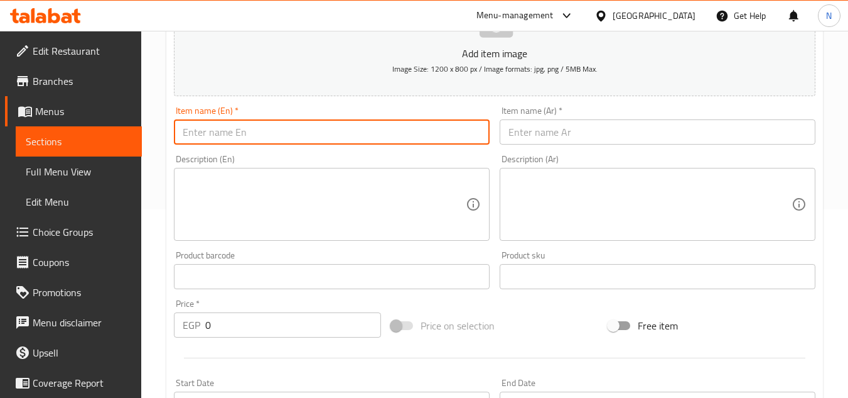
paste
type input "Thousand Island Fries"
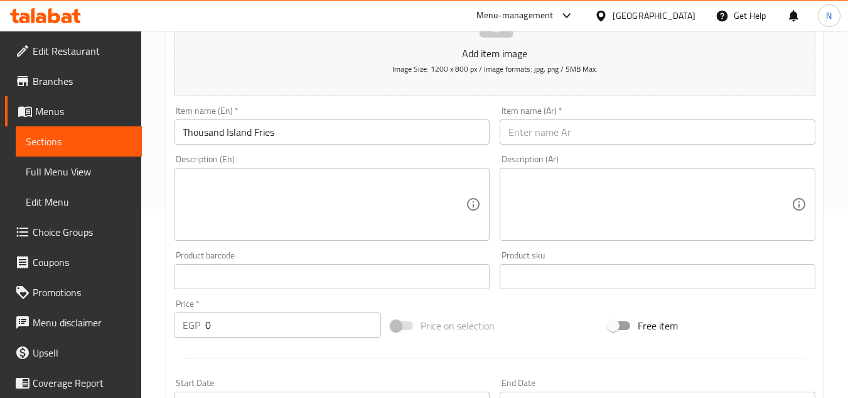
click at [768, 126] on input "text" at bounding box center [658, 131] width 316 height 25
click at [146, 112] on div "Home / Restaurants management / Menus / Sections / item / create Fries section …" at bounding box center [494, 270] width 707 height 857
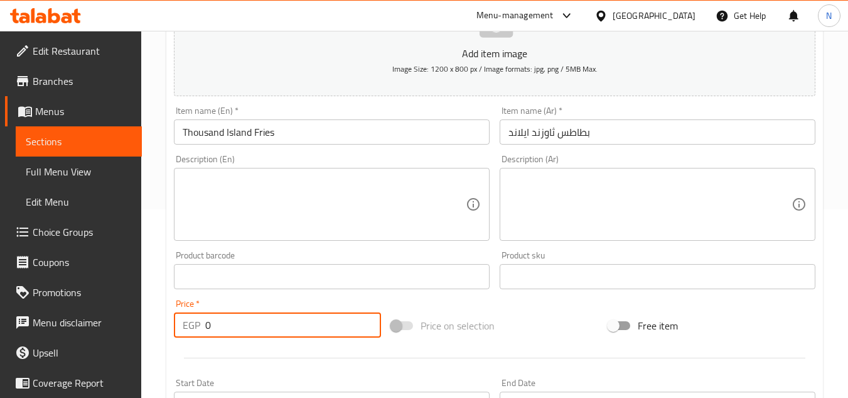
drag, startPoint x: 217, startPoint y: 323, endPoint x: 177, endPoint y: 322, distance: 39.6
click at [177, 322] on div "EGP 0 Price *" at bounding box center [277, 324] width 207 height 25
click at [67, 114] on span "Menus" at bounding box center [83, 111] width 97 height 15
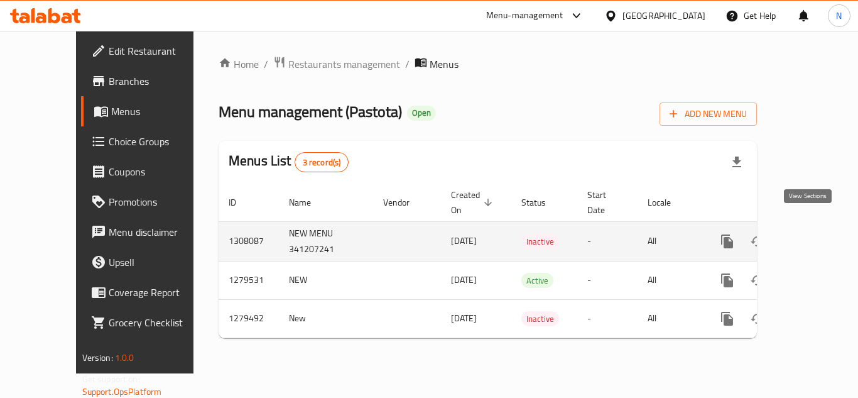
click at [815, 234] on icon "enhanced table" at bounding box center [817, 241] width 15 height 15
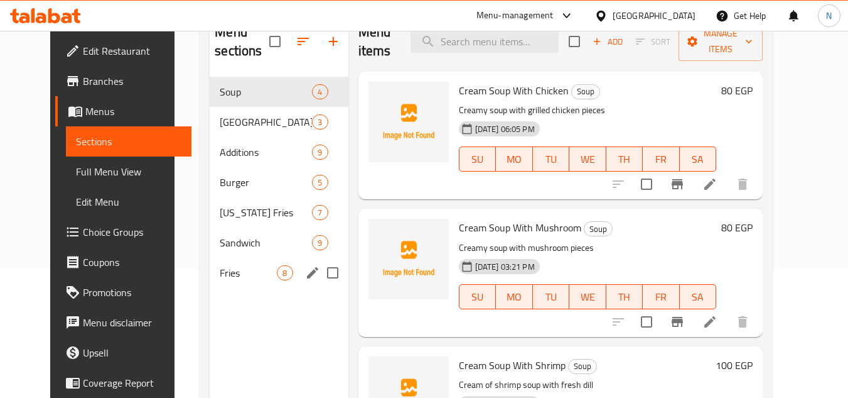
scroll to position [176, 0]
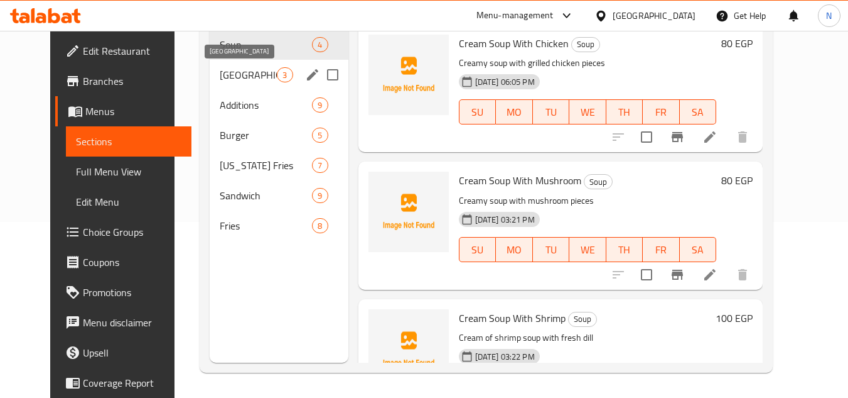
click at [220, 80] on span "[GEOGRAPHIC_DATA]" at bounding box center [248, 74] width 57 height 15
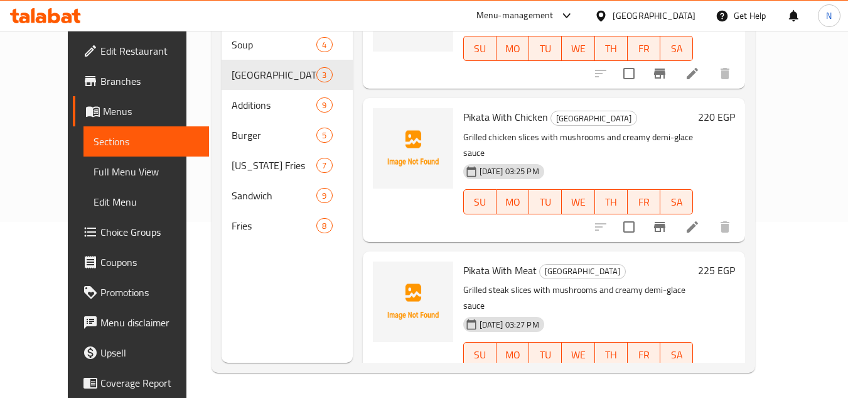
scroll to position [64, 0]
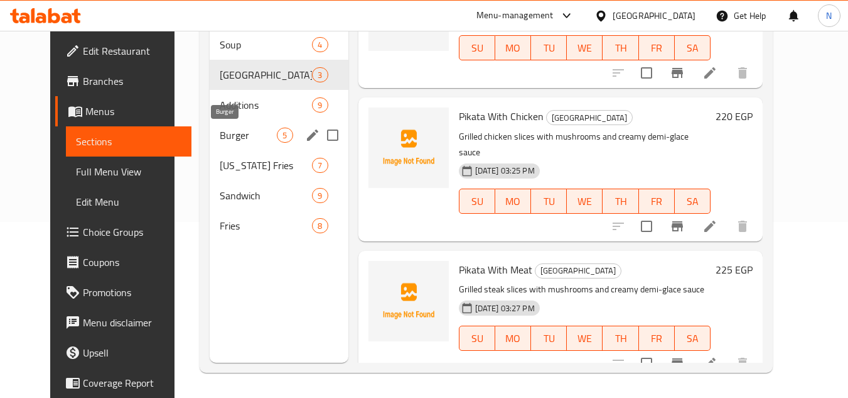
click at [220, 136] on span "Burger" at bounding box center [248, 134] width 57 height 15
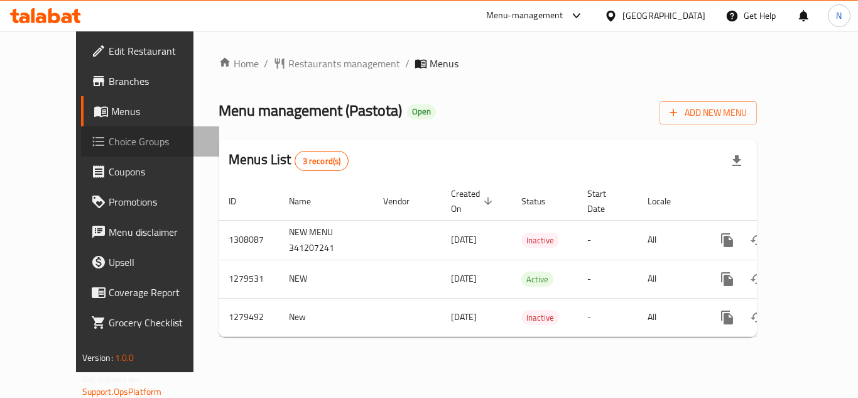
click at [109, 146] on span "Choice Groups" at bounding box center [159, 141] width 100 height 15
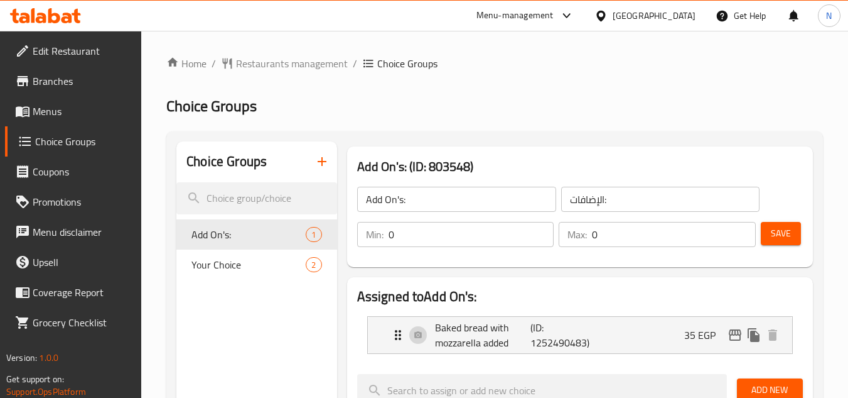
click at [325, 168] on icon "button" at bounding box center [322, 161] width 15 height 15
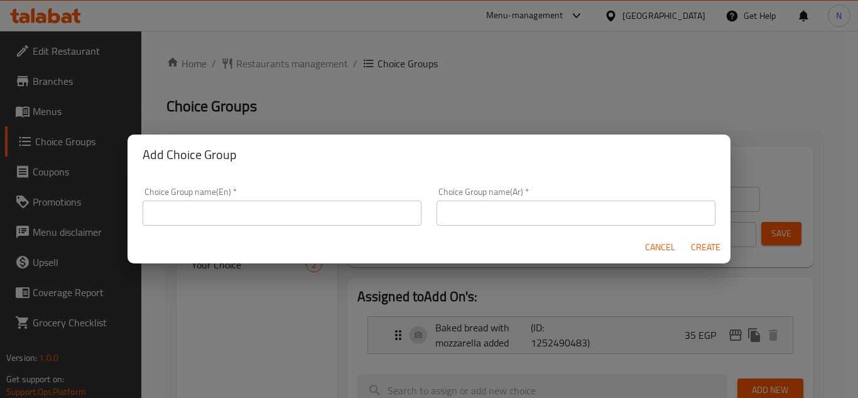
click at [292, 212] on input "text" at bounding box center [282, 212] width 279 height 25
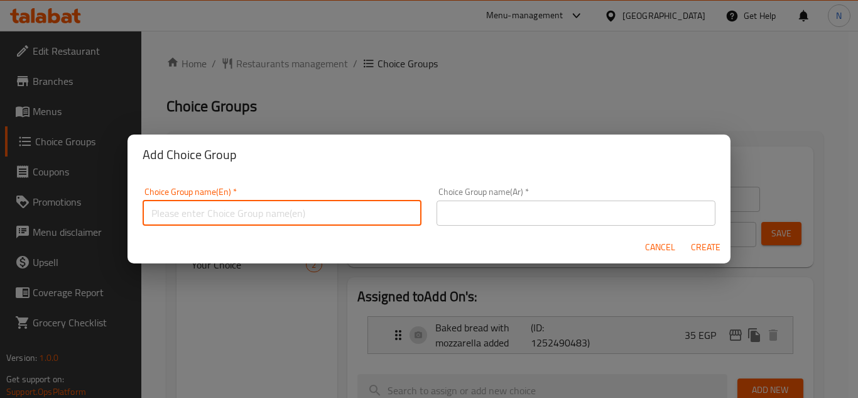
type input "Your Choice Of Types:"
click at [544, 211] on input "text" at bounding box center [575, 212] width 279 height 25
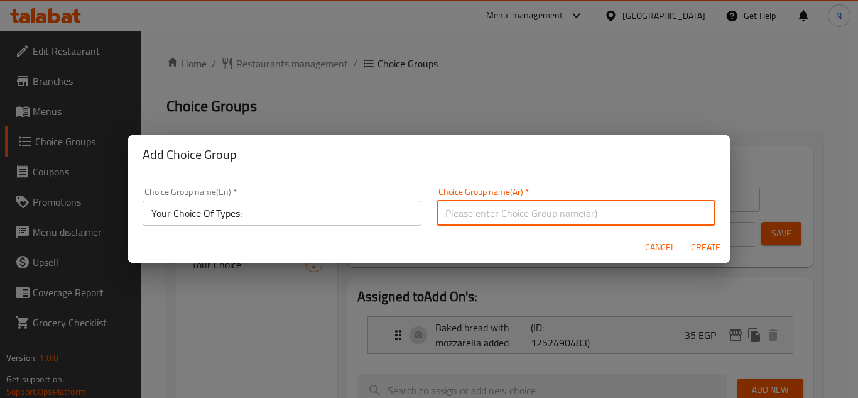
type input "إختيارك من الأنواع:"
click at [705, 244] on span "Create" at bounding box center [705, 247] width 30 height 16
type input "Your Choice Of Types:"
type input "إختيارك من الأنواع:"
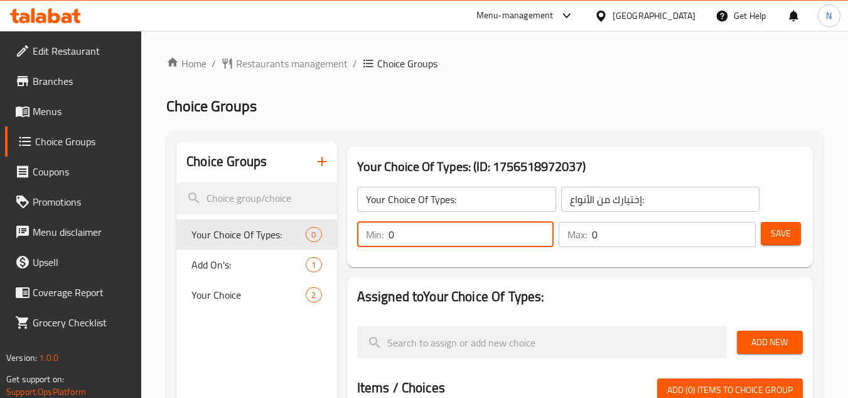
click at [385, 246] on div "Min: 0 ​" at bounding box center [455, 234] width 197 height 25
type input "1"
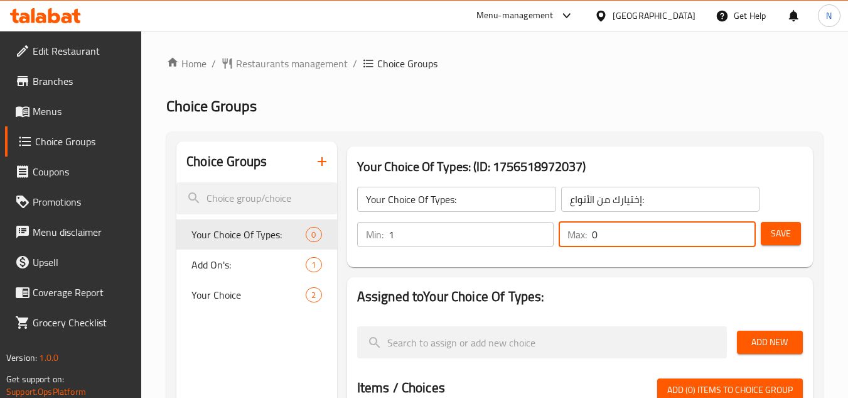
drag, startPoint x: 601, startPoint y: 232, endPoint x: 587, endPoint y: 240, distance: 16.0
click at [587, 240] on div "Max: 0 ​" at bounding box center [657, 234] width 197 height 25
type input "1"
click at [771, 228] on span "Save" at bounding box center [781, 233] width 20 height 16
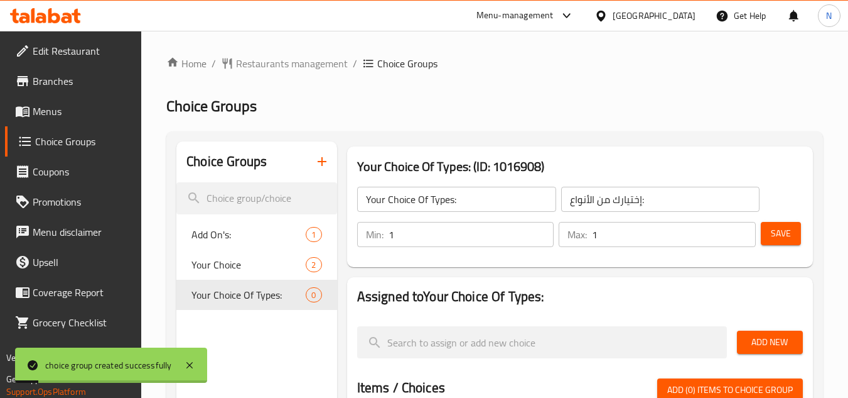
drag, startPoint x: 754, startPoint y: 335, endPoint x: 739, endPoint y: 337, distance: 15.2
click at [755, 335] on span "Add New" at bounding box center [770, 342] width 46 height 16
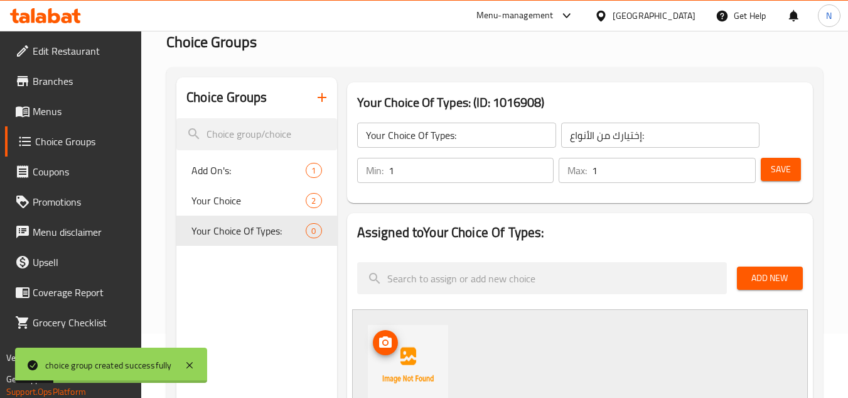
scroll to position [188, 0]
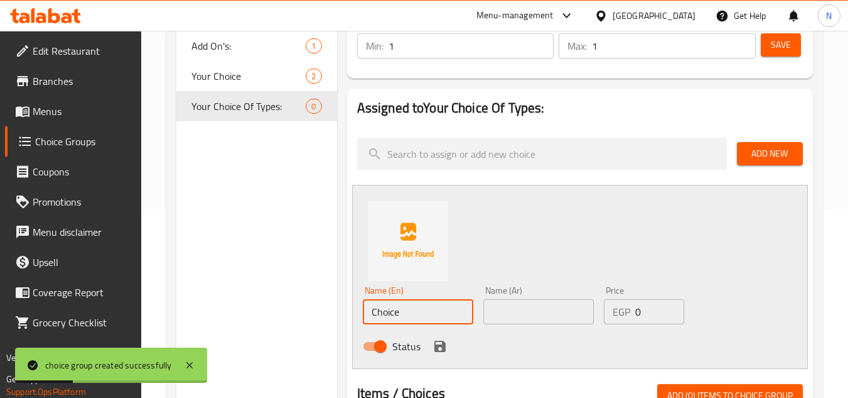
click at [433, 319] on input "Choice" at bounding box center [418, 311] width 111 height 25
type input "Chicken"
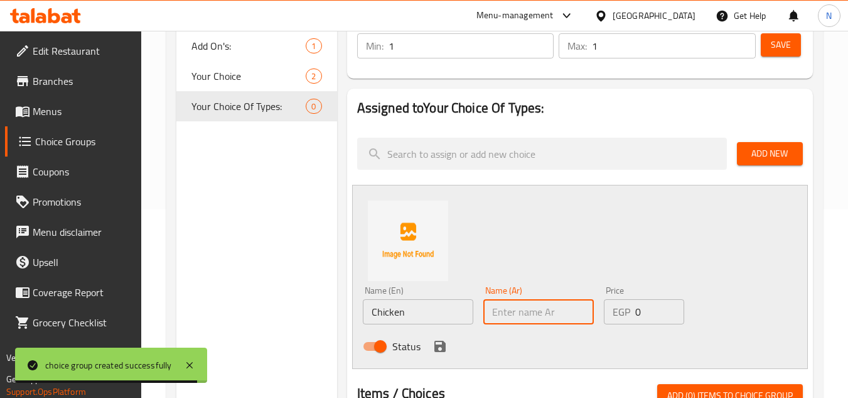
click at [513, 318] on input "text" at bounding box center [539, 311] width 111 height 25
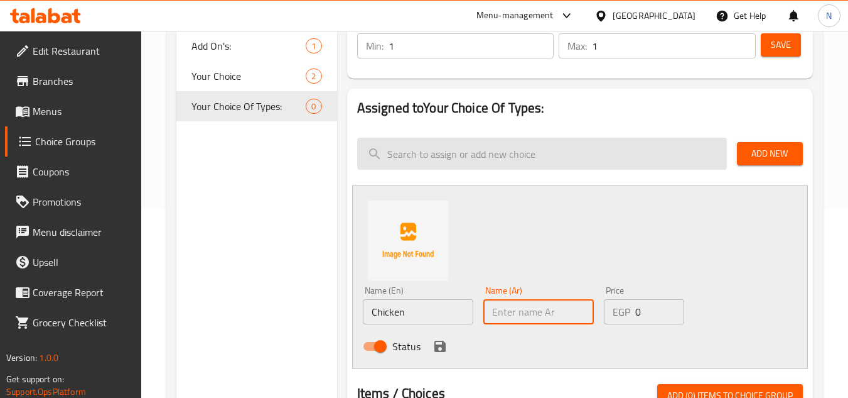
type input "دجاج"
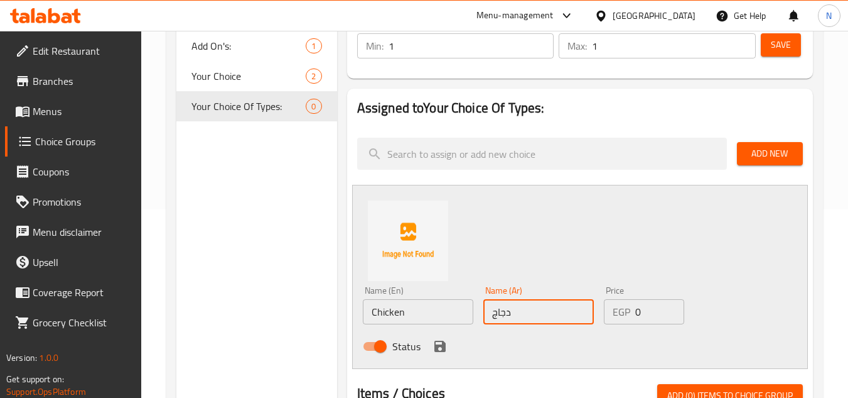
click at [442, 347] on icon "save" at bounding box center [440, 345] width 11 height 11
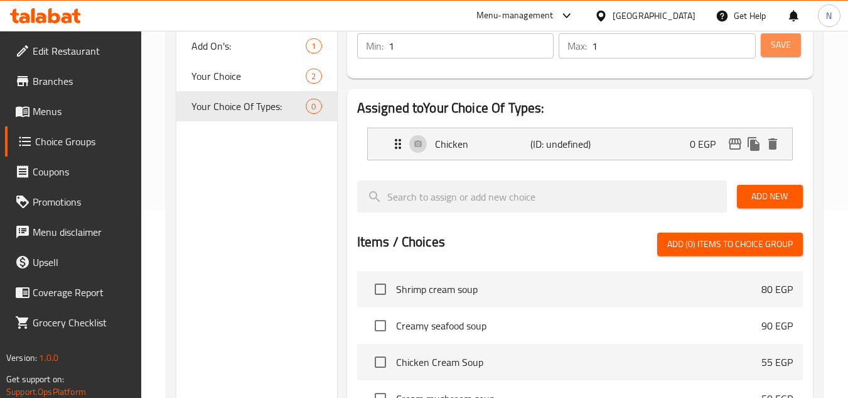
click at [787, 47] on span "Save" at bounding box center [781, 45] width 20 height 16
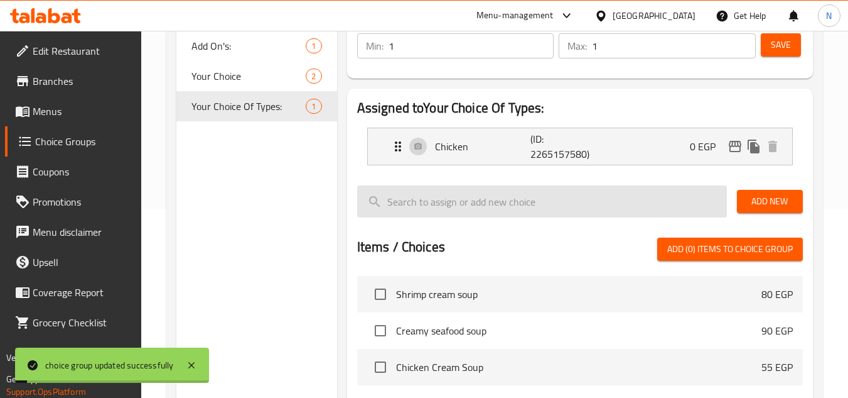
click at [759, 198] on span "Add New" at bounding box center [770, 201] width 46 height 16
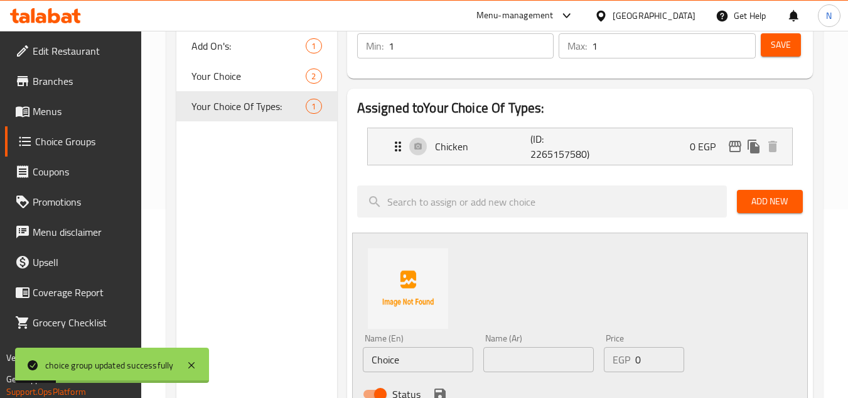
click at [443, 362] on input "Choice" at bounding box center [418, 359] width 111 height 25
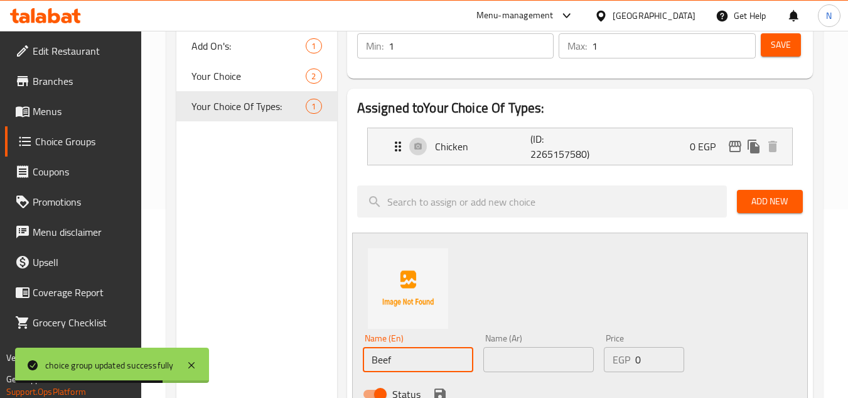
type input "Beef"
click at [524, 352] on input "text" at bounding box center [539, 359] width 111 height 25
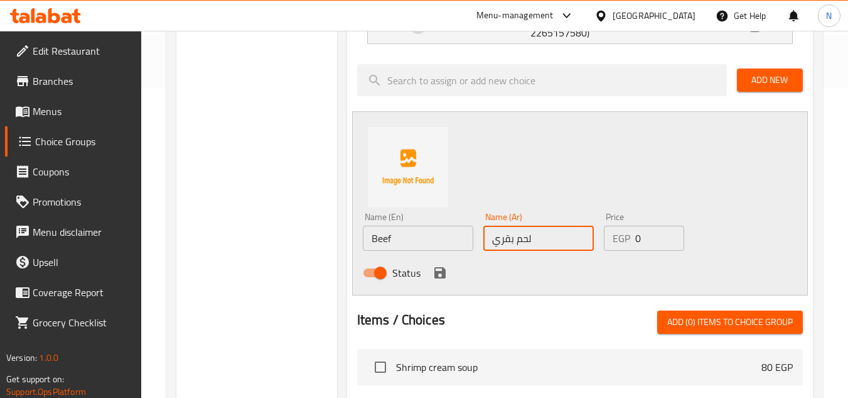
scroll to position [314, 0]
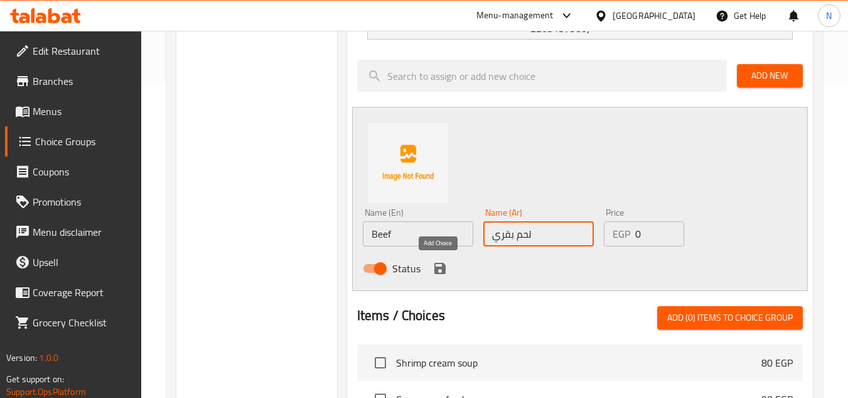
type input "لحم بقري"
click at [436, 269] on icon "save" at bounding box center [440, 268] width 11 height 11
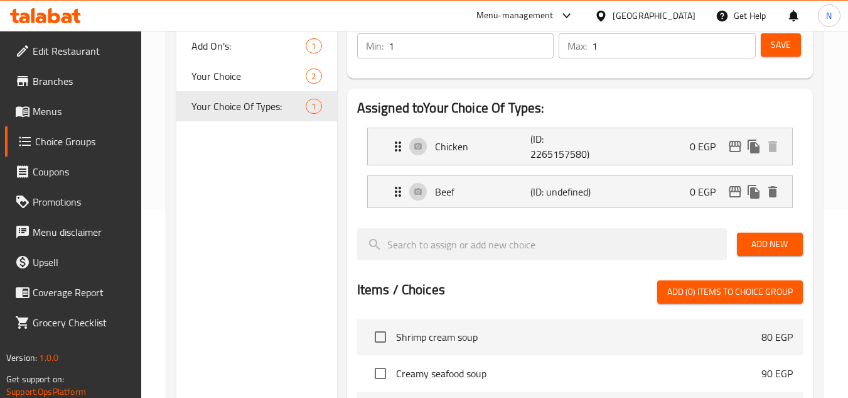
scroll to position [126, 0]
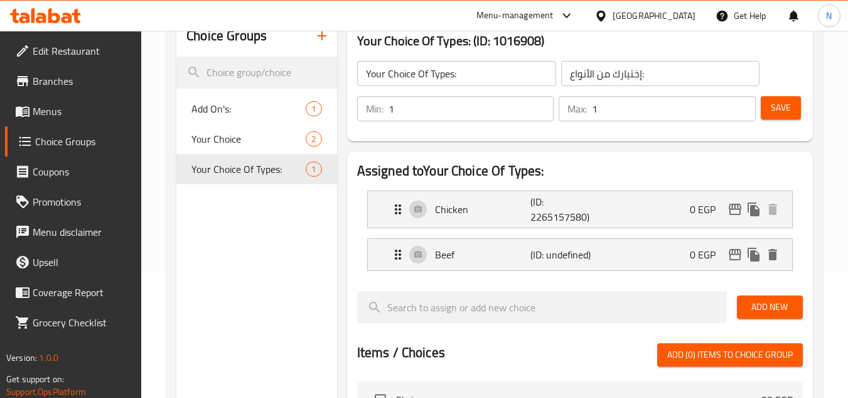
click at [788, 109] on span "Save" at bounding box center [781, 108] width 20 height 16
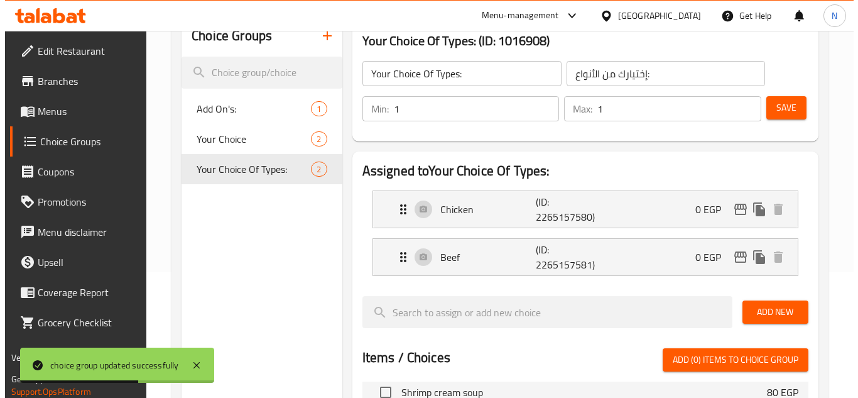
scroll to position [486, 0]
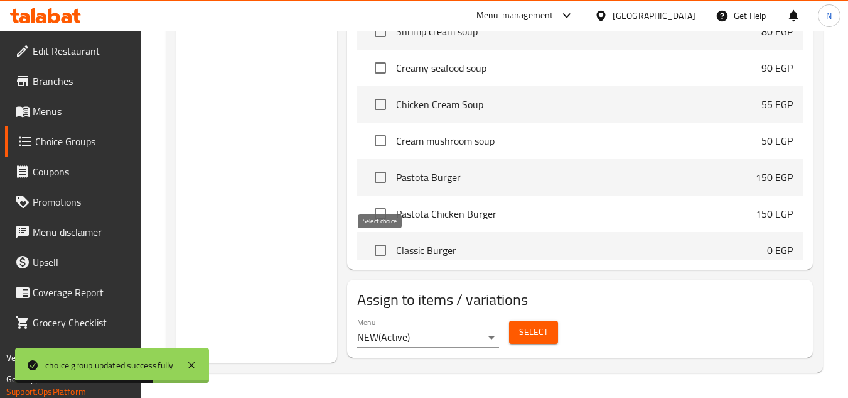
click at [384, 253] on input "checkbox" at bounding box center [380, 250] width 26 height 26
checkbox input "true"
click at [533, 332] on span "Select" at bounding box center [533, 332] width 29 height 16
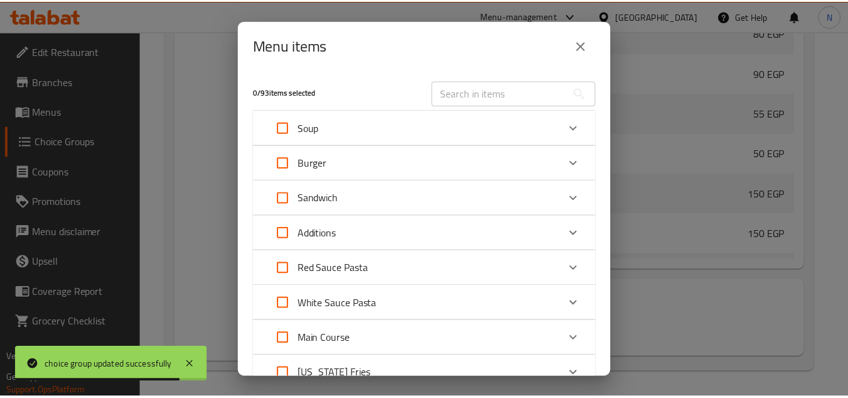
scroll to position [37, 0]
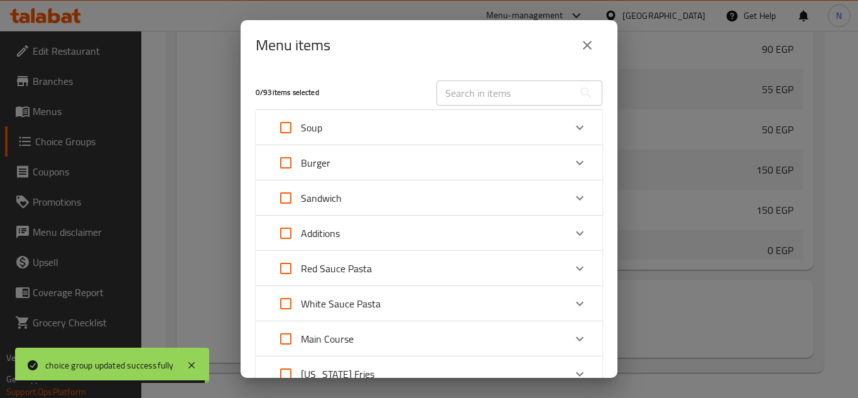
click at [587, 48] on icon "close" at bounding box center [587, 45] width 15 height 15
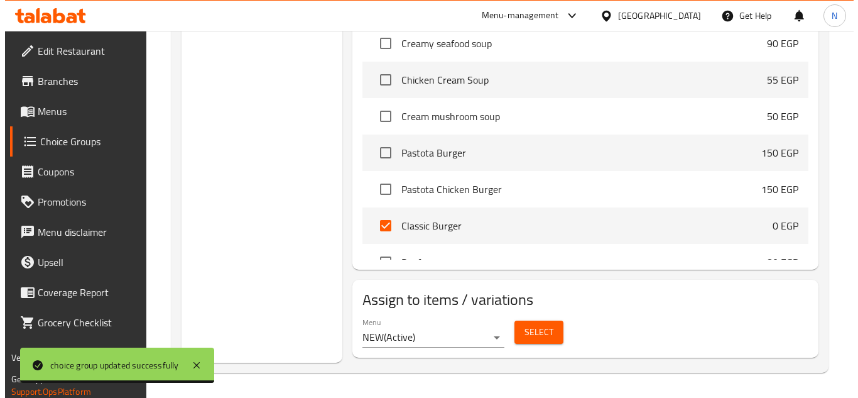
scroll to position [13, 0]
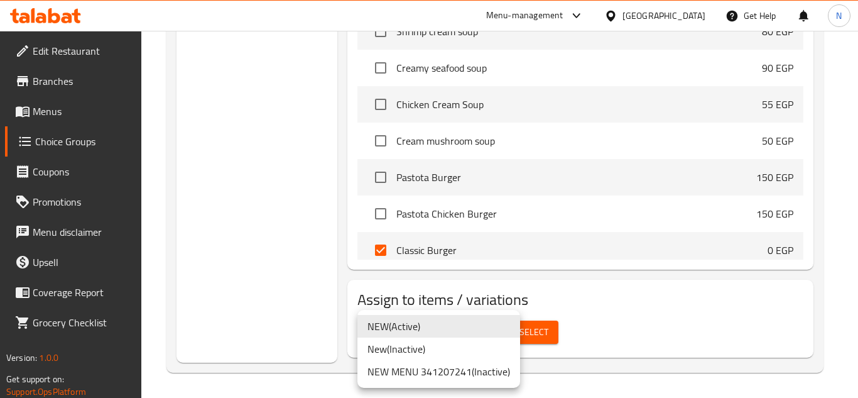
click at [442, 367] on li "NEW MENU 341207241 ( Inactive )" at bounding box center [438, 371] width 163 height 23
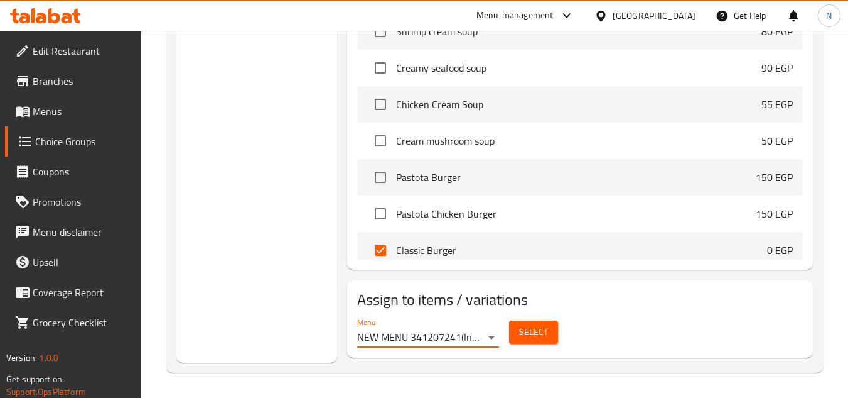
click at [534, 325] on span "Select" at bounding box center [533, 332] width 29 height 16
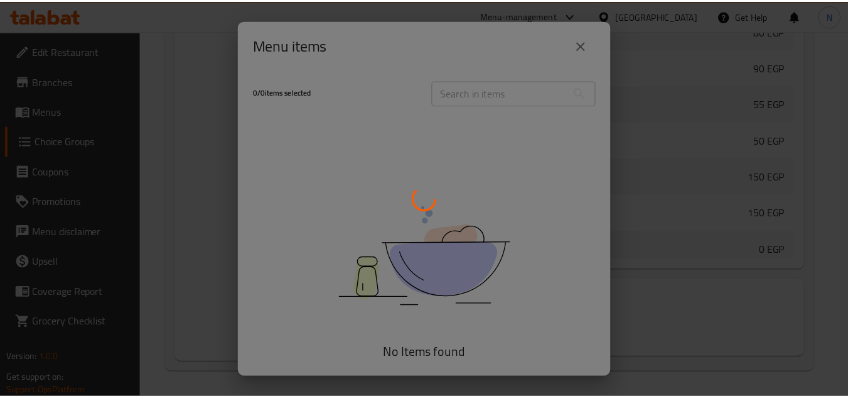
scroll to position [37, 0]
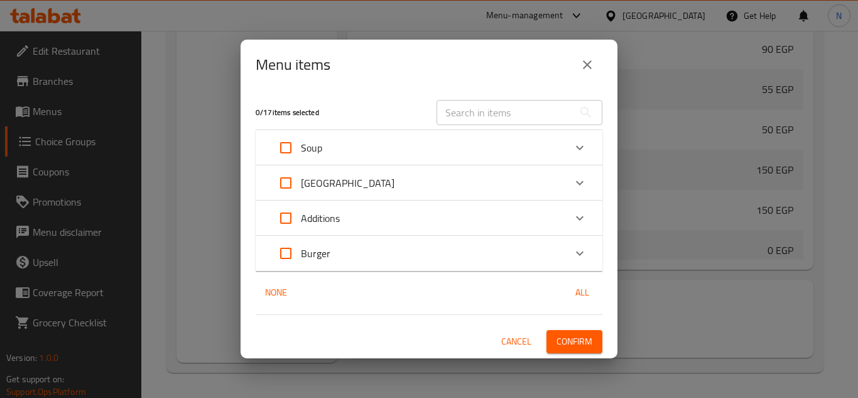
click at [487, 115] on input "text" at bounding box center [504, 112] width 137 height 25
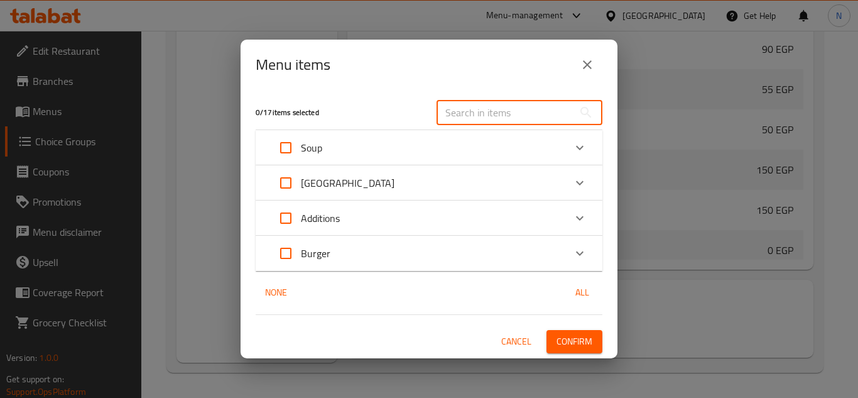
paste input "Classic Burger"
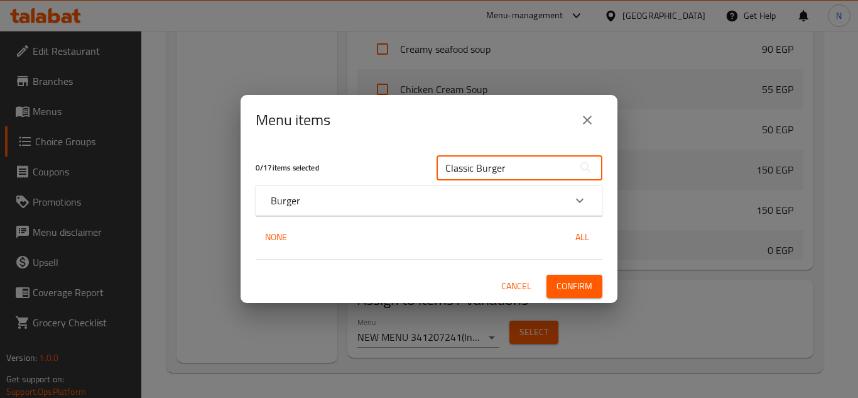
type input "Classic Burger"
click at [371, 202] on div "Burger" at bounding box center [418, 200] width 294 height 15
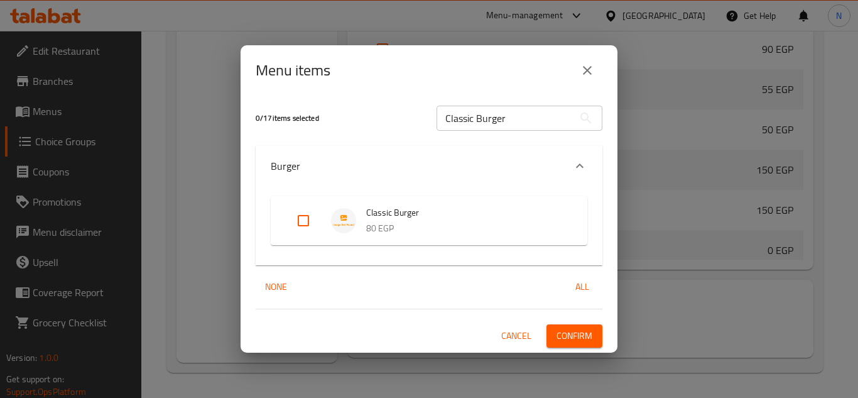
click at [308, 225] on input "Expand" at bounding box center [303, 220] width 30 height 30
checkbox input "true"
click at [578, 335] on span "Confirm" at bounding box center [574, 336] width 36 height 16
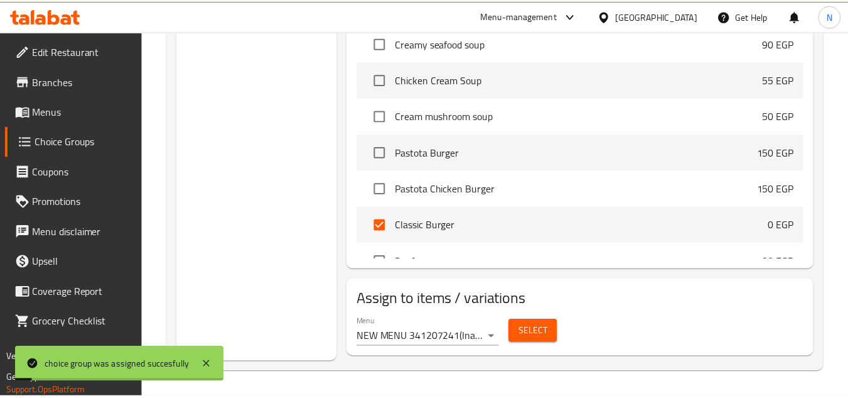
scroll to position [13, 0]
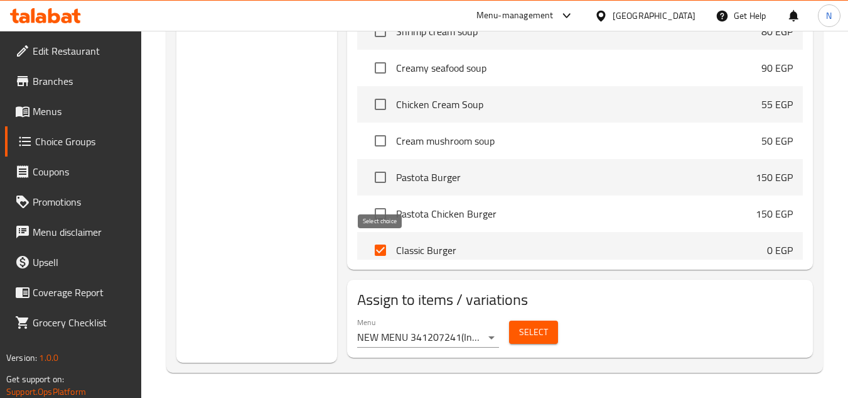
click at [386, 254] on input "checkbox" at bounding box center [380, 250] width 26 height 26
checkbox input "false"
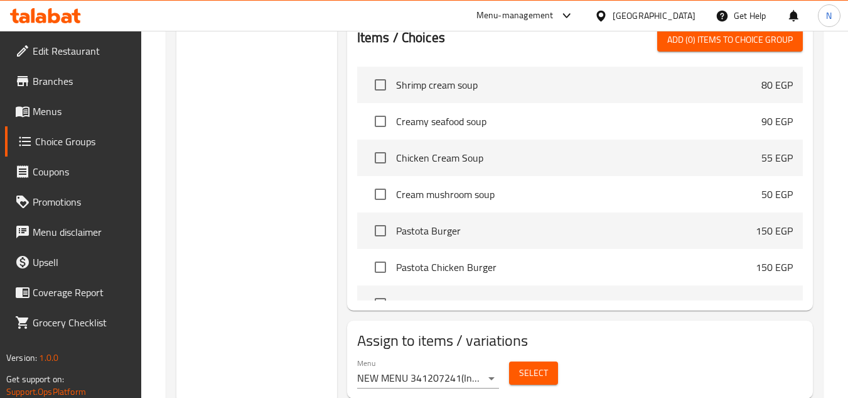
scroll to position [423, 0]
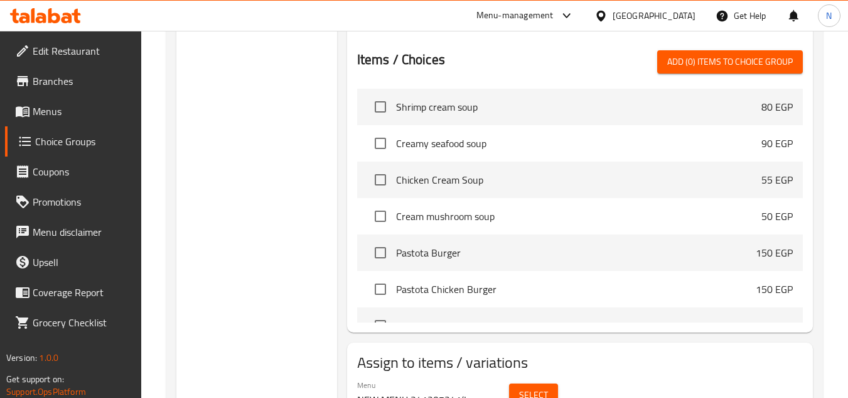
drag, startPoint x: 73, startPoint y: 83, endPoint x: 95, endPoint y: 83, distance: 22.0
click at [73, 83] on span "Branches" at bounding box center [82, 80] width 99 height 15
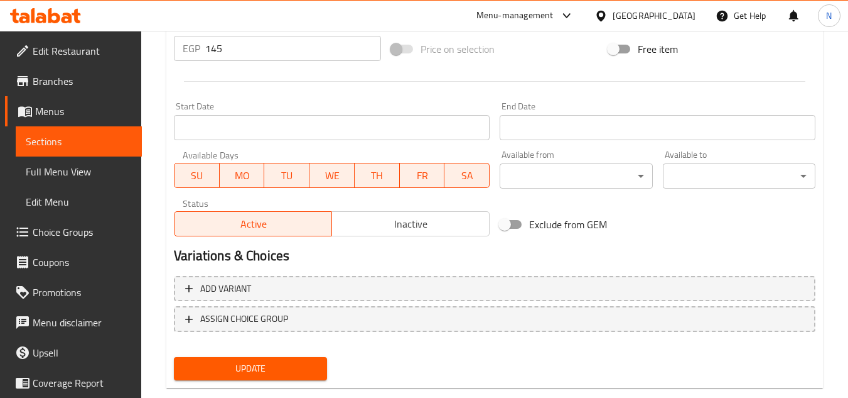
scroll to position [490, 0]
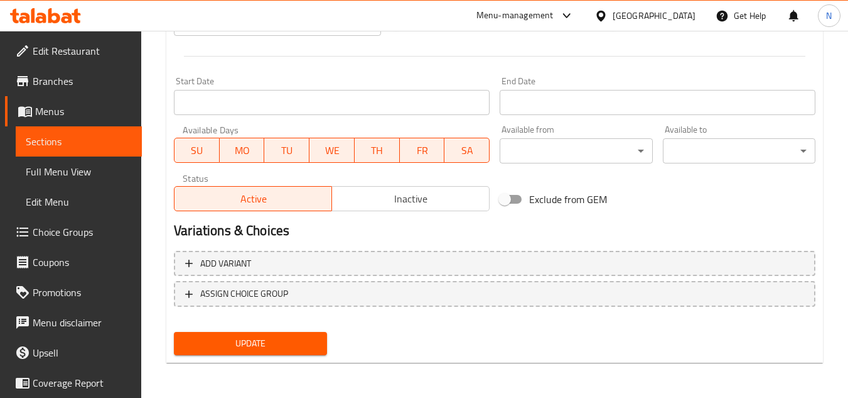
click at [393, 205] on span "Inactive" at bounding box center [411, 199] width 148 height 18
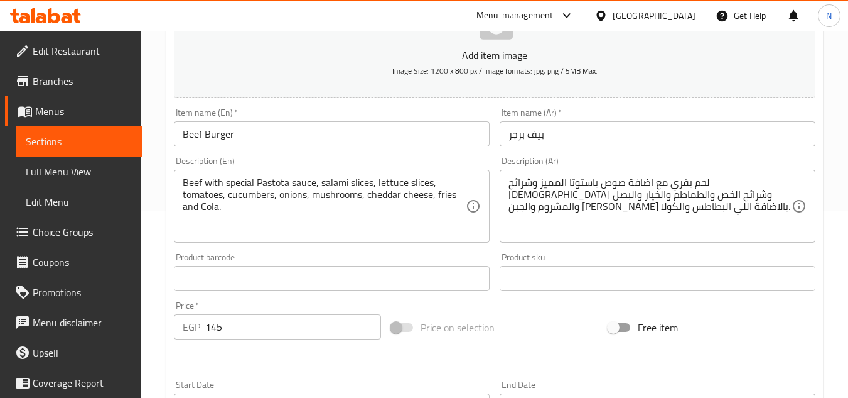
scroll to position [176, 0]
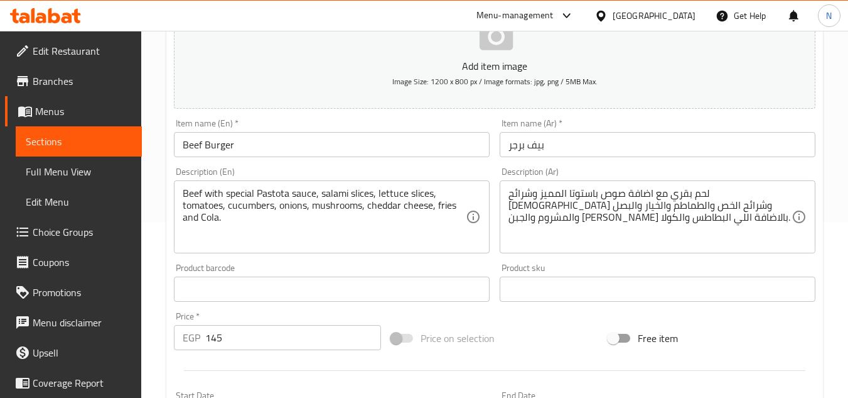
click at [217, 150] on input "Beef Burger" at bounding box center [332, 144] width 316 height 25
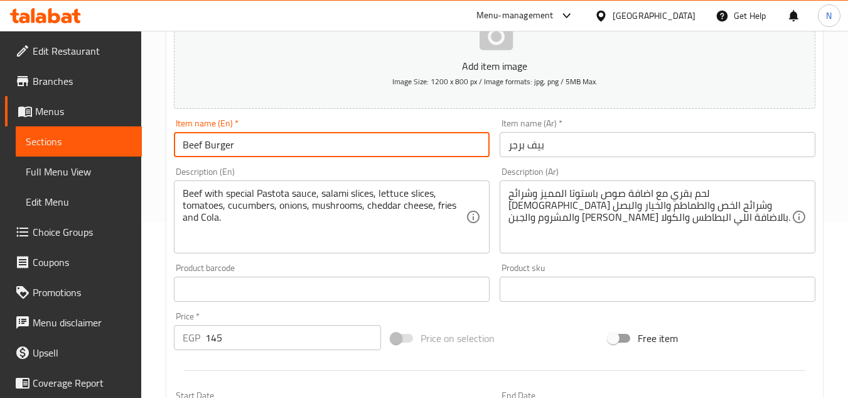
click at [217, 150] on input "Beef Burger" at bounding box center [332, 144] width 316 height 25
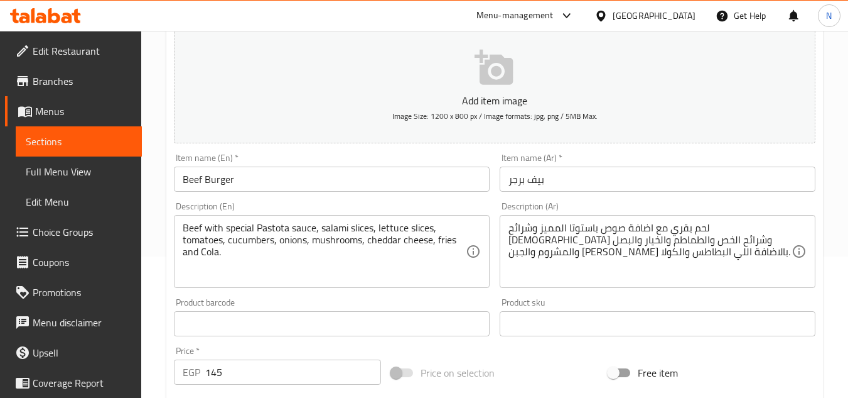
scroll to position [113, 0]
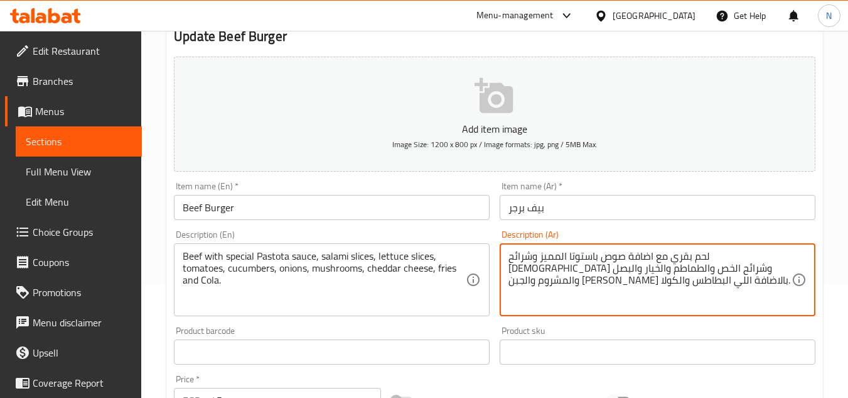
click at [587, 271] on textarea "لحم بقري مع اضافة صوص باستوتا المميز وشرائح الاسلامي وشرائح الخص والطماطم والخي…" at bounding box center [650, 280] width 283 height 60
click at [709, 259] on textarea "لحم بقري مع اضافة صوص باستوتا المميز وشرائح الاسلامي وشرائح الخص والطماطم والخي…" at bounding box center [650, 280] width 283 height 60
click at [561, 257] on textarea "لحم بقري مع اضافة صوص باستوتا المميز وشرائح الاسلامي وشرائح الخص والطماطم والخي…" at bounding box center [650, 280] width 283 height 60
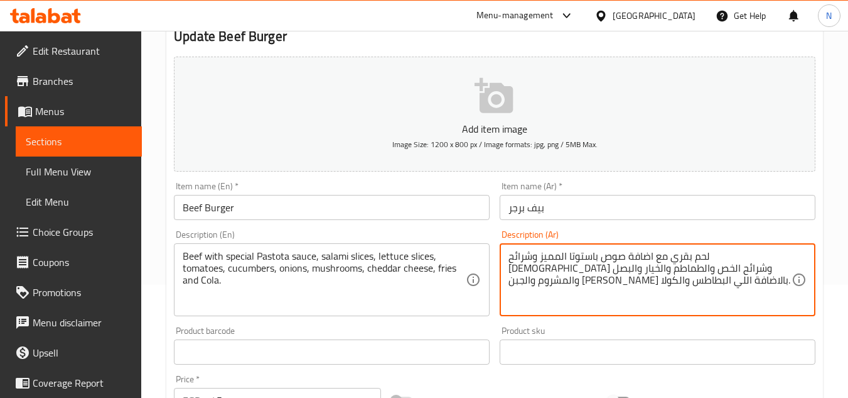
click at [535, 246] on div "لحم بقري مع اضافة صوص باستوتا المميز وشرائح الاسلامي وشرائح الخص والطماطم والخي…" at bounding box center [658, 279] width 316 height 73
click at [519, 266] on textarea "لحم بقري مع اضافة صوص باستوتا المميز وشرائح الاسلامي وشرائح الخص والطماطم والخي…" at bounding box center [650, 280] width 283 height 60
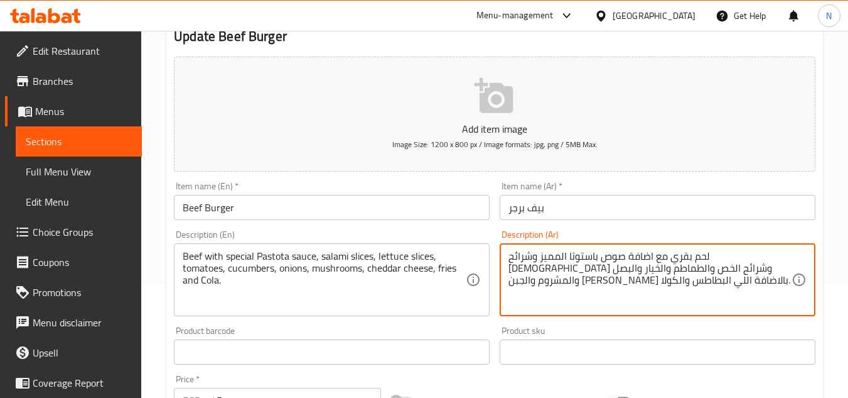
click at [519, 266] on textarea "لحم بقري مع اضافة صوص باستوتا المميز وشرائح الاسلامي وشرائح الخص والطماطم والخي…" at bounding box center [650, 280] width 283 height 60
click at [597, 266] on textarea "لحم بقري مع اضافة صوص باستوتا المميز وشرائح الاسلامي وشرائح الخص والطماطم والخي…" at bounding box center [650, 280] width 283 height 60
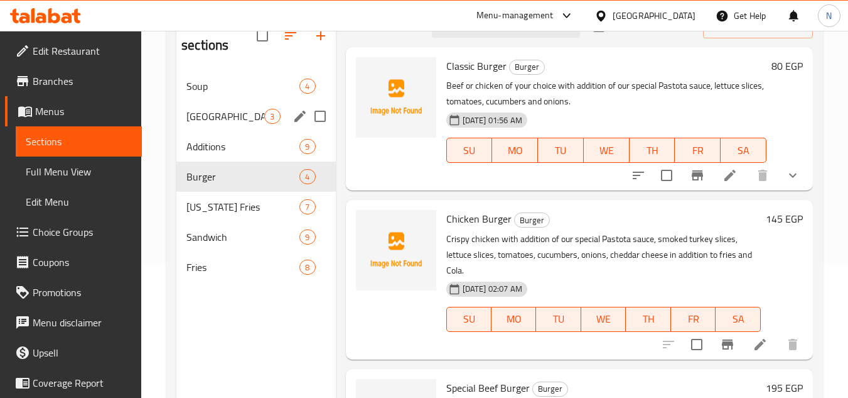
scroll to position [113, 0]
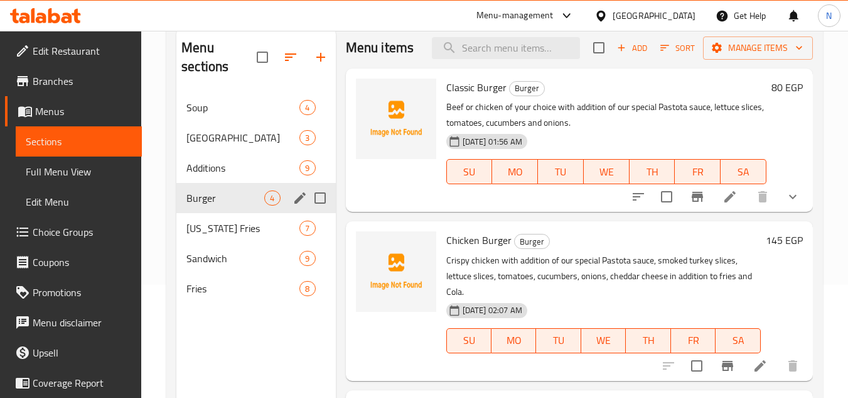
click at [212, 185] on div "Burger 4" at bounding box center [255, 198] width 159 height 30
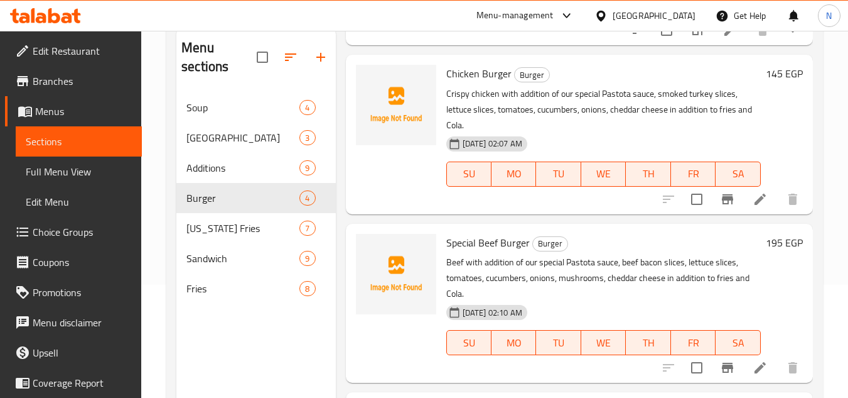
scroll to position [186, 0]
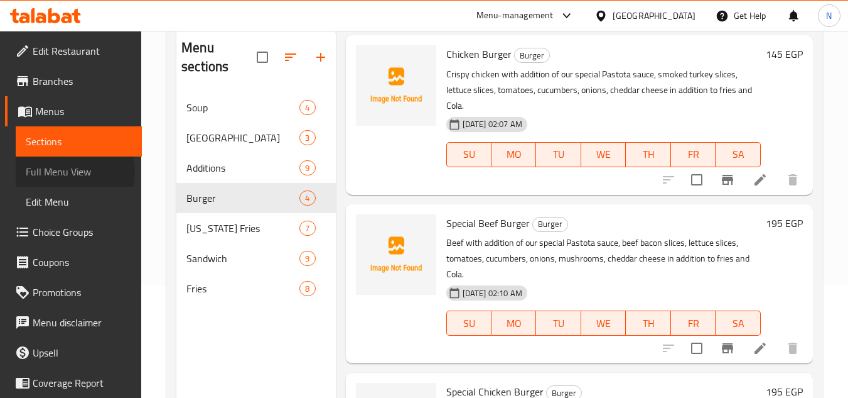
click at [59, 173] on span "Full Menu View" at bounding box center [79, 171] width 106 height 15
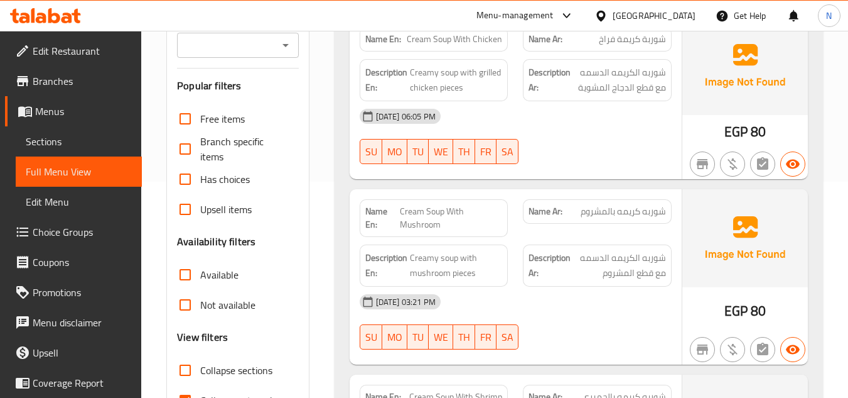
scroll to position [239, 0]
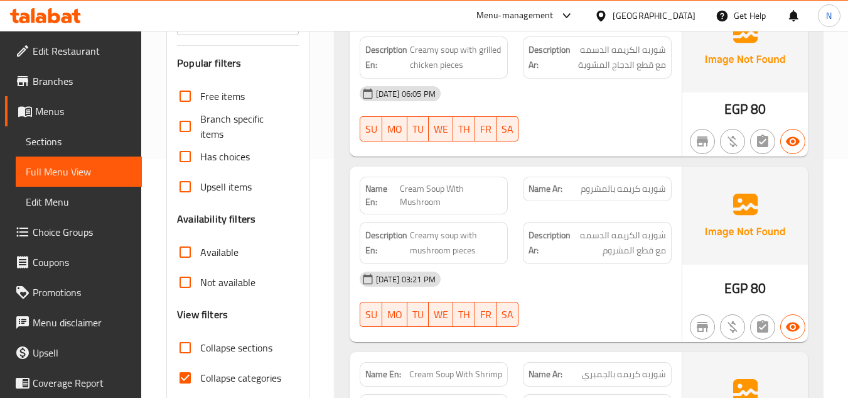
click at [188, 377] on input "Collapse categories" at bounding box center [185, 377] width 30 height 30
checkbox input "false"
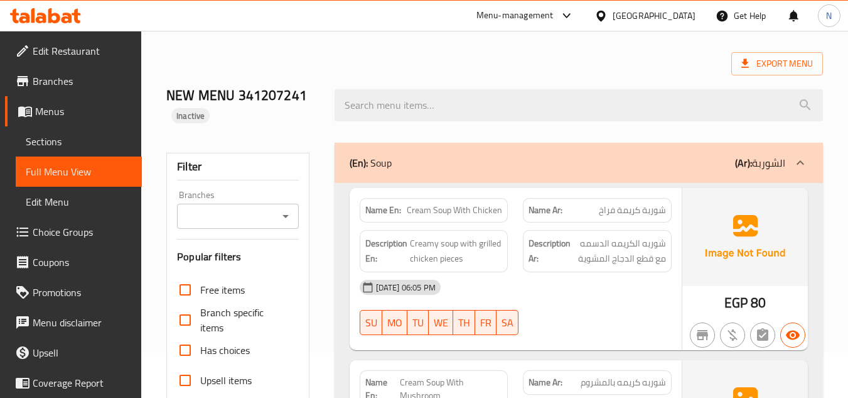
scroll to position [0, 0]
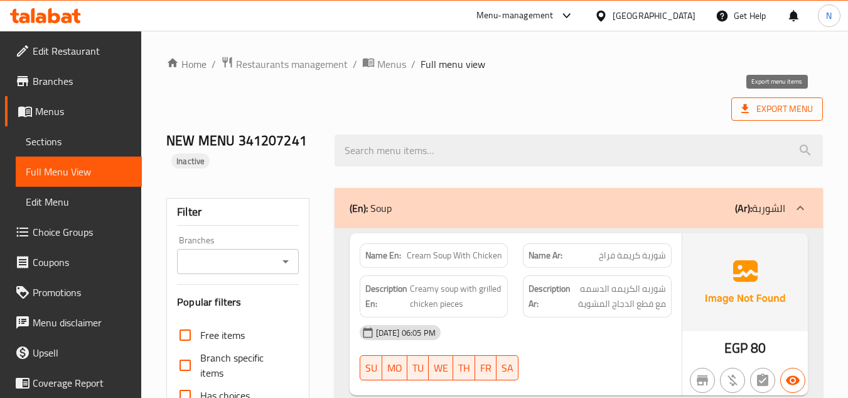
click at [786, 109] on span "Export Menu" at bounding box center [778, 109] width 72 height 16
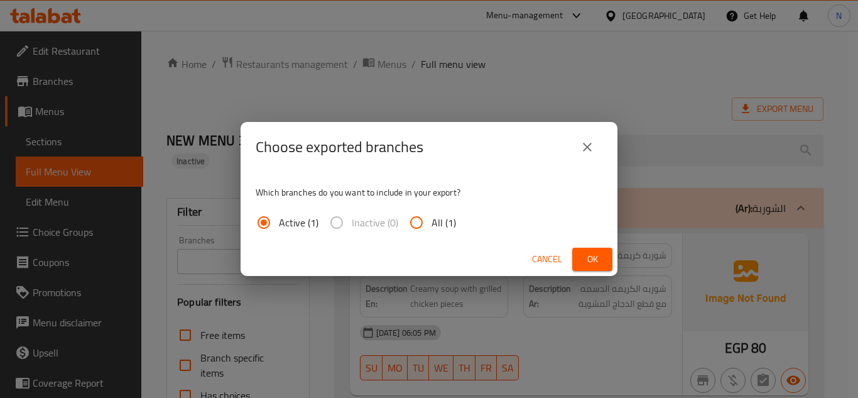
click at [436, 215] on span "All (1)" at bounding box center [443, 222] width 24 height 15
click at [431, 214] on input "All (1)" at bounding box center [416, 222] width 30 height 30
radio input "true"
click at [600, 260] on span "Ok" at bounding box center [592, 259] width 20 height 16
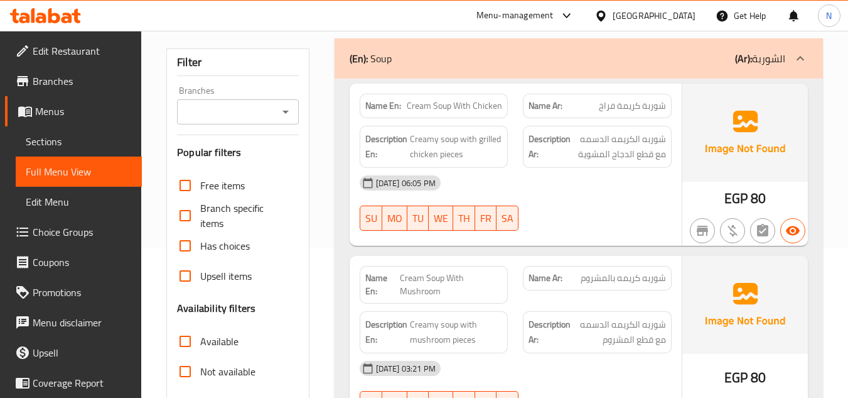
scroll to position [63, 0]
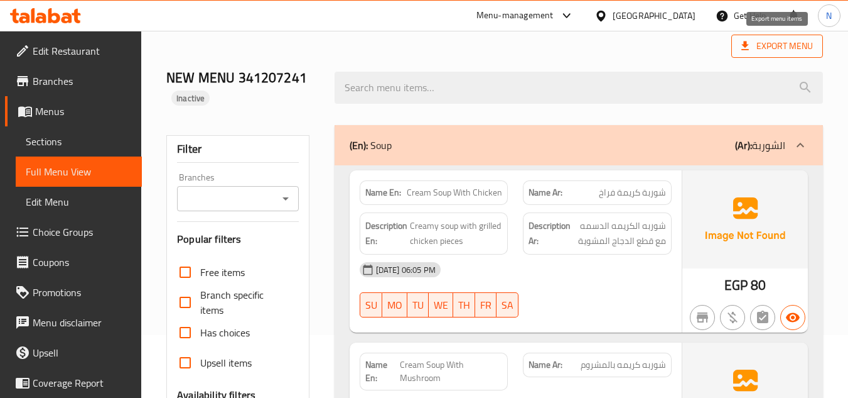
click at [765, 50] on span "Export Menu" at bounding box center [778, 46] width 72 height 16
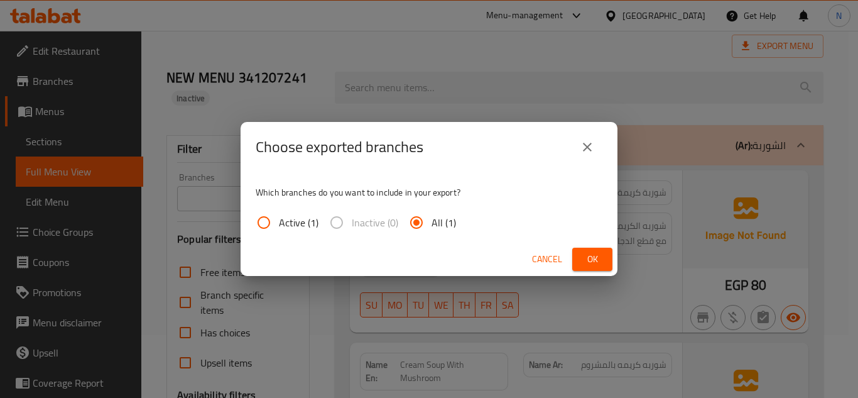
click at [585, 254] on span "Ok" at bounding box center [592, 259] width 20 height 16
